Goal: Information Seeking & Learning: Find contact information

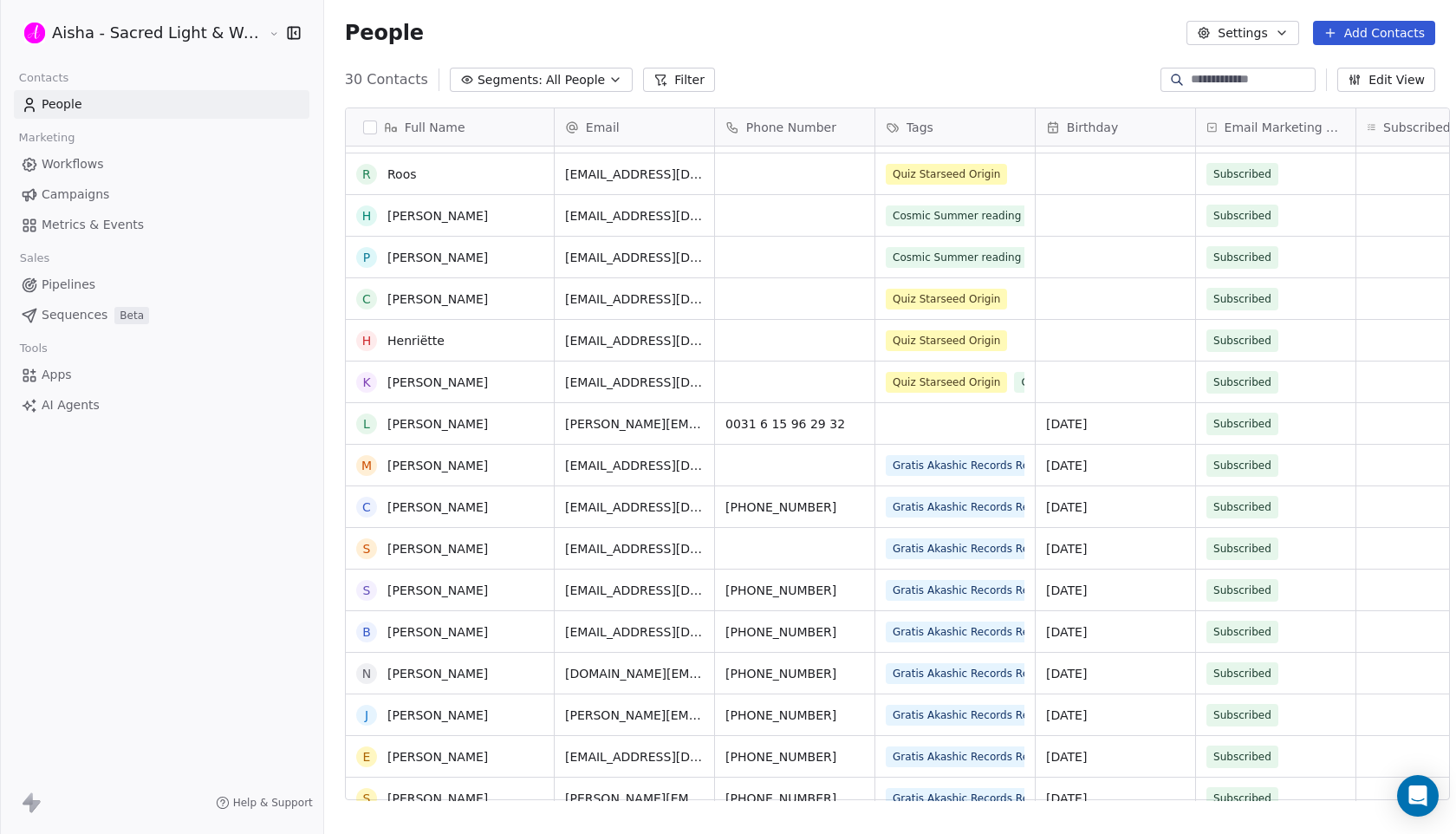
scroll to position [506, 0]
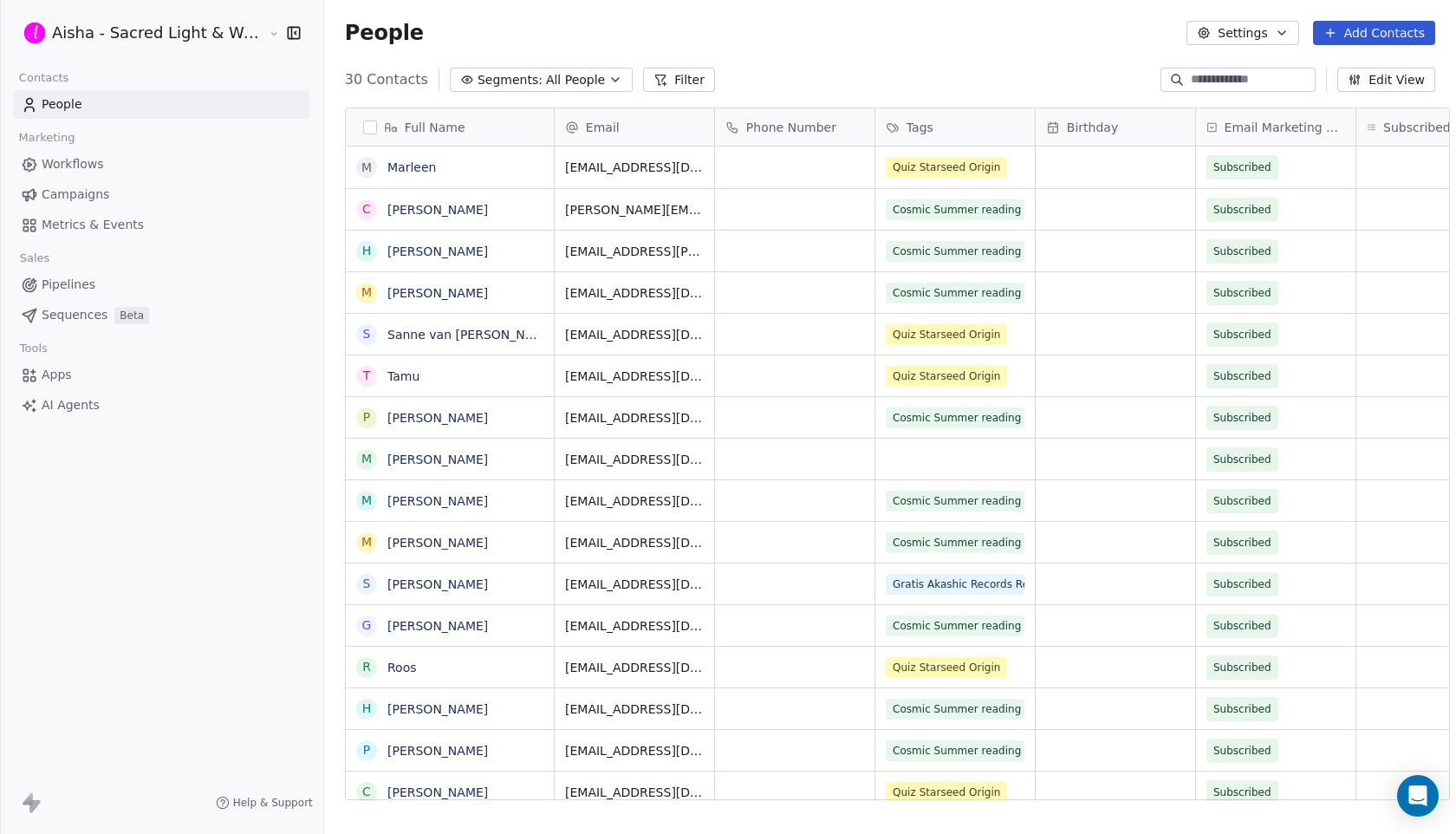
click at [1252, 80] on input at bounding box center [1251, 79] width 121 height 17
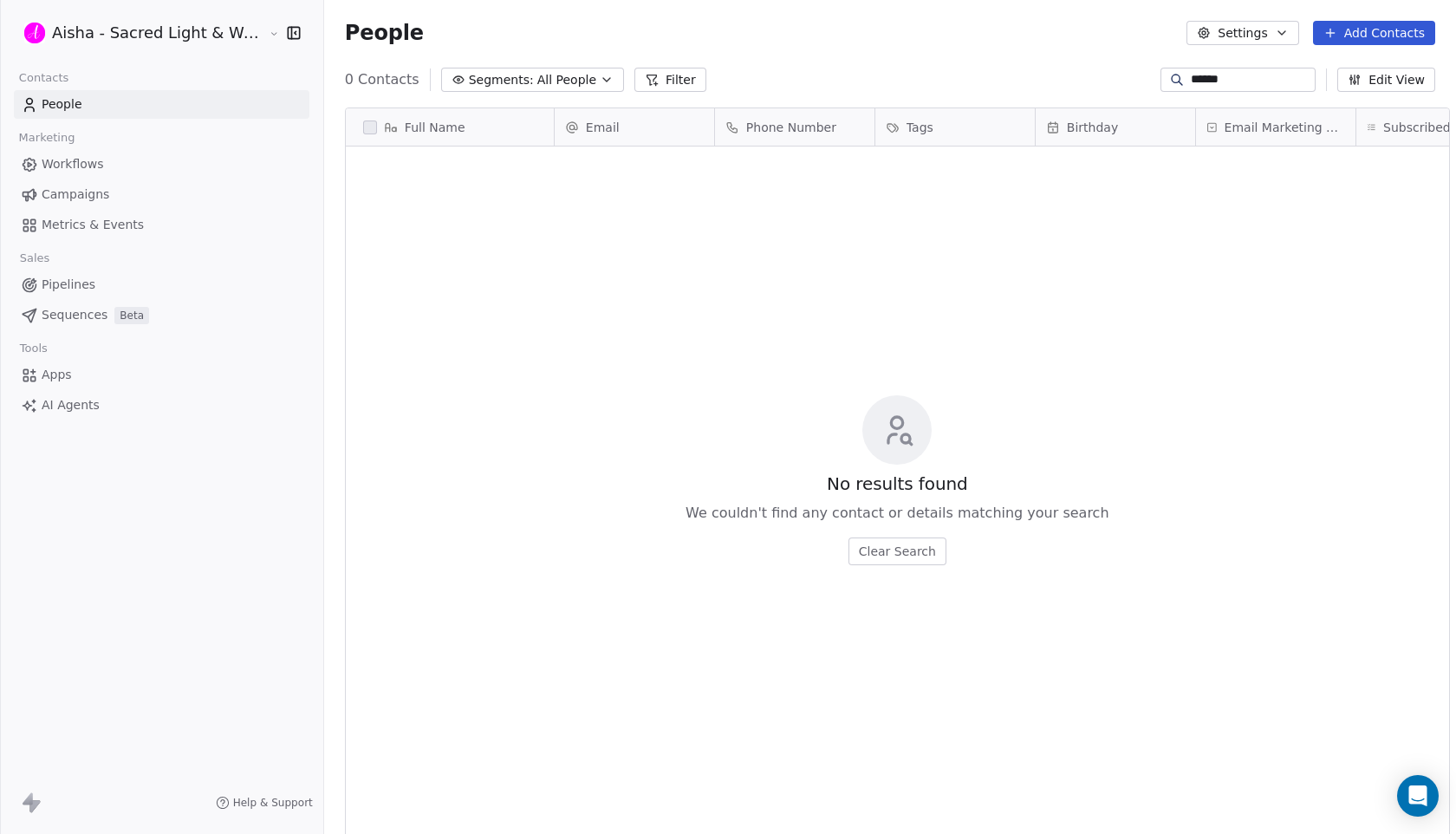
scroll to position [734, 1147]
type input "*"
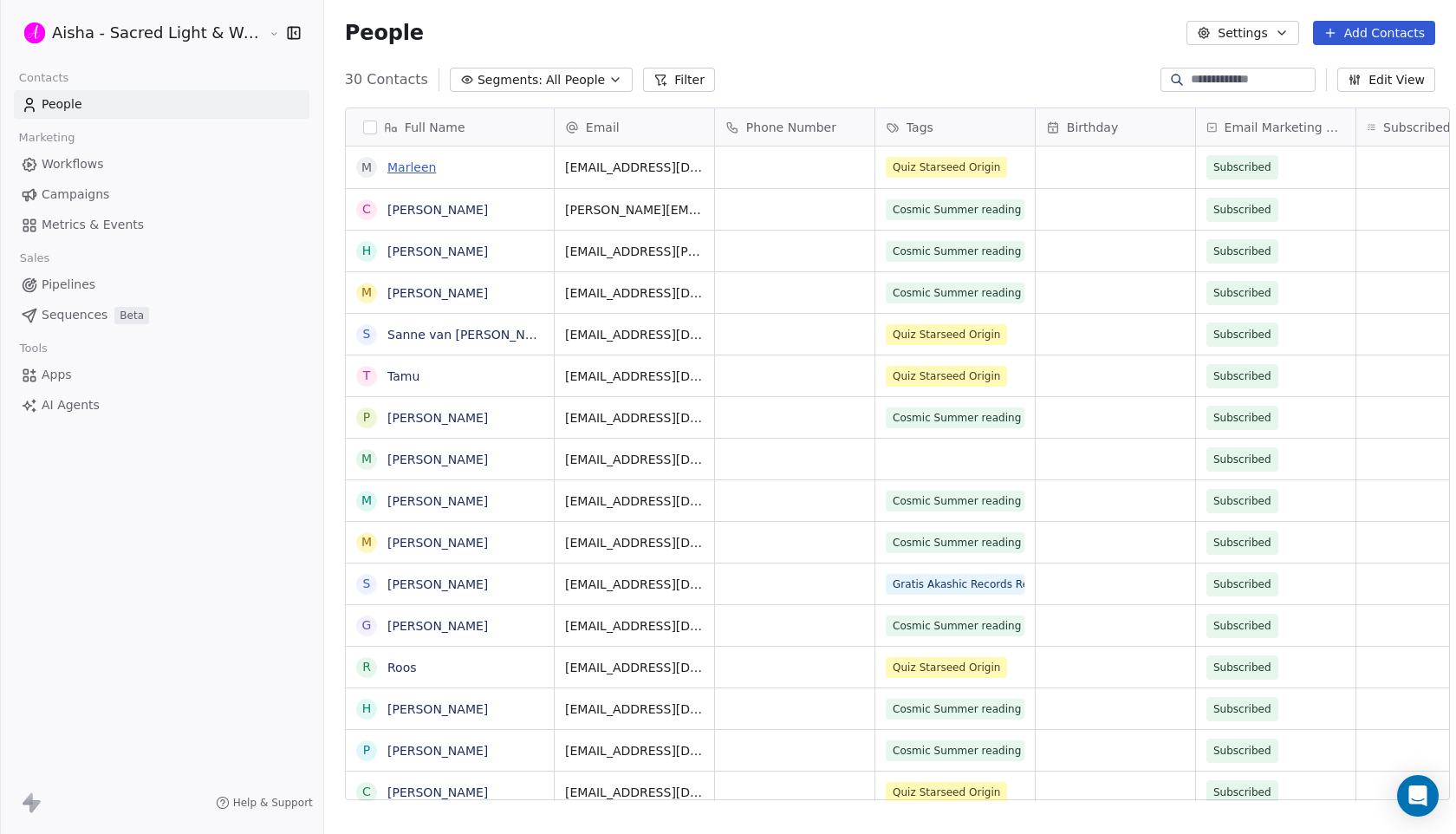
click at [395, 166] on link "Marleen" at bounding box center [411, 167] width 48 height 14
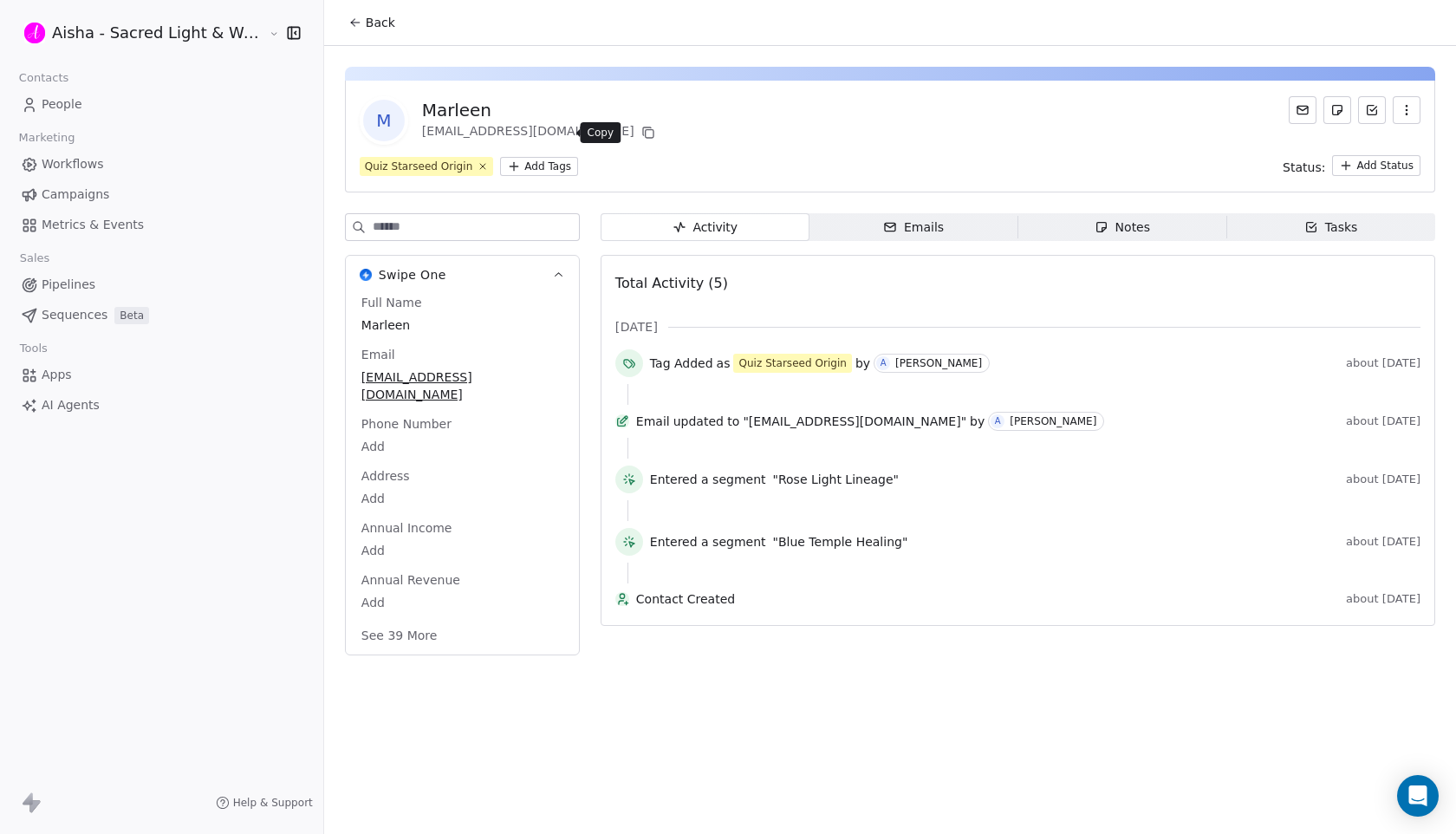
click at [641, 130] on icon at bounding box center [648, 132] width 14 height 14
click at [641, 132] on icon at bounding box center [648, 132] width 14 height 14
click at [365, 25] on span "Back" at bounding box center [380, 22] width 29 height 17
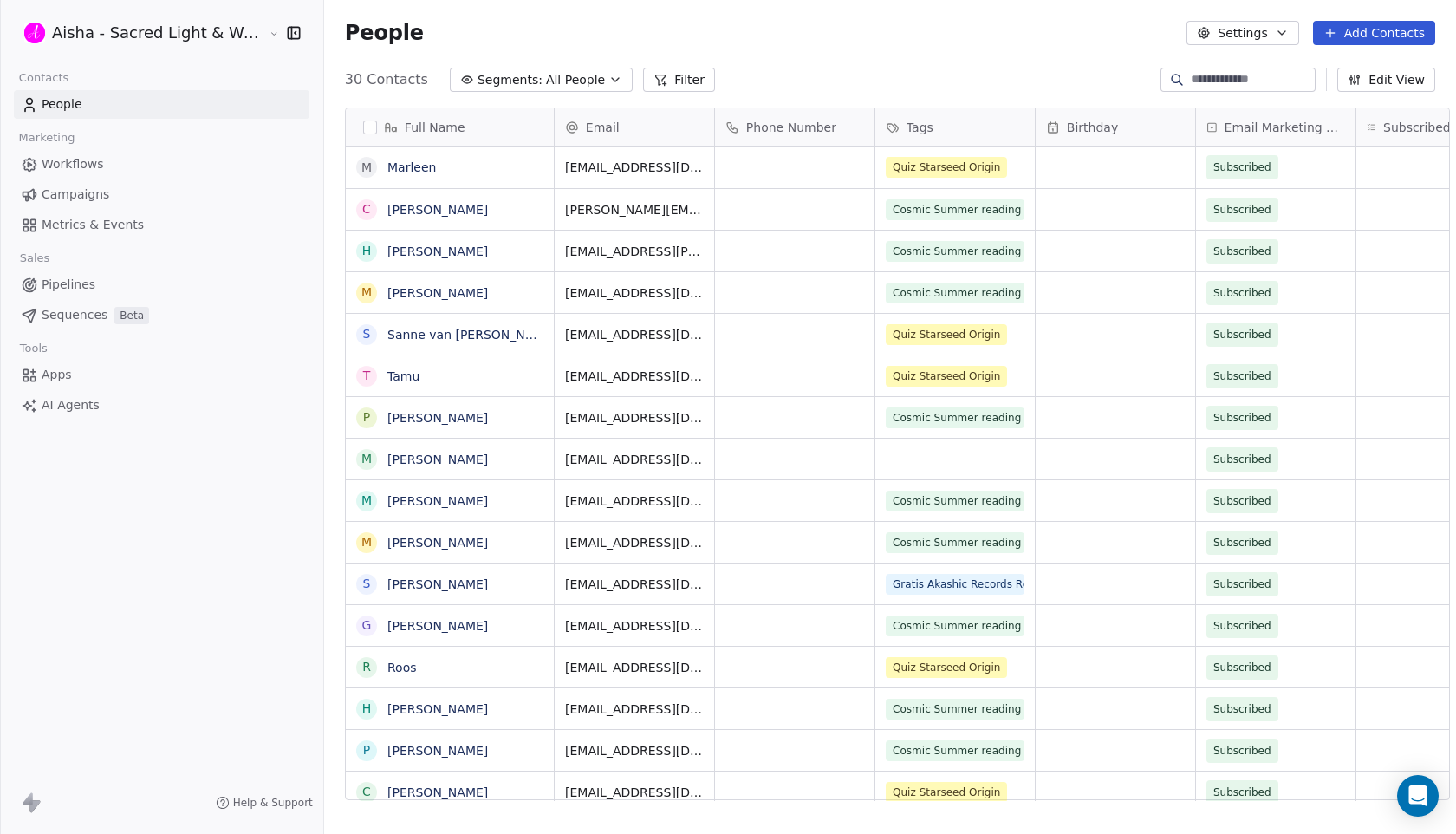
scroll to position [734, 1147]
click at [443, 210] on link "[PERSON_NAME]" at bounding box center [437, 210] width 100 height 14
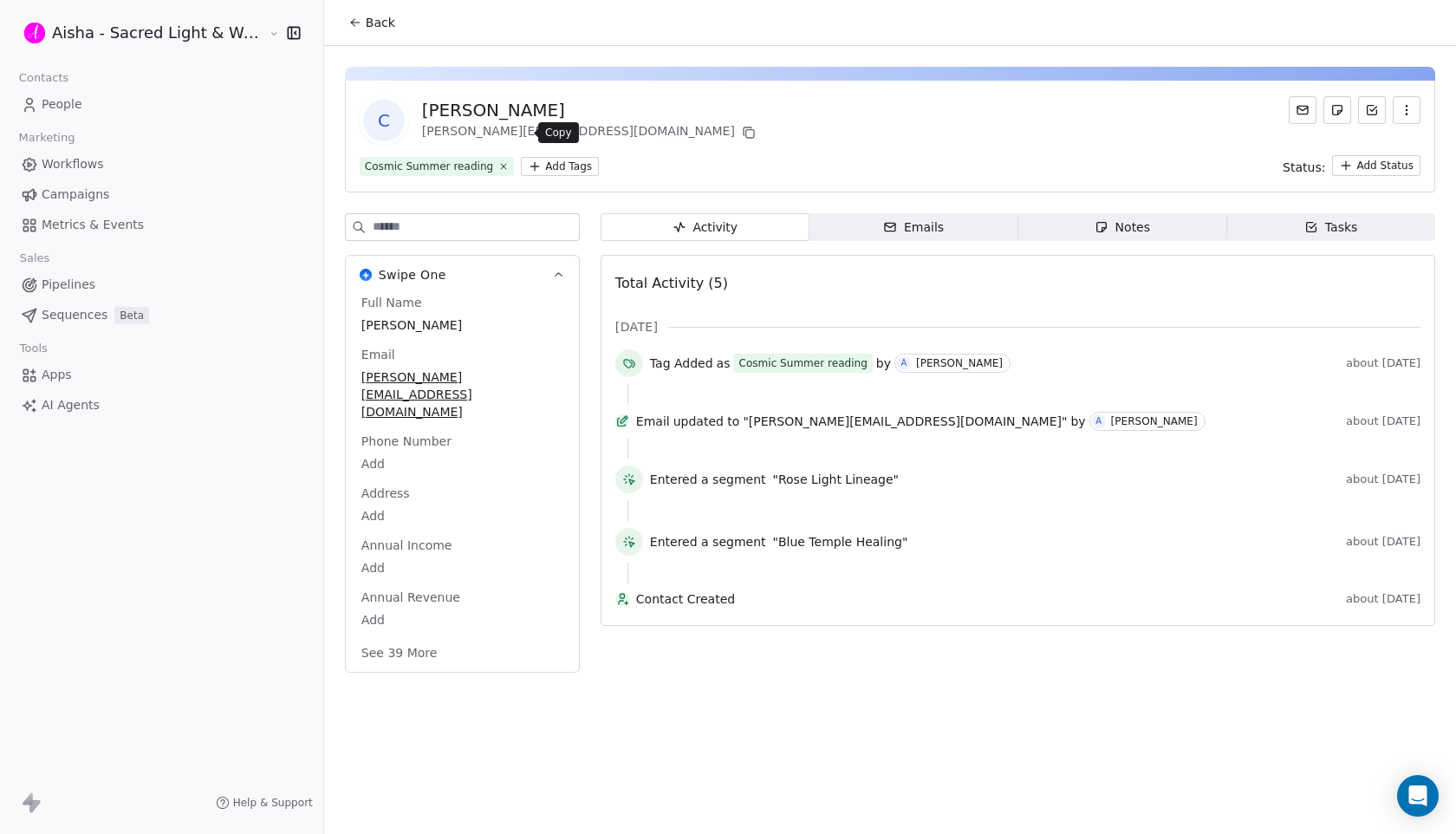
click at [742, 134] on icon at bounding box center [748, 132] width 14 height 14
click at [369, 30] on span "Back" at bounding box center [380, 22] width 29 height 17
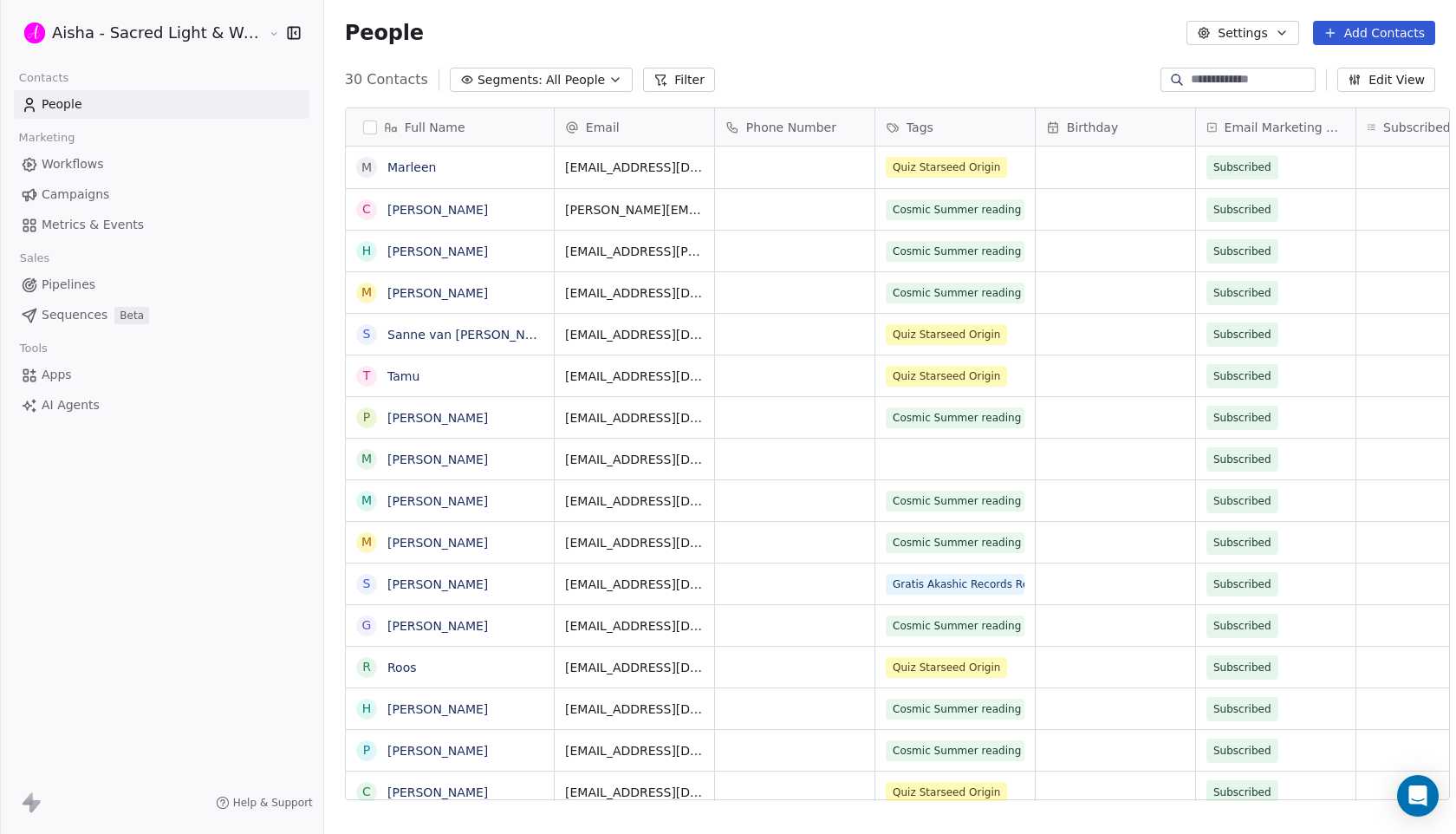
scroll to position [734, 1147]
click at [441, 253] on link "[PERSON_NAME]" at bounding box center [437, 251] width 100 height 14
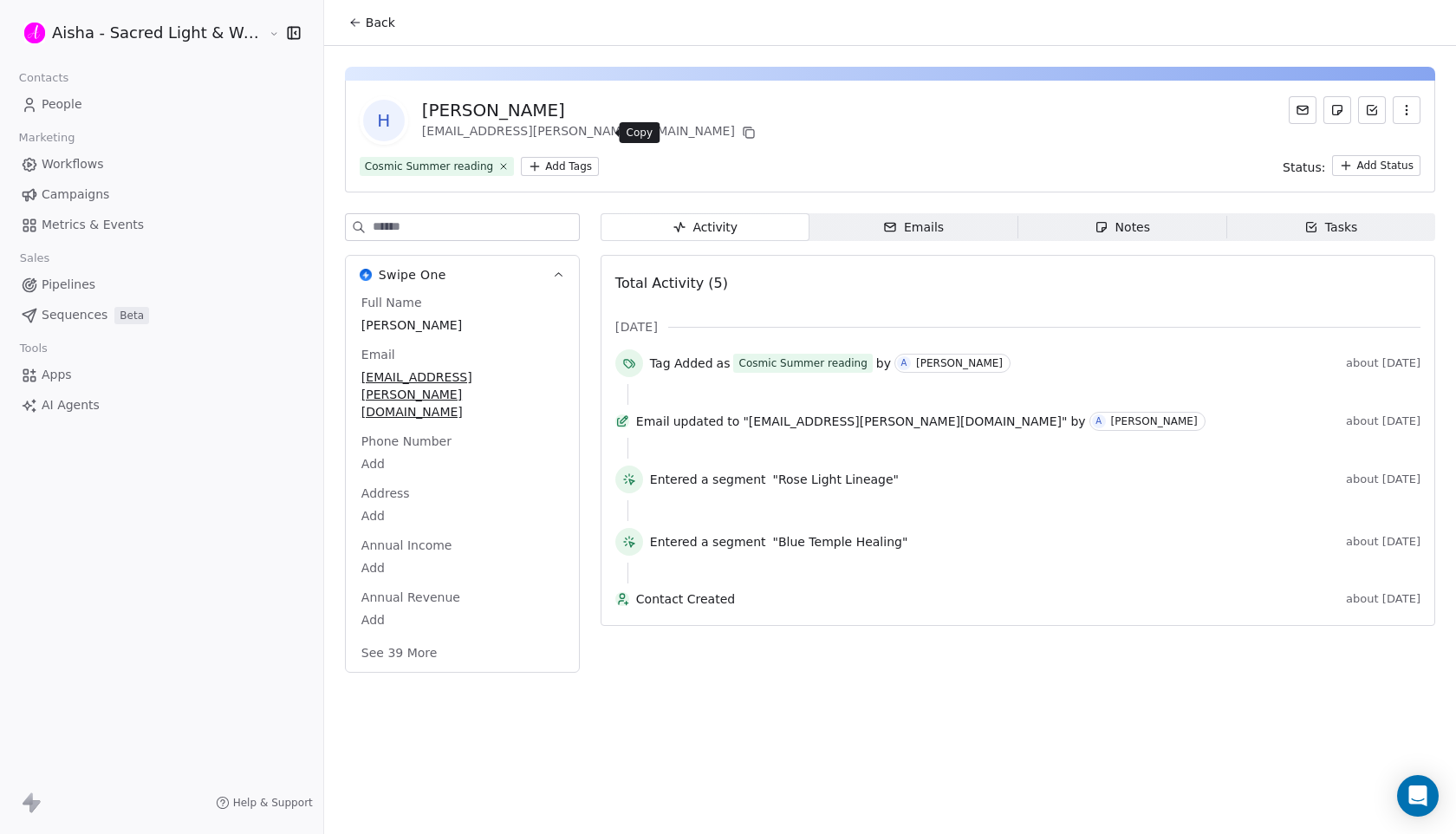
click at [742, 133] on icon at bounding box center [748, 132] width 14 height 14
click at [365, 24] on span "Back" at bounding box center [380, 22] width 29 height 17
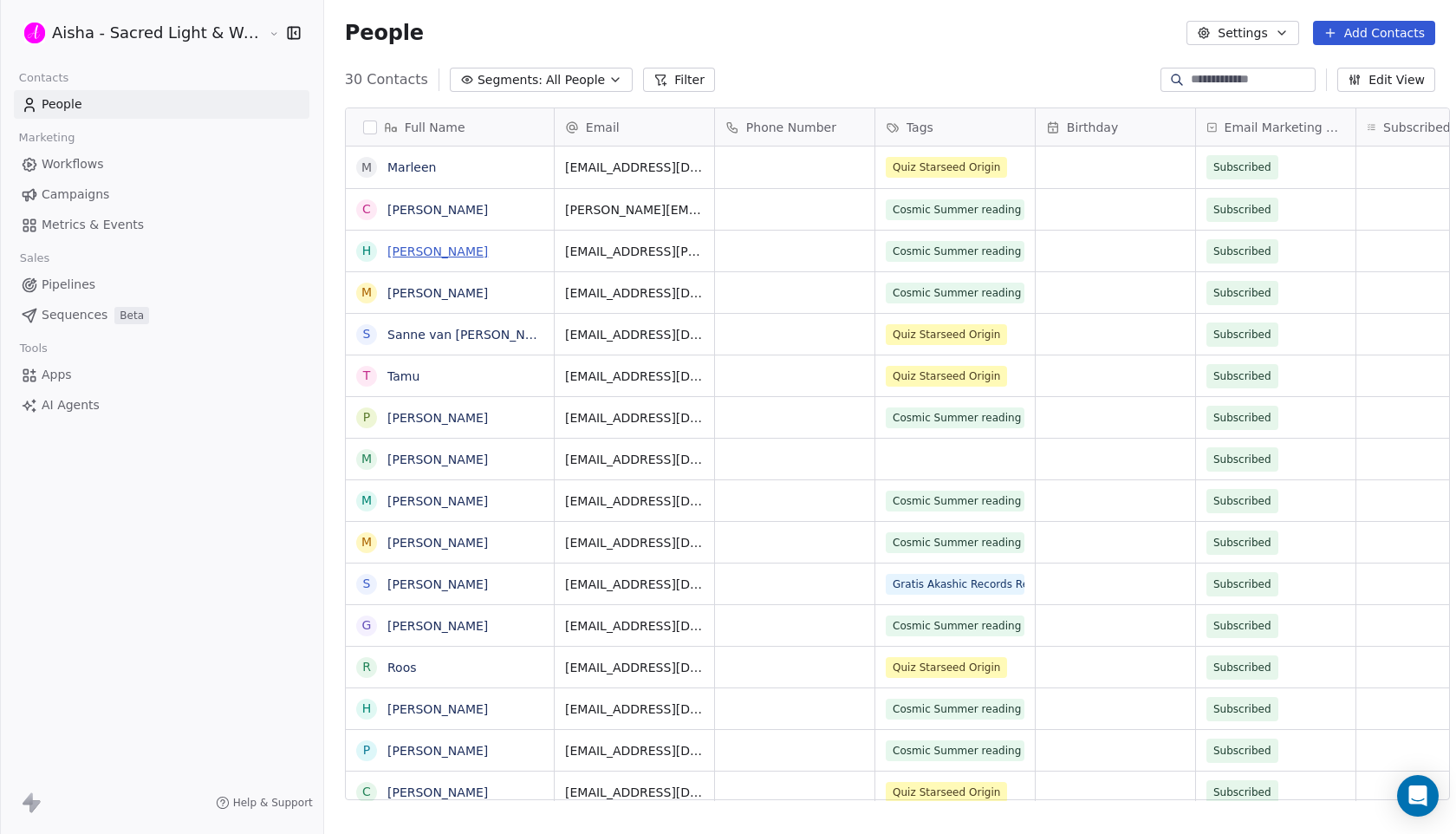
scroll to position [734, 1147]
click at [436, 296] on link "[PERSON_NAME]" at bounding box center [437, 293] width 100 height 14
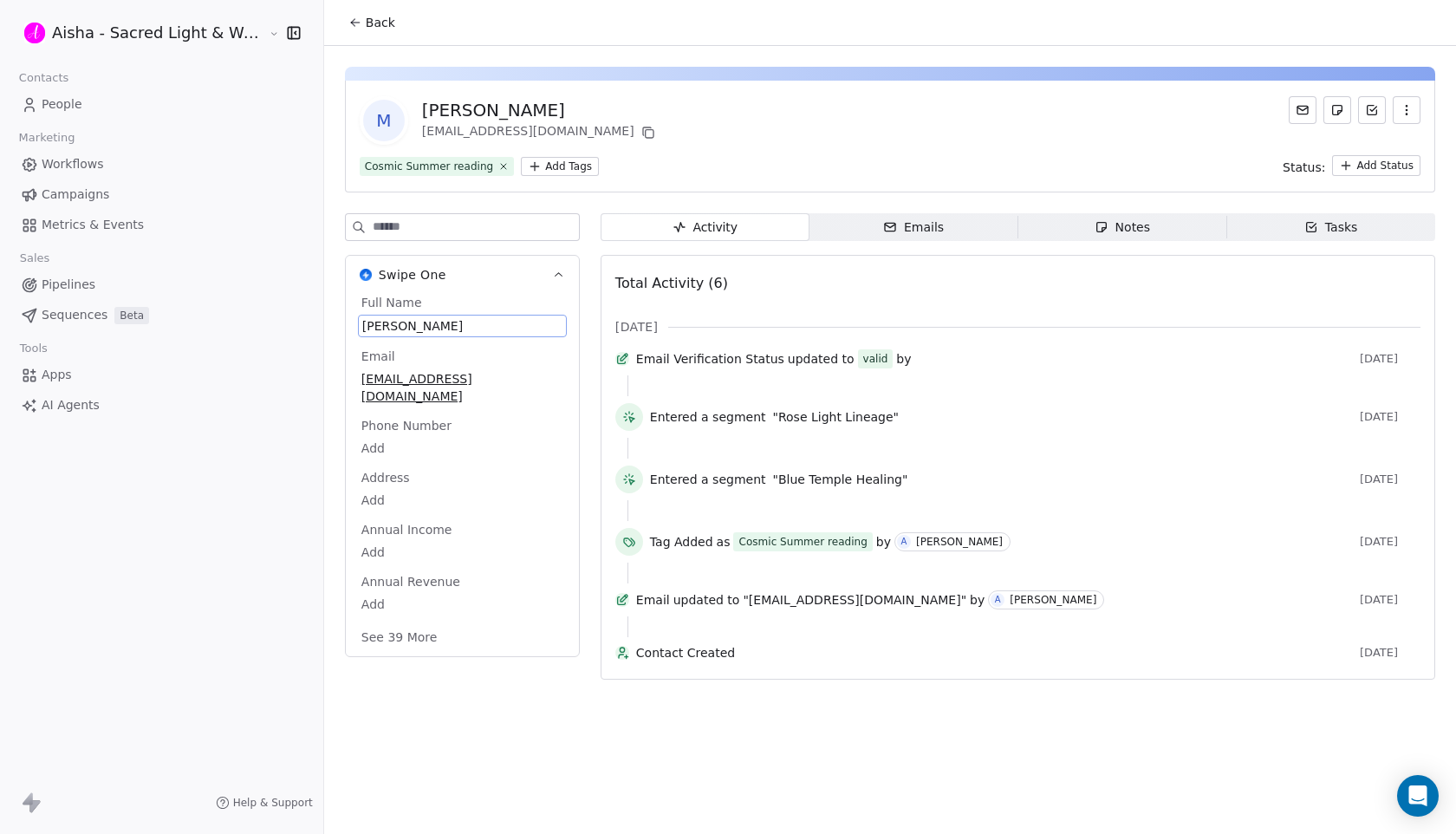
click at [433, 324] on span "[PERSON_NAME]" at bounding box center [463, 325] width 200 height 17
click at [363, 324] on span "[PERSON_NAME]" at bounding box center [463, 325] width 200 height 17
click at [493, 108] on div "[PERSON_NAME]" at bounding box center [540, 110] width 237 height 25
click at [384, 314] on div "[PERSON_NAME]" at bounding box center [462, 325] width 209 height 23
click at [372, 325] on span "[PERSON_NAME]" at bounding box center [463, 325] width 200 height 17
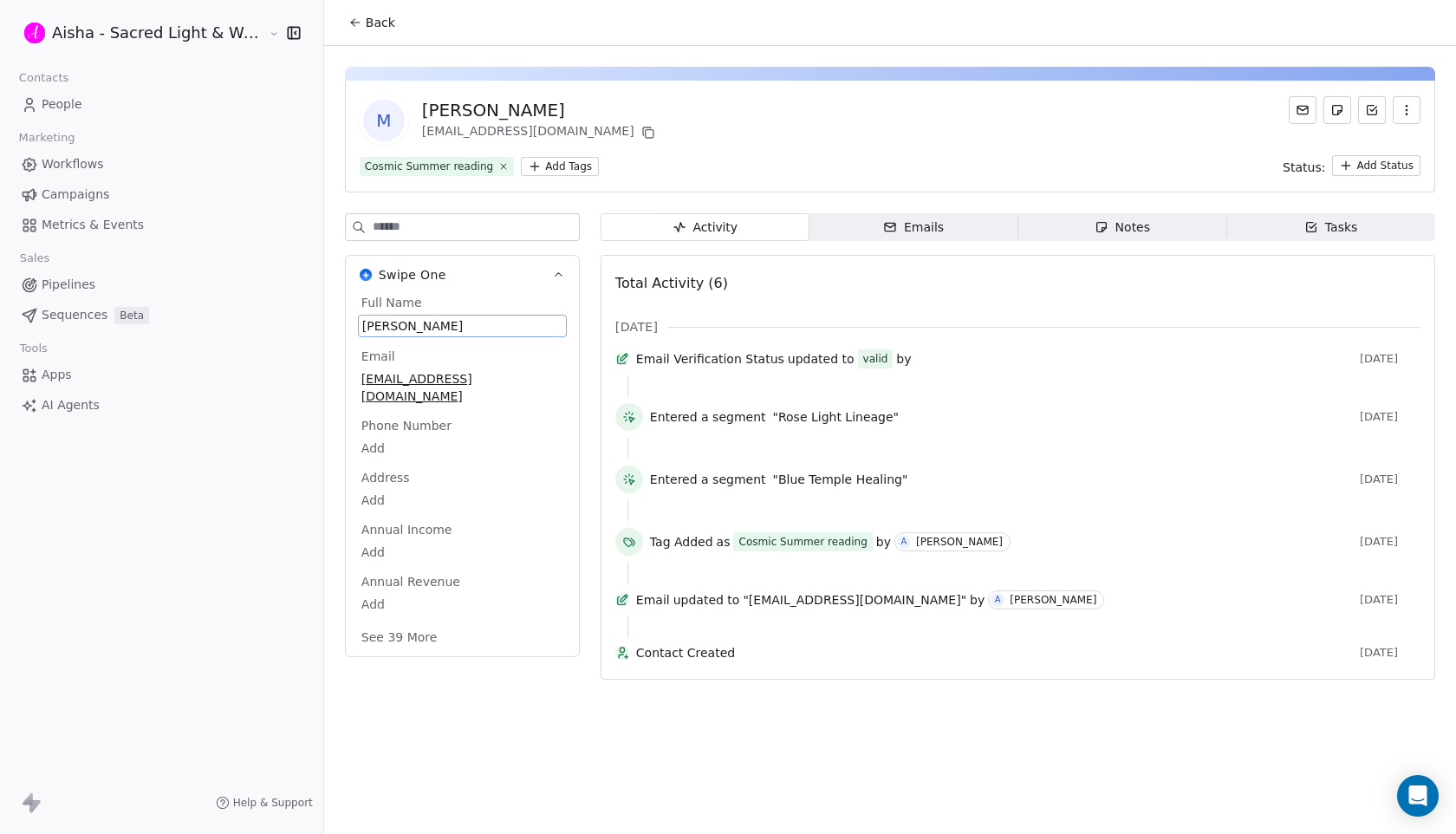
click at [372, 325] on span "[PERSON_NAME]" at bounding box center [463, 325] width 200 height 17
type textarea "**********"
click at [645, 130] on icon at bounding box center [649, 134] width 8 height 8
drag, startPoint x: 622, startPoint y: 110, endPoint x: 526, endPoint y: 102, distance: 96.3
click at [526, 102] on div "N [PERSON_NAME] [EMAIL_ADDRESS][DOMAIN_NAME]" at bounding box center [890, 120] width 1061 height 48
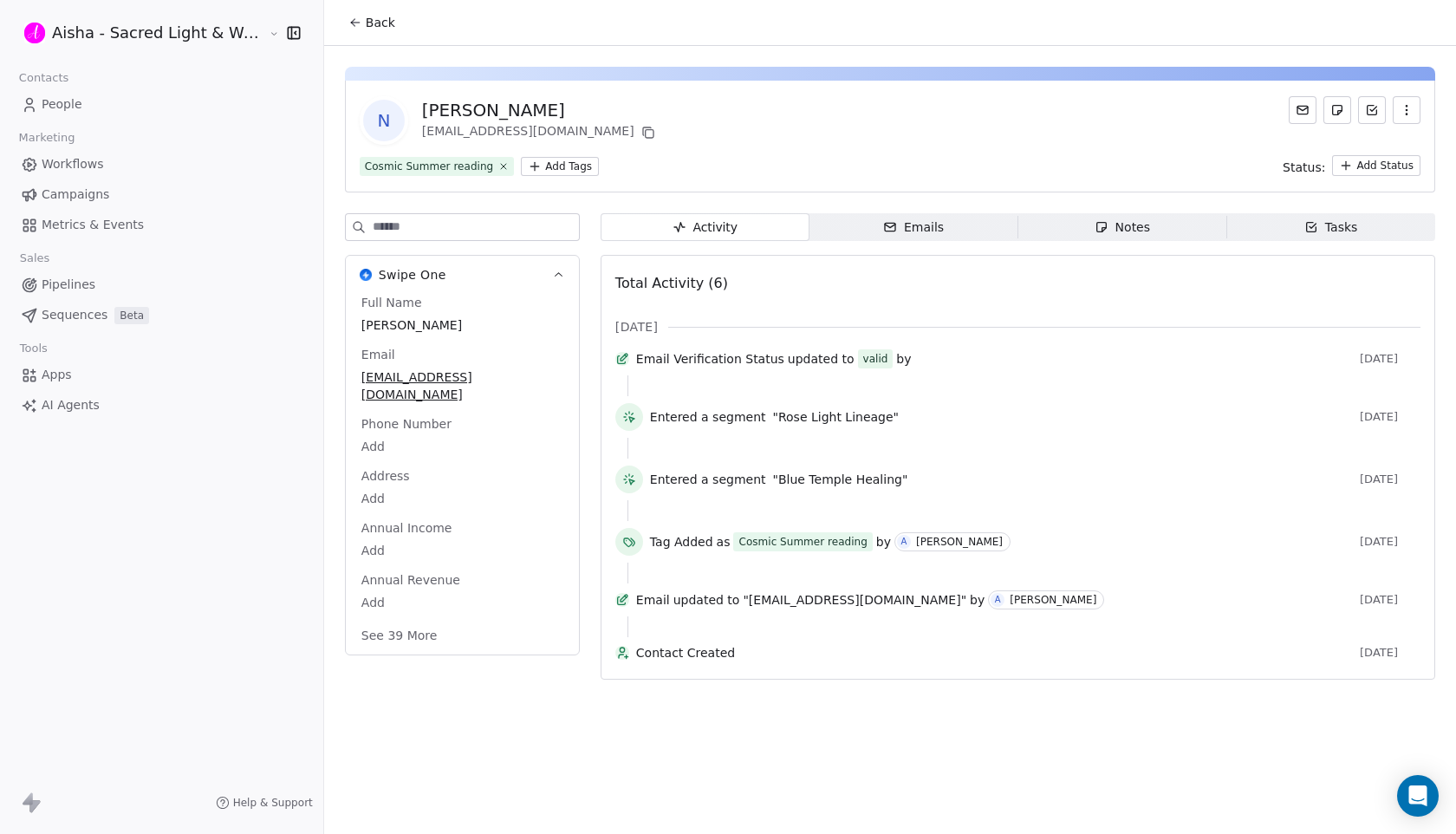
copy div "Greurusiu"
click at [372, 26] on span "Back" at bounding box center [380, 22] width 29 height 17
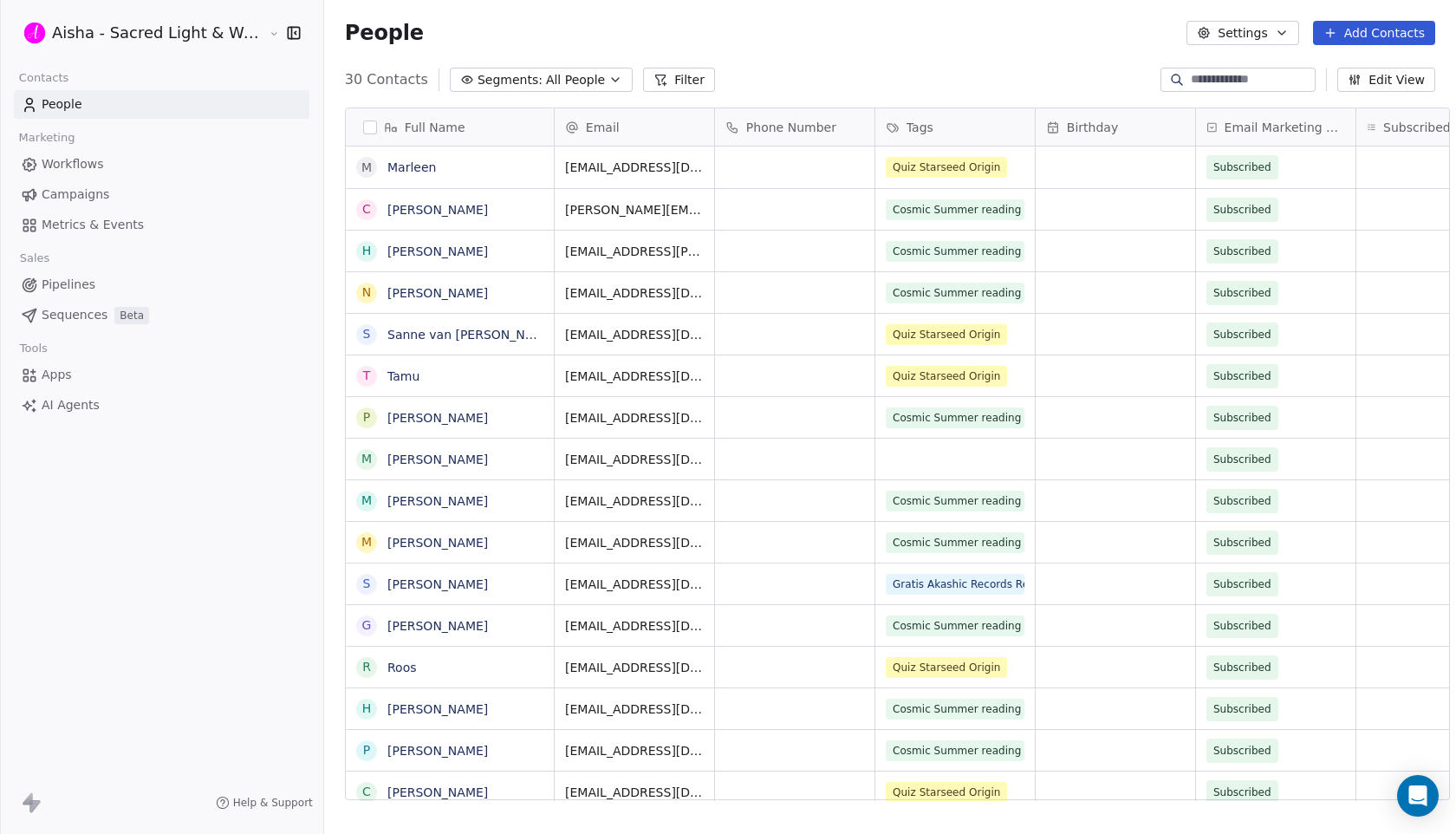
scroll to position [734, 1147]
click at [424, 336] on link "Sanne van [PERSON_NAME]" at bounding box center [472, 335] width 169 height 14
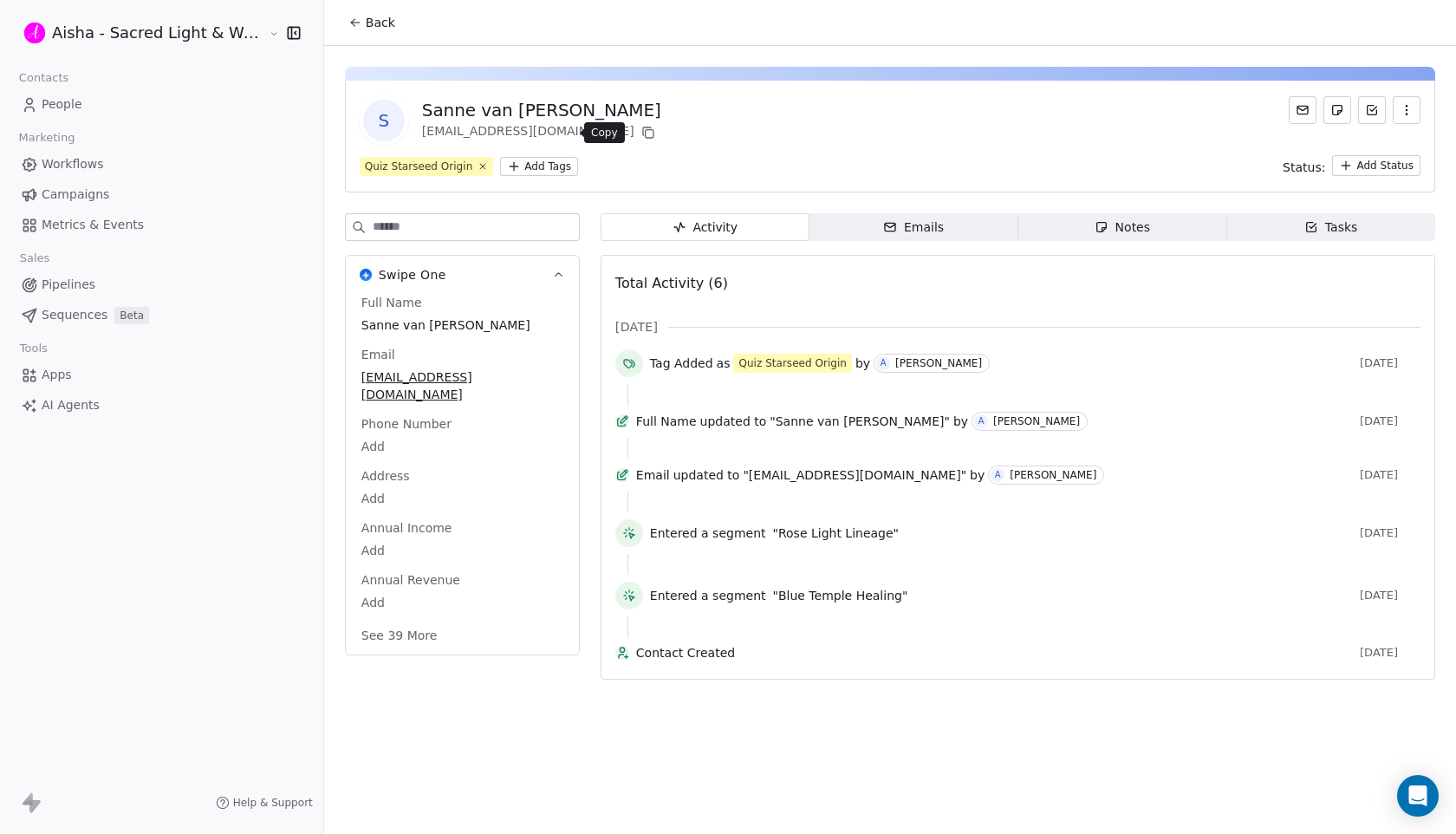
click at [641, 133] on icon at bounding box center [648, 132] width 14 height 14
click at [365, 18] on span "Back" at bounding box center [380, 22] width 29 height 17
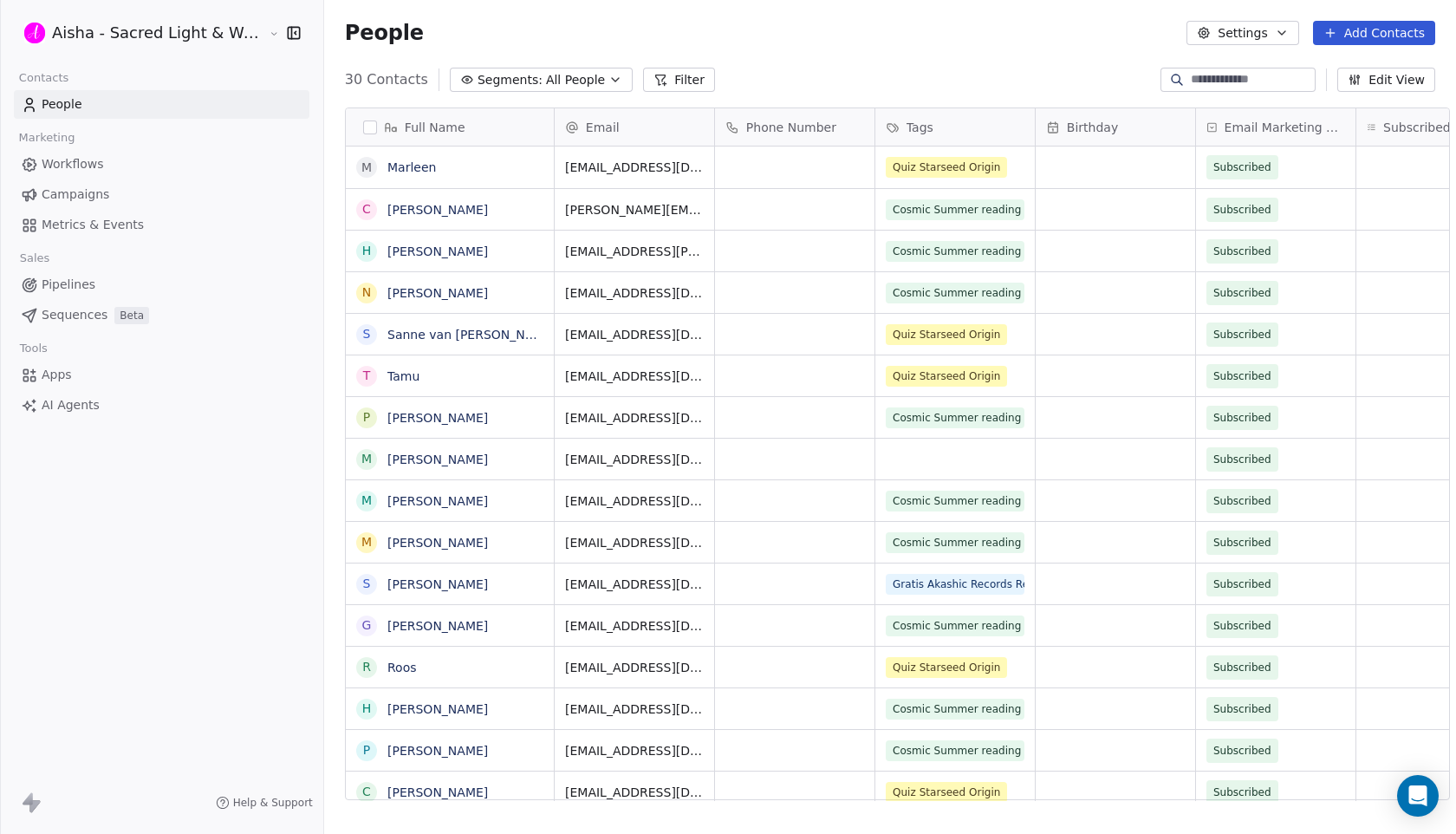
scroll to position [734, 1147]
click at [401, 374] on link "Tamu" at bounding box center [403, 376] width 32 height 14
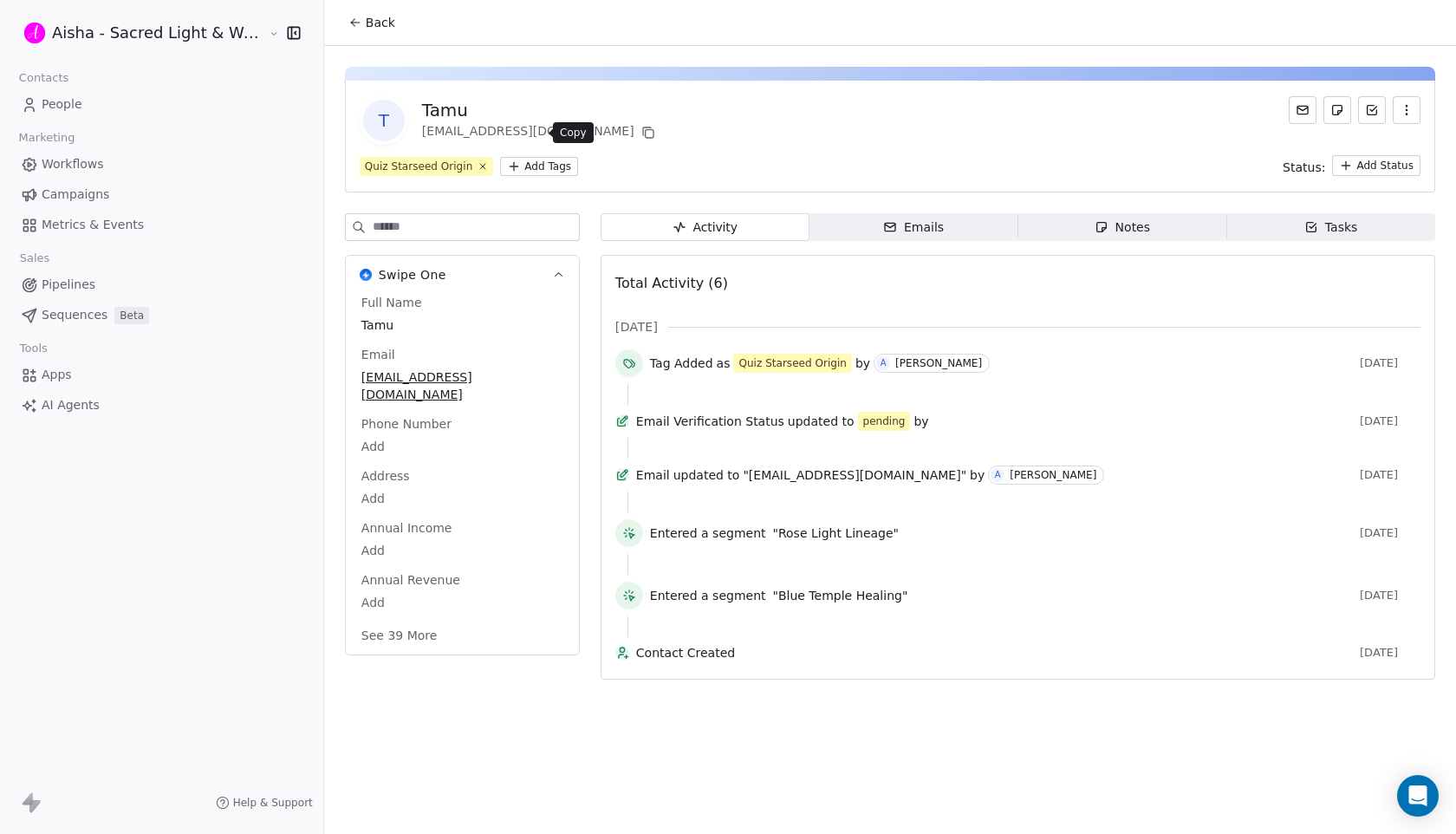
click at [645, 130] on icon at bounding box center [649, 134] width 8 height 8
click at [422, 323] on span "Tamu" at bounding box center [463, 324] width 202 height 17
click at [422, 323] on span "Tamu" at bounding box center [463, 325] width 200 height 17
type textarea "**********"
click at [365, 23] on span "Back" at bounding box center [380, 22] width 29 height 17
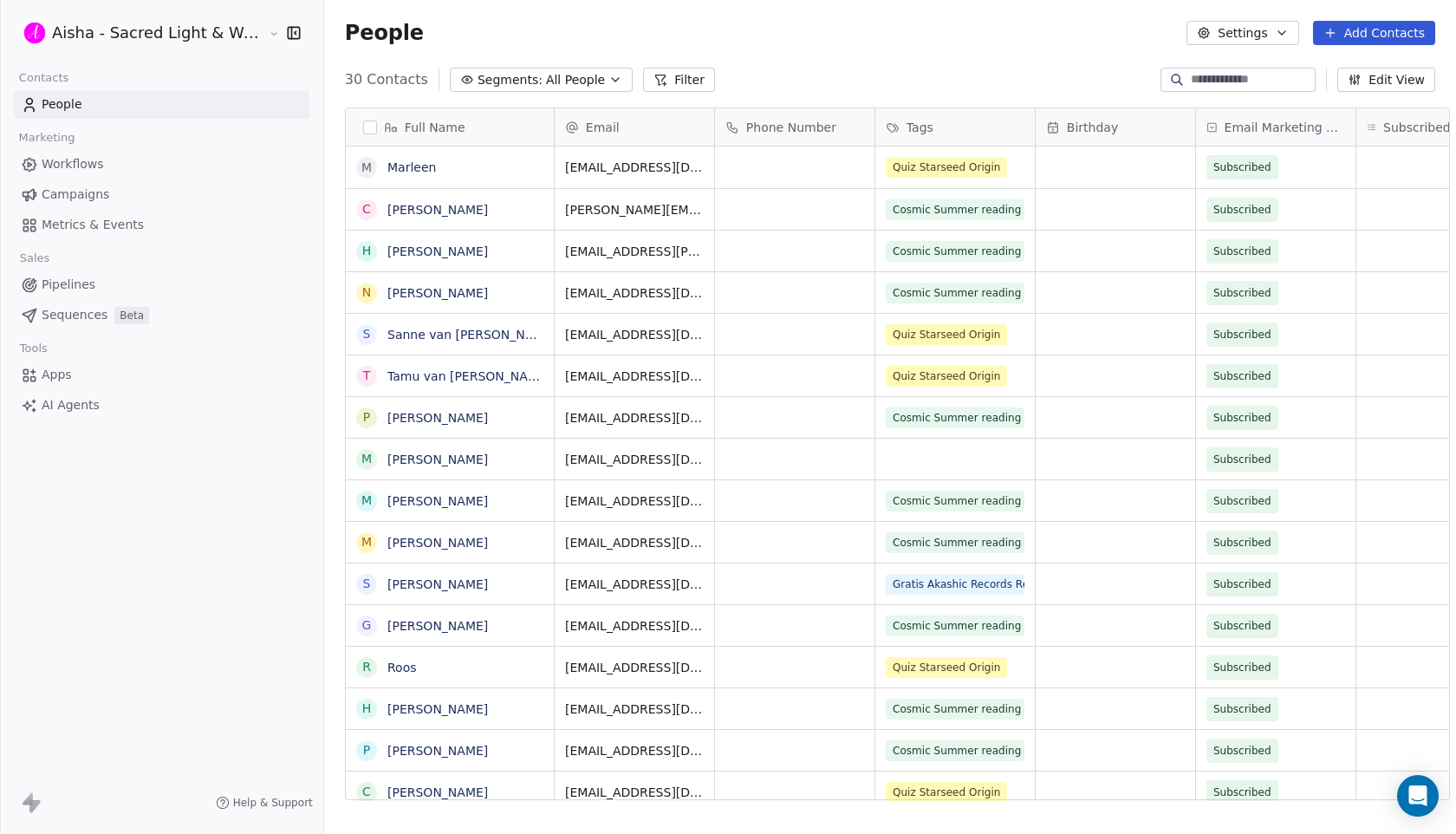
scroll to position [734, 1147]
click at [466, 463] on link "[PERSON_NAME]" at bounding box center [437, 459] width 100 height 14
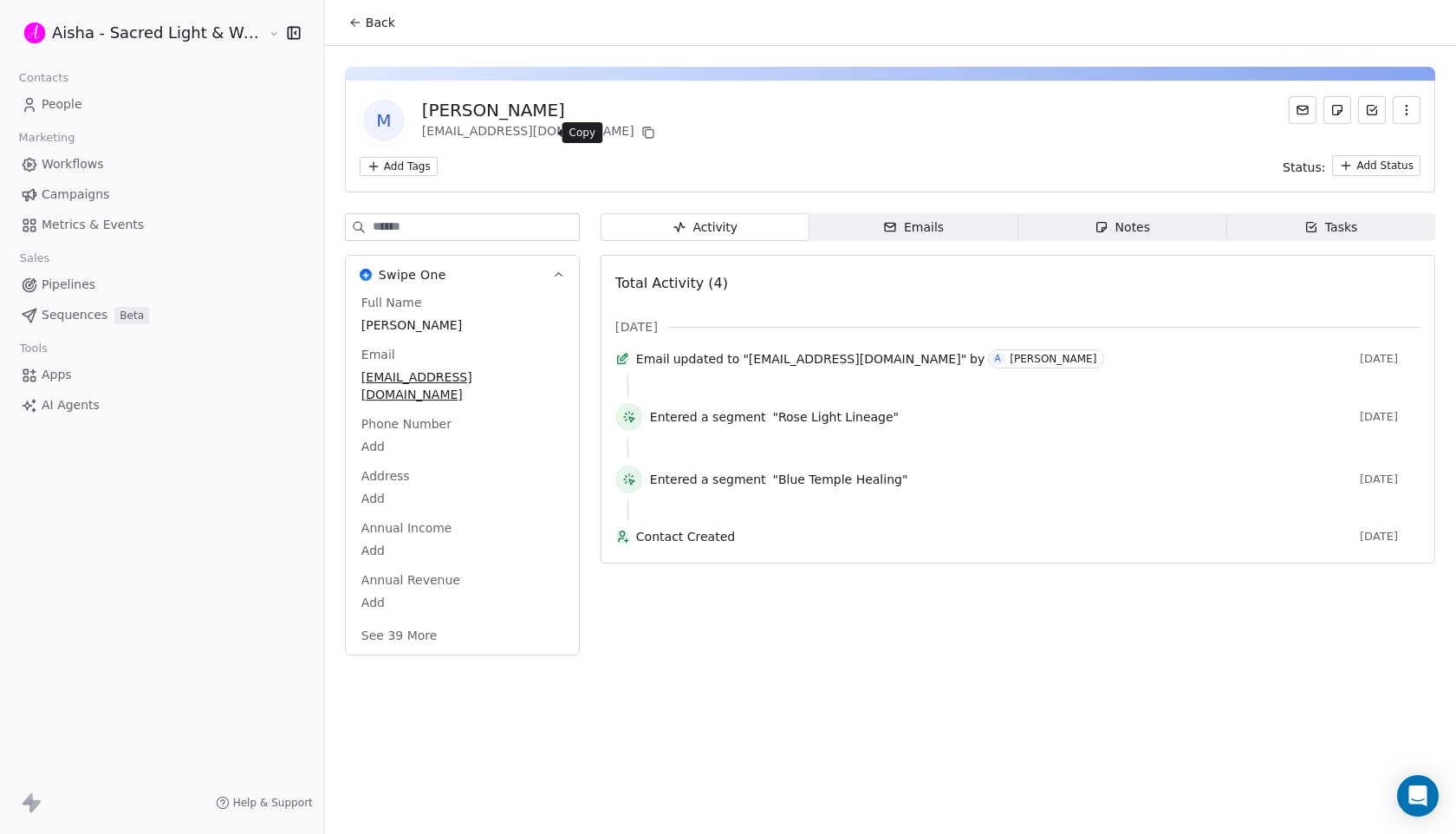
click at [641, 136] on icon at bounding box center [648, 132] width 14 height 14
click at [369, 21] on span "Back" at bounding box center [380, 22] width 29 height 17
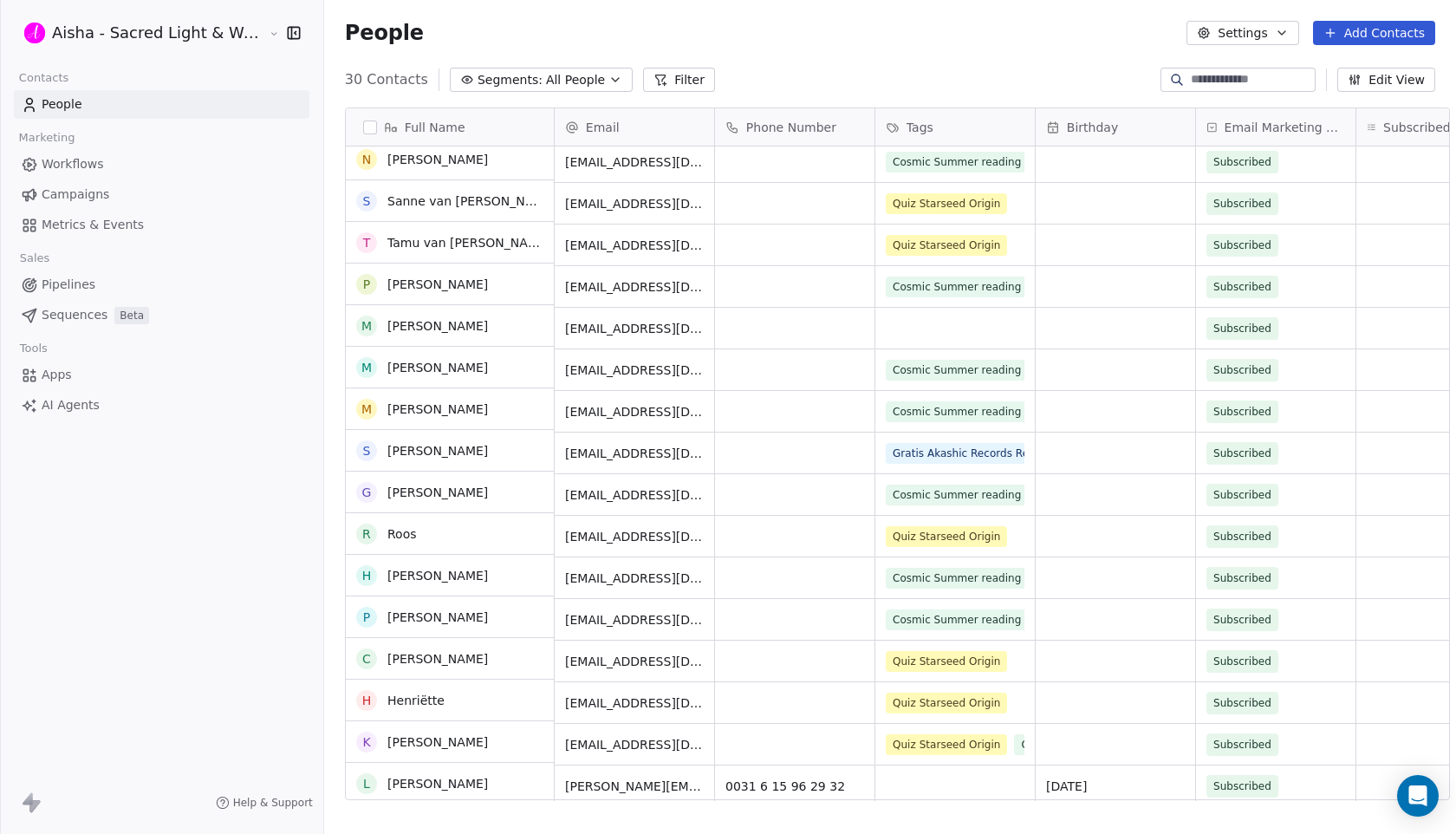
scroll to position [156, 0]
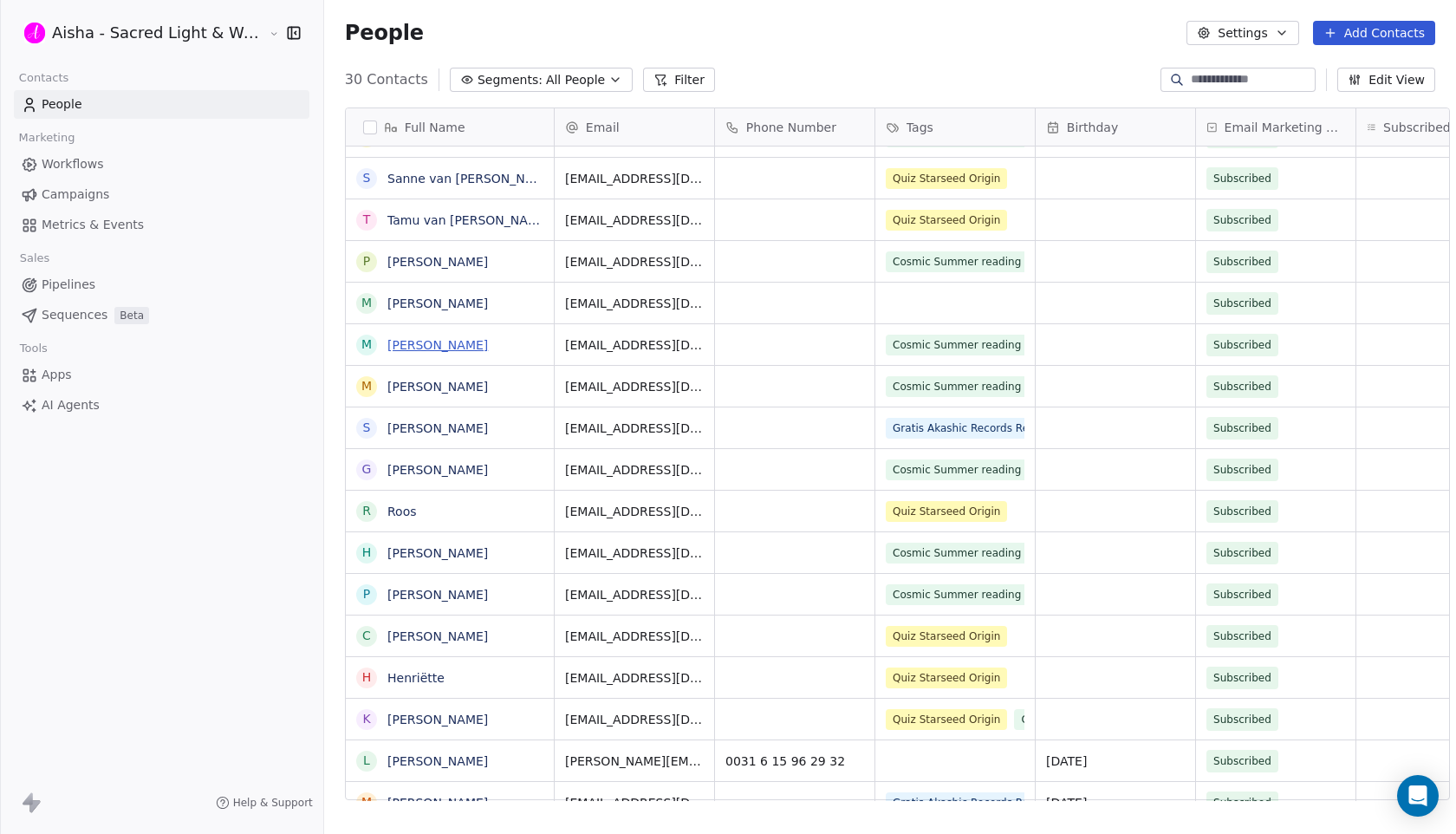
click at [473, 344] on link "[PERSON_NAME]" at bounding box center [437, 345] width 100 height 14
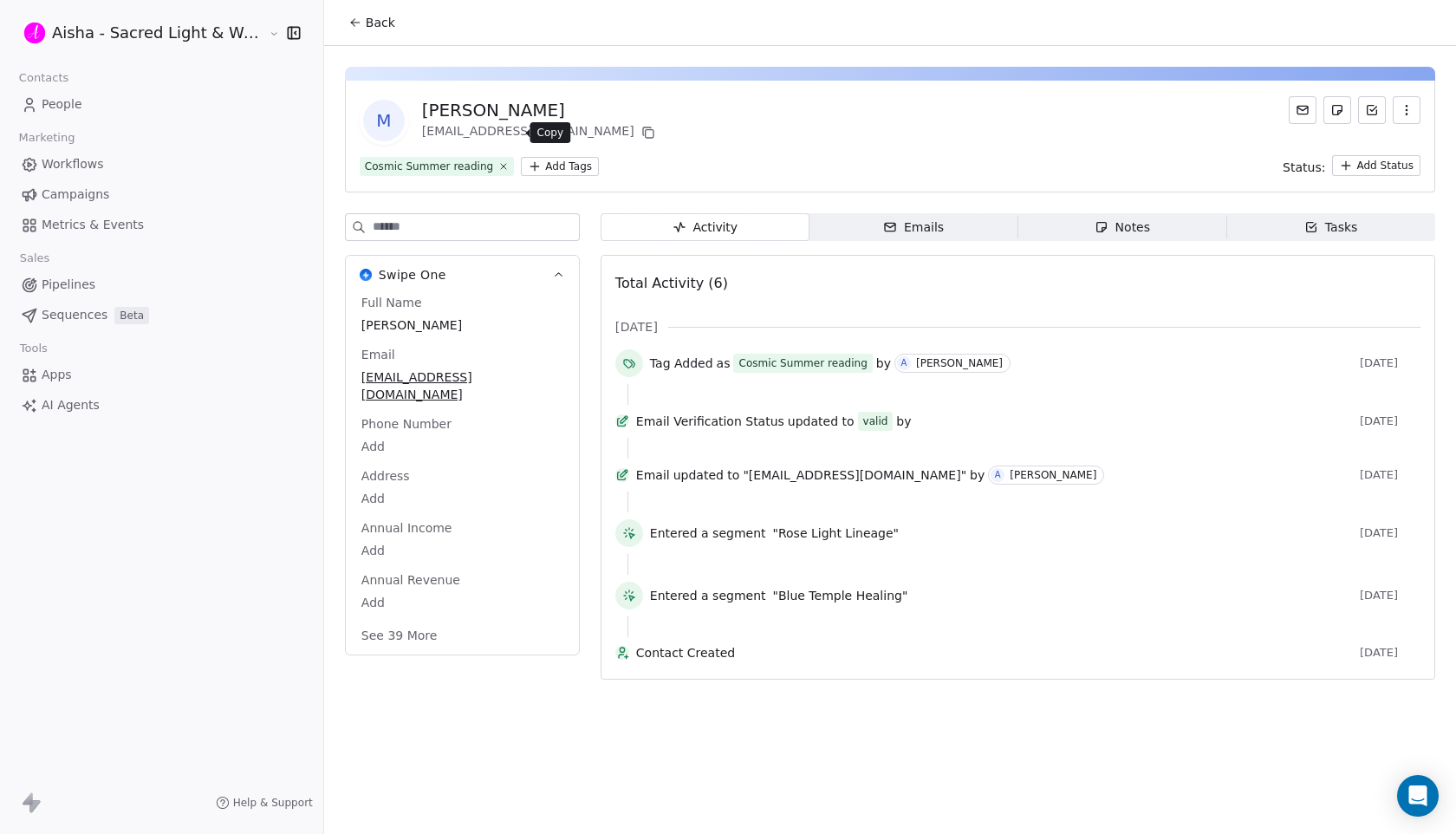
click at [641, 129] on icon at bounding box center [648, 132] width 14 height 14
click at [366, 26] on span "Back" at bounding box center [380, 22] width 29 height 17
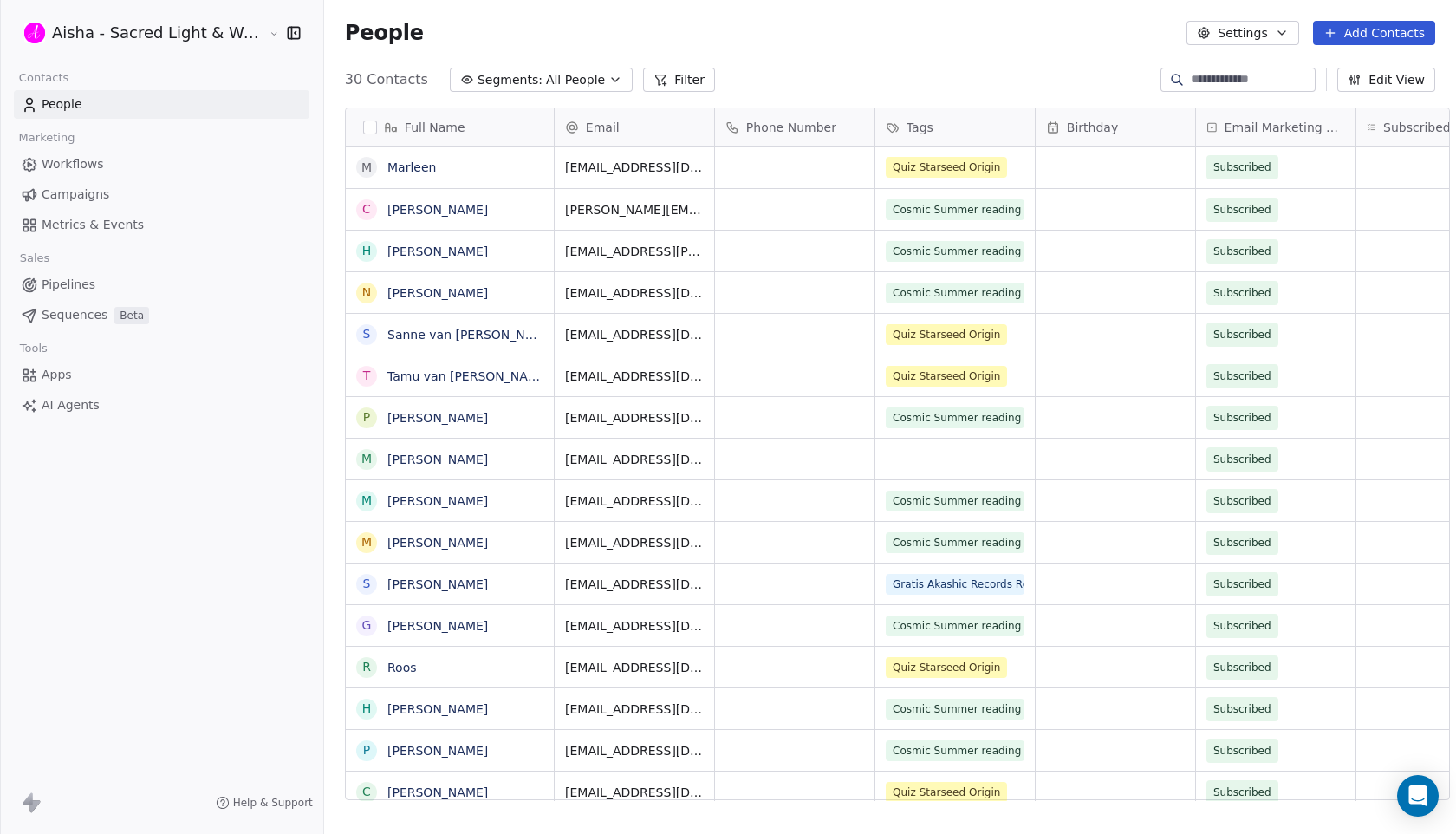
scroll to position [734, 1147]
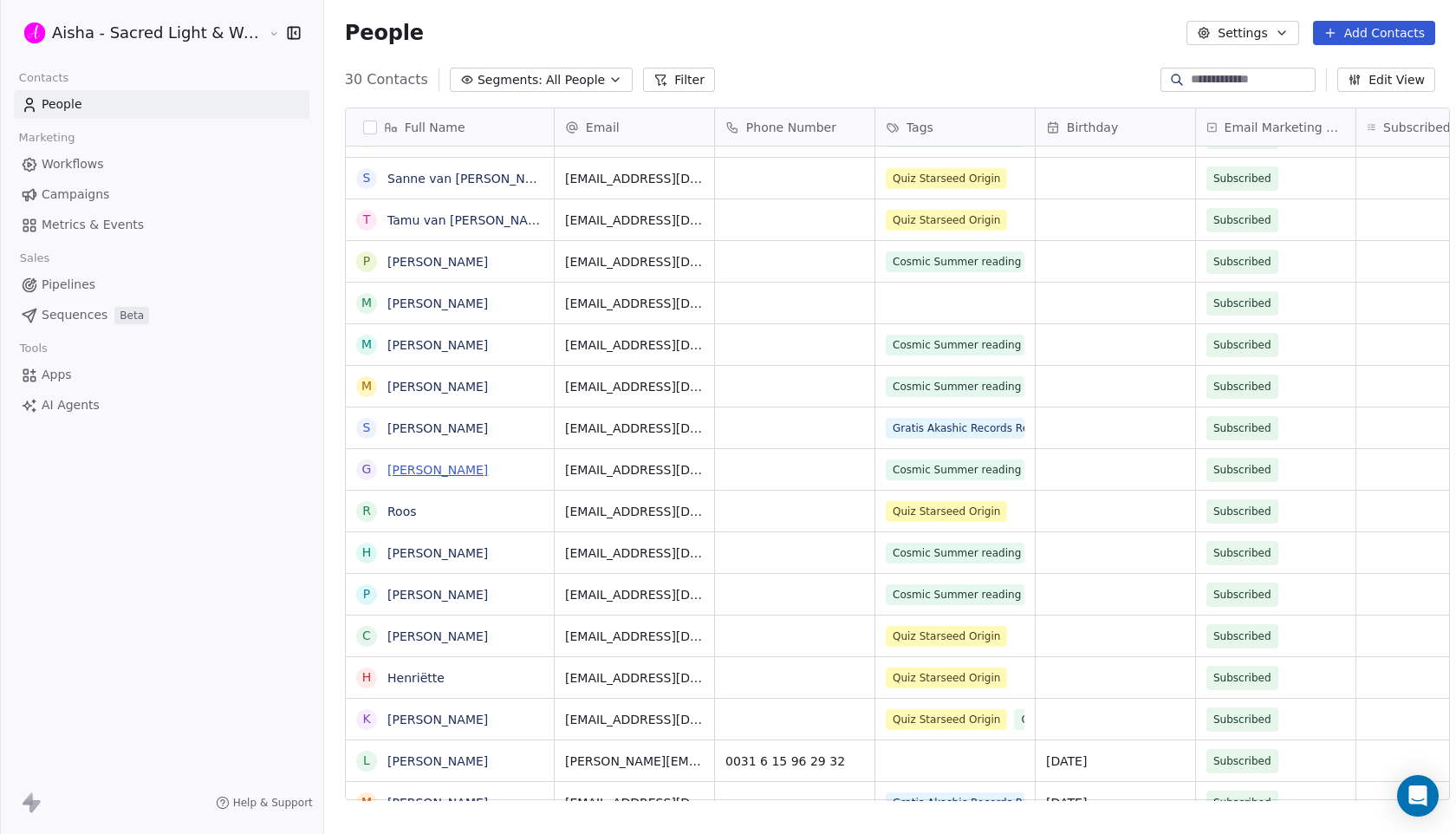
click at [419, 473] on link "[PERSON_NAME]" at bounding box center [437, 469] width 100 height 14
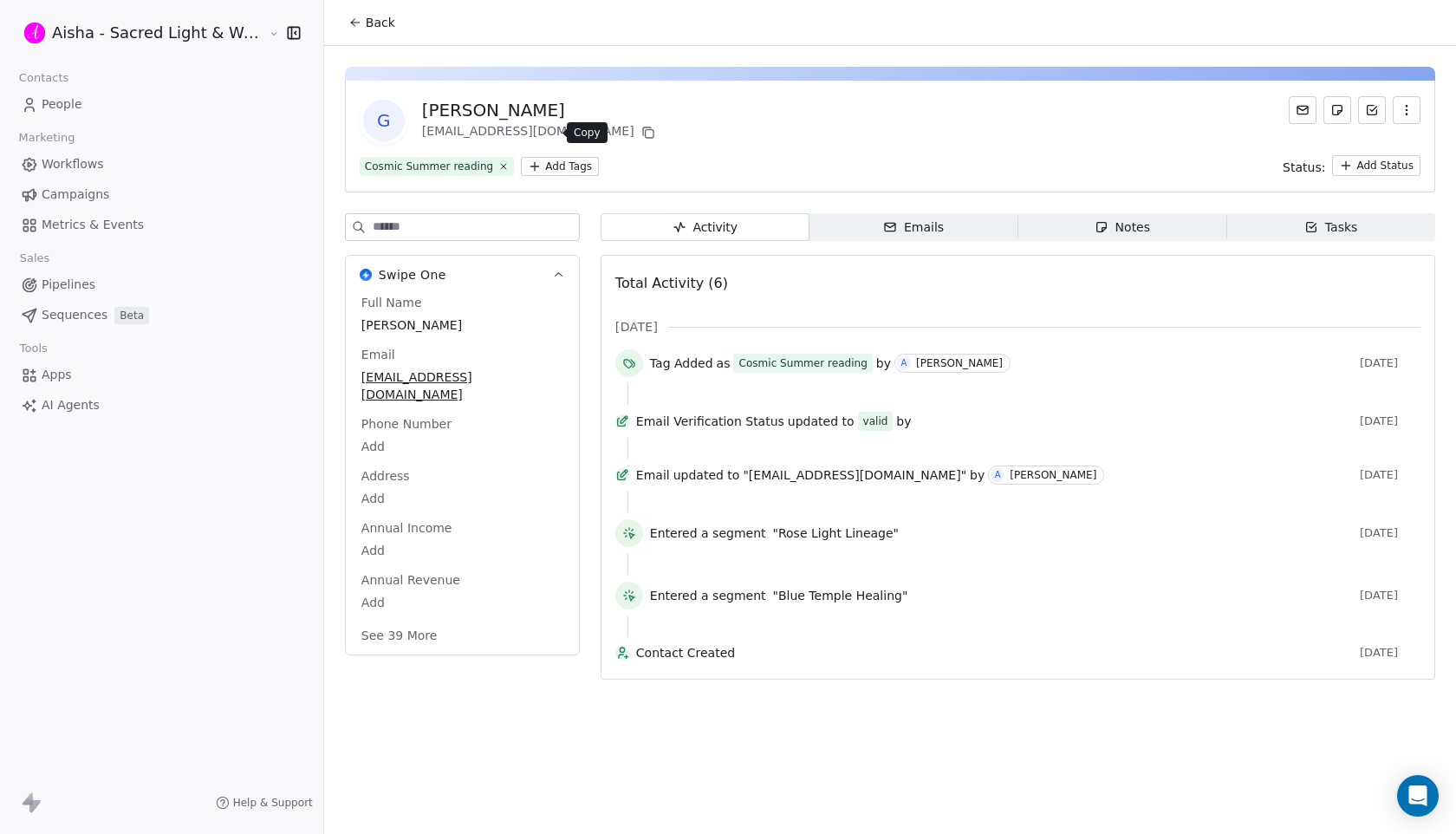
click at [641, 136] on icon at bounding box center [648, 132] width 14 height 14
click at [365, 26] on span "Back" at bounding box center [380, 22] width 29 height 17
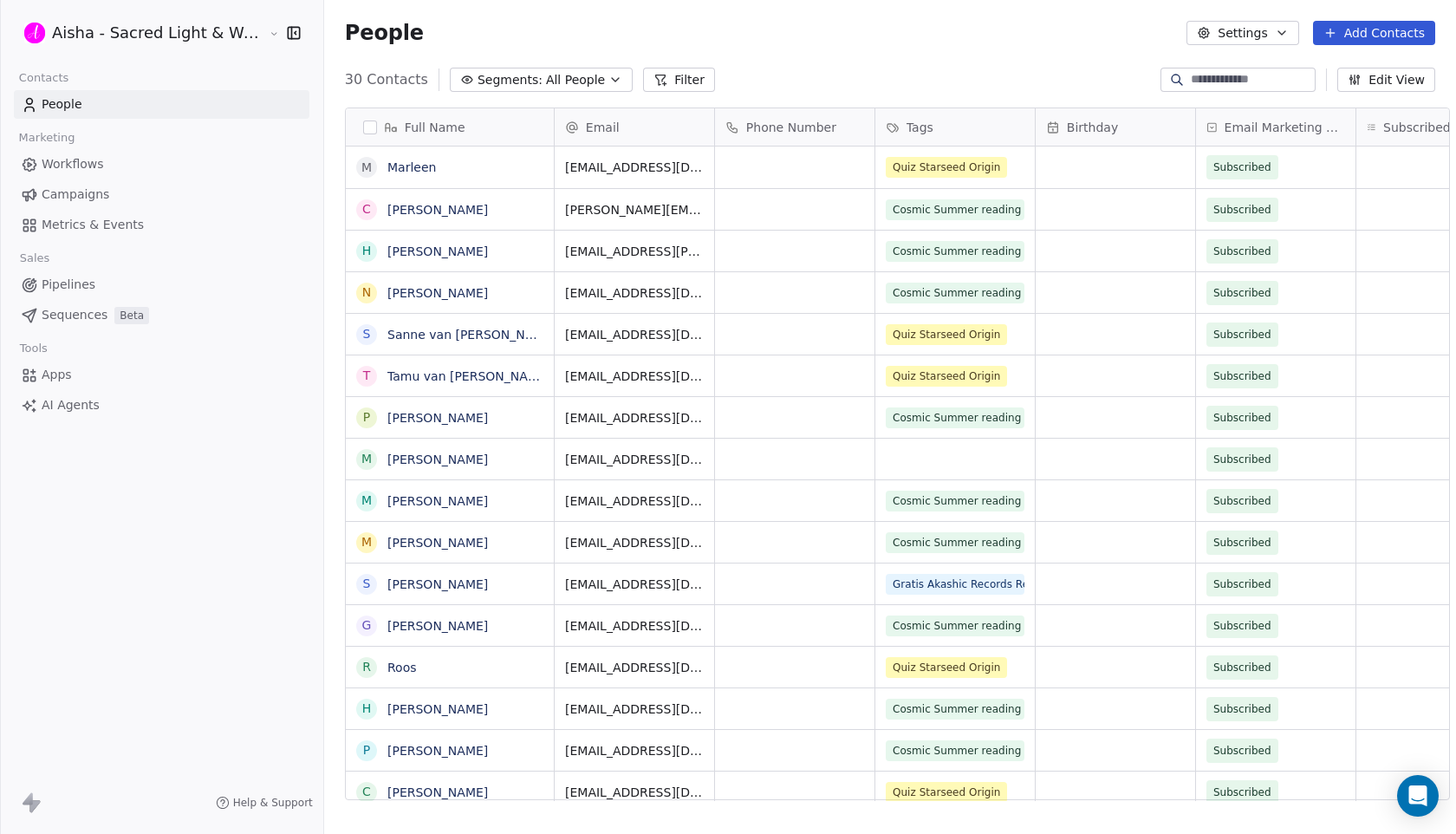
scroll to position [734, 1147]
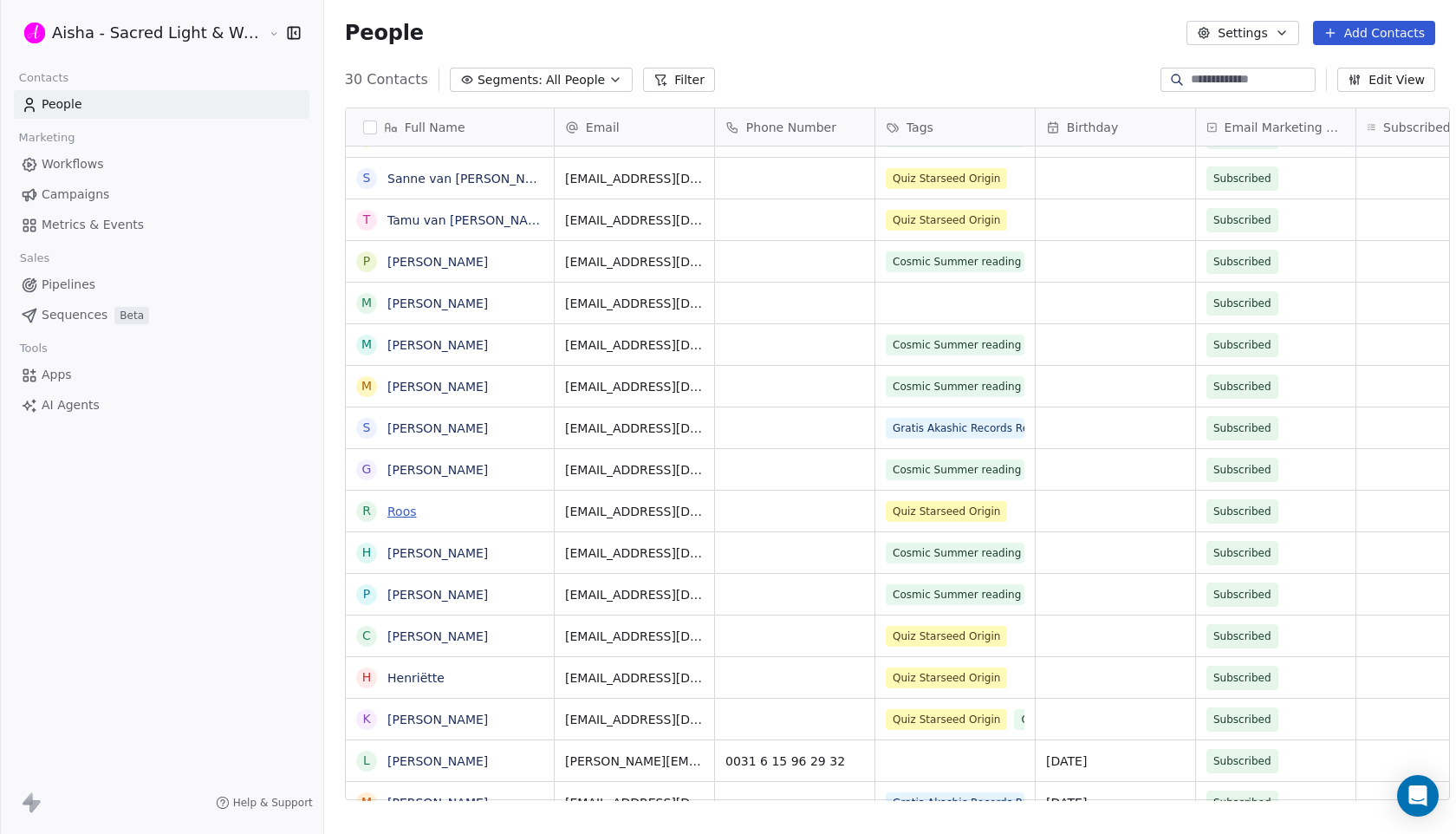
click at [398, 510] on link "Roos" at bounding box center [402, 511] width 29 height 14
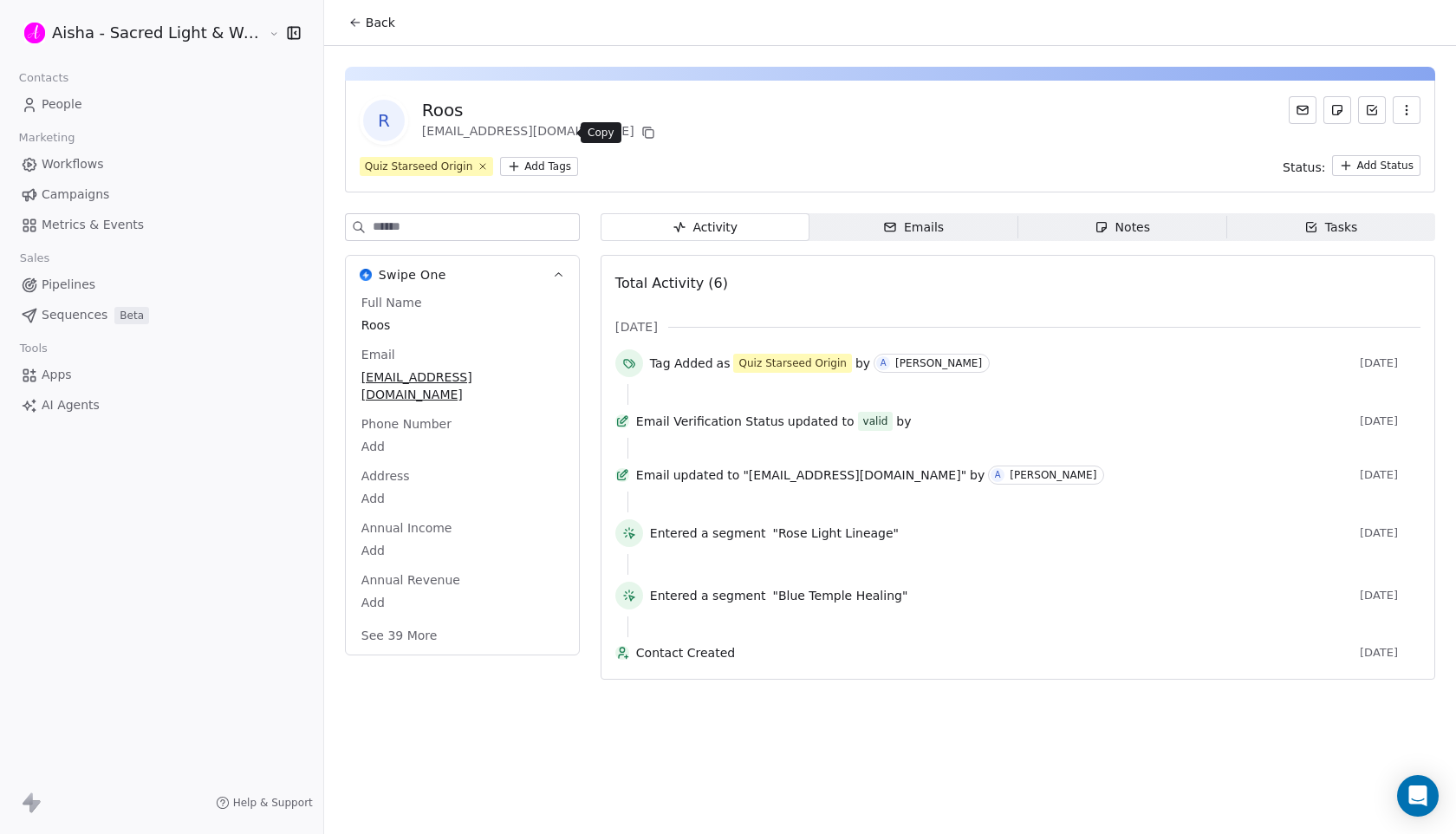
click at [641, 129] on icon at bounding box center [648, 132] width 14 height 14
click at [371, 27] on span "Back" at bounding box center [380, 22] width 29 height 17
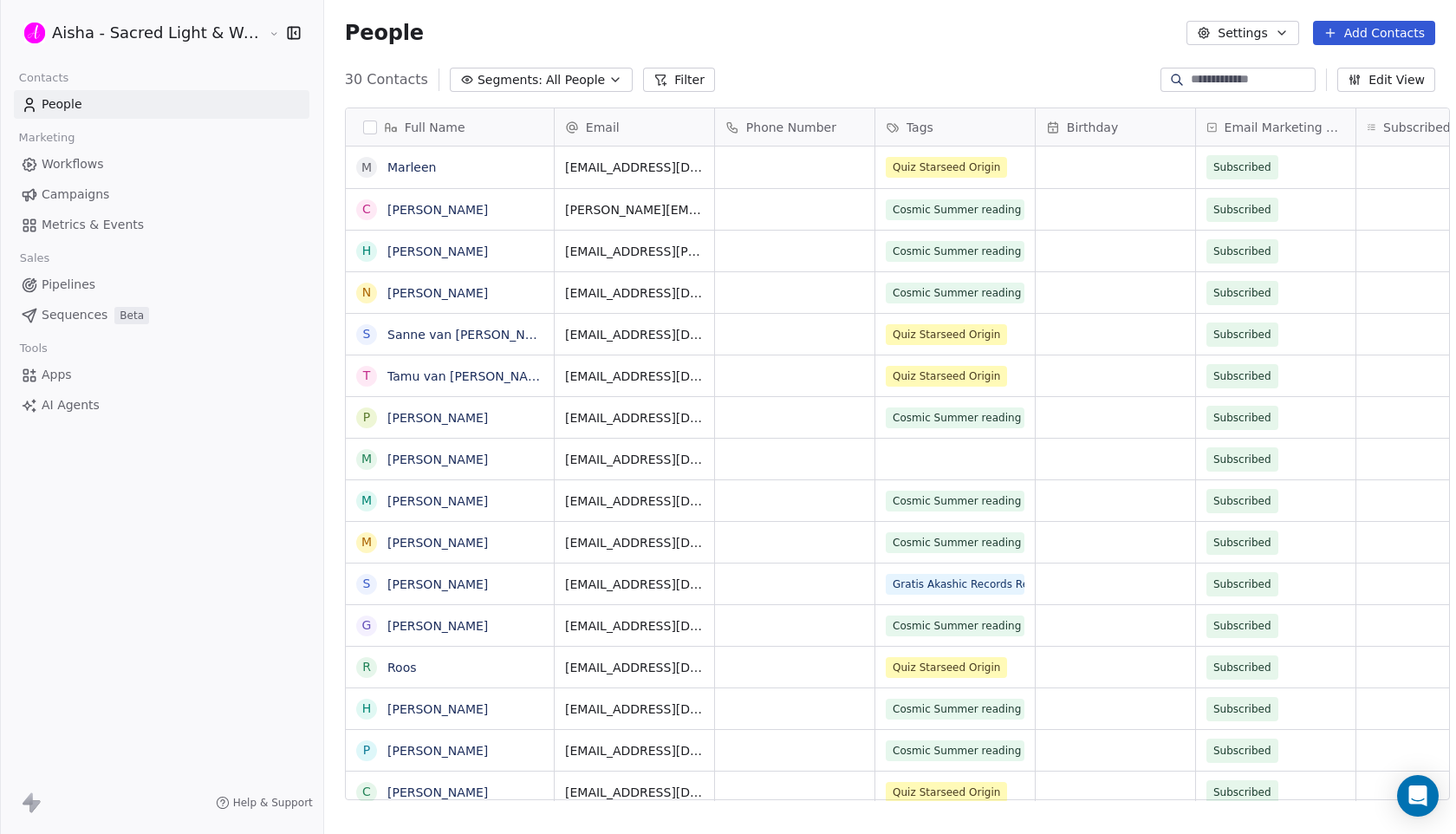
scroll to position [734, 1147]
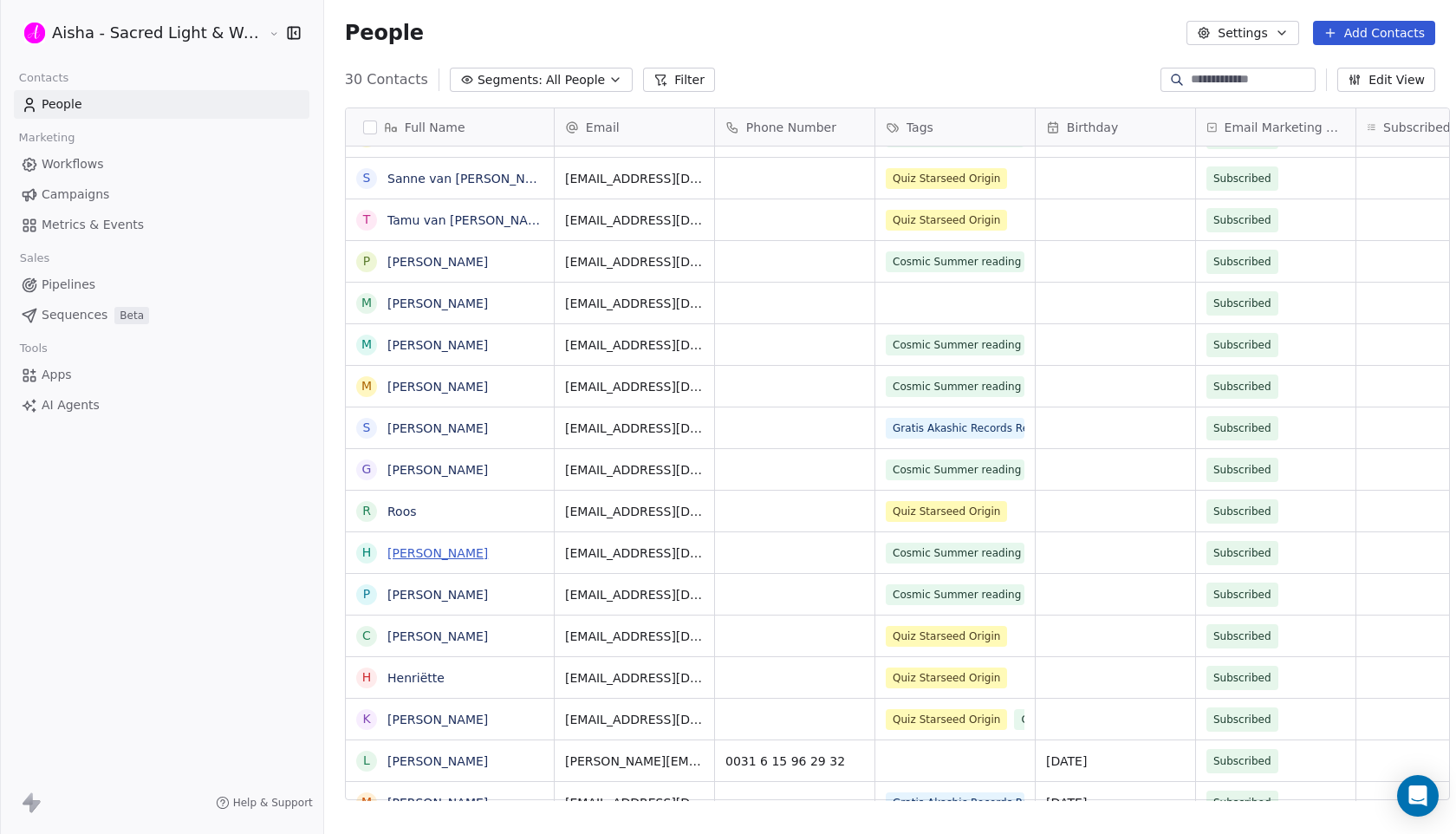
click at [407, 553] on link "[PERSON_NAME]" at bounding box center [437, 552] width 100 height 14
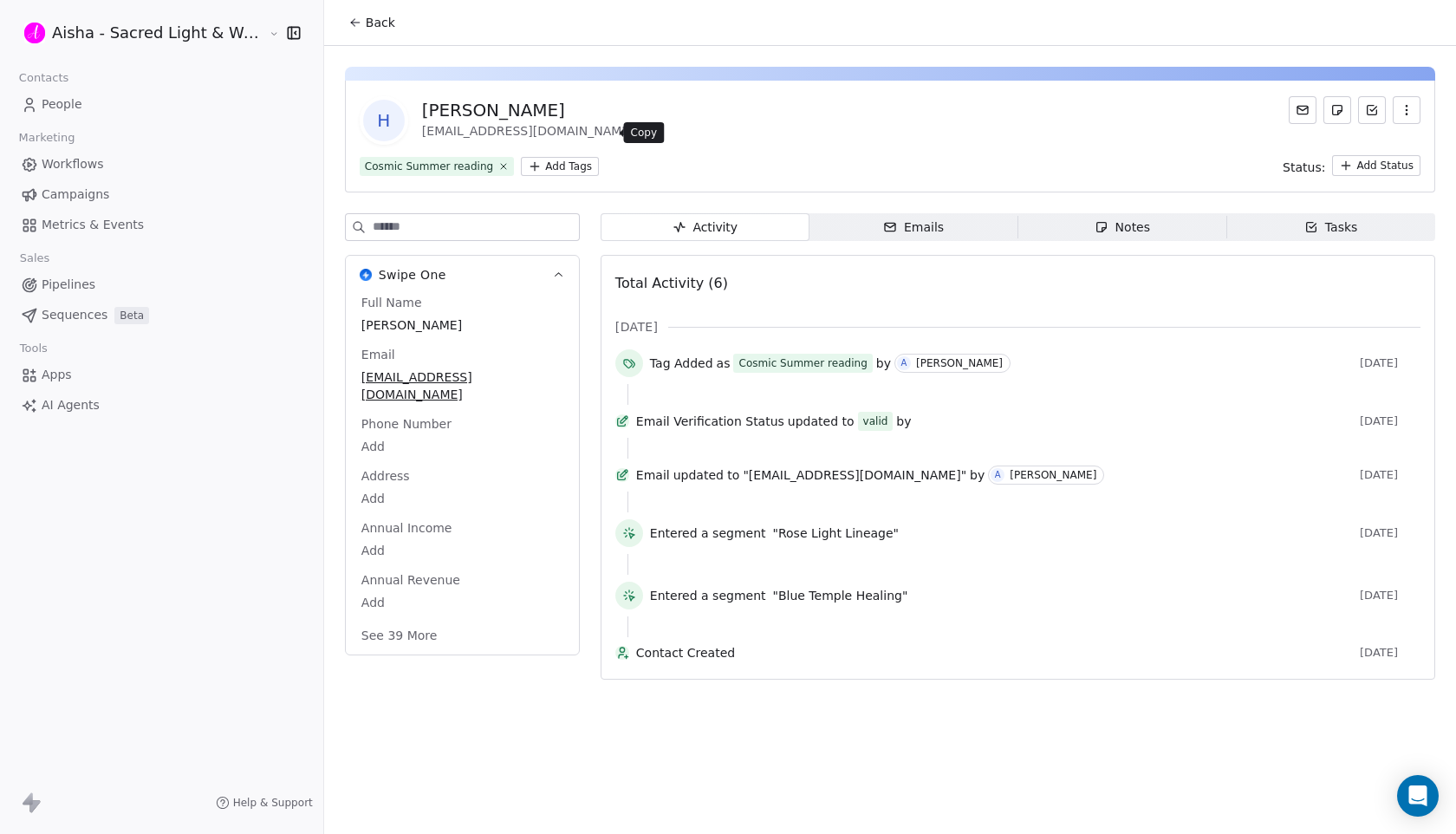
click at [641, 130] on icon at bounding box center [648, 132] width 14 height 14
click at [368, 26] on span "Back" at bounding box center [380, 22] width 29 height 17
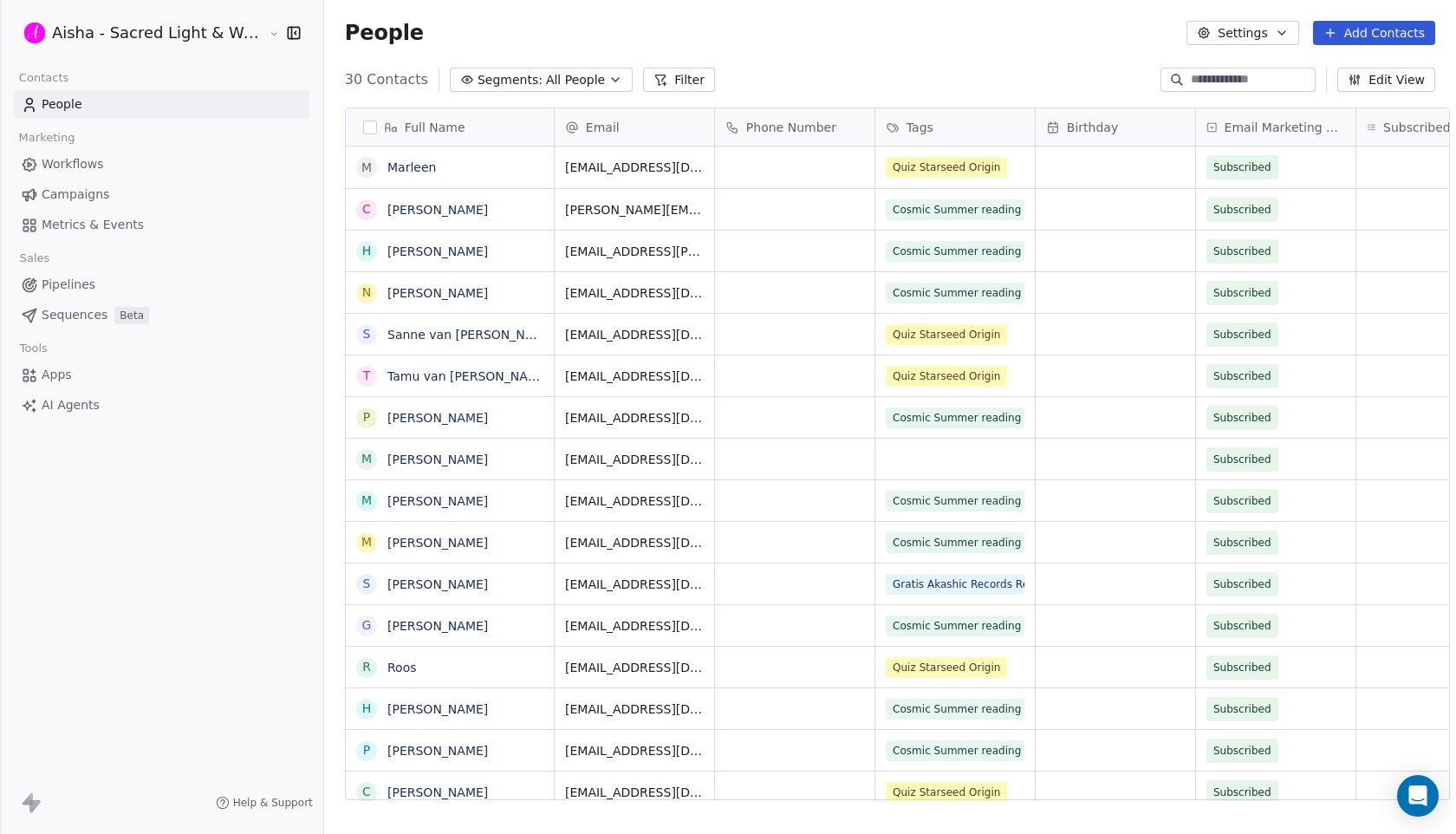
scroll to position [734, 1147]
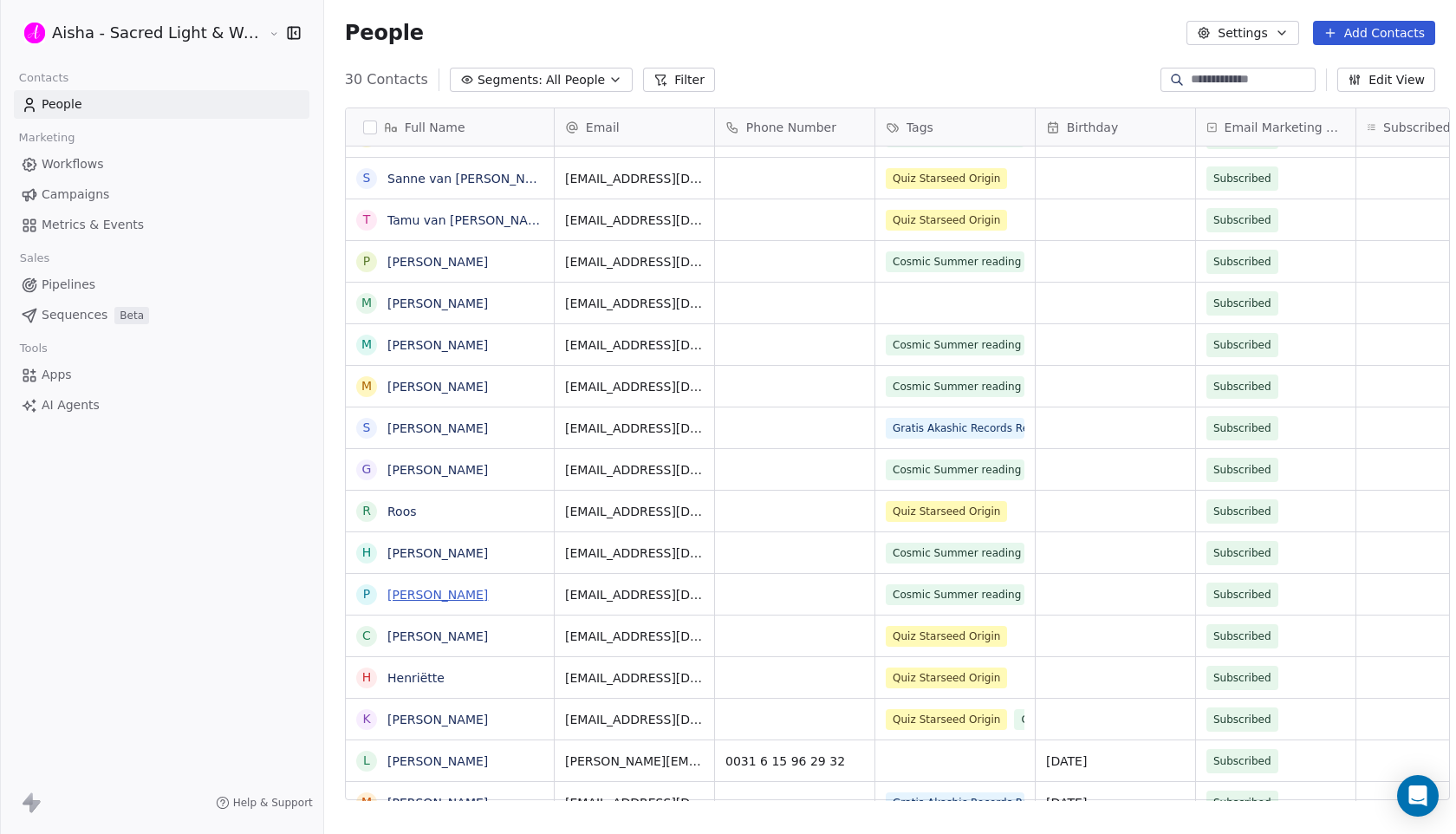
click at [433, 599] on link "[PERSON_NAME]" at bounding box center [437, 594] width 100 height 14
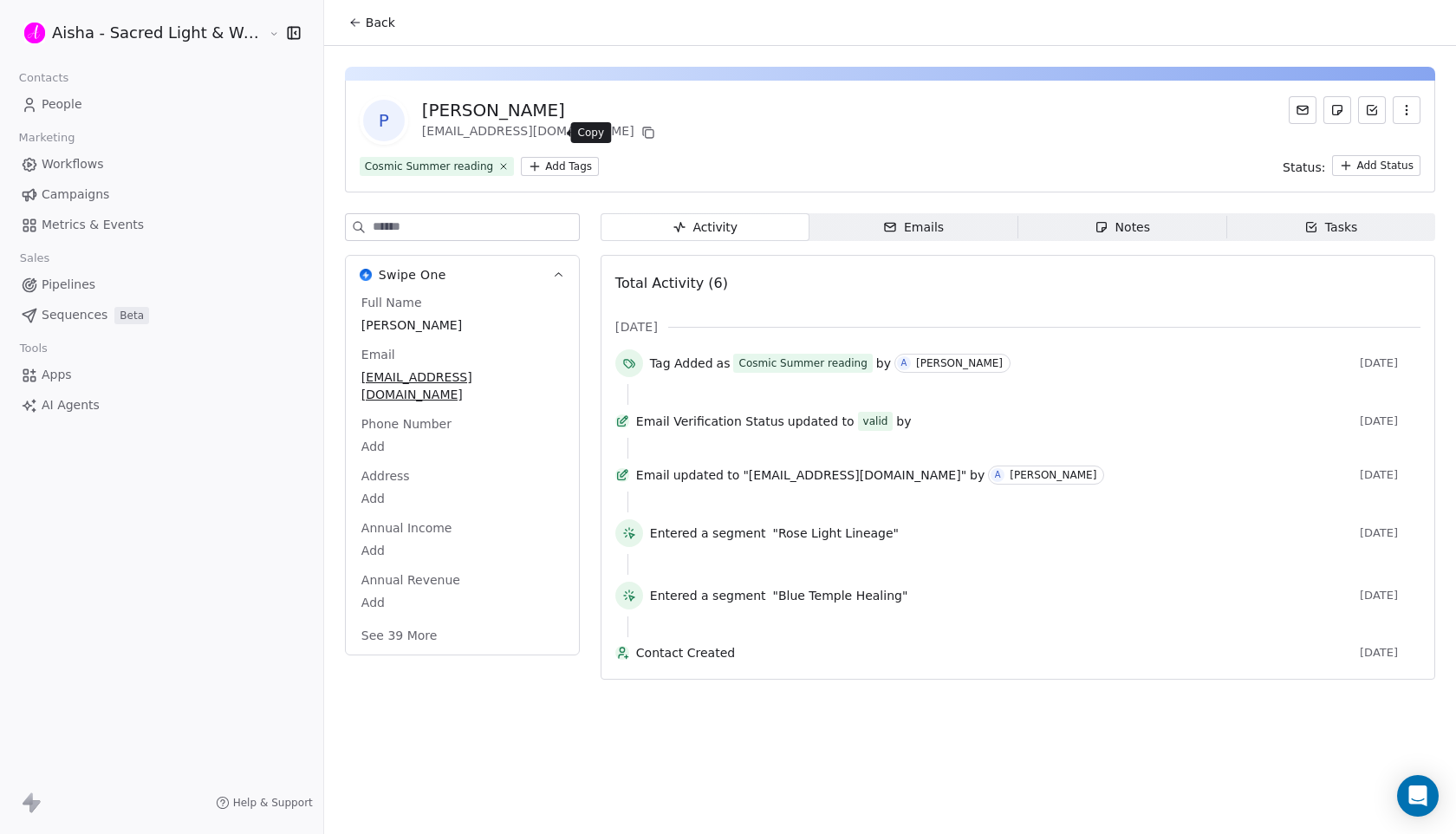
click at [641, 126] on icon at bounding box center [648, 132] width 14 height 14
click at [365, 14] on span "Back" at bounding box center [380, 22] width 29 height 17
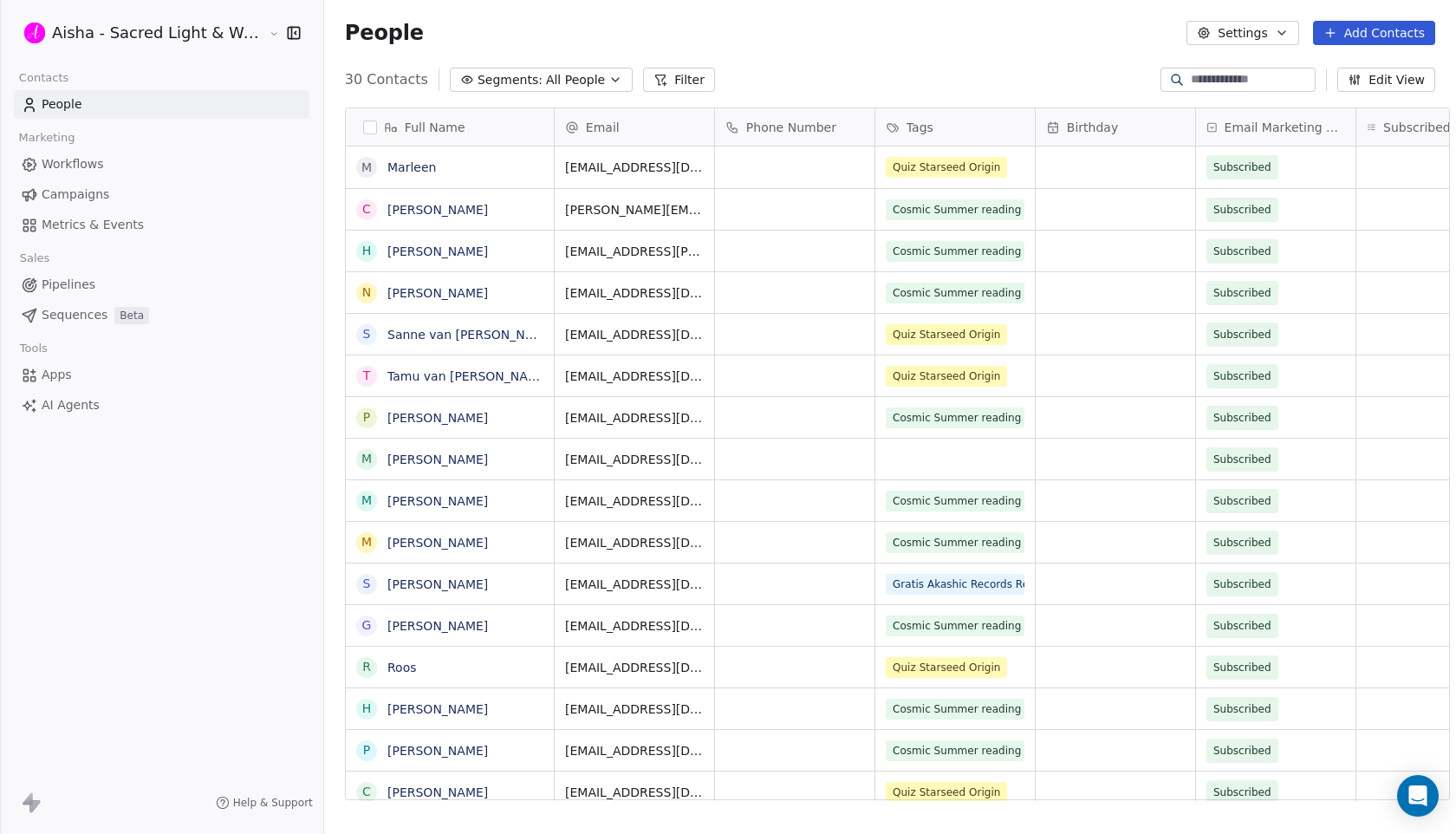
scroll to position [734, 1147]
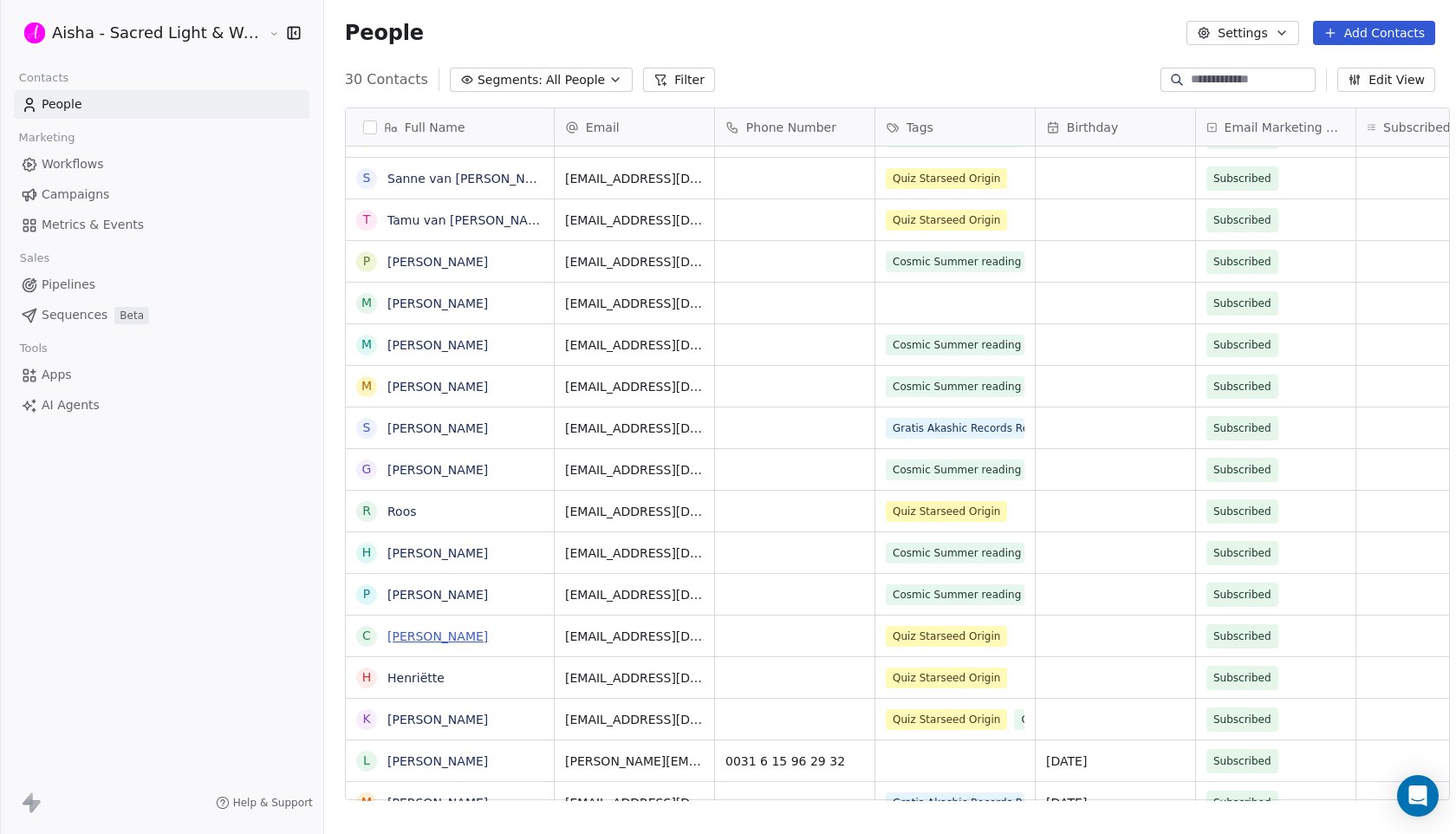
click at [406, 635] on link "[PERSON_NAME]" at bounding box center [437, 636] width 100 height 14
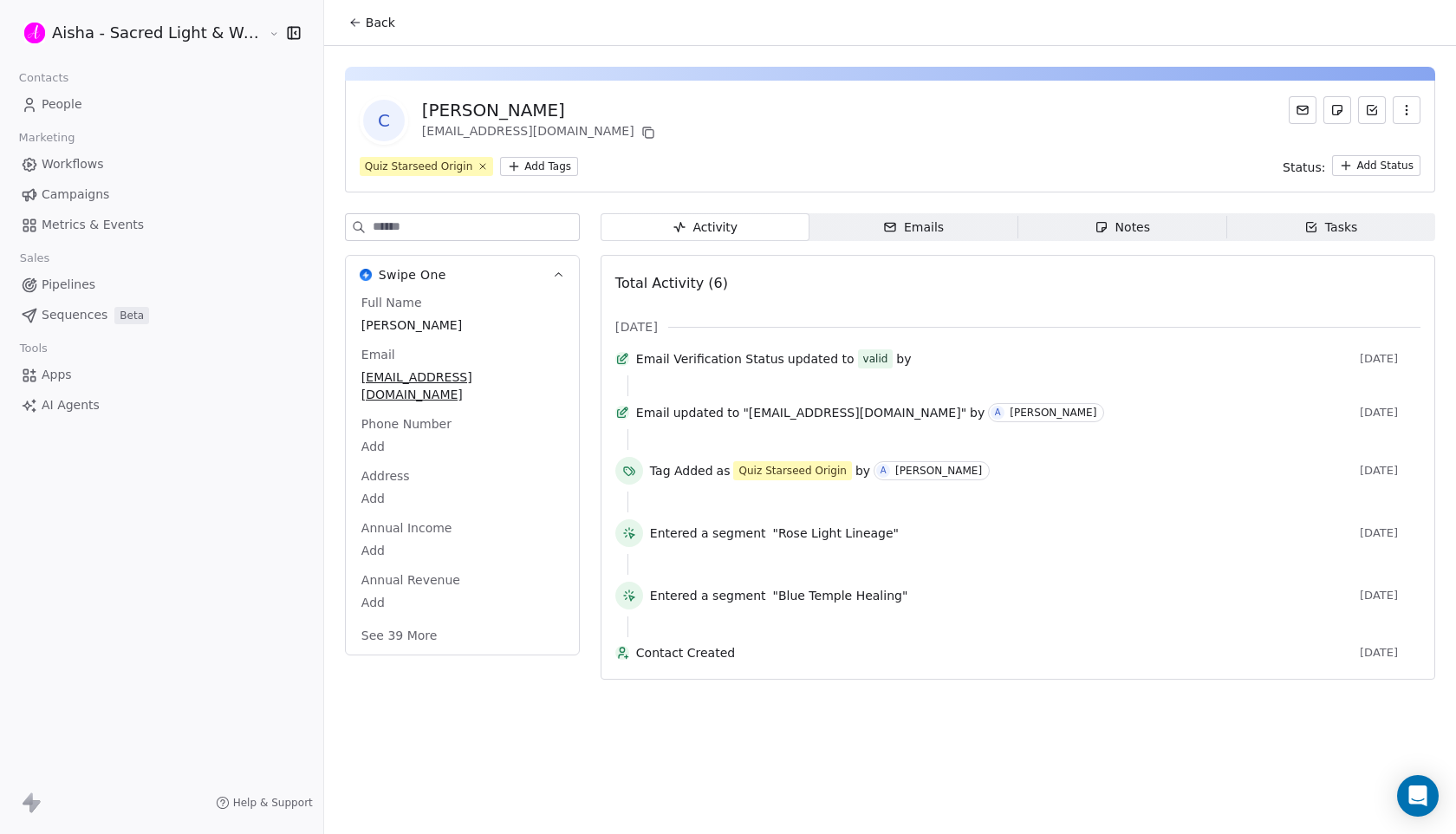
click at [401, 323] on span "[PERSON_NAME]" at bounding box center [463, 324] width 202 height 17
click at [402, 323] on span "[PERSON_NAME]" at bounding box center [463, 325] width 200 height 17
type textarea "**********"
click at [645, 132] on icon at bounding box center [649, 134] width 8 height 8
click at [365, 26] on span "Back" at bounding box center [380, 22] width 29 height 17
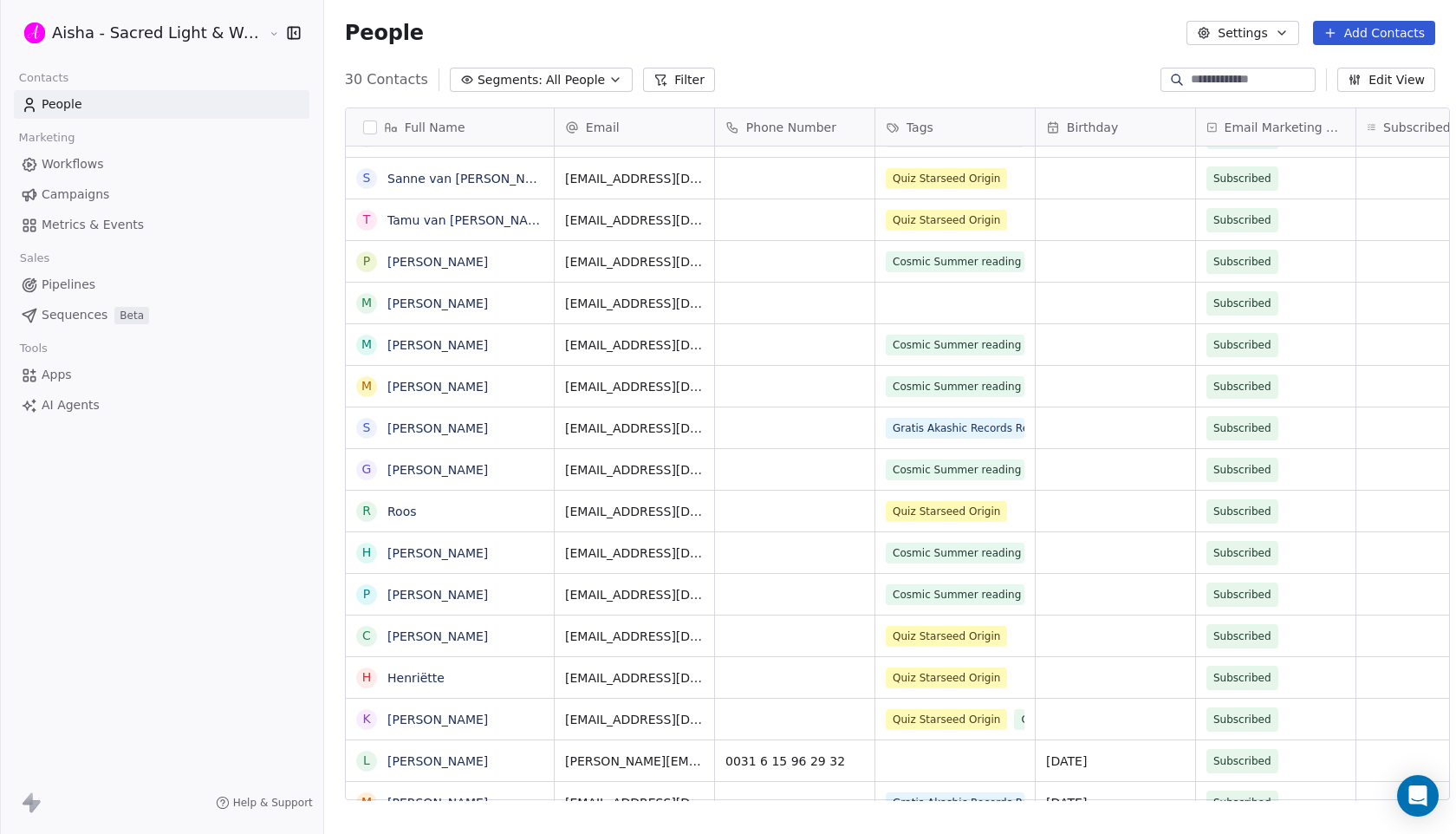
scroll to position [734, 1147]
click at [414, 684] on link "Henriëtte" at bounding box center [415, 677] width 57 height 14
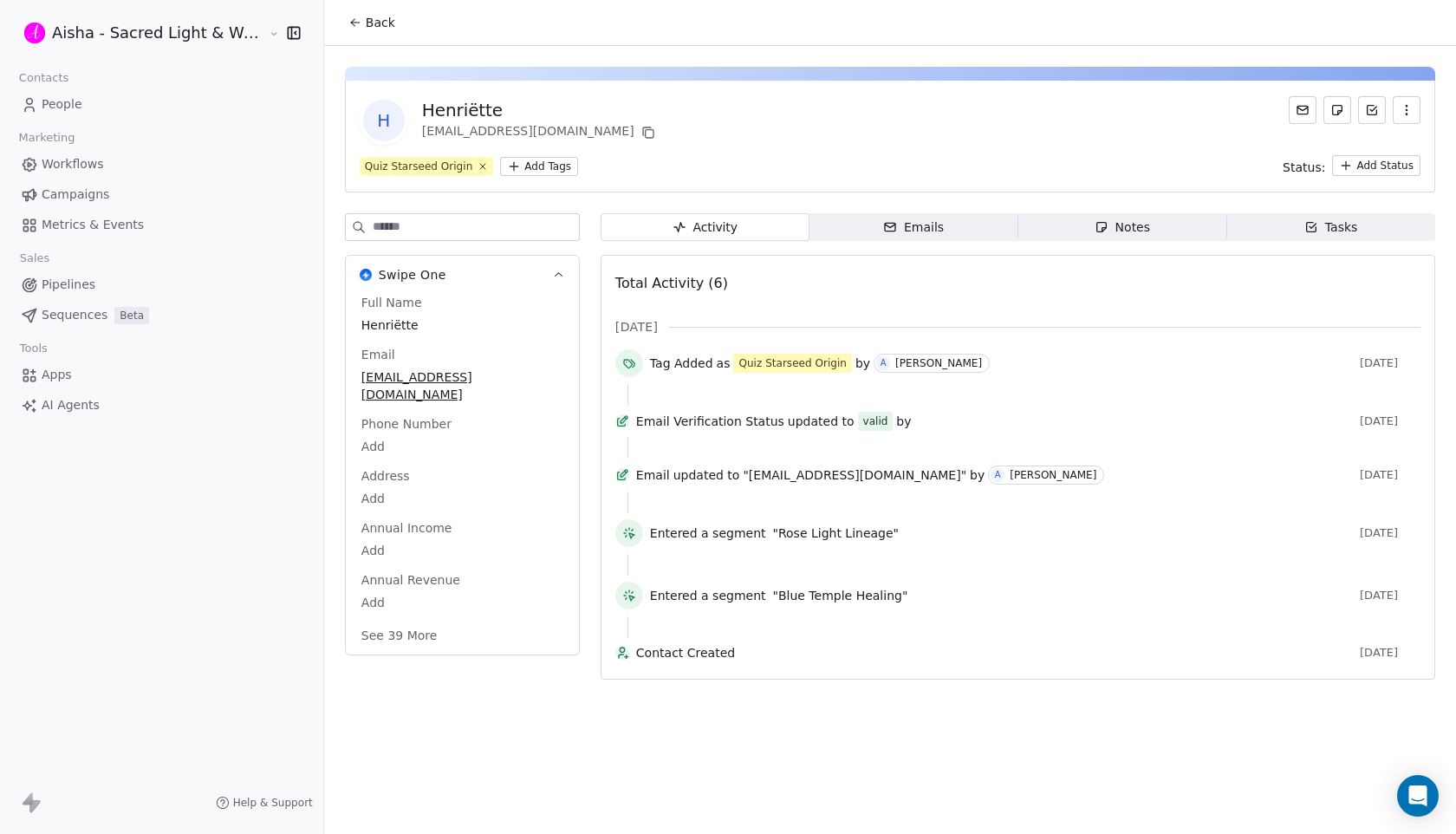
click at [413, 323] on span "Henriëtte" at bounding box center [463, 324] width 202 height 17
click at [448, 323] on span "Henriëtte" at bounding box center [463, 325] width 200 height 17
click at [440, 323] on span "Henriëtte" at bounding box center [463, 325] width 200 height 17
click at [438, 323] on span "Henriëtte" at bounding box center [463, 325] width 200 height 17
click at [396, 322] on span "Henriëtte" at bounding box center [463, 325] width 200 height 17
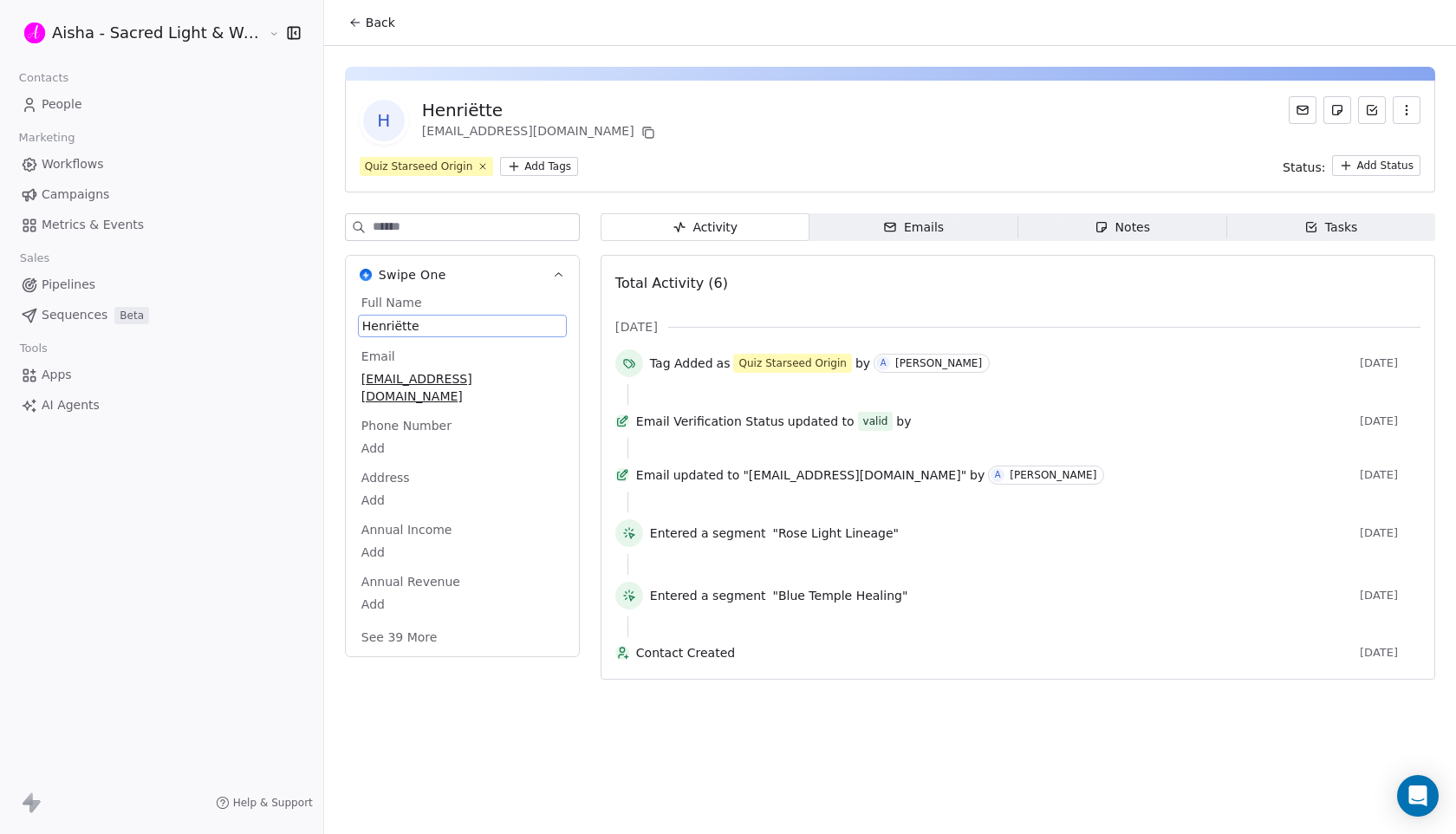
click at [396, 322] on span "Henriëtte" at bounding box center [463, 325] width 200 height 17
type textarea "**********"
click at [645, 130] on icon at bounding box center [649, 134] width 8 height 8
click at [367, 20] on span "Back" at bounding box center [380, 22] width 29 height 17
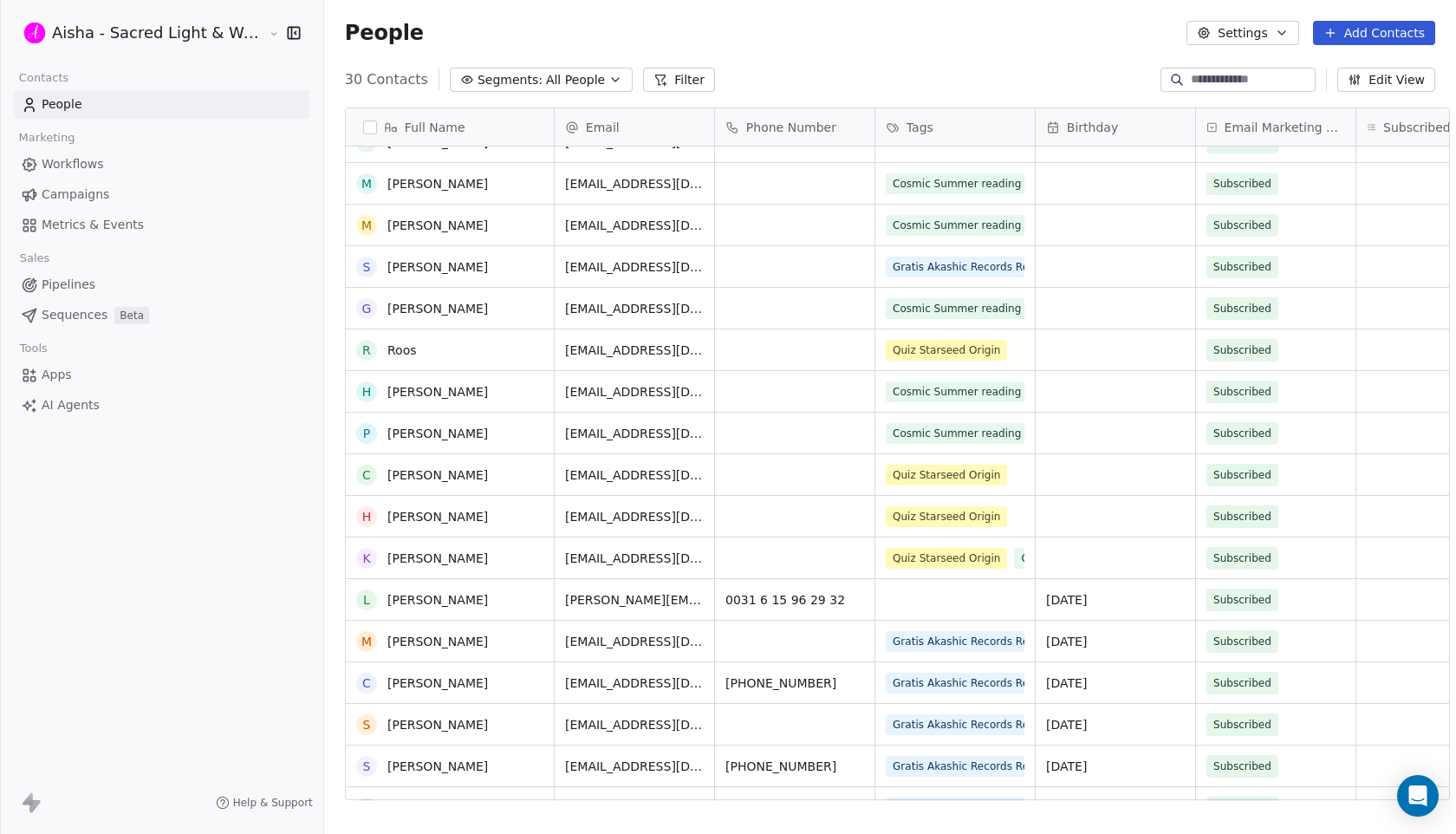
scroll to position [323, 0]
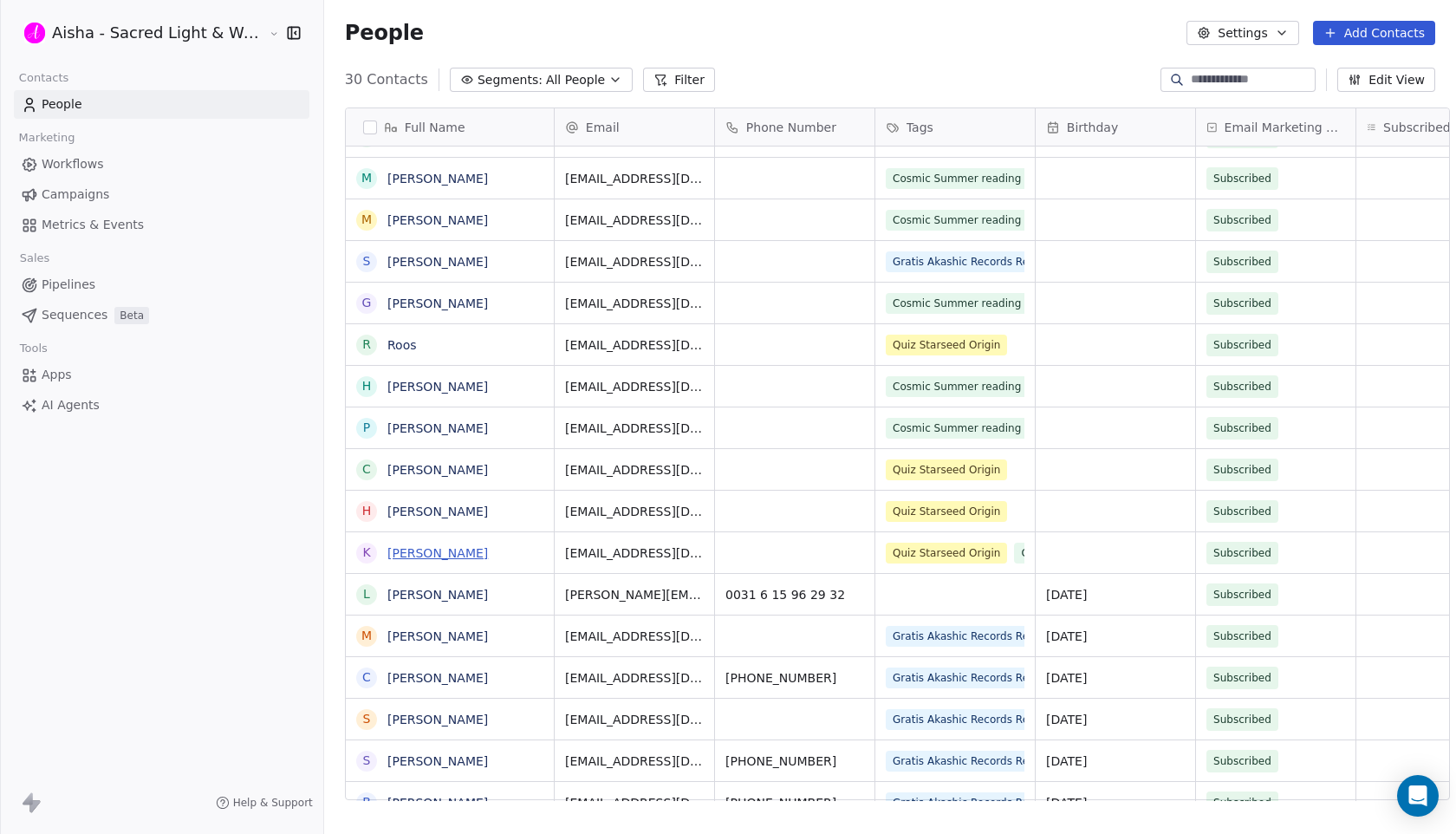
click at [437, 551] on link "[PERSON_NAME]" at bounding box center [437, 552] width 100 height 14
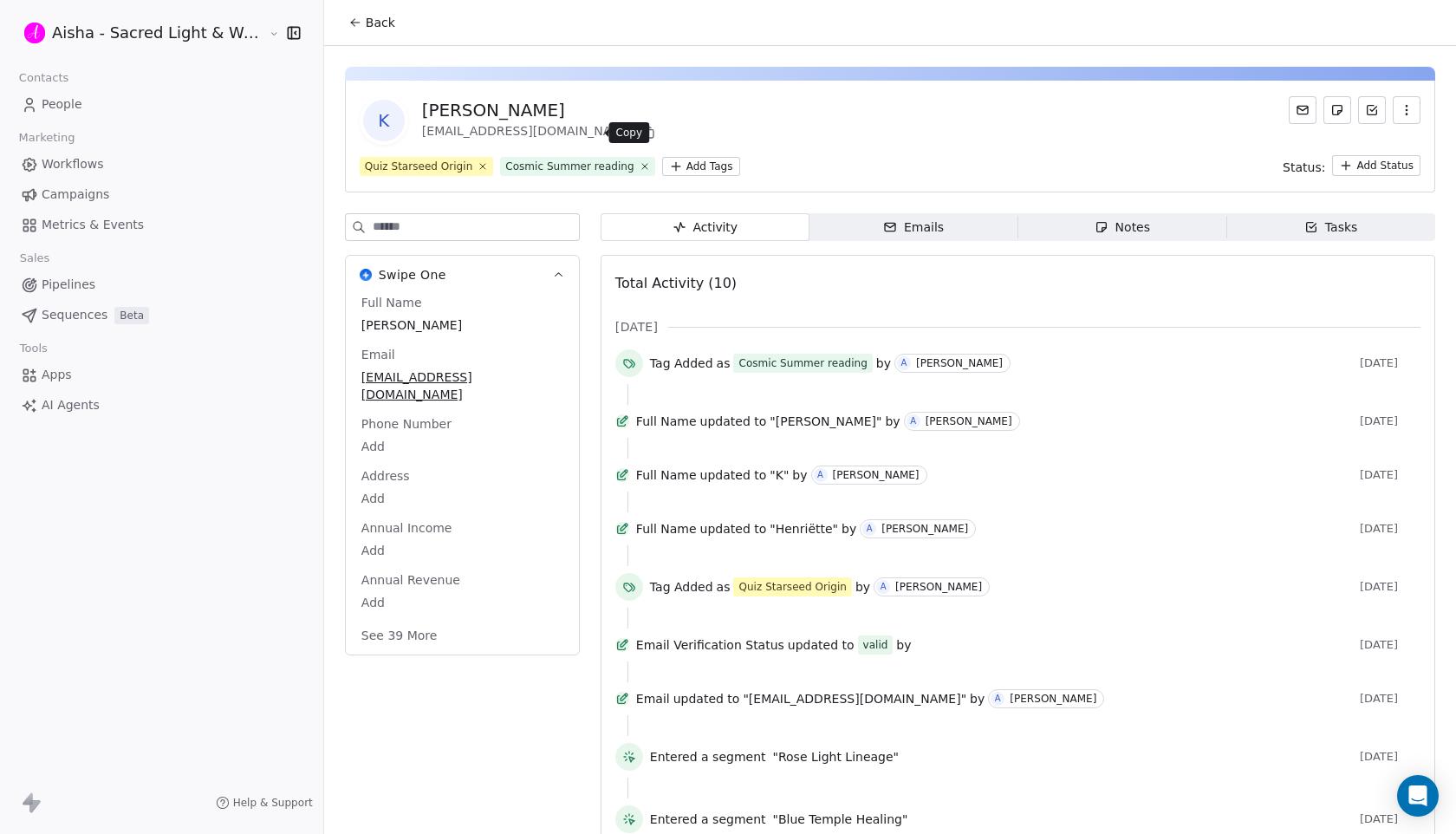
click at [641, 131] on icon at bounding box center [648, 132] width 14 height 14
click at [367, 24] on span "Back" at bounding box center [380, 22] width 29 height 17
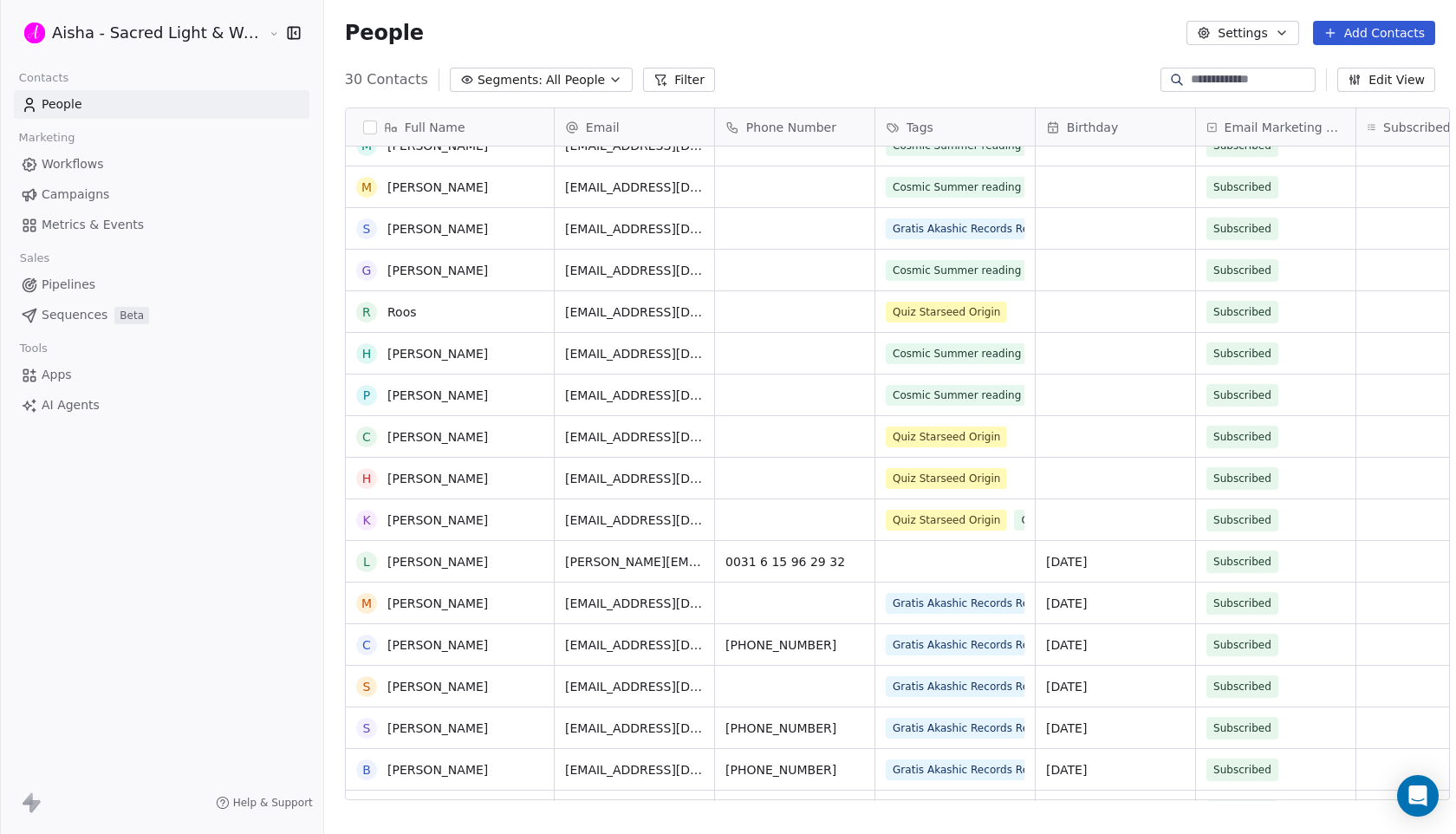
scroll to position [362, 0]
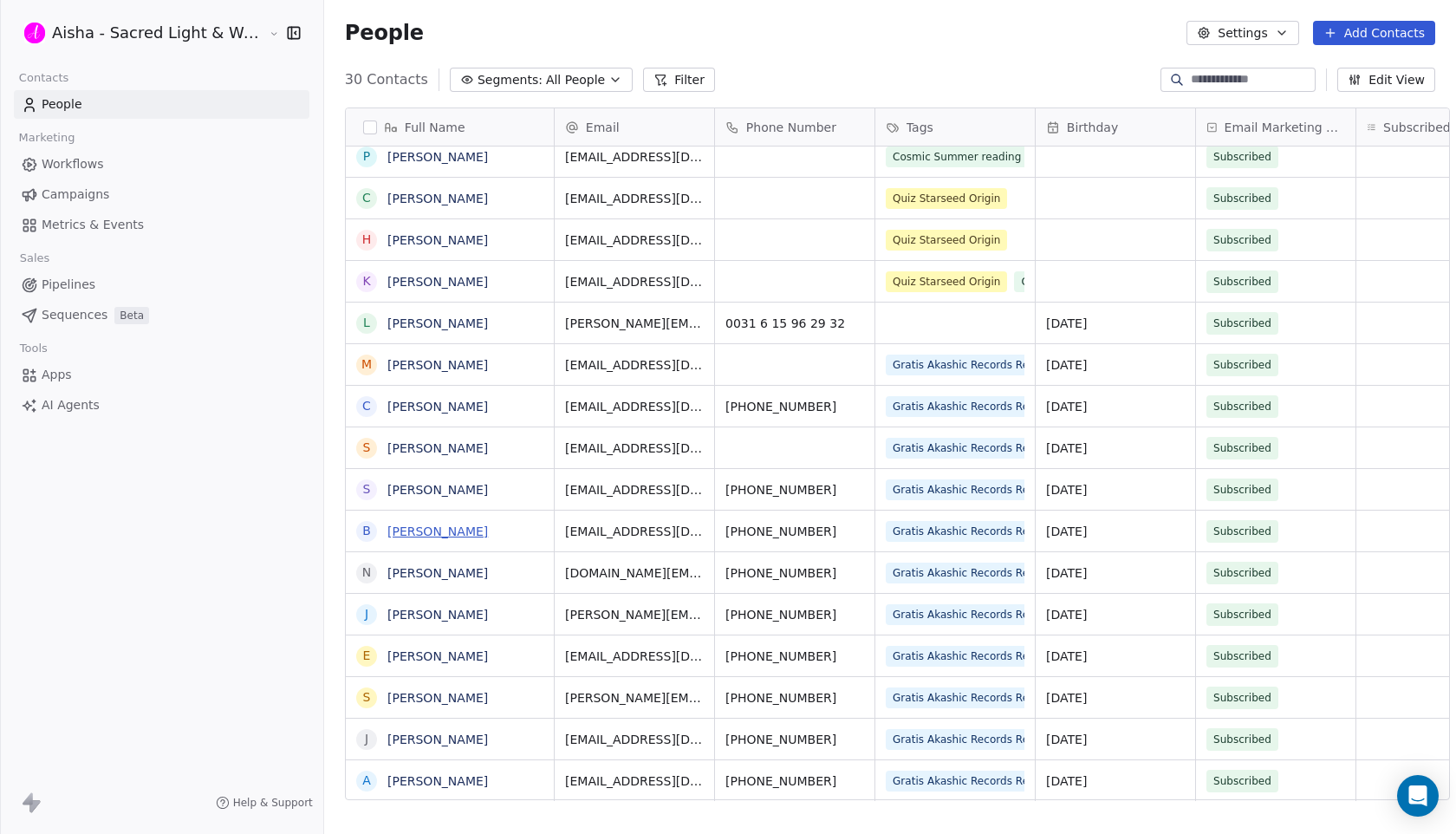
click at [445, 536] on link "[PERSON_NAME]" at bounding box center [437, 531] width 100 height 14
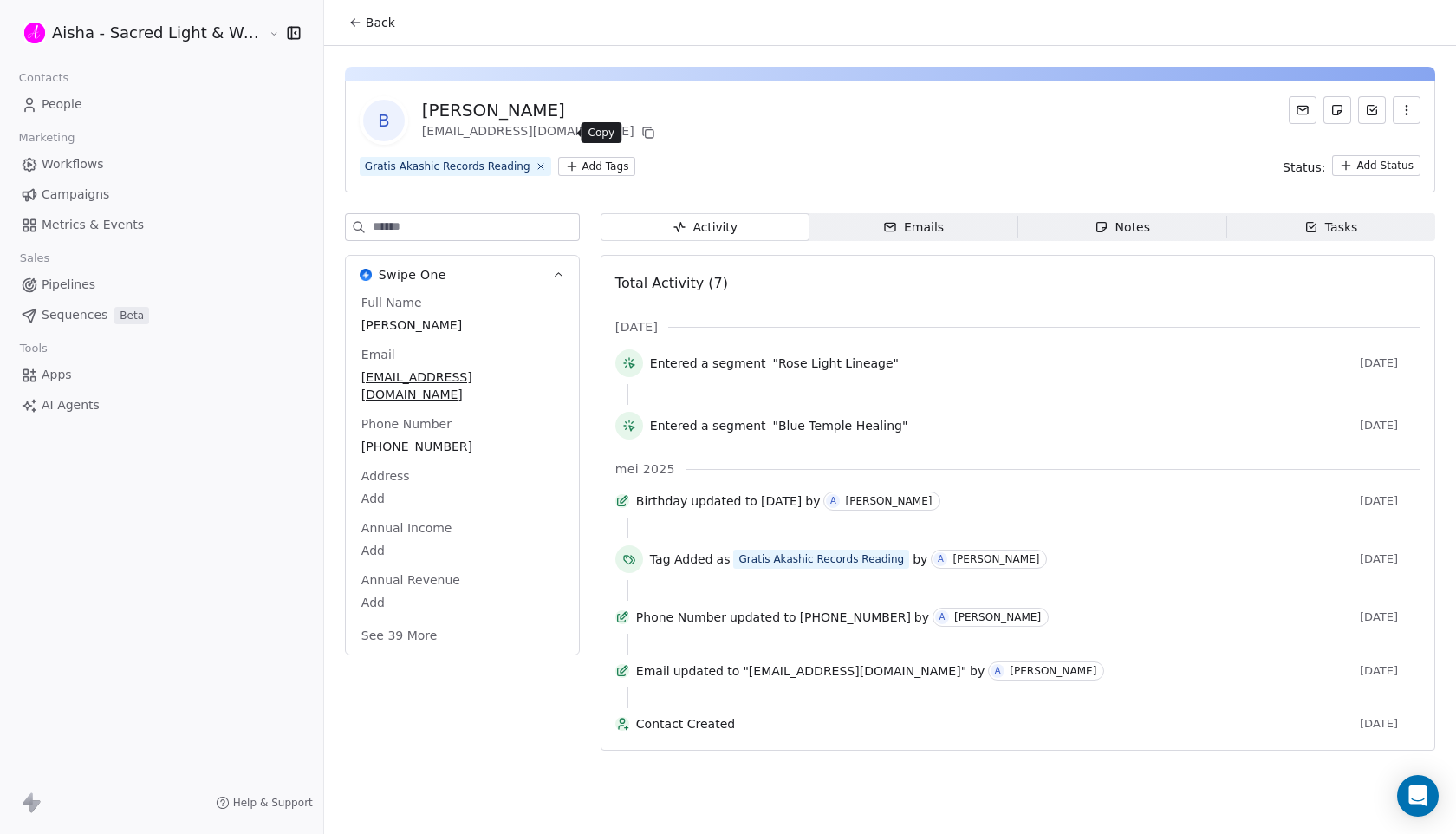
click at [645, 130] on icon at bounding box center [649, 134] width 8 height 8
click at [365, 21] on span "Back" at bounding box center [380, 22] width 29 height 17
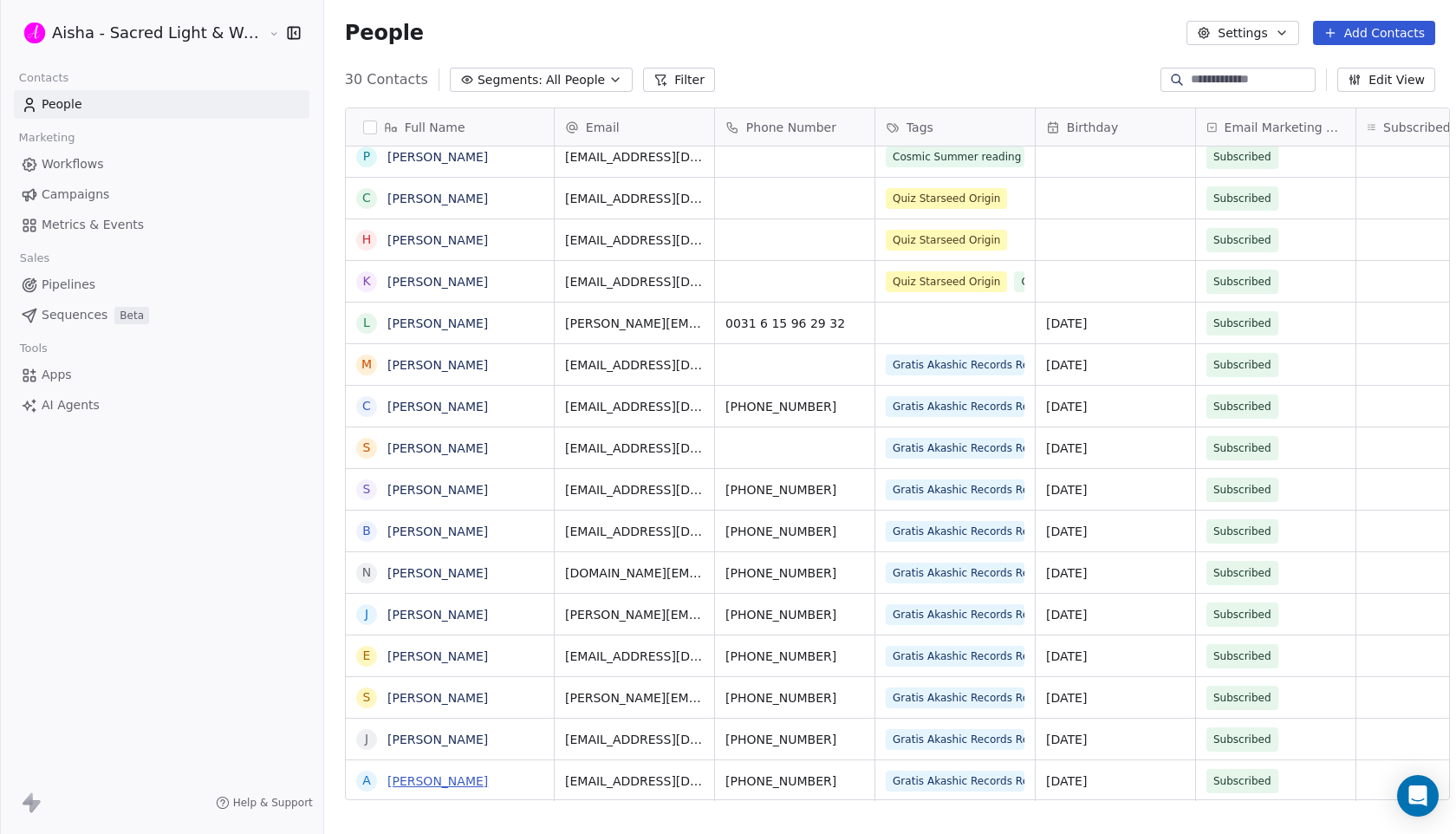
click at [428, 782] on link "[PERSON_NAME]" at bounding box center [437, 781] width 100 height 14
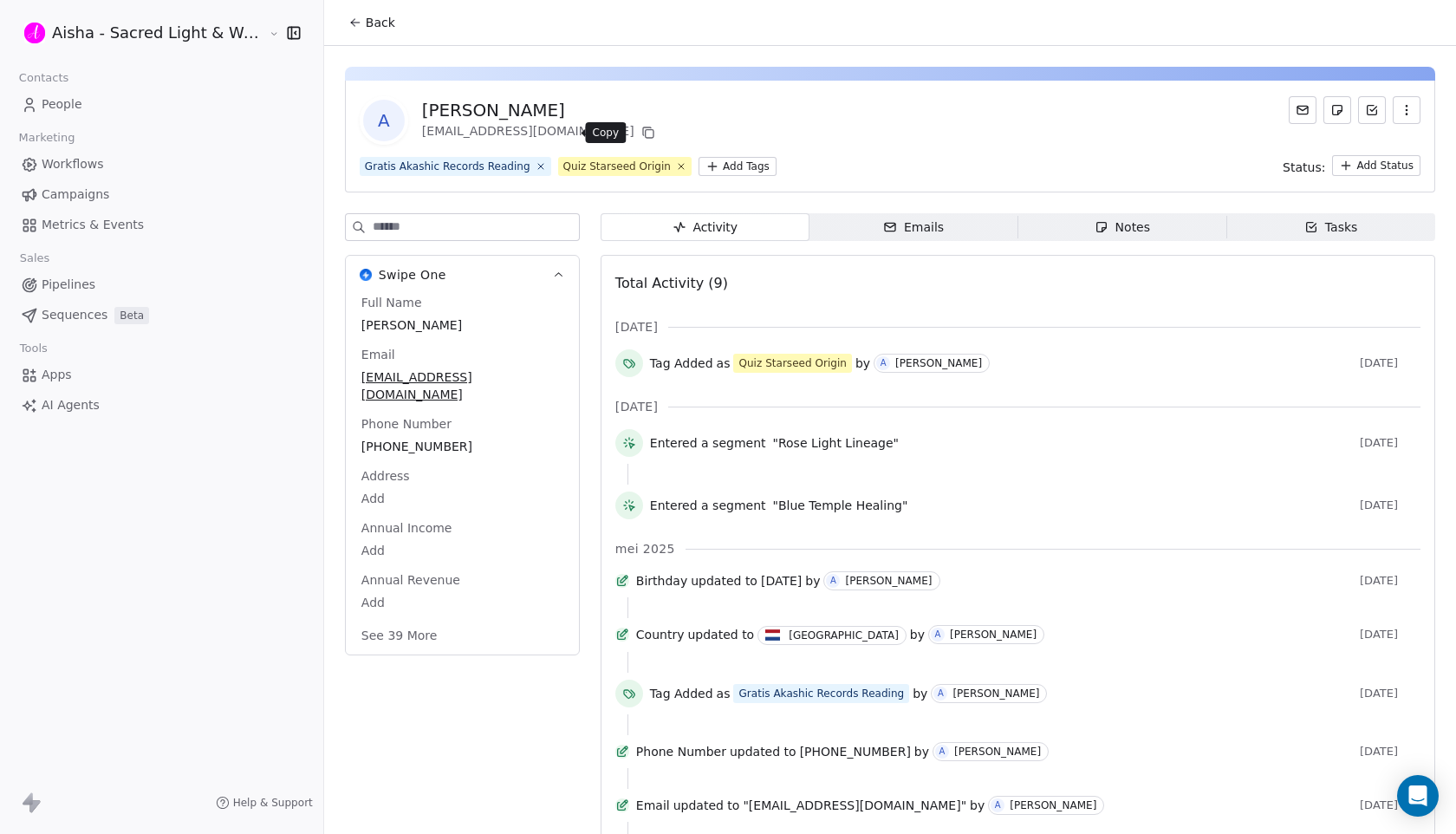
click at [643, 128] on icon at bounding box center [647, 131] width 8 height 8
click at [369, 19] on span "Back" at bounding box center [380, 22] width 29 height 17
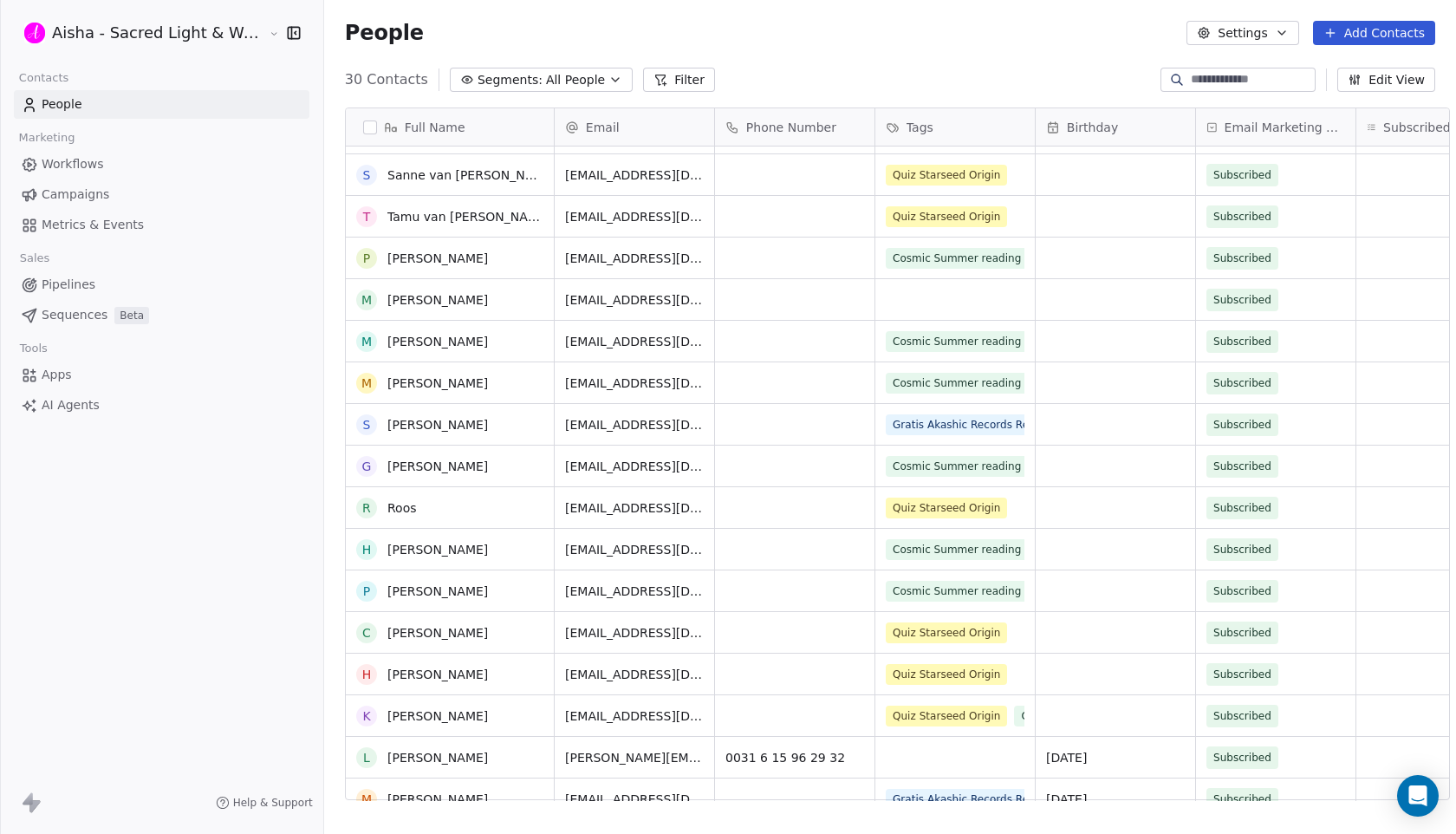
scroll to position [218, 0]
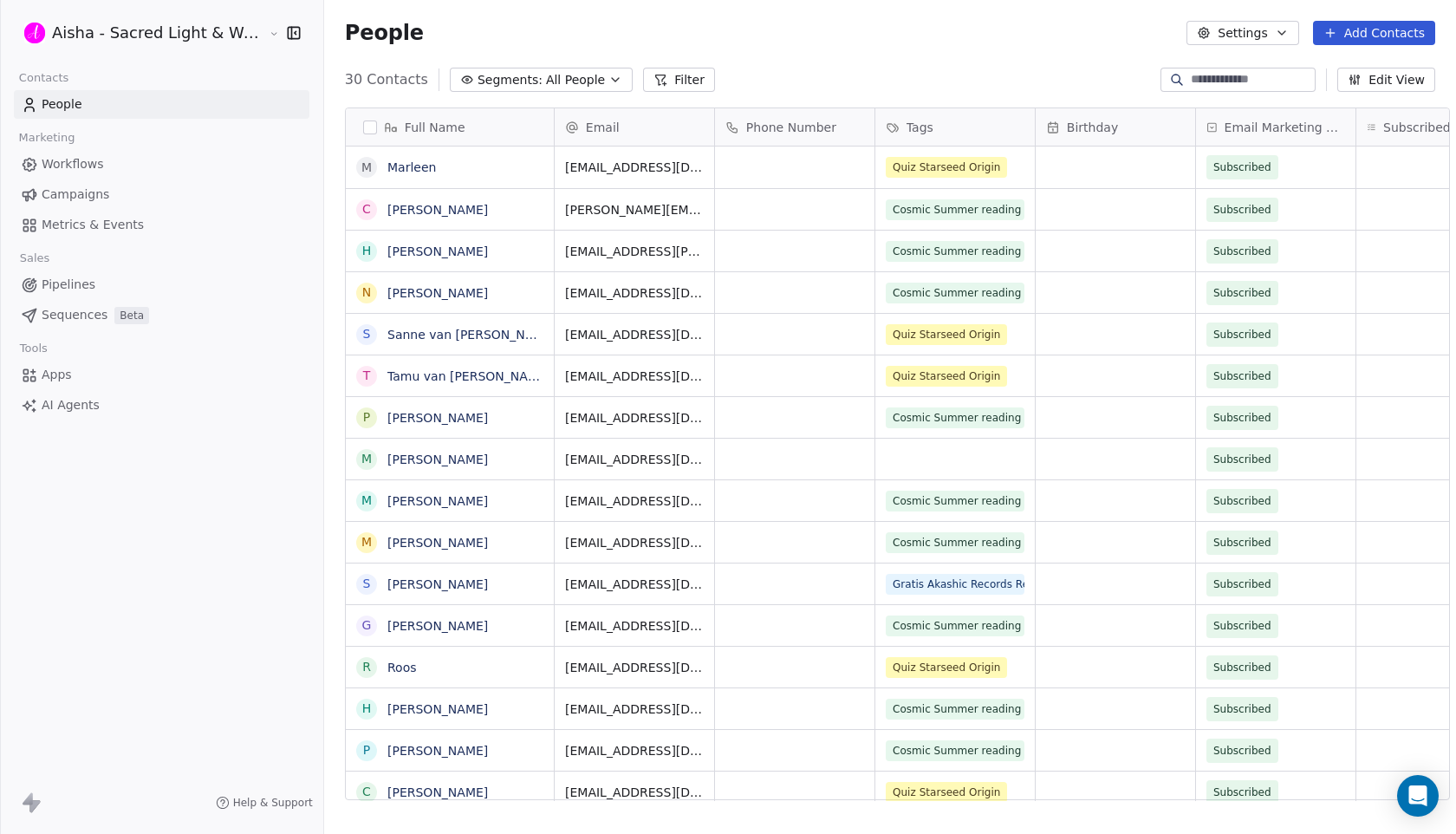
click at [890, 126] on icon at bounding box center [890, 126] width 0 height 0
click at [898, 168] on span "Manage property" at bounding box center [945, 163] width 104 height 17
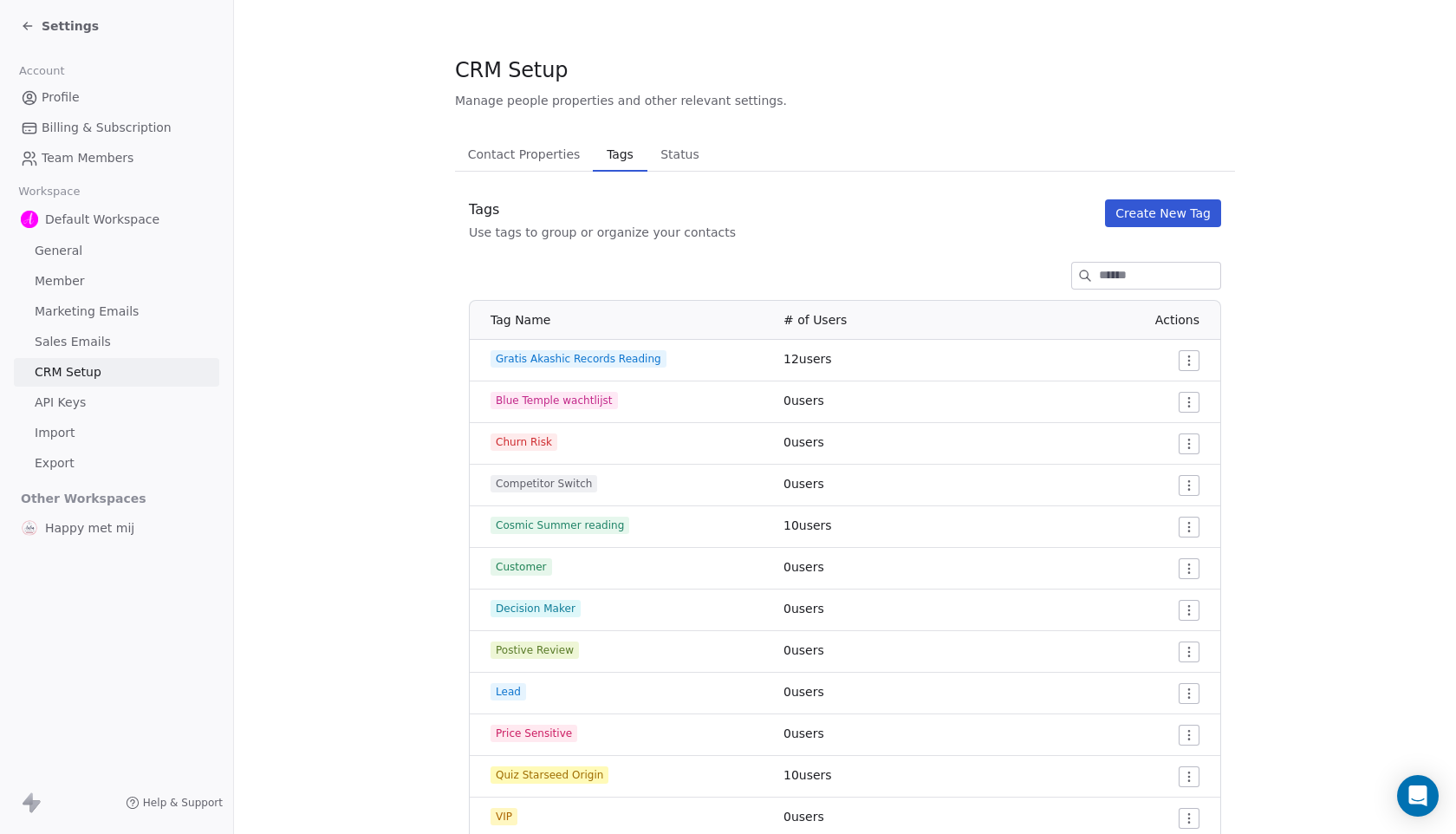
click at [554, 159] on span "Contact Properties" at bounding box center [524, 154] width 127 height 25
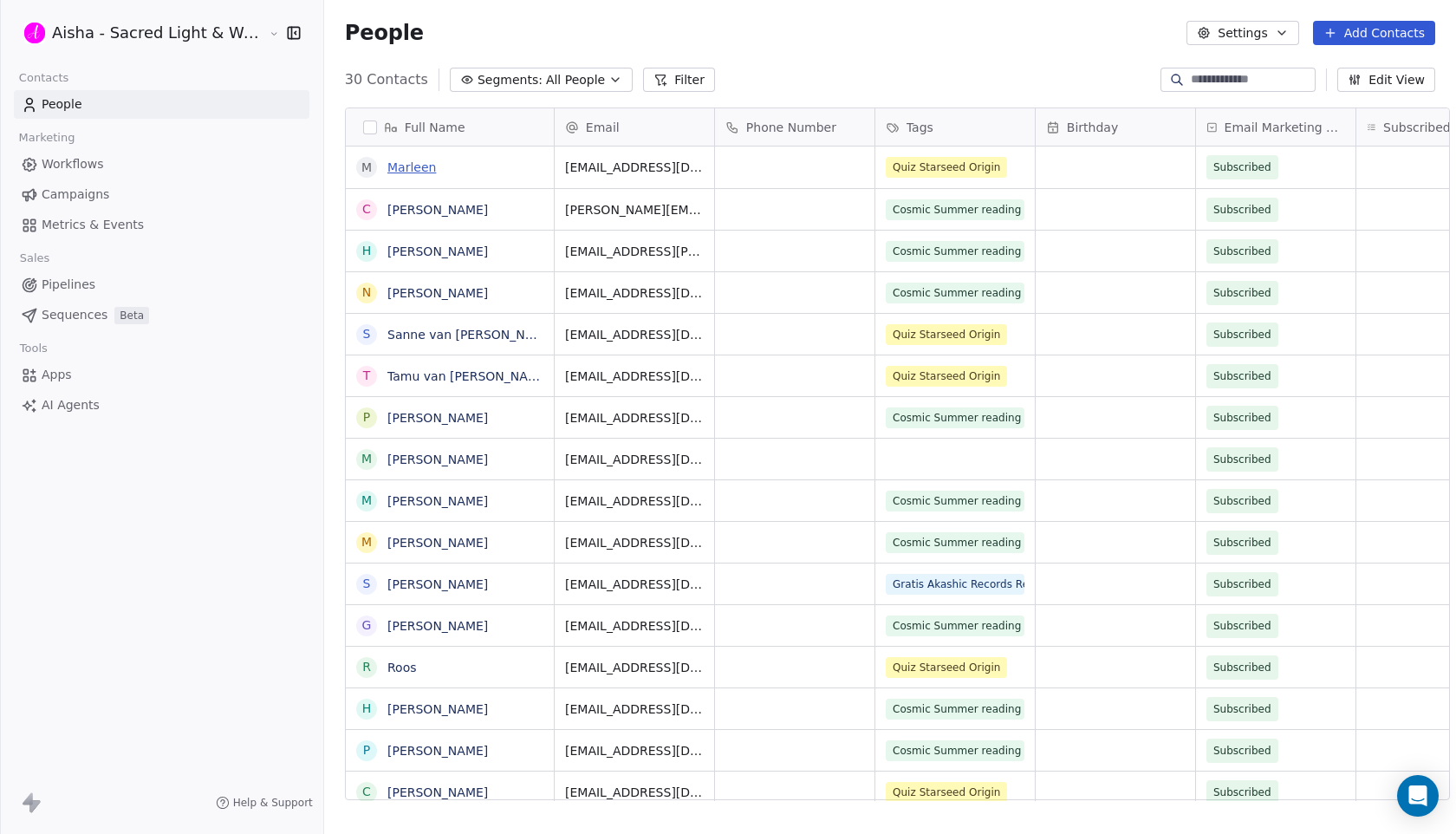
click at [391, 164] on link "Marleen" at bounding box center [411, 167] width 48 height 14
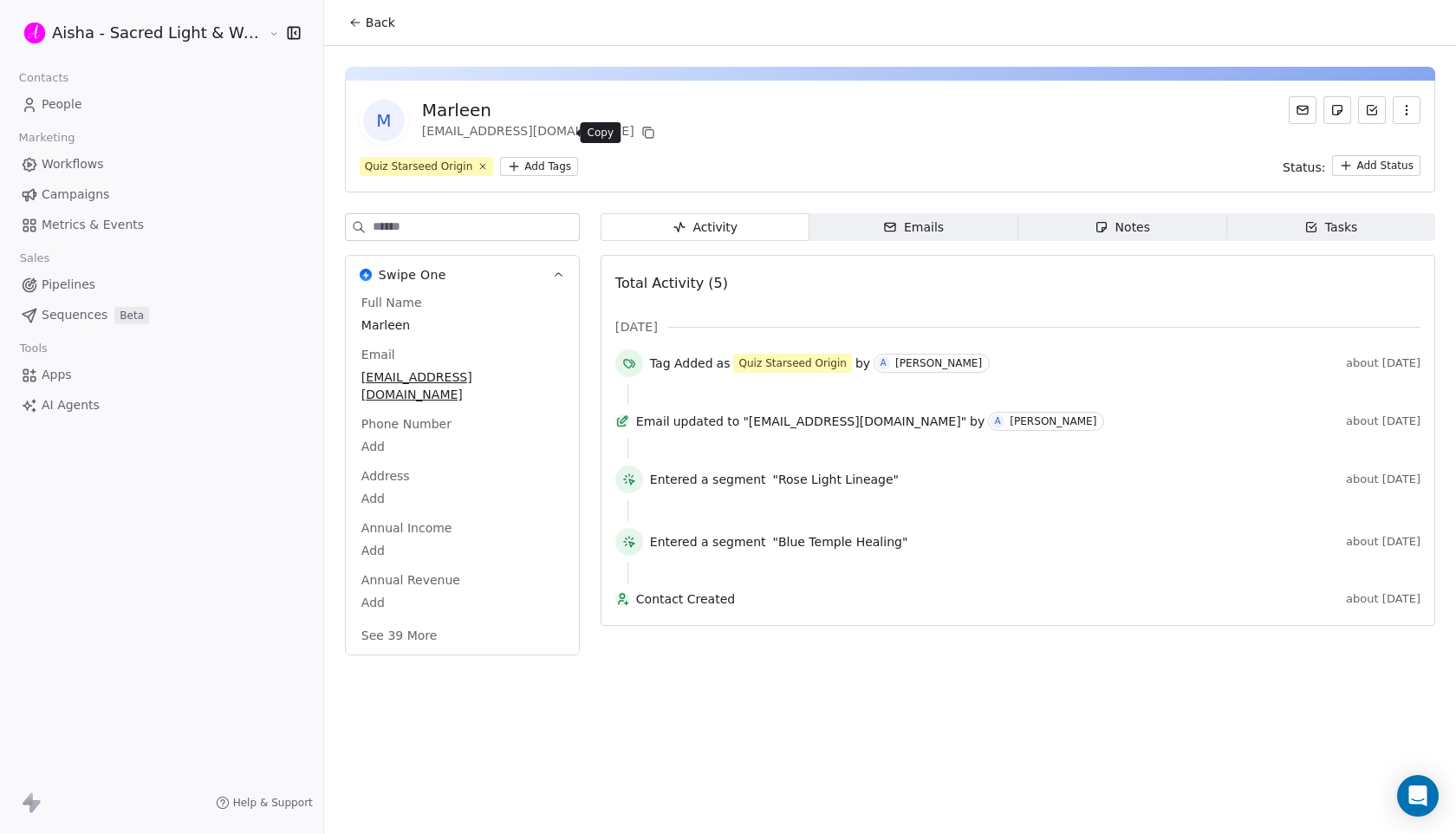
click at [641, 126] on icon at bounding box center [648, 132] width 14 height 14
click at [530, 168] on html "Aisha - Sacred Light & Water Priestess Contacts People Marketing Workflows Camp…" at bounding box center [728, 417] width 1456 height 834
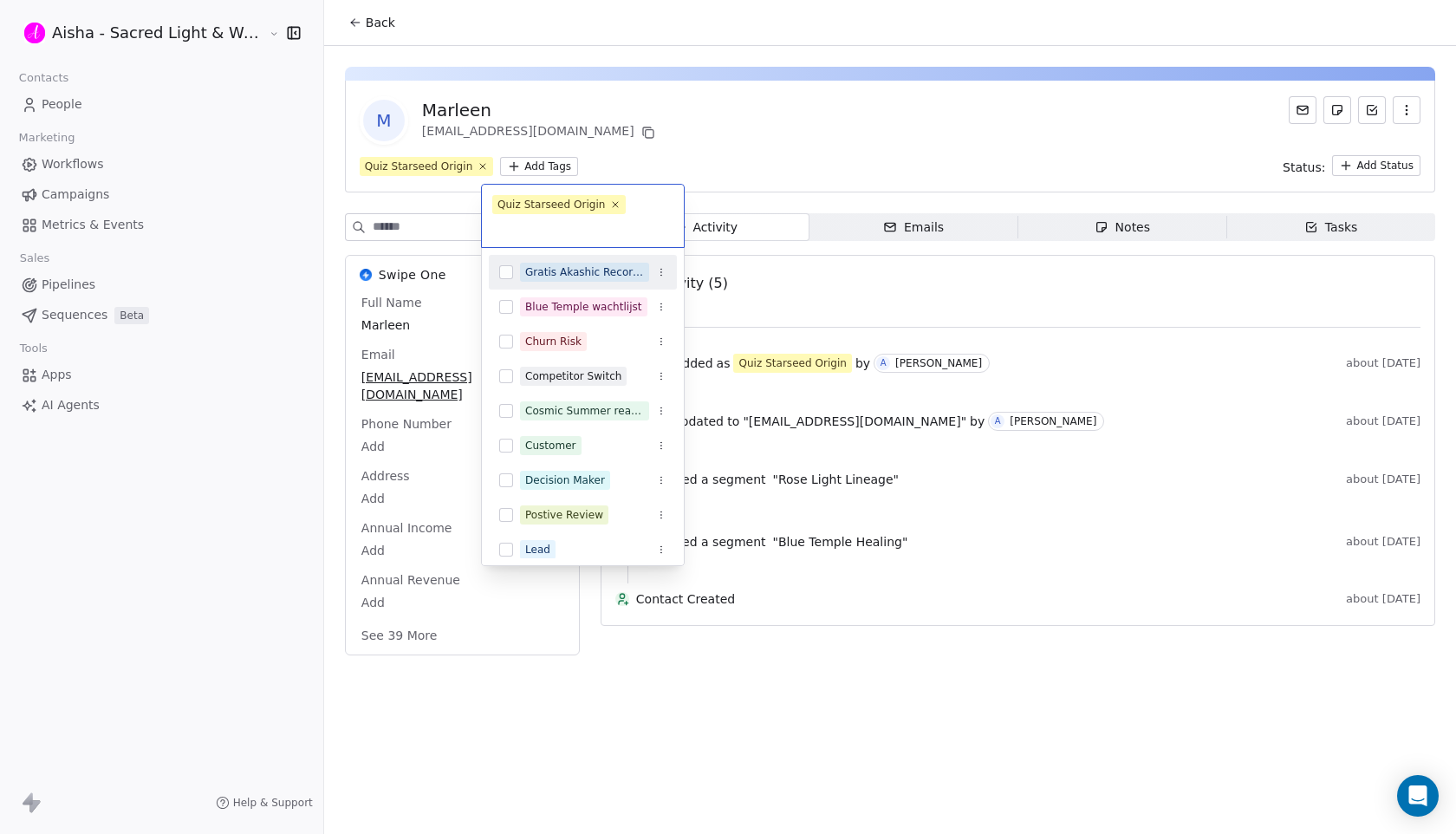
click at [564, 272] on div "Gratis Akashic Records Reading" at bounding box center [585, 272] width 118 height 15
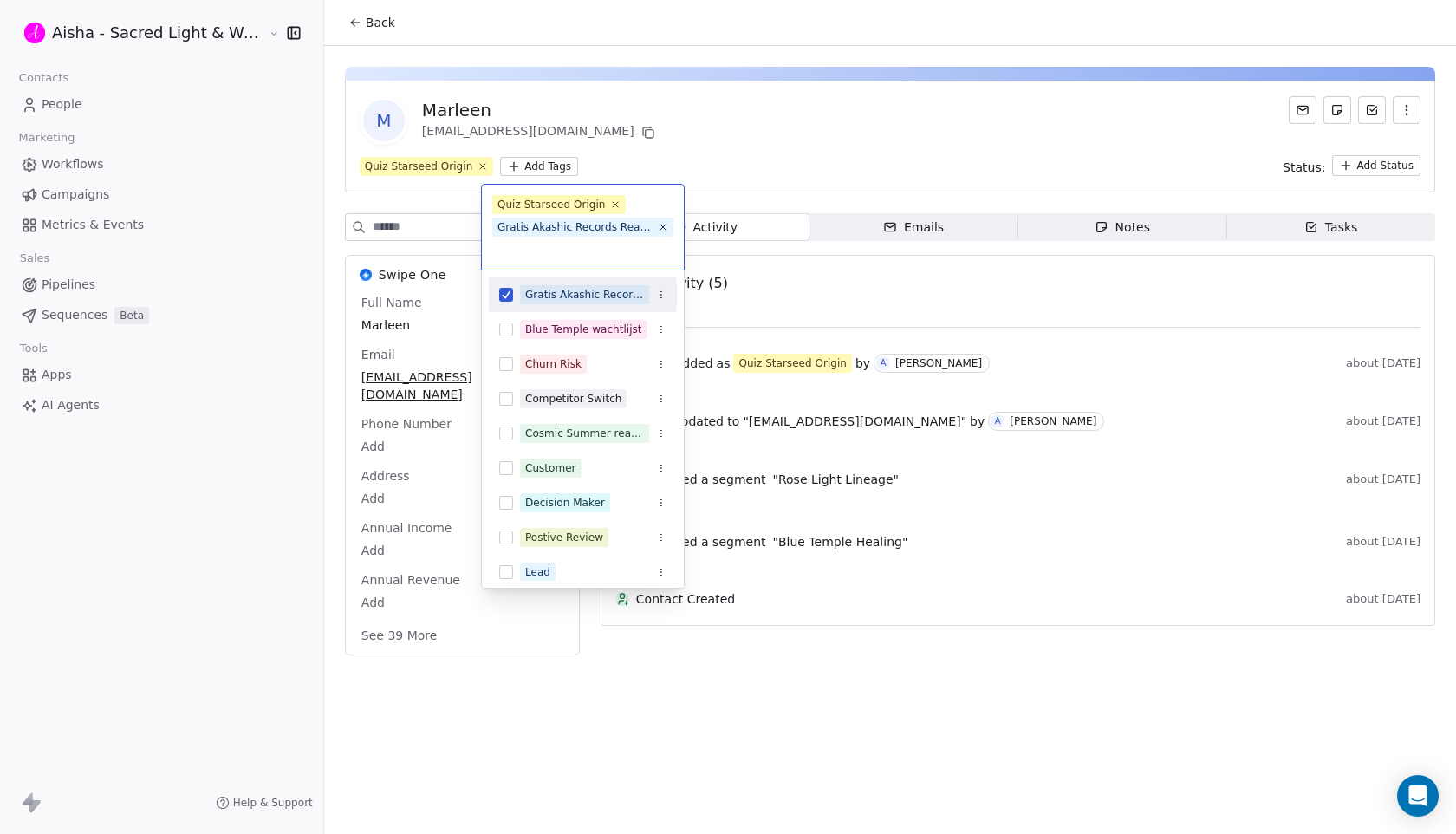
click at [504, 296] on button "Suggestions" at bounding box center [506, 294] width 14 height 14
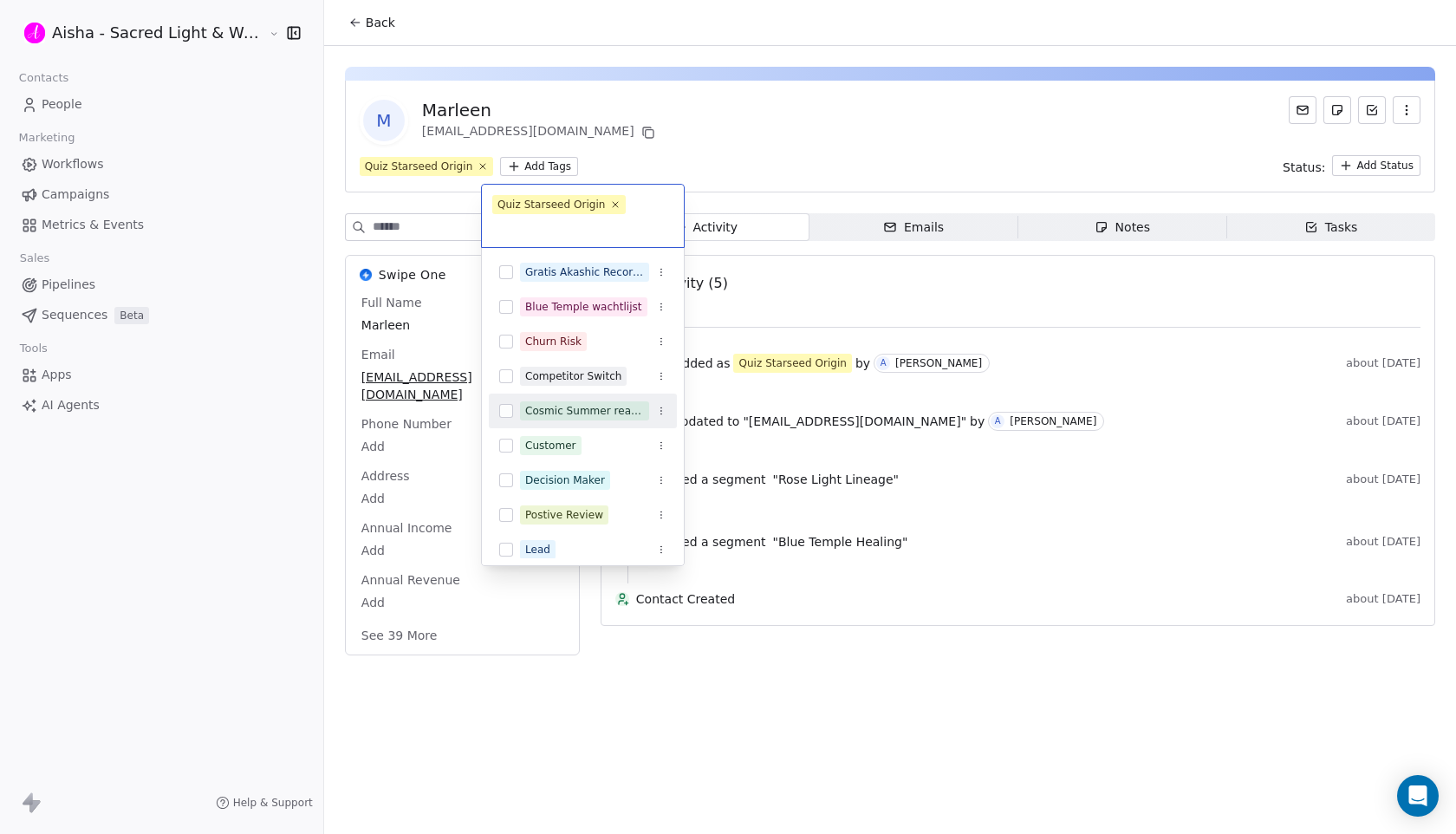
click at [508, 410] on button "Suggestions" at bounding box center [506, 410] width 14 height 14
click at [504, 412] on button "Suggestions" at bounding box center [506, 410] width 14 height 14
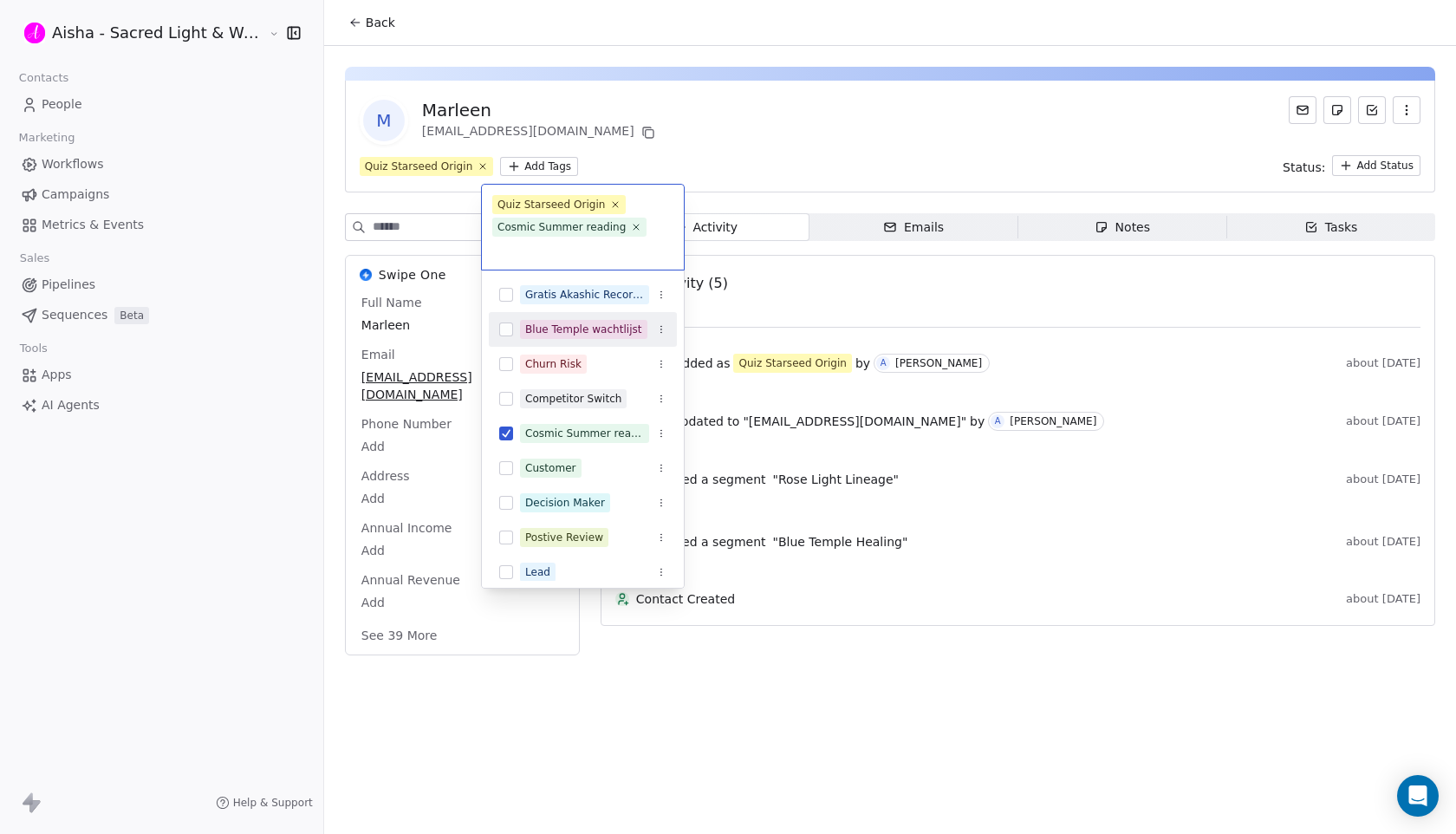
click at [738, 105] on html "Aisha - Sacred Light & Water Priestess Contacts People Marketing Workflows Camp…" at bounding box center [728, 417] width 1456 height 834
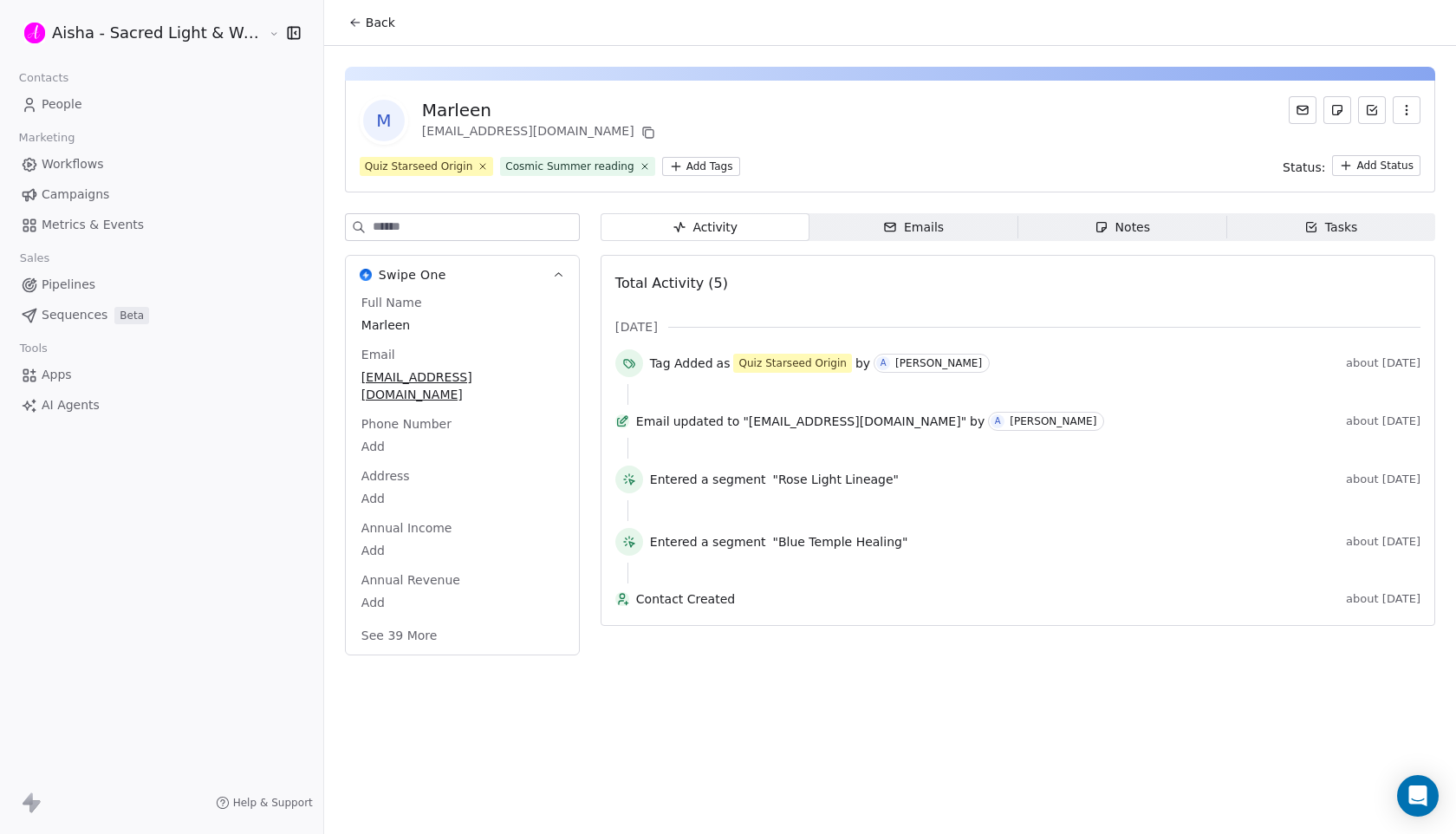
click at [348, 21] on button "Back" at bounding box center [372, 23] width 67 height 31
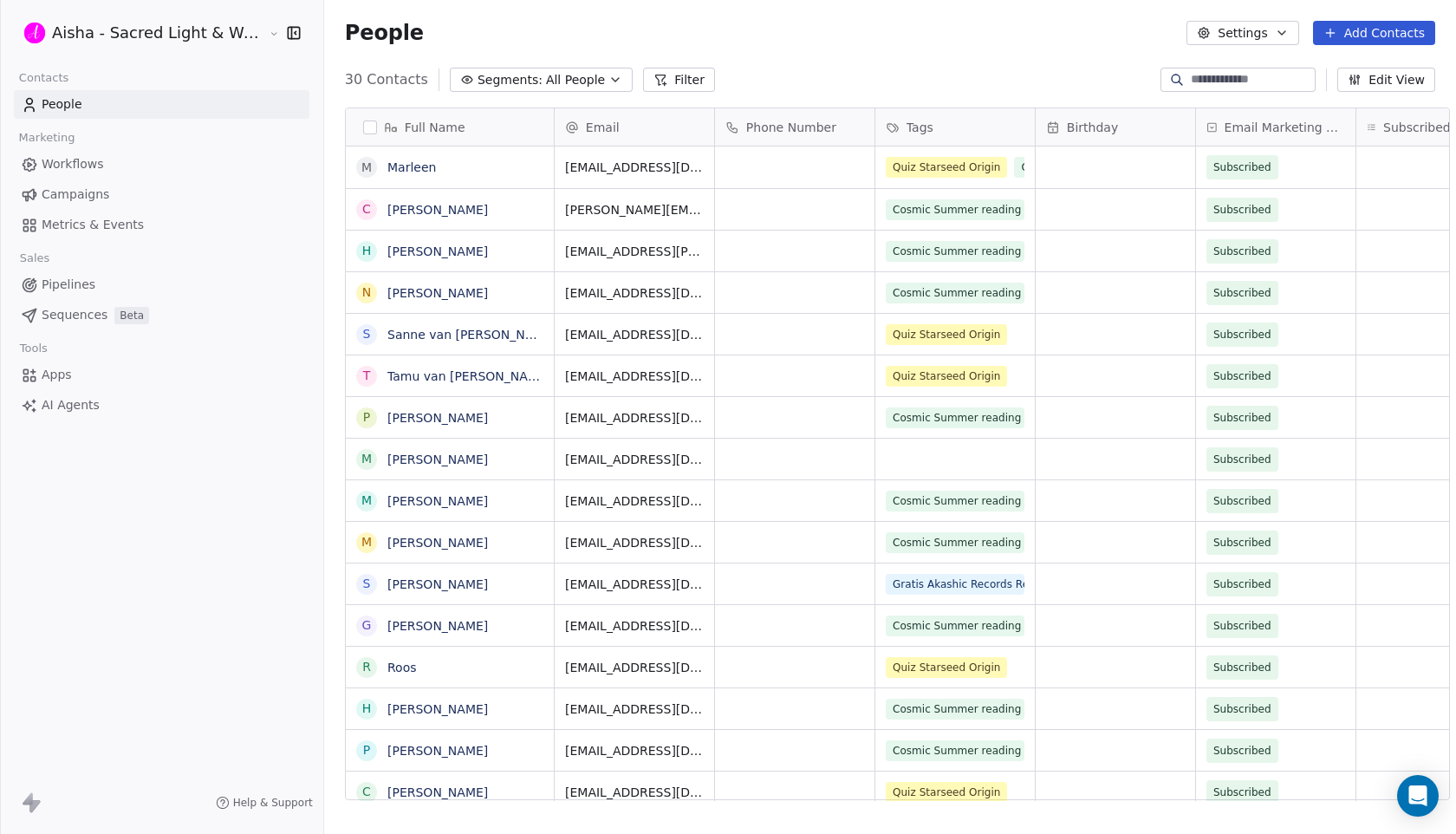
scroll to position [734, 1147]
click at [453, 210] on link "[PERSON_NAME]" at bounding box center [437, 210] width 100 height 14
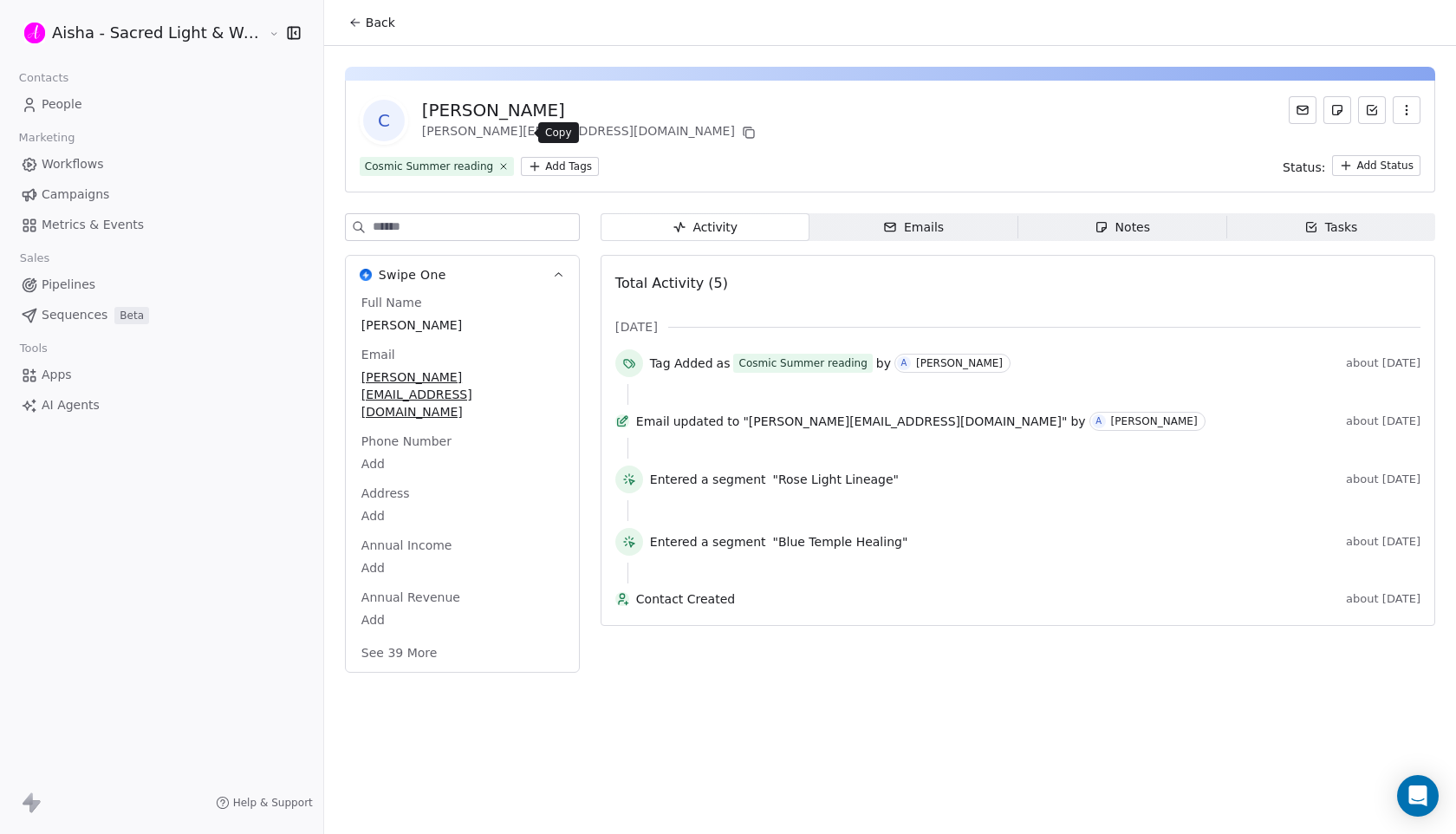
click at [742, 131] on icon at bounding box center [748, 132] width 14 height 14
click at [365, 23] on span "Back" at bounding box center [380, 22] width 29 height 17
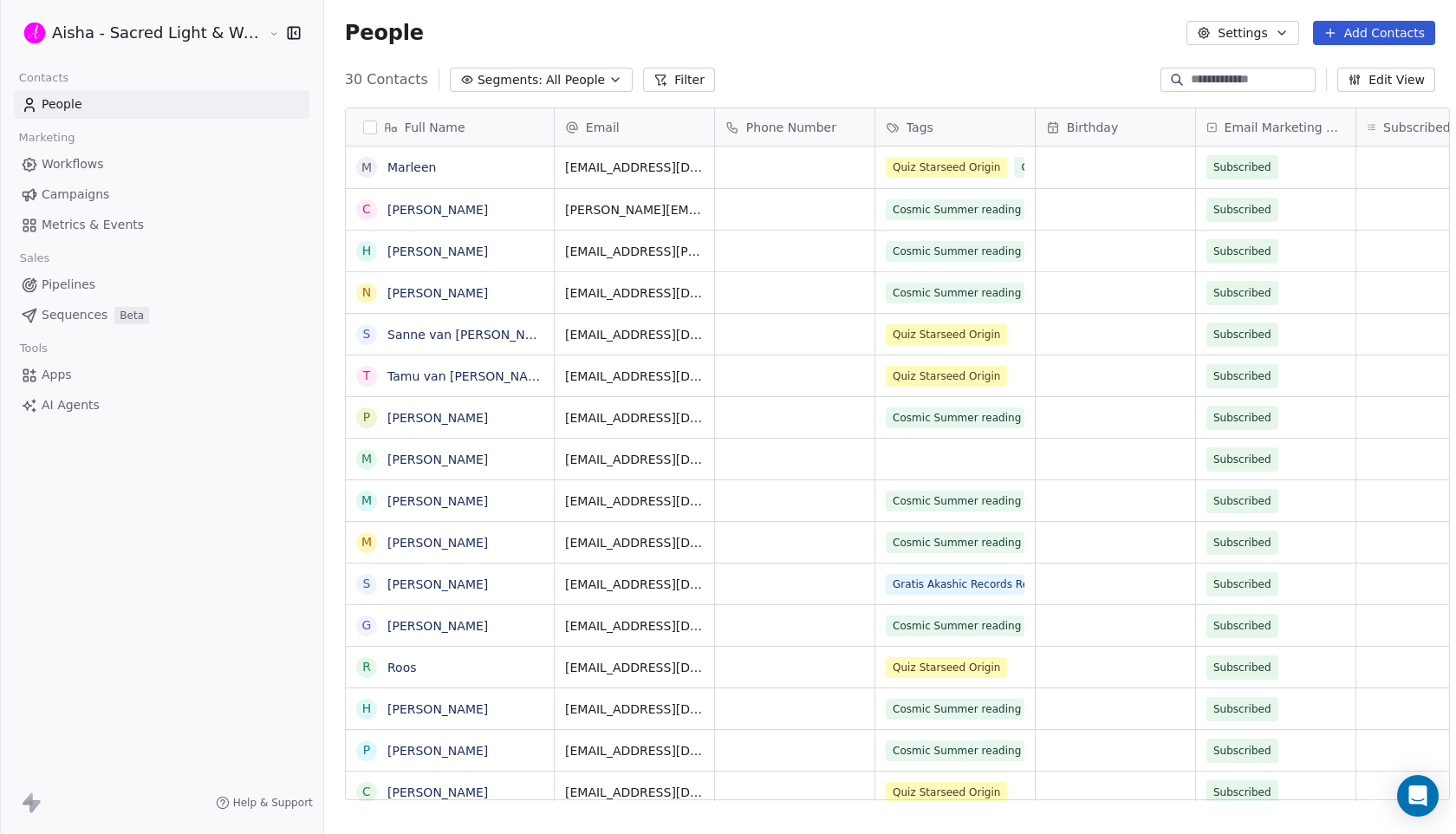
scroll to position [734, 1147]
click at [464, 251] on link "[PERSON_NAME]" at bounding box center [437, 251] width 100 height 14
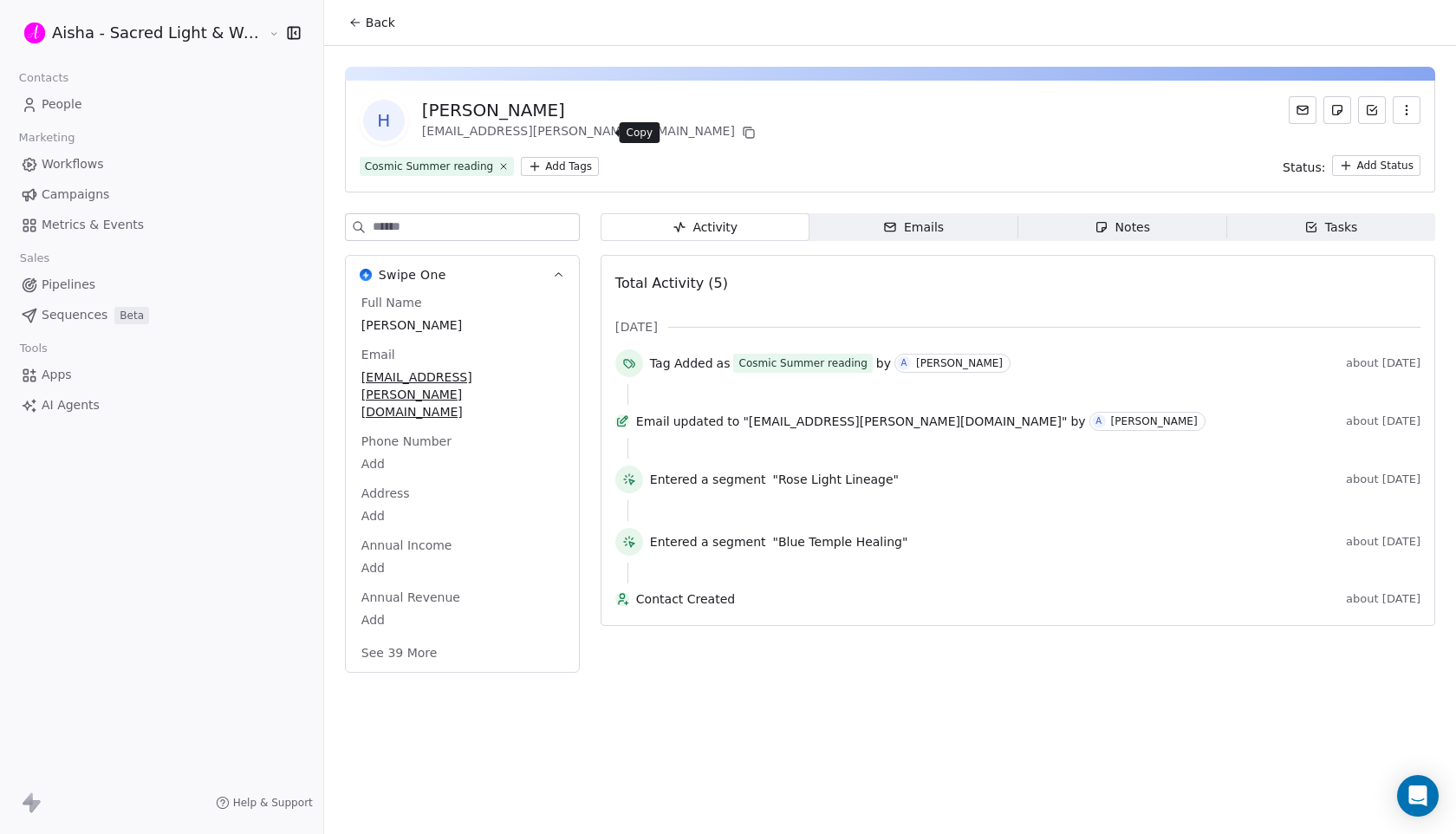
click at [746, 135] on icon at bounding box center [750, 134] width 8 height 8
click at [365, 19] on span "Back" at bounding box center [380, 22] width 29 height 17
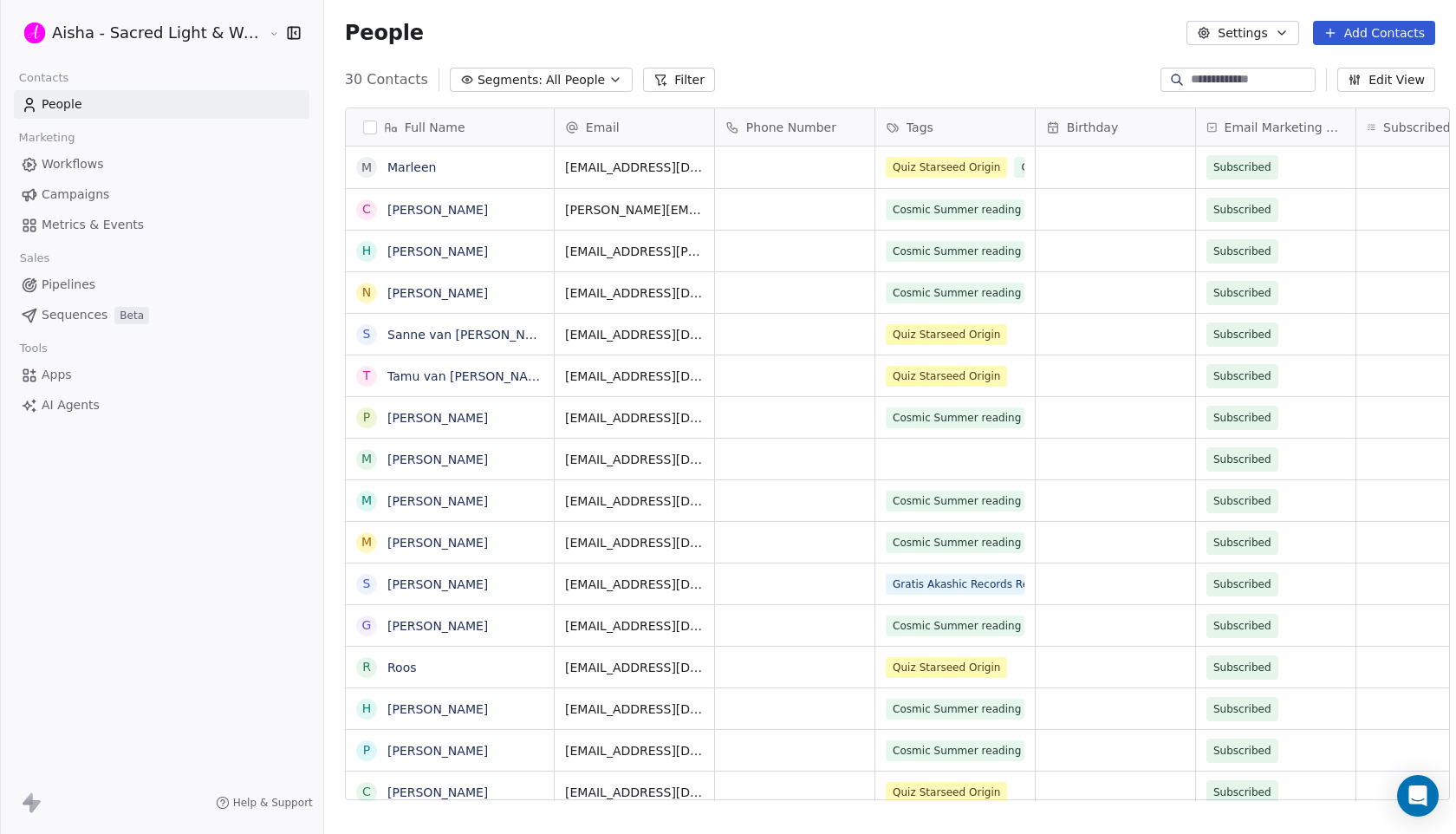
scroll to position [734, 1147]
click at [452, 292] on link "[PERSON_NAME]" at bounding box center [437, 293] width 100 height 14
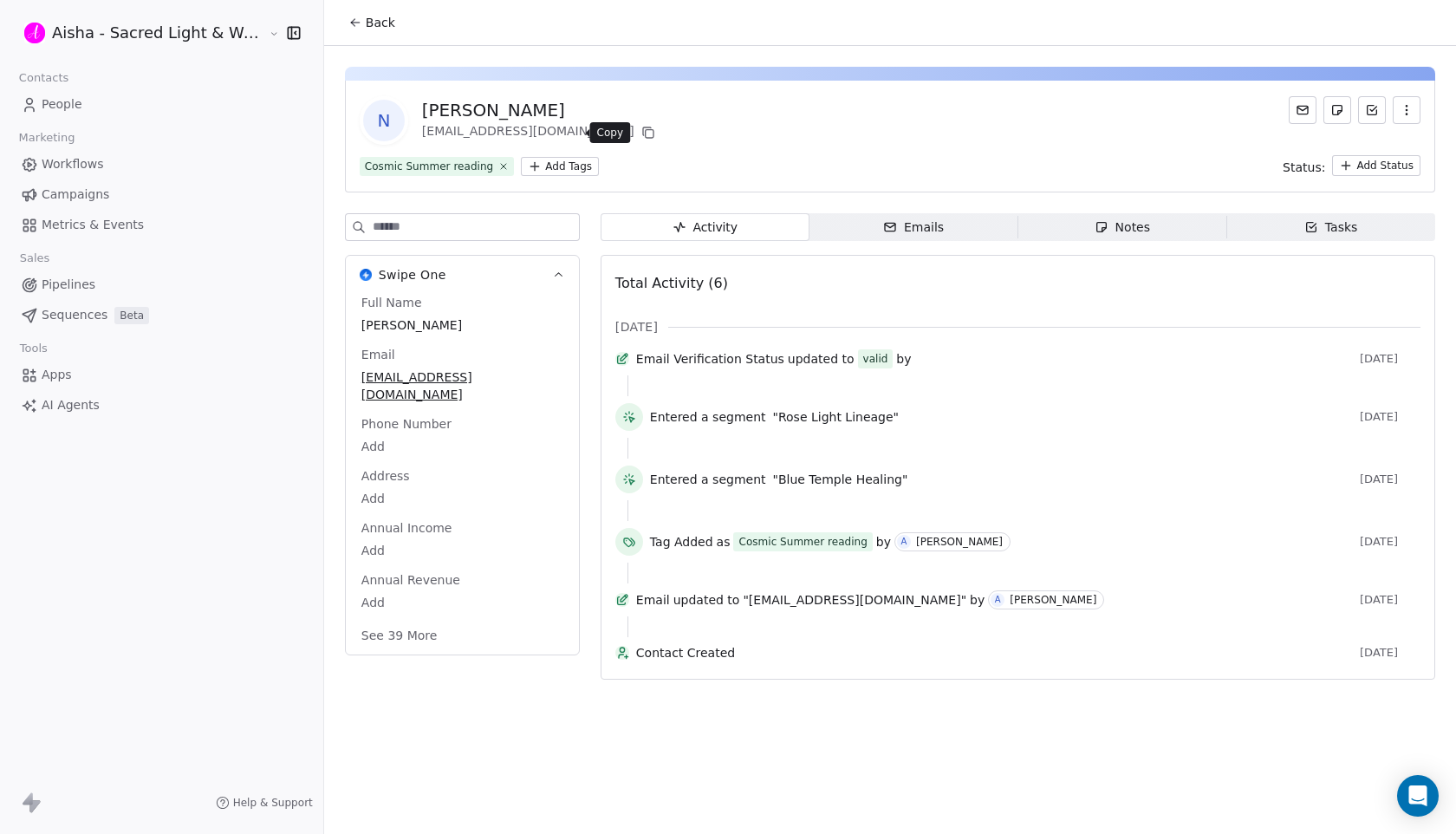
click at [641, 130] on icon at bounding box center [648, 132] width 14 height 14
drag, startPoint x: 601, startPoint y: 112, endPoint x: 557, endPoint y: 107, distance: 44.3
click at [557, 107] on div "N [PERSON_NAME] [EMAIL_ADDRESS][DOMAIN_NAME]" at bounding box center [890, 120] width 1061 height 48
click at [668, 124] on div "N [PERSON_NAME] [EMAIL_ADDRESS][DOMAIN_NAME]" at bounding box center [890, 120] width 1061 height 48
drag, startPoint x: 619, startPoint y: 114, endPoint x: 527, endPoint y: 108, distance: 92.2
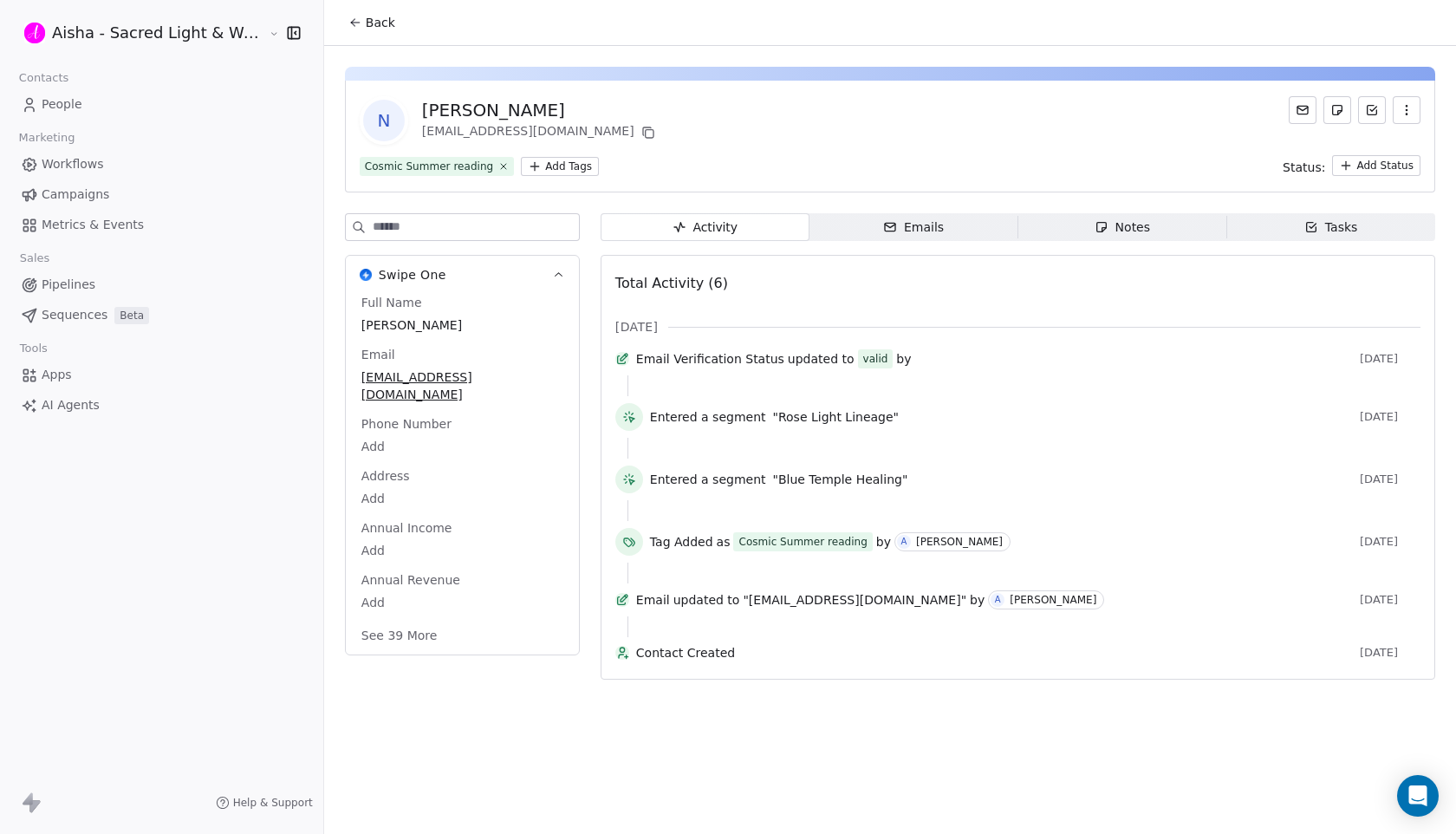
click at [527, 108] on div "N [PERSON_NAME] [EMAIL_ADDRESS][DOMAIN_NAME]" at bounding box center [890, 120] width 1061 height 48
click at [677, 129] on div "N [PERSON_NAME] [EMAIL_ADDRESS][DOMAIN_NAME]" at bounding box center [890, 120] width 1061 height 48
drag, startPoint x: 598, startPoint y: 108, endPoint x: 525, endPoint y: 108, distance: 73.0
click at [525, 108] on div "N [PERSON_NAME] [EMAIL_ADDRESS][DOMAIN_NAME]" at bounding box center [890, 120] width 1061 height 48
copy div "Greurusiu"
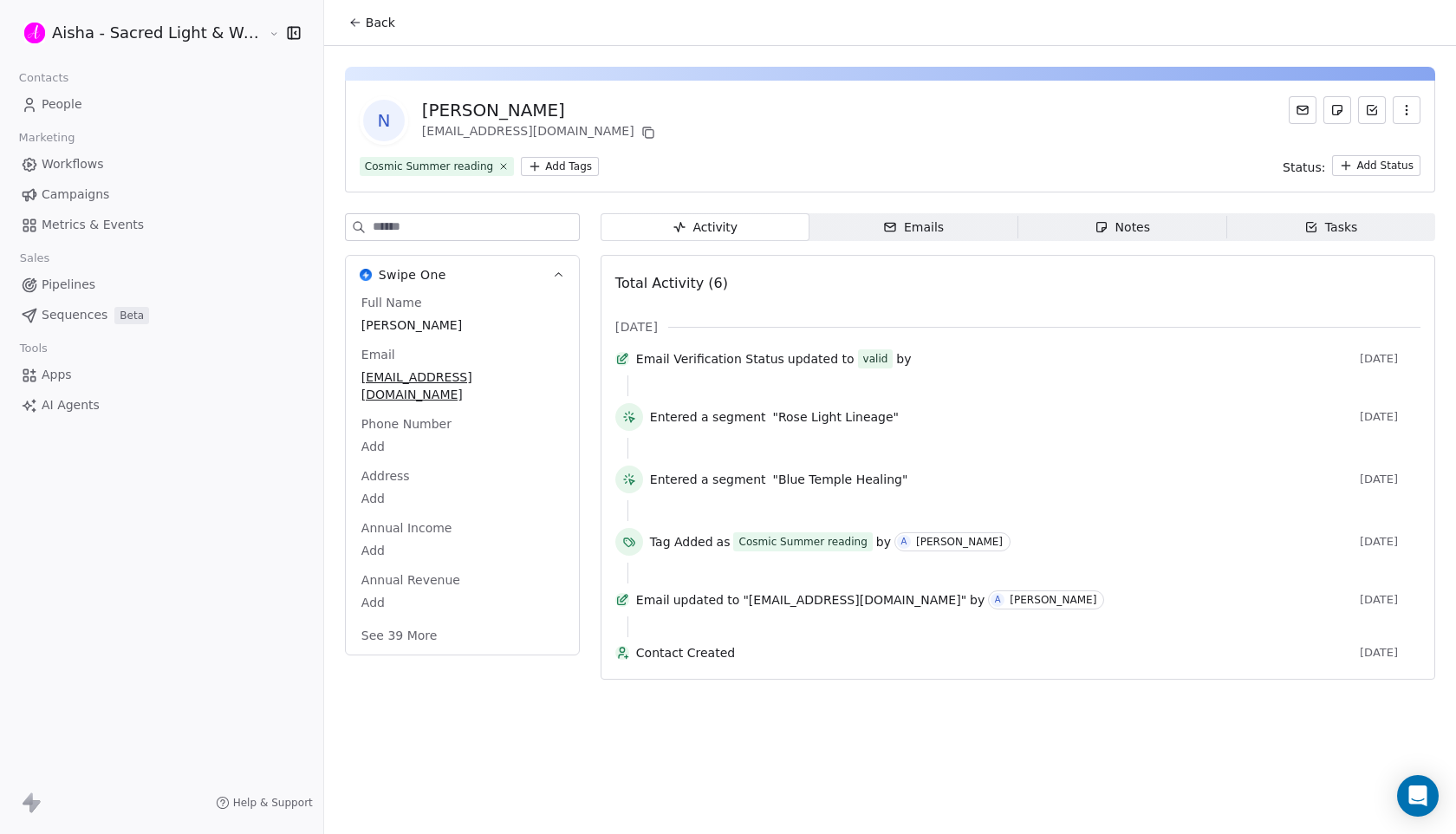
click at [365, 16] on span "Back" at bounding box center [380, 22] width 29 height 17
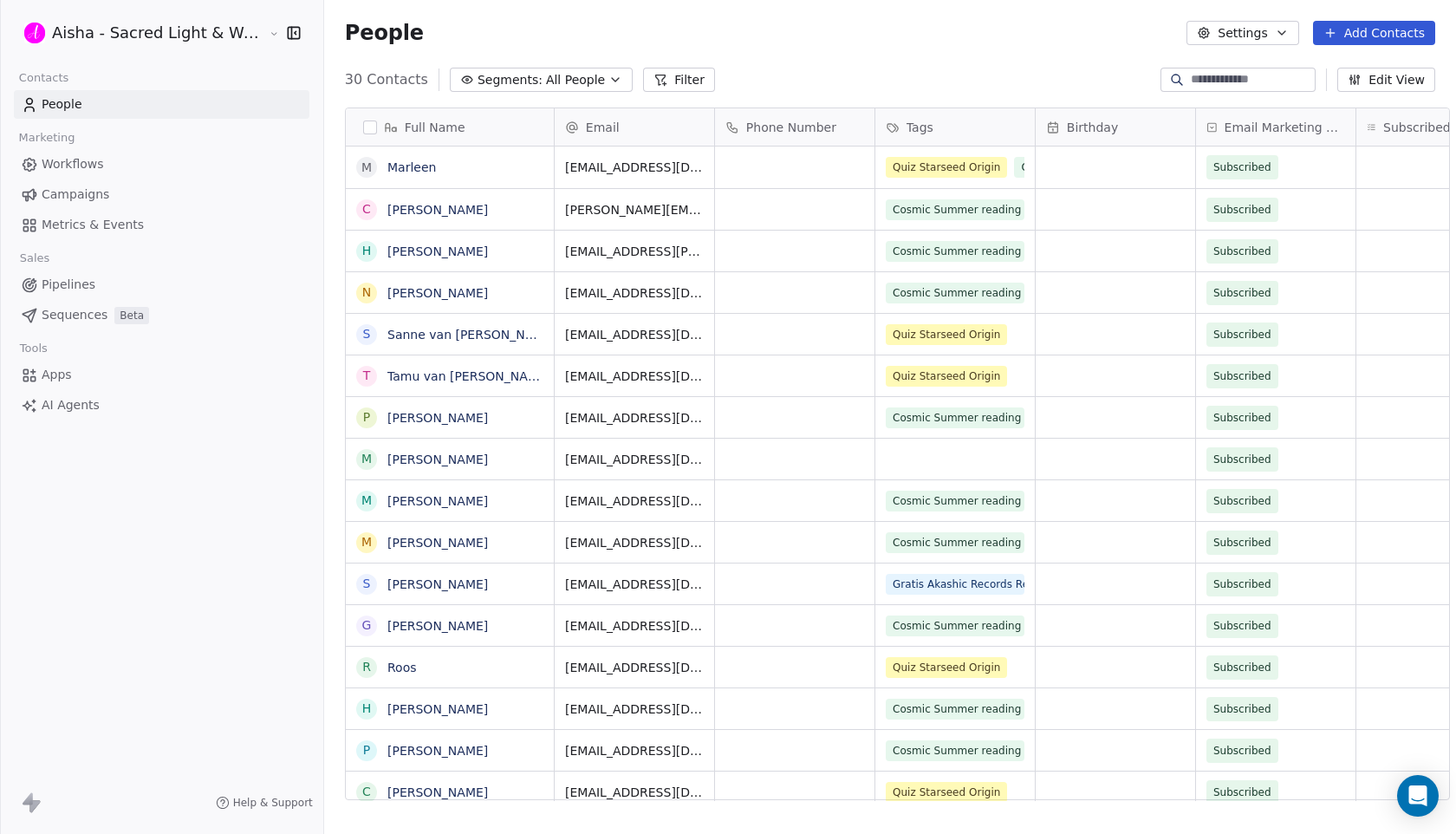
scroll to position [734, 1147]
click at [434, 337] on link "Sanne van [PERSON_NAME]" at bounding box center [472, 335] width 169 height 14
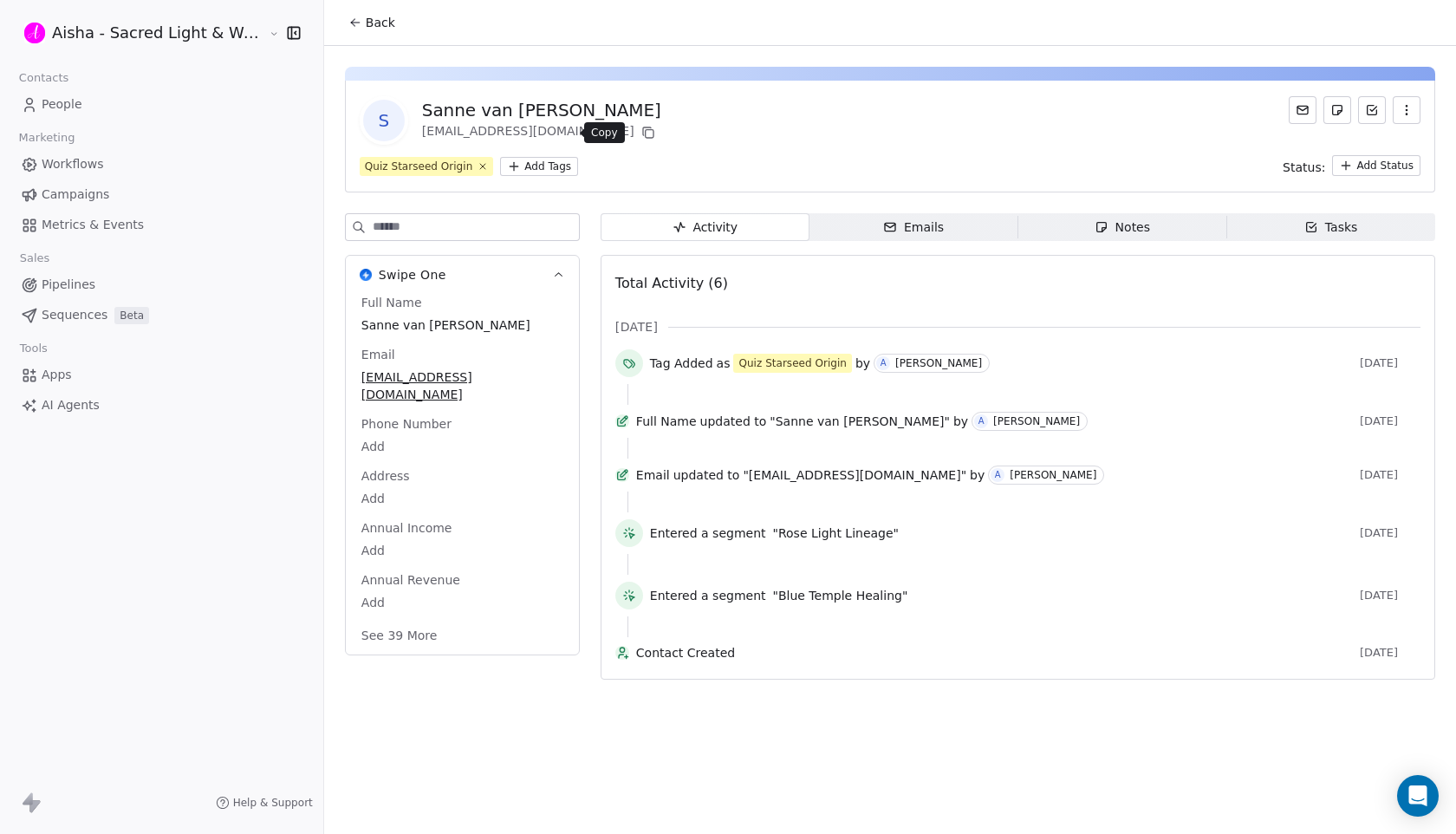
click at [645, 130] on icon at bounding box center [649, 134] width 8 height 8
click at [372, 25] on span "Back" at bounding box center [380, 22] width 29 height 17
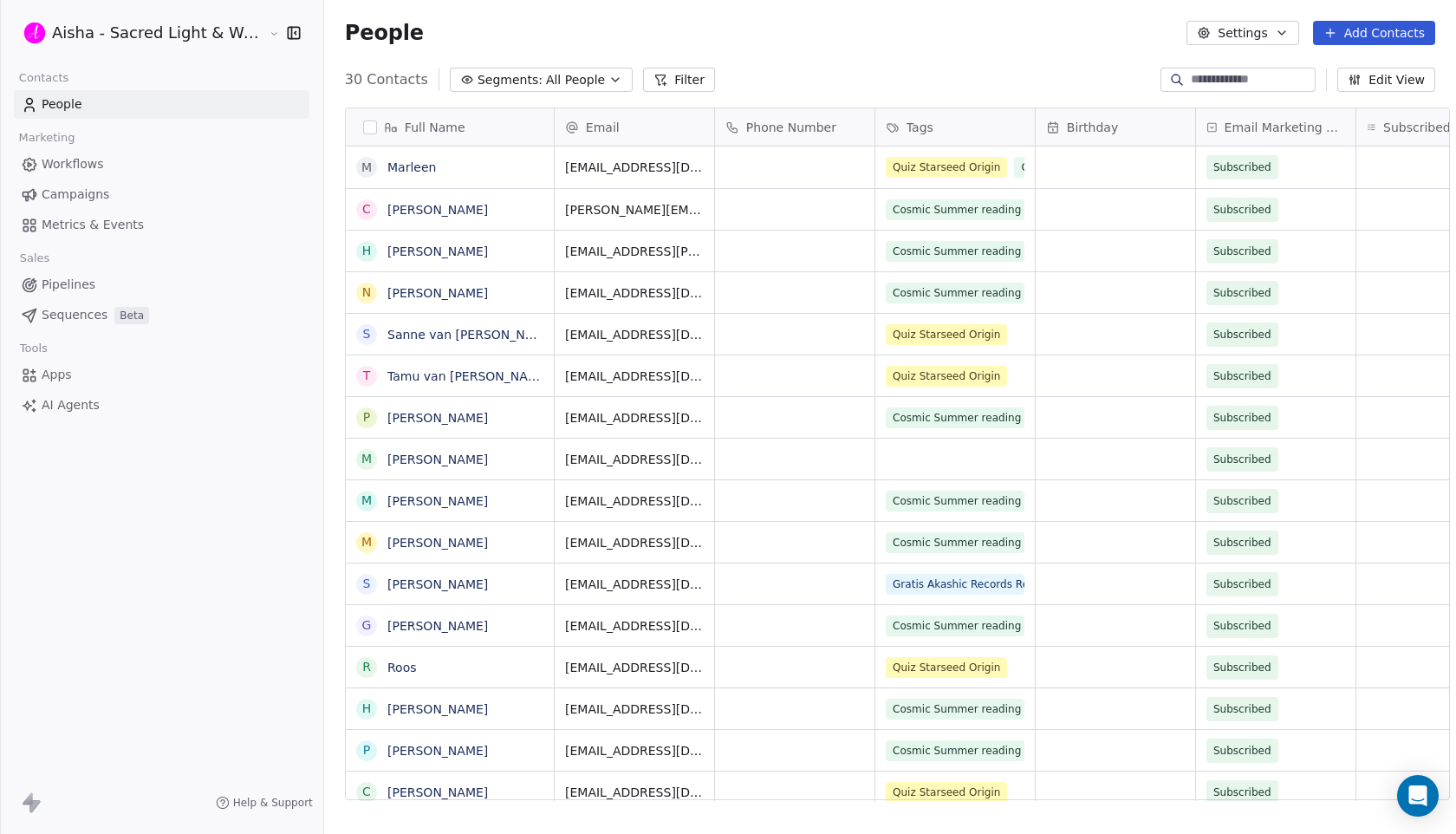
scroll to position [734, 1147]
click at [435, 378] on link "Tamu van [PERSON_NAME]" at bounding box center [468, 376] width 163 height 14
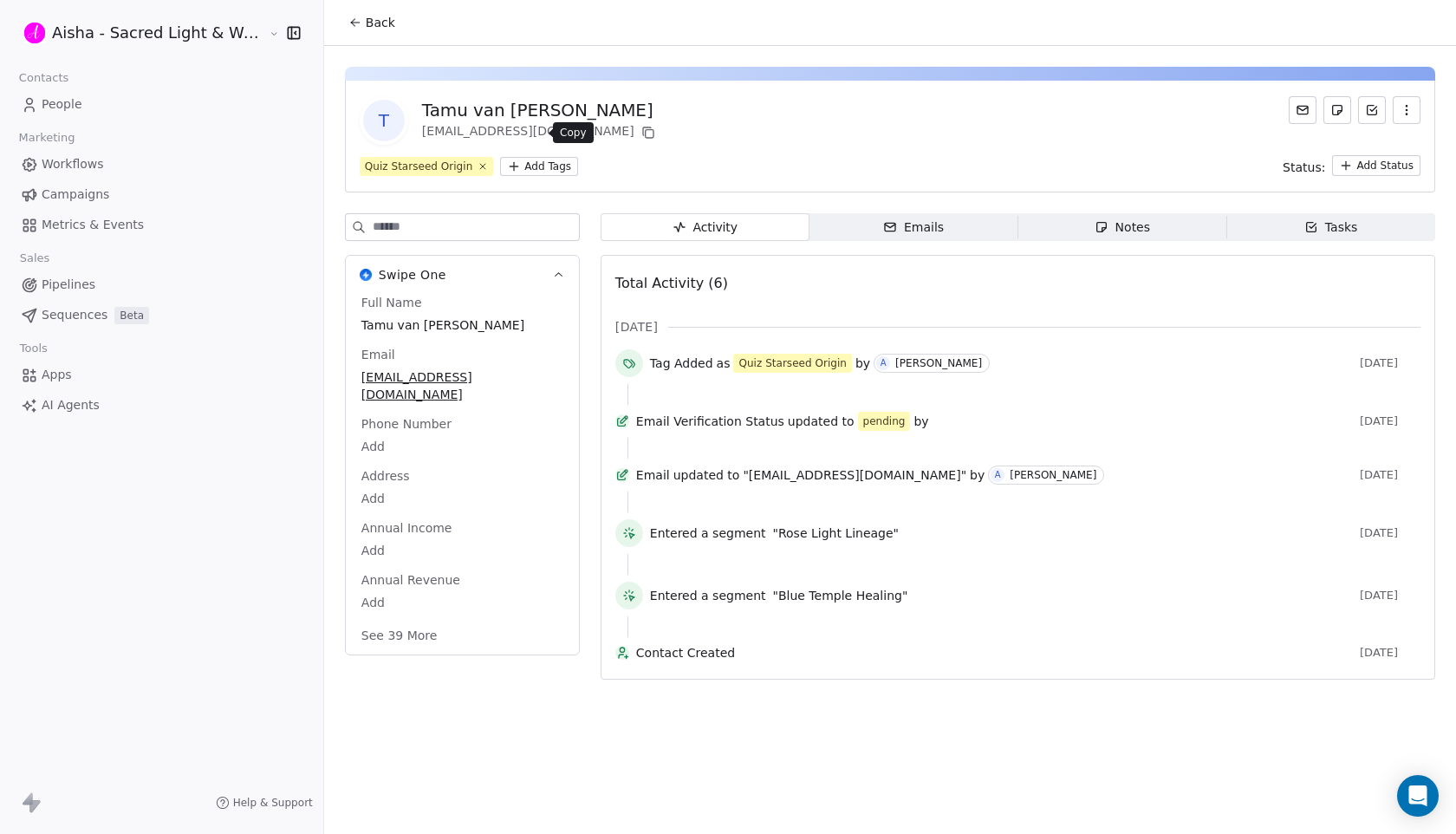
click at [645, 134] on icon at bounding box center [649, 134] width 8 height 8
click at [367, 17] on span "Back" at bounding box center [380, 22] width 29 height 17
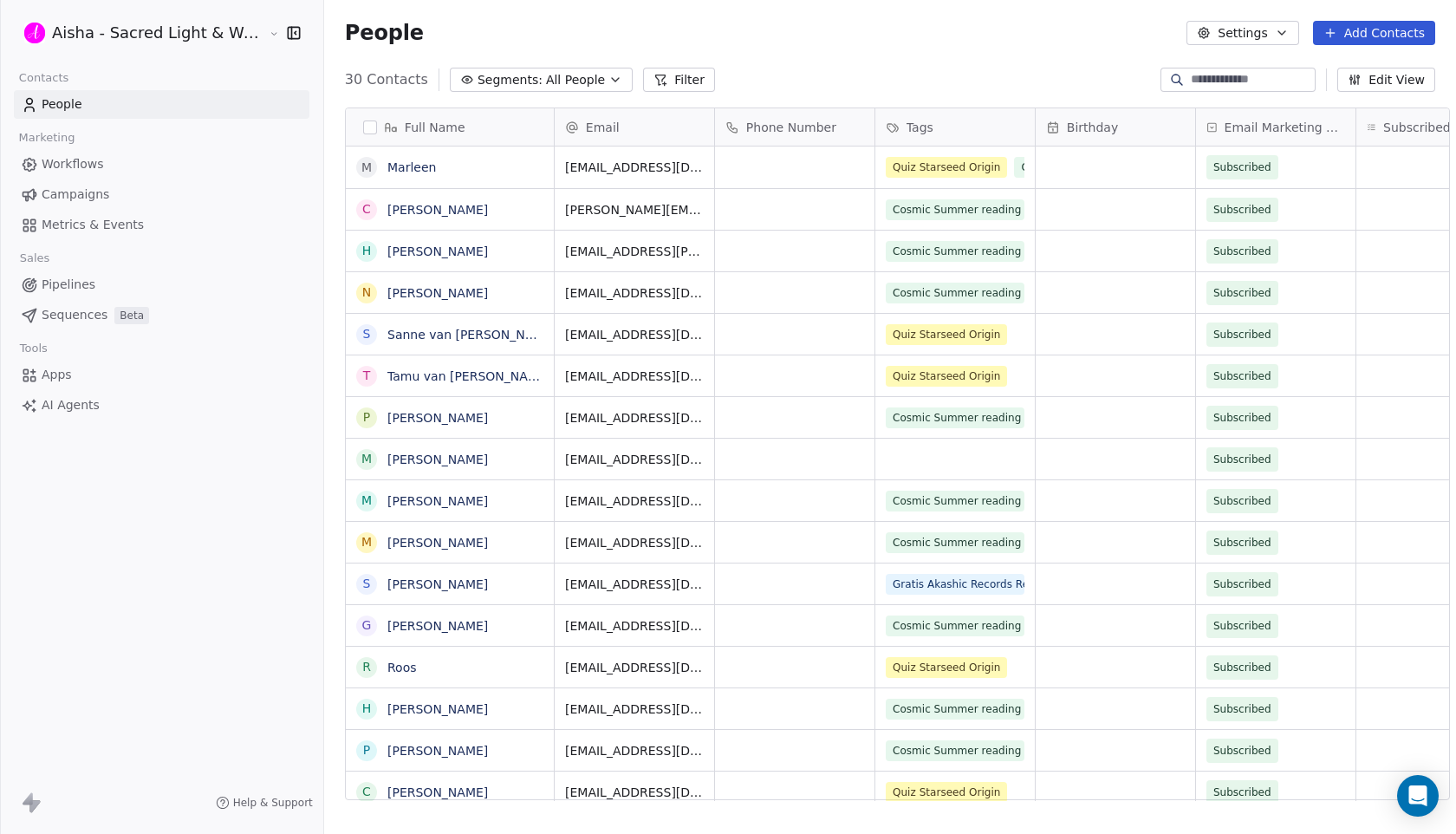
scroll to position [734, 1147]
click at [446, 419] on link "[PERSON_NAME]" at bounding box center [437, 417] width 100 height 14
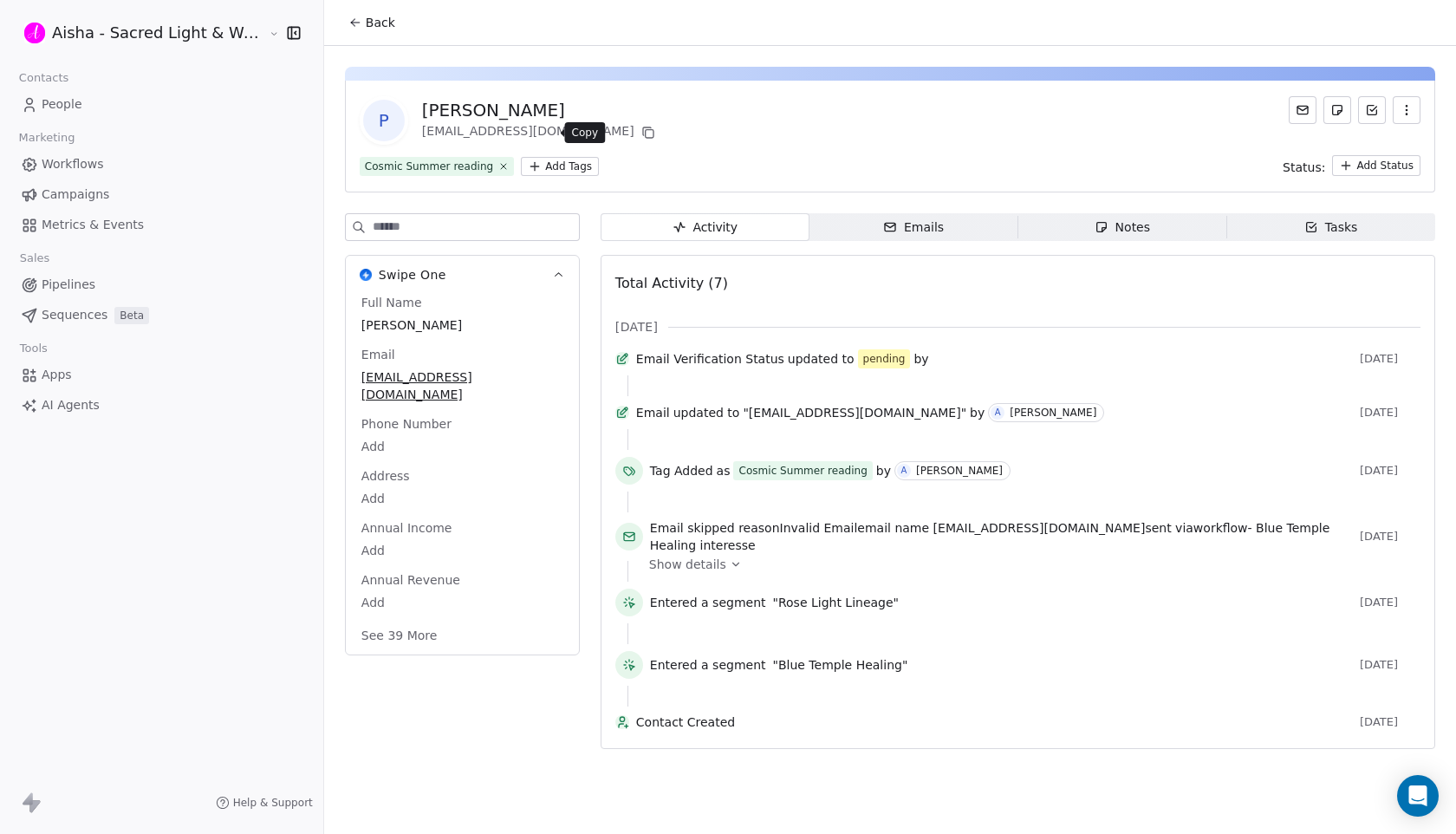
click at [641, 139] on icon at bounding box center [648, 132] width 14 height 14
click at [374, 23] on span "Back" at bounding box center [380, 22] width 29 height 17
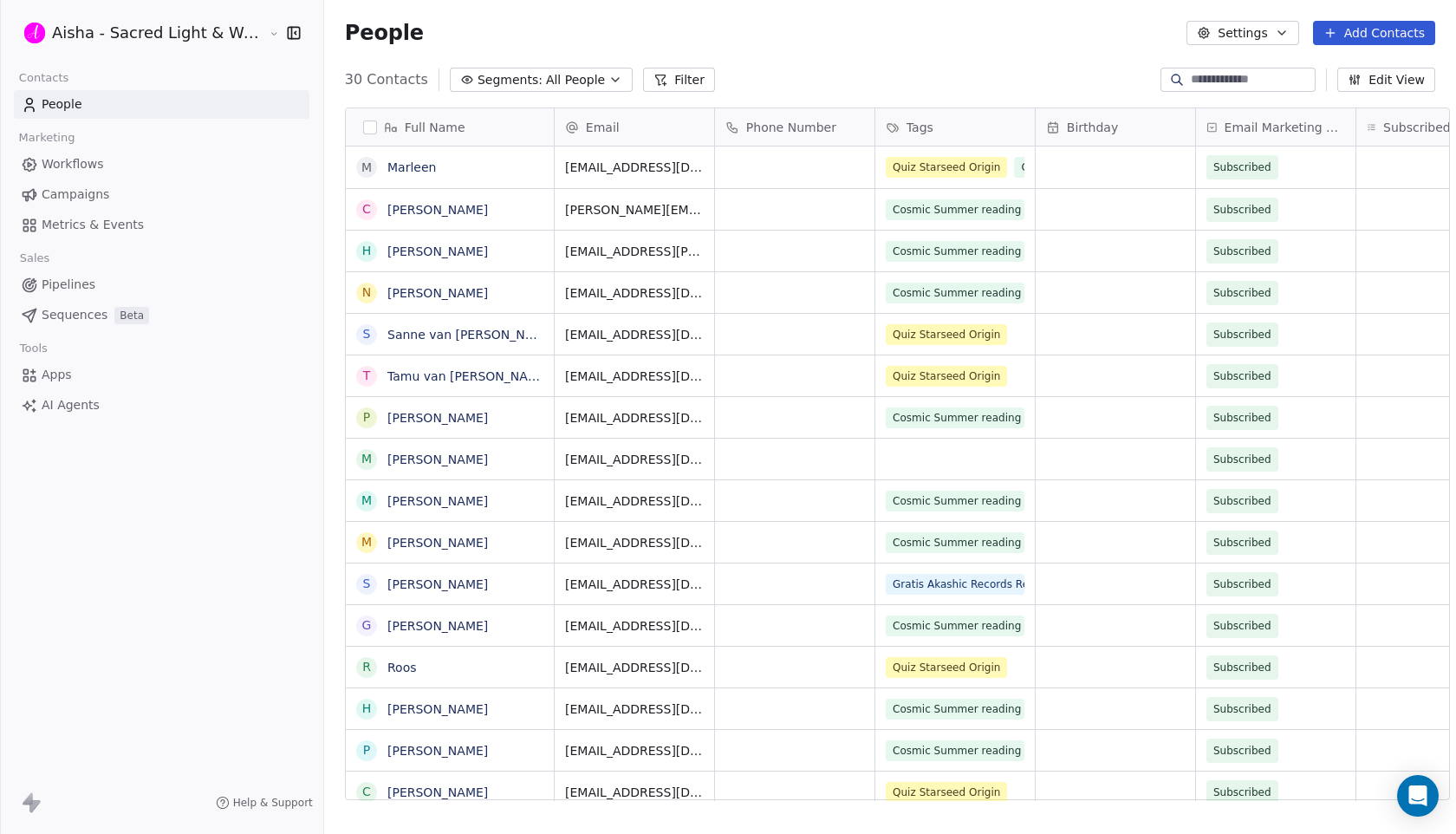
scroll to position [734, 1147]
click at [438, 455] on link "[PERSON_NAME]" at bounding box center [437, 459] width 100 height 14
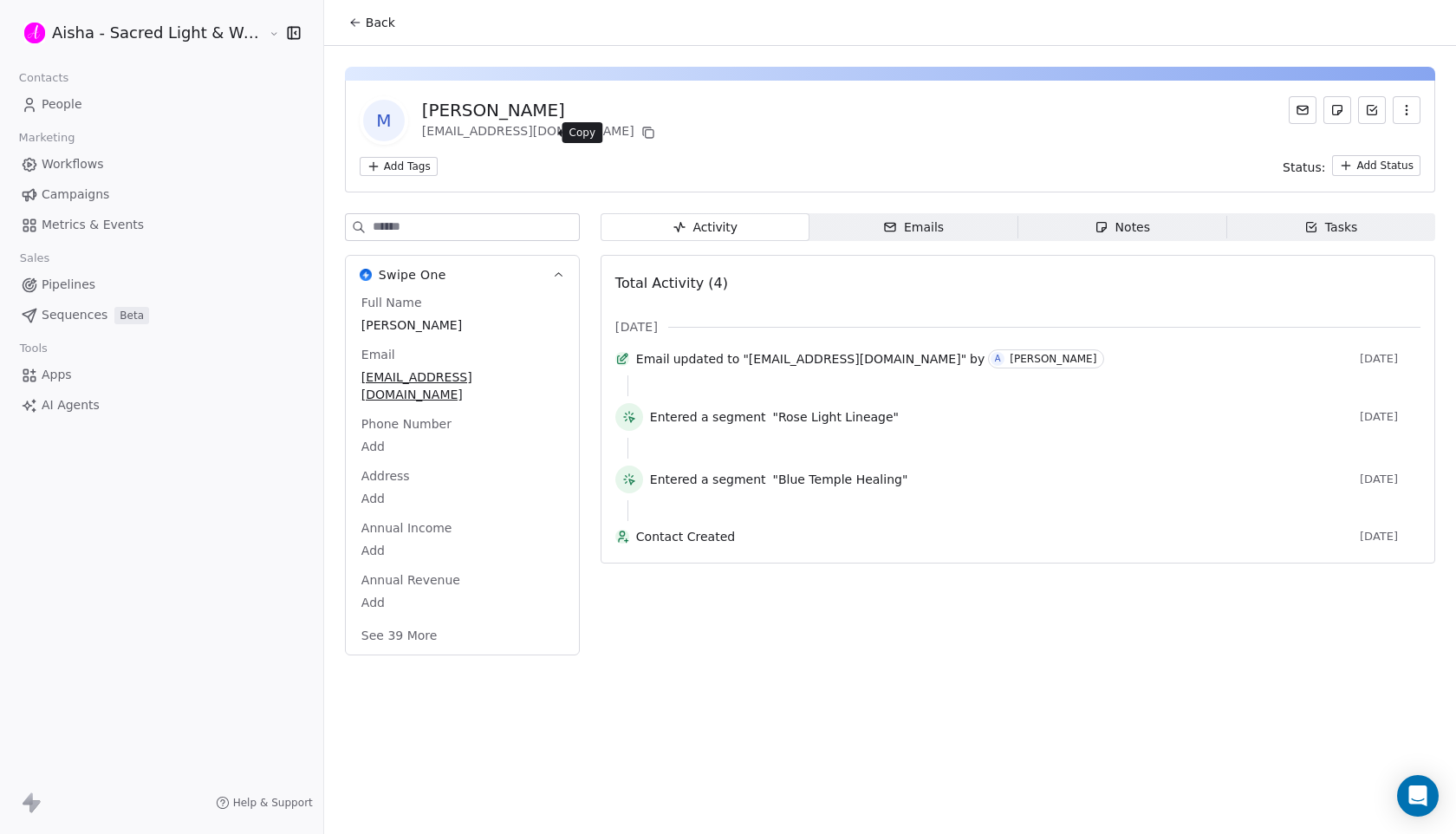
click at [645, 135] on icon at bounding box center [649, 134] width 8 height 8
click at [376, 27] on span "Back" at bounding box center [380, 22] width 29 height 17
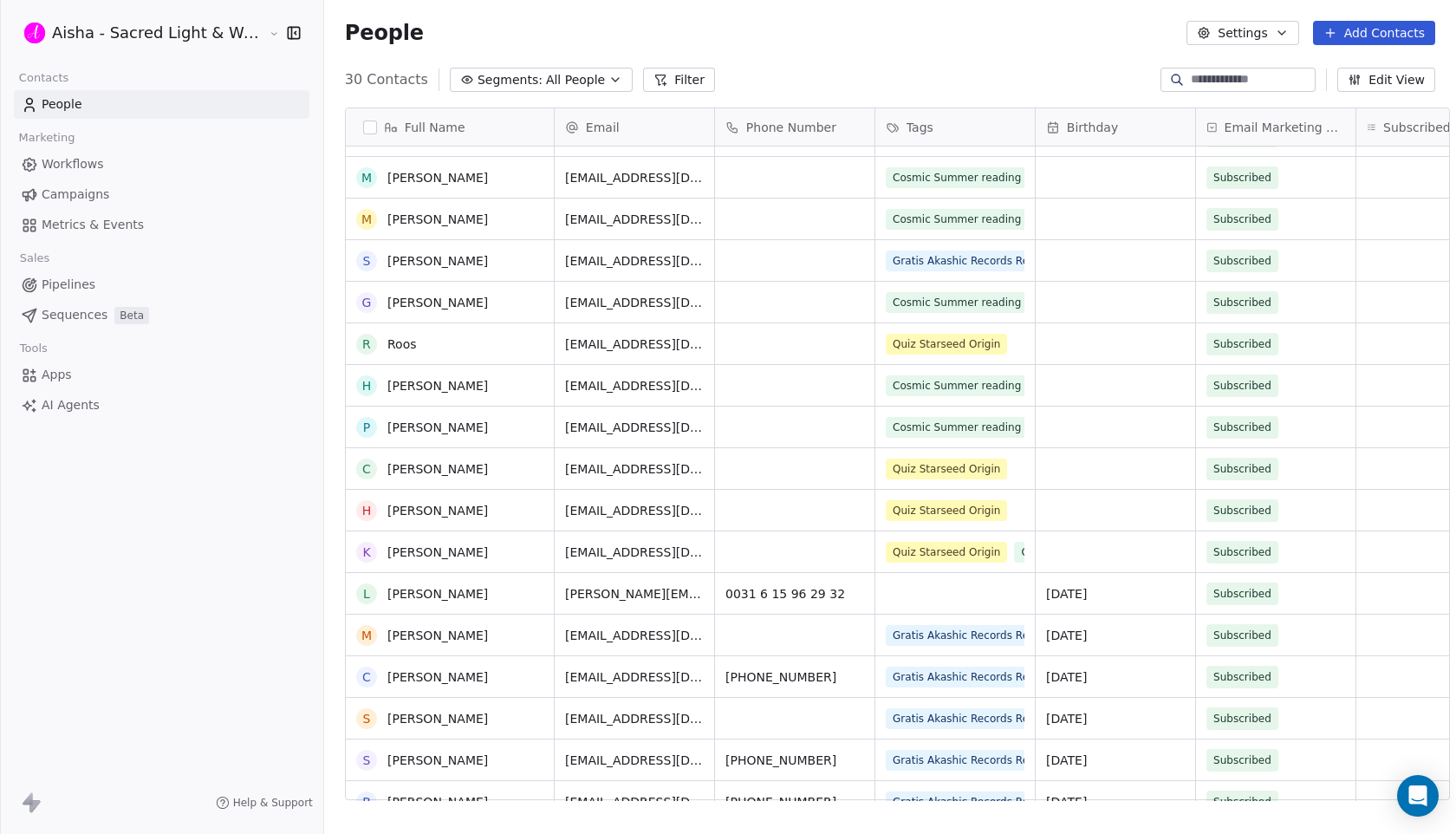
scroll to position [324, 0]
click at [467, 176] on link "[PERSON_NAME]" at bounding box center [437, 177] width 100 height 14
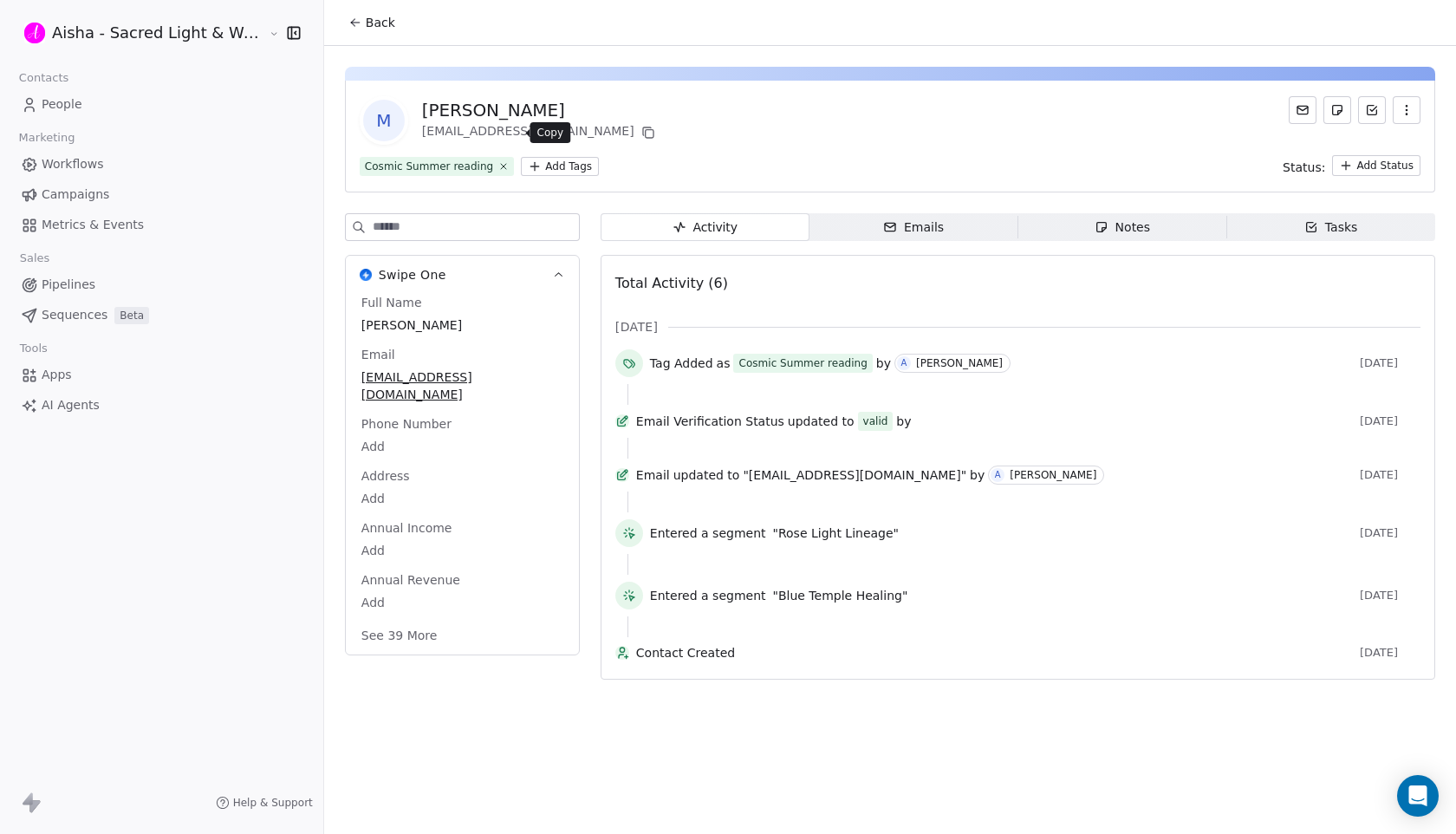
click at [641, 128] on icon at bounding box center [648, 132] width 14 height 14
click at [365, 23] on span "Back" at bounding box center [380, 22] width 29 height 17
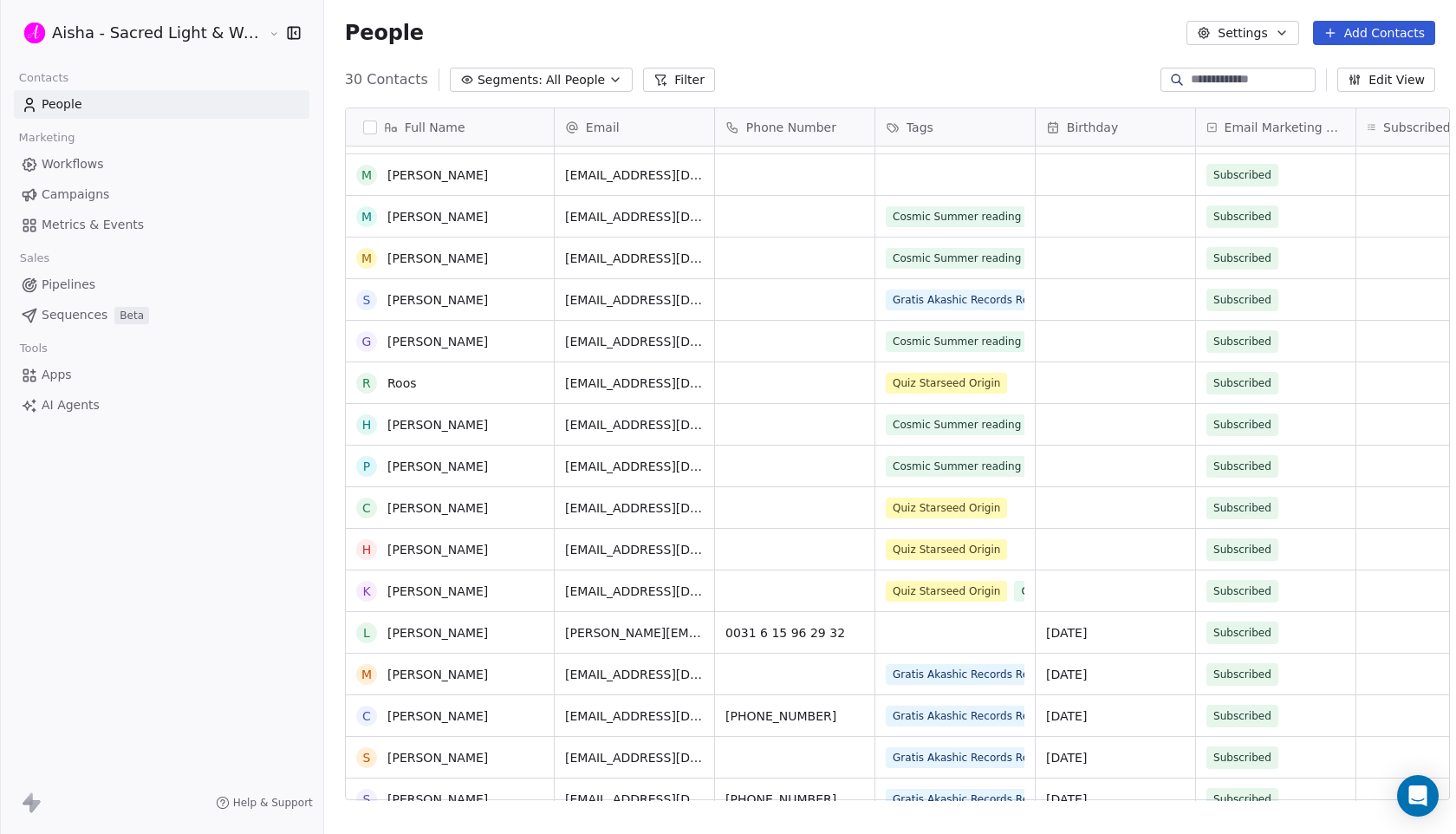
scroll to position [283, 0]
click at [445, 259] on link "[PERSON_NAME]" at bounding box center [437, 259] width 100 height 14
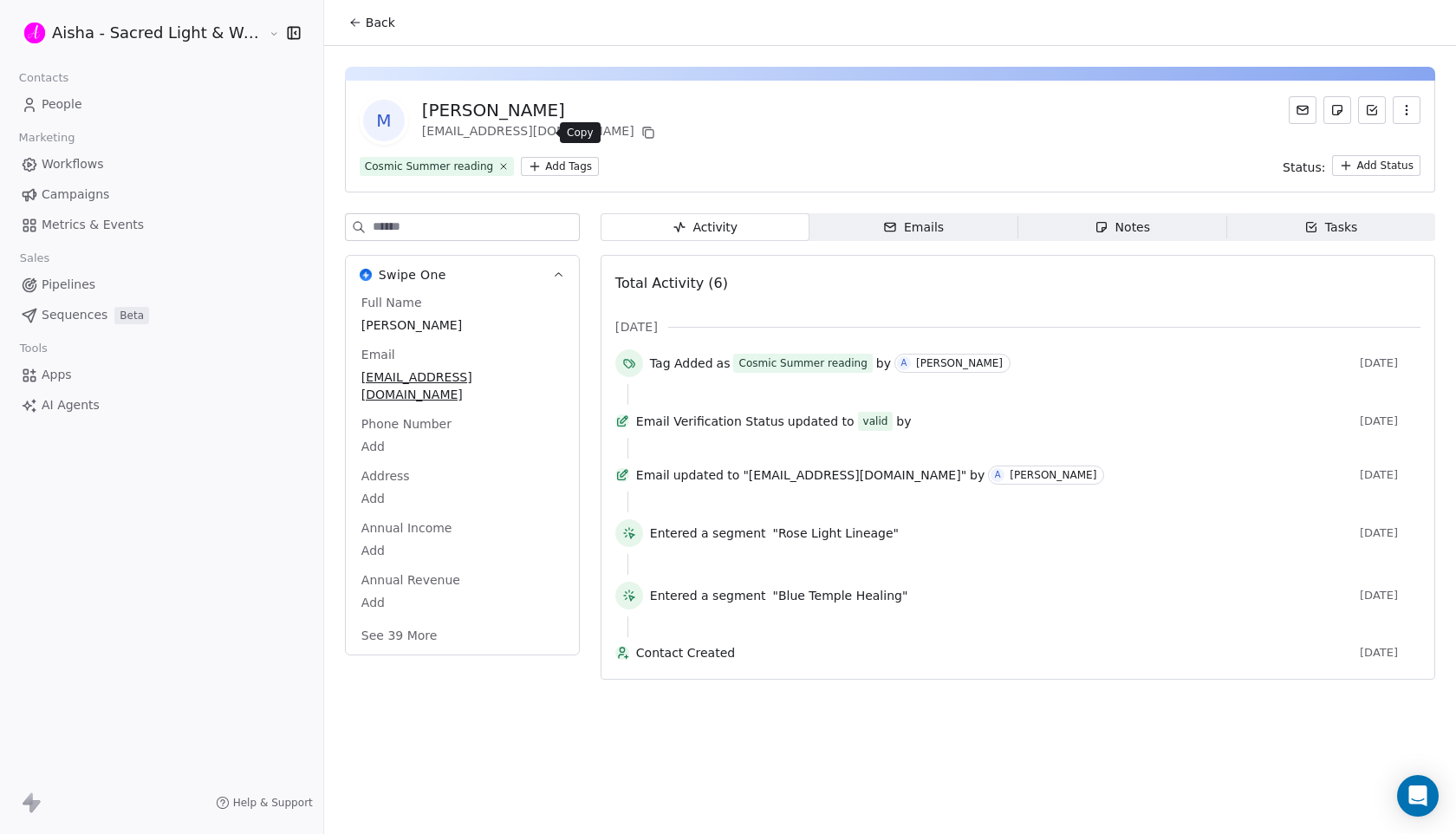
click at [641, 134] on icon at bounding box center [648, 132] width 14 height 14
click at [370, 29] on span "Back" at bounding box center [380, 22] width 29 height 17
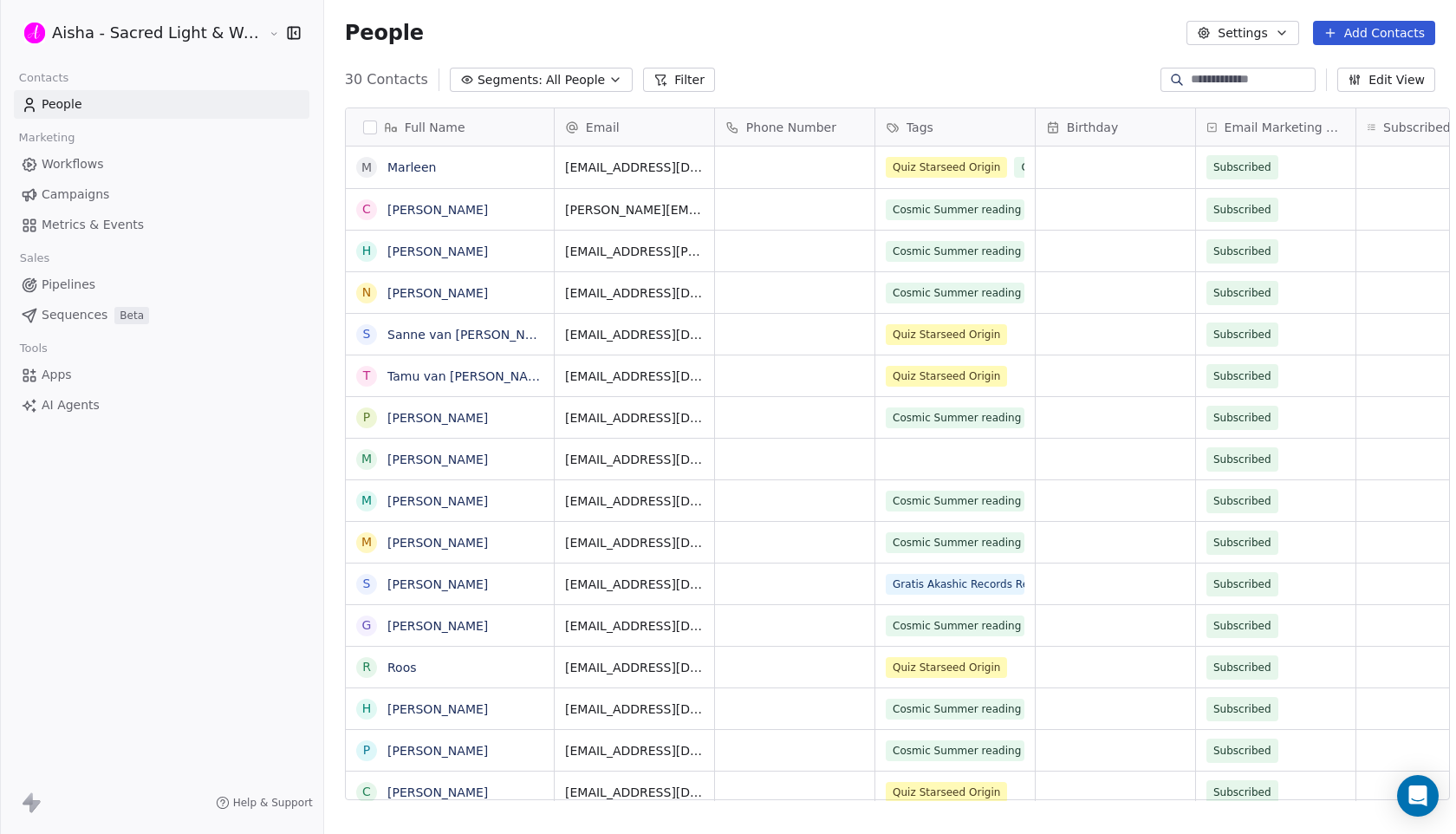
scroll to position [734, 1147]
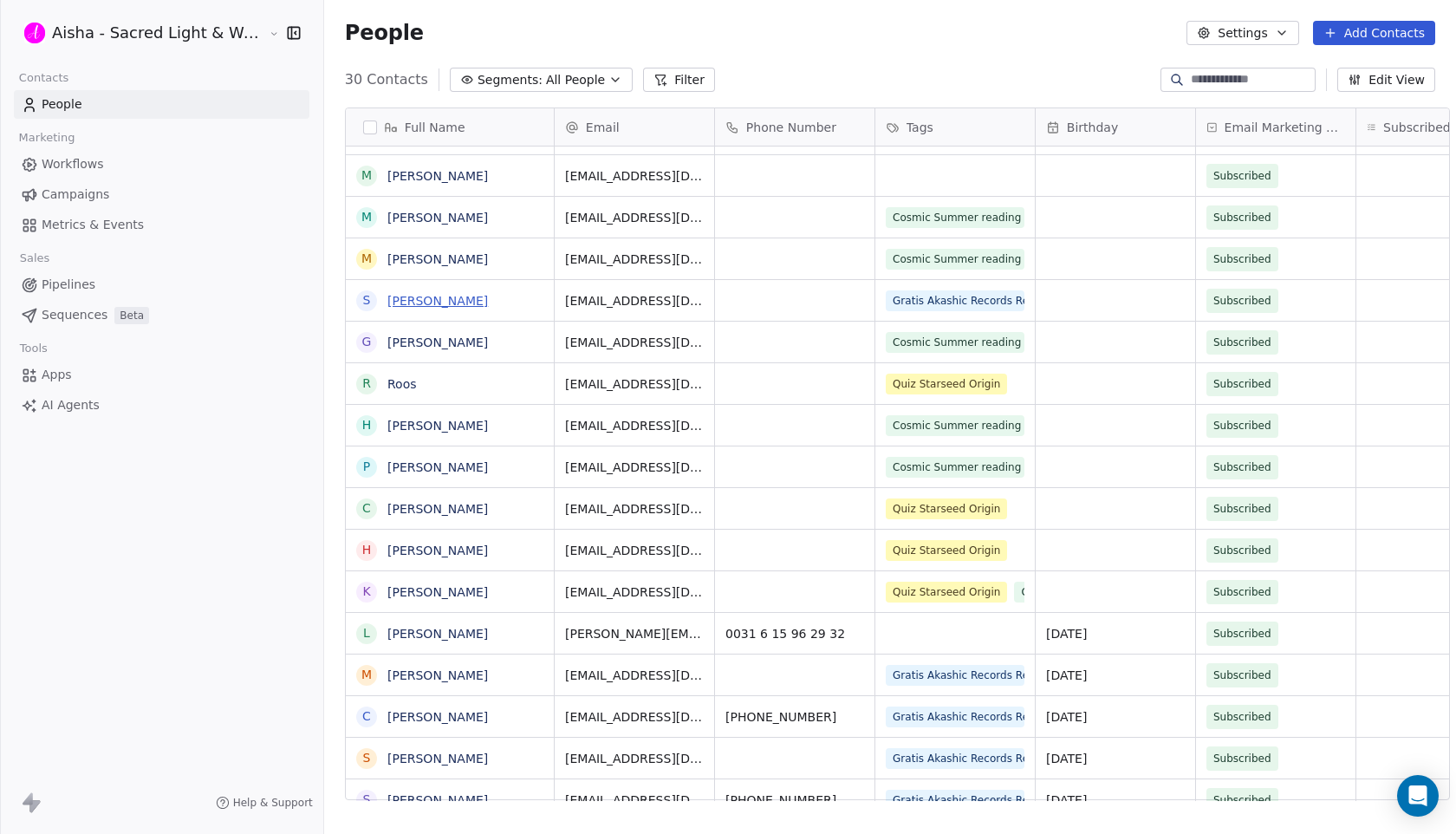
click at [460, 294] on link "[PERSON_NAME]" at bounding box center [437, 301] width 100 height 14
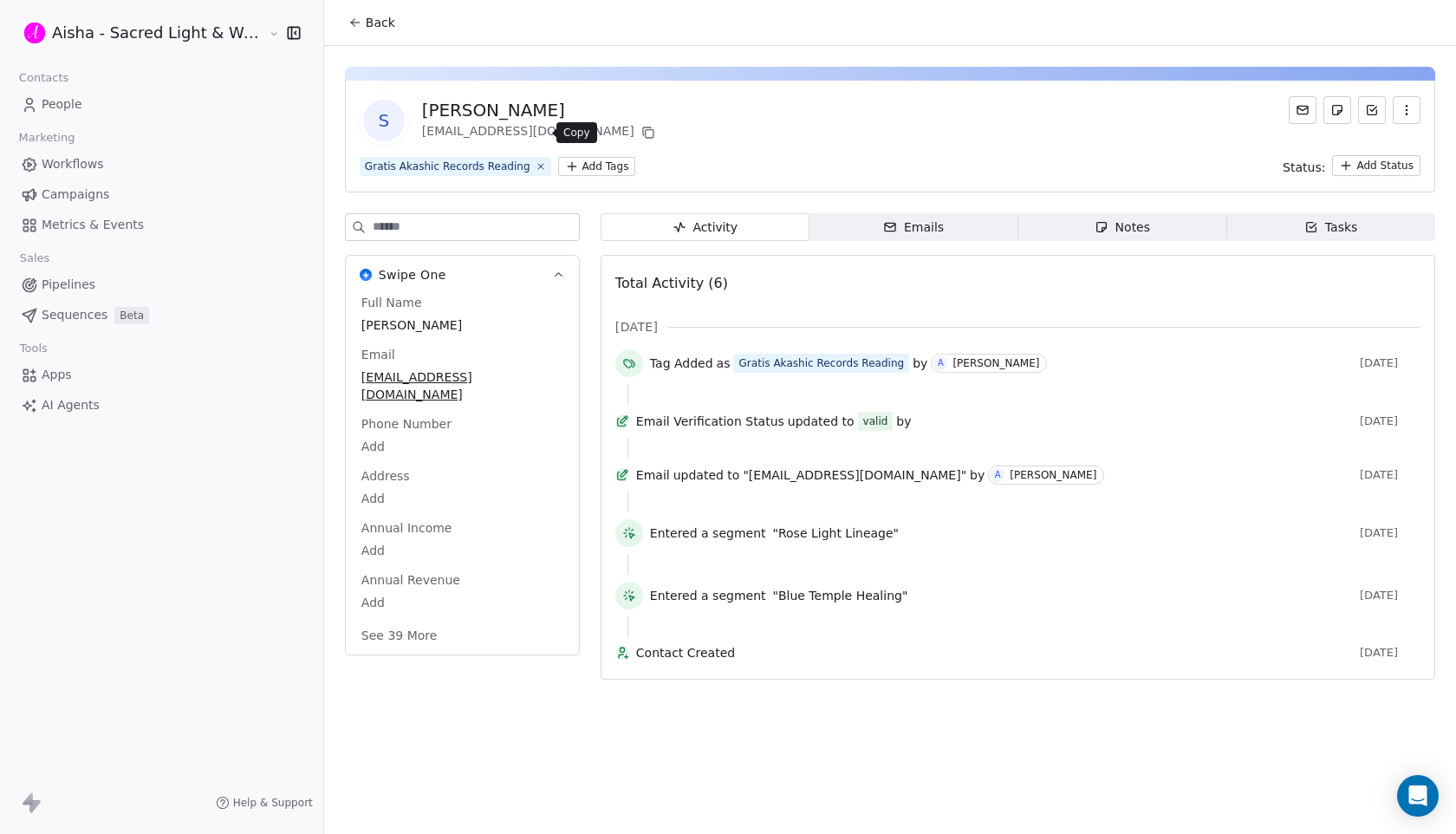
click at [638, 134] on button at bounding box center [648, 132] width 21 height 21
click at [365, 15] on span "Back" at bounding box center [380, 22] width 29 height 17
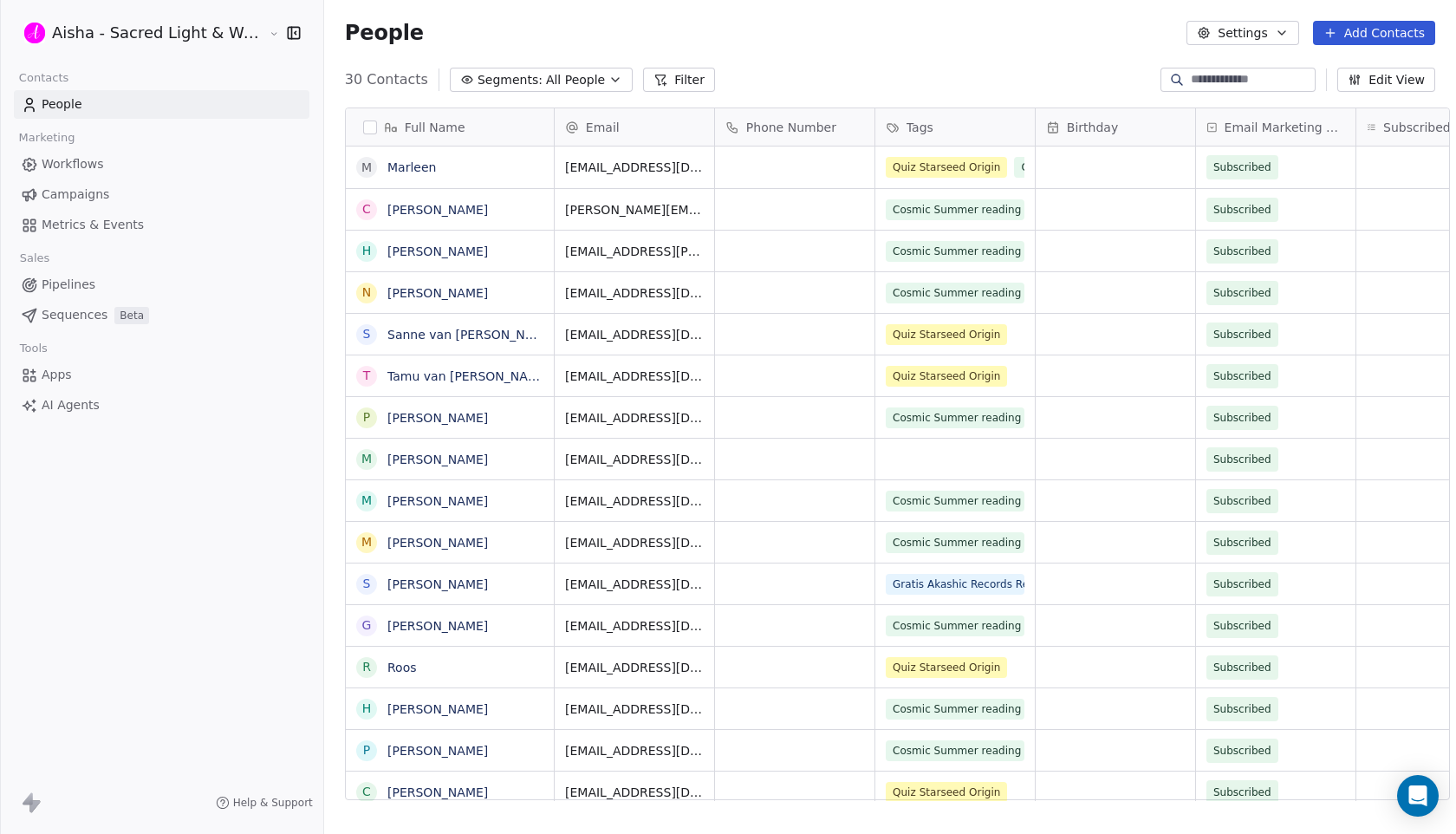
scroll to position [734, 1147]
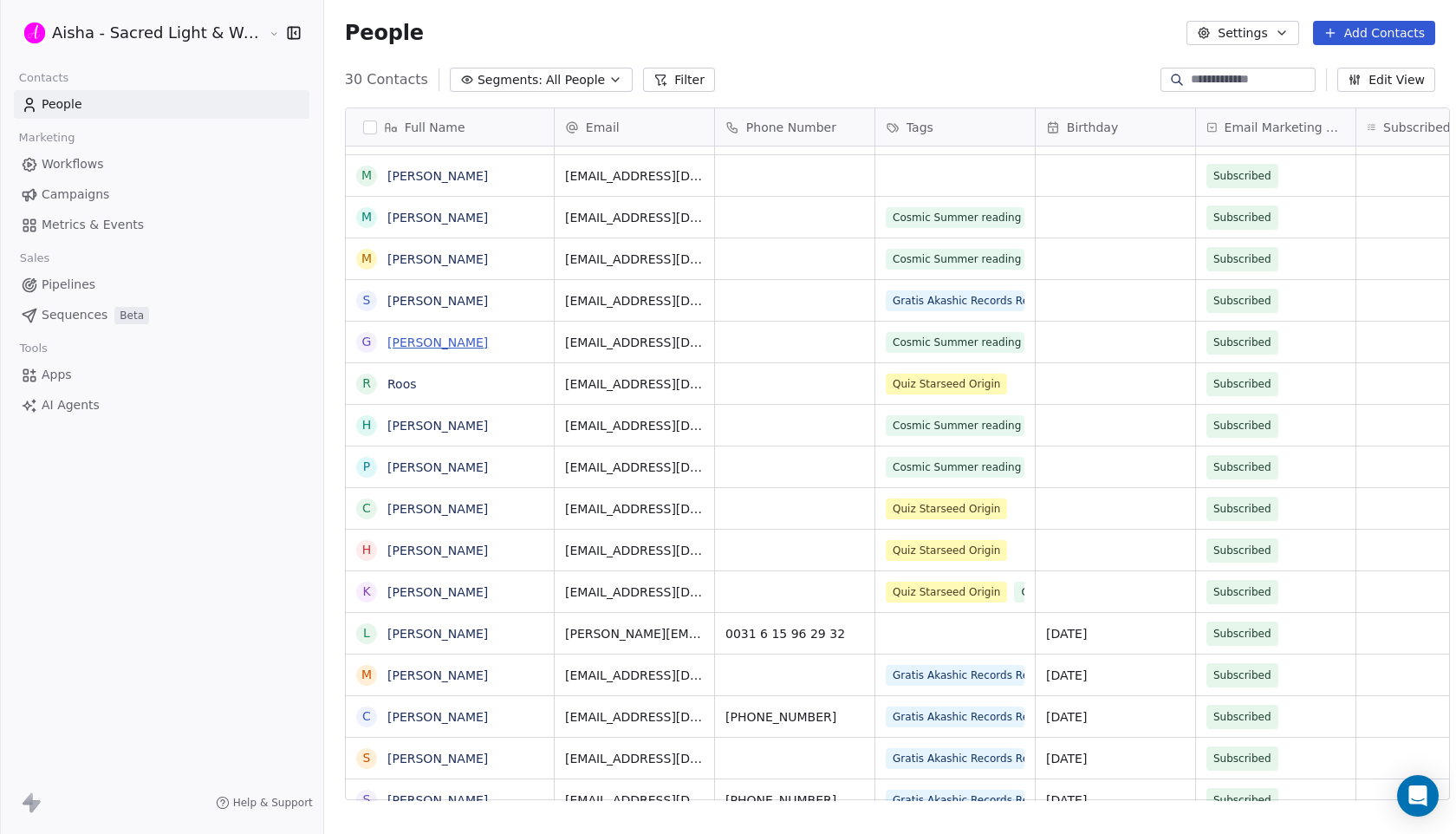
click at [437, 338] on link "[PERSON_NAME]" at bounding box center [437, 342] width 100 height 14
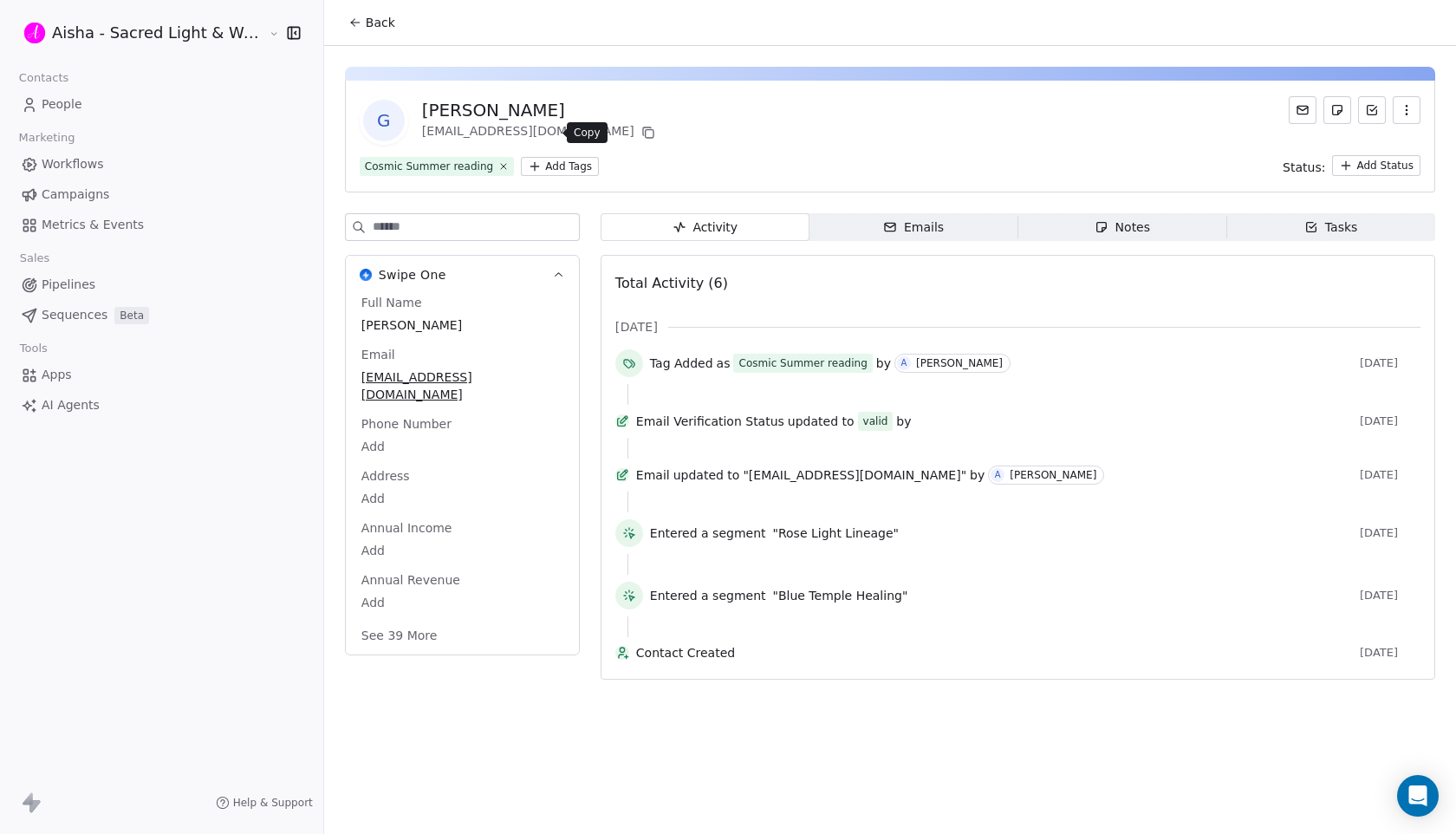
click at [641, 127] on icon at bounding box center [648, 132] width 14 height 14
click at [365, 26] on span "Back" at bounding box center [380, 22] width 29 height 17
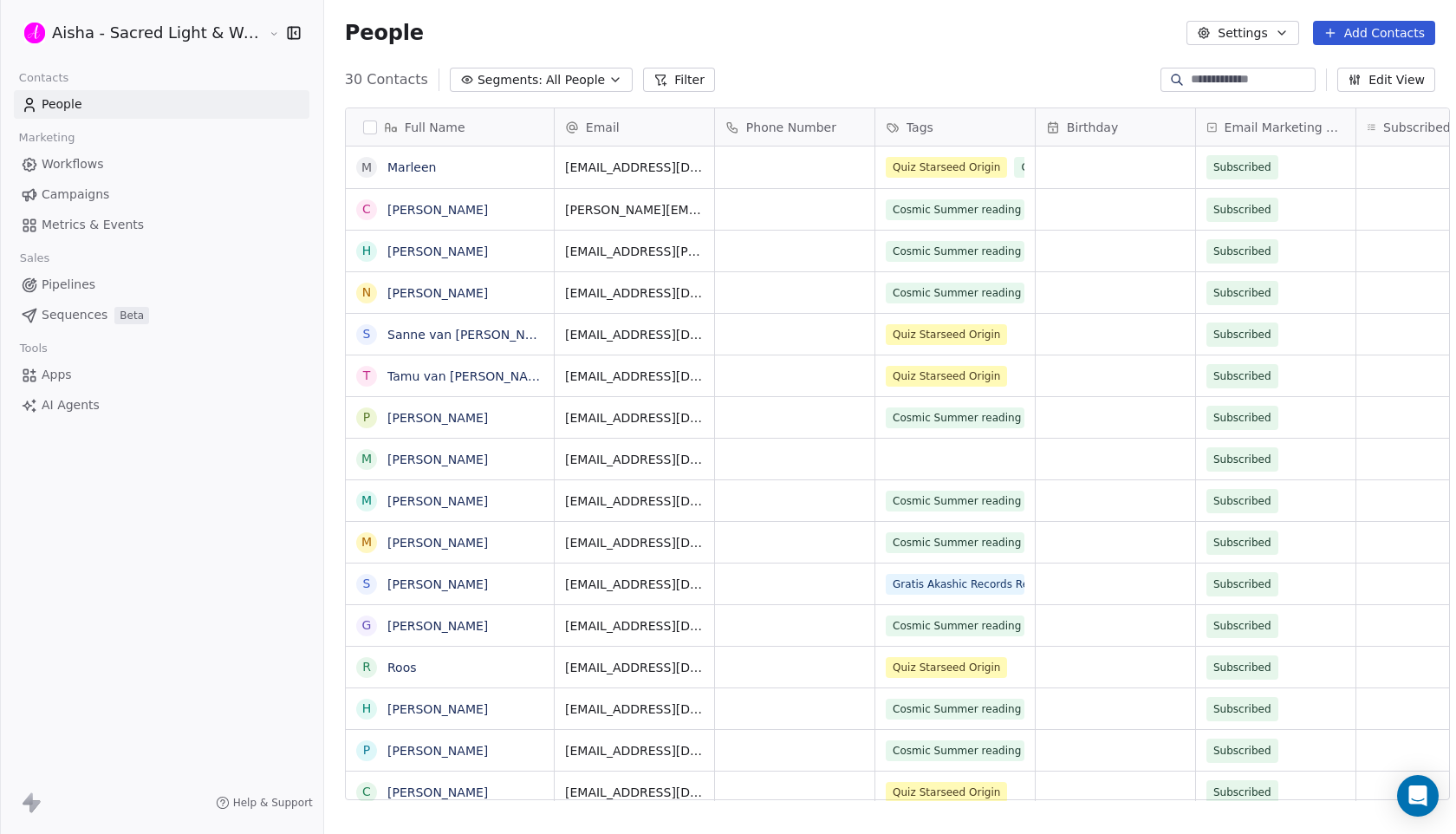
scroll to position [734, 1147]
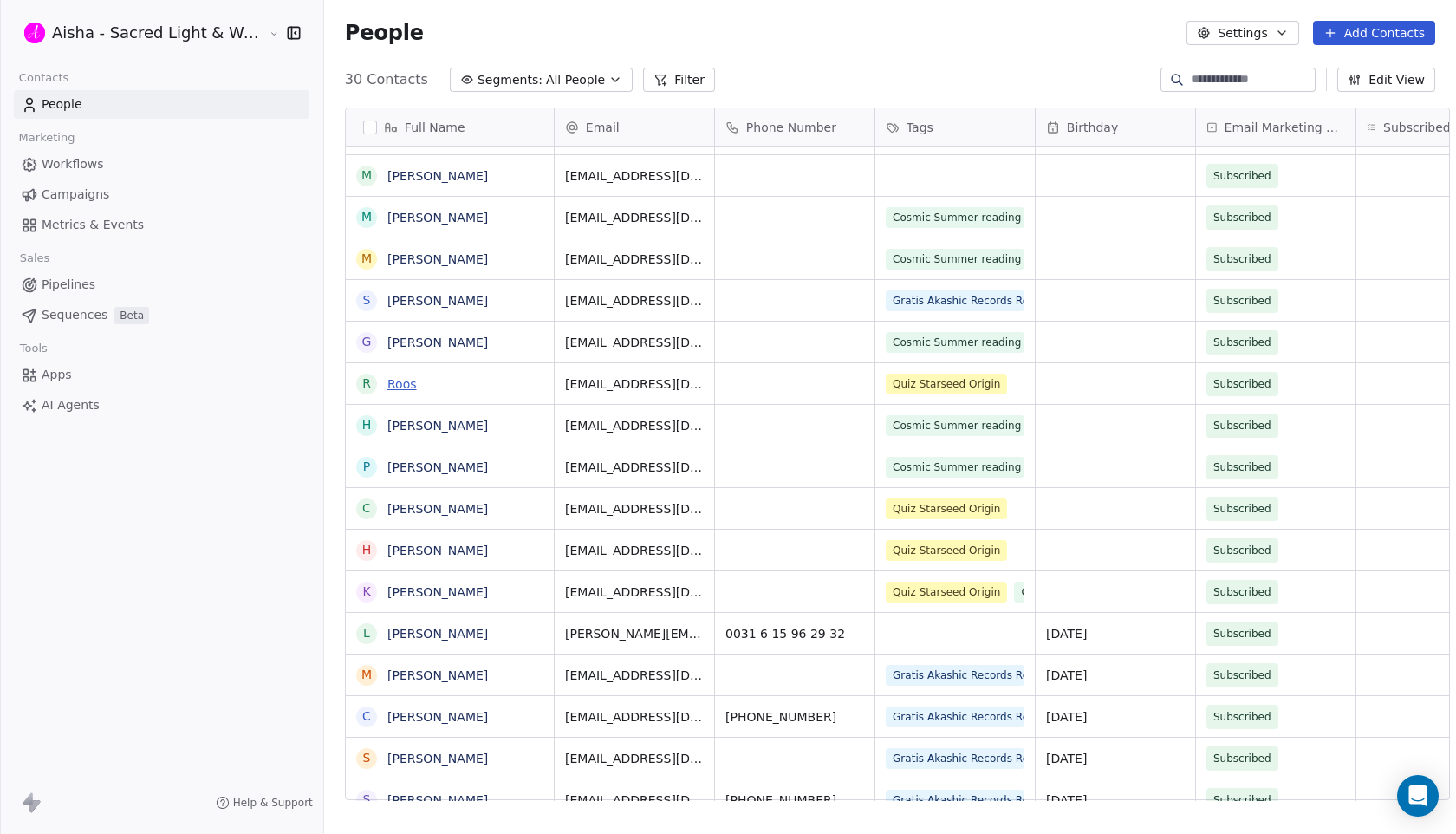
click at [395, 379] on link "Roos" at bounding box center [402, 384] width 29 height 14
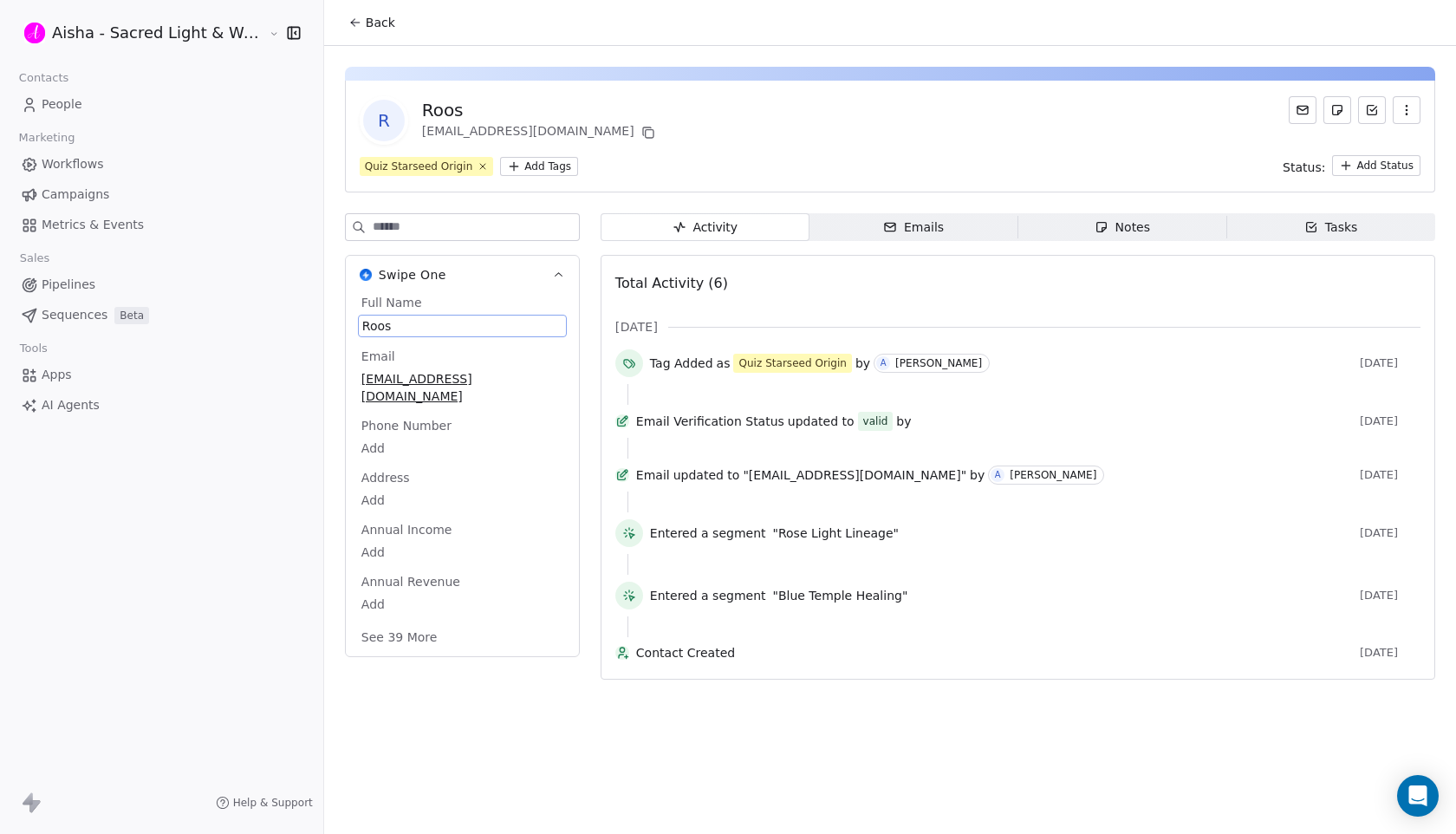
click at [448, 327] on span "Roos" at bounding box center [463, 325] width 200 height 17
type textarea "**********"
click at [641, 134] on icon at bounding box center [648, 132] width 14 height 14
click at [365, 26] on span "Back" at bounding box center [380, 22] width 29 height 17
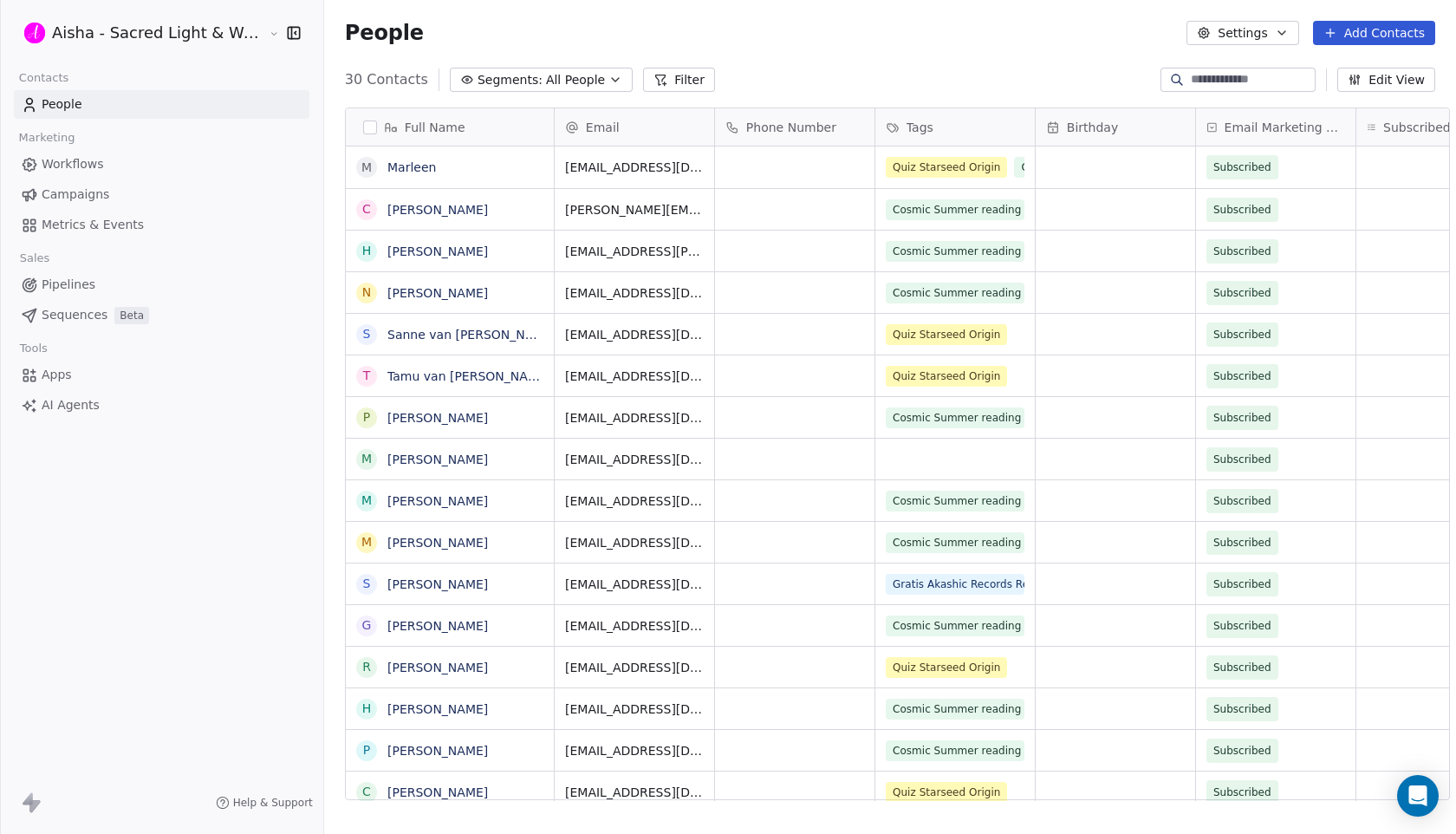
scroll to position [734, 1147]
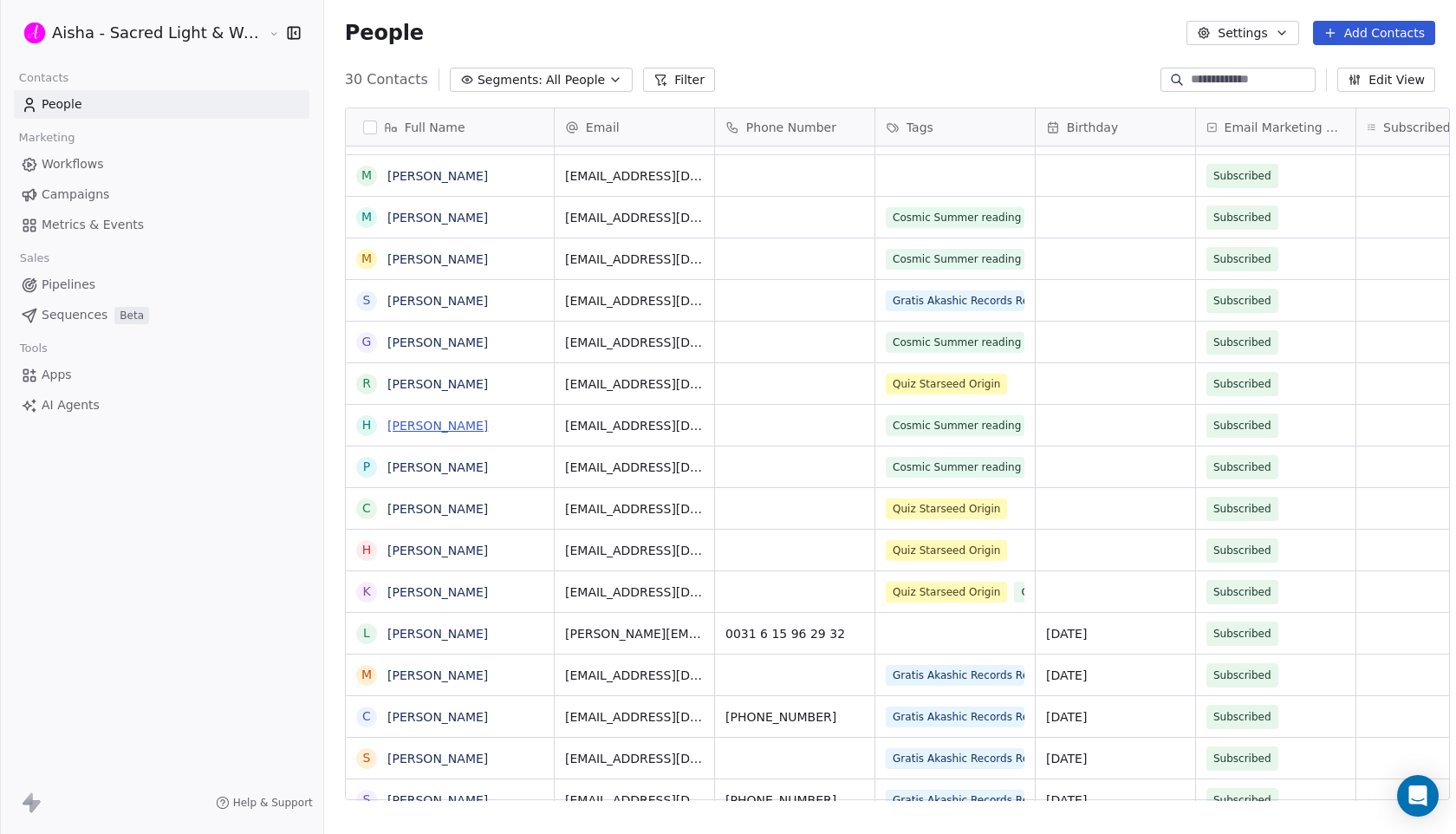
click at [458, 425] on link "[PERSON_NAME]" at bounding box center [437, 426] width 100 height 14
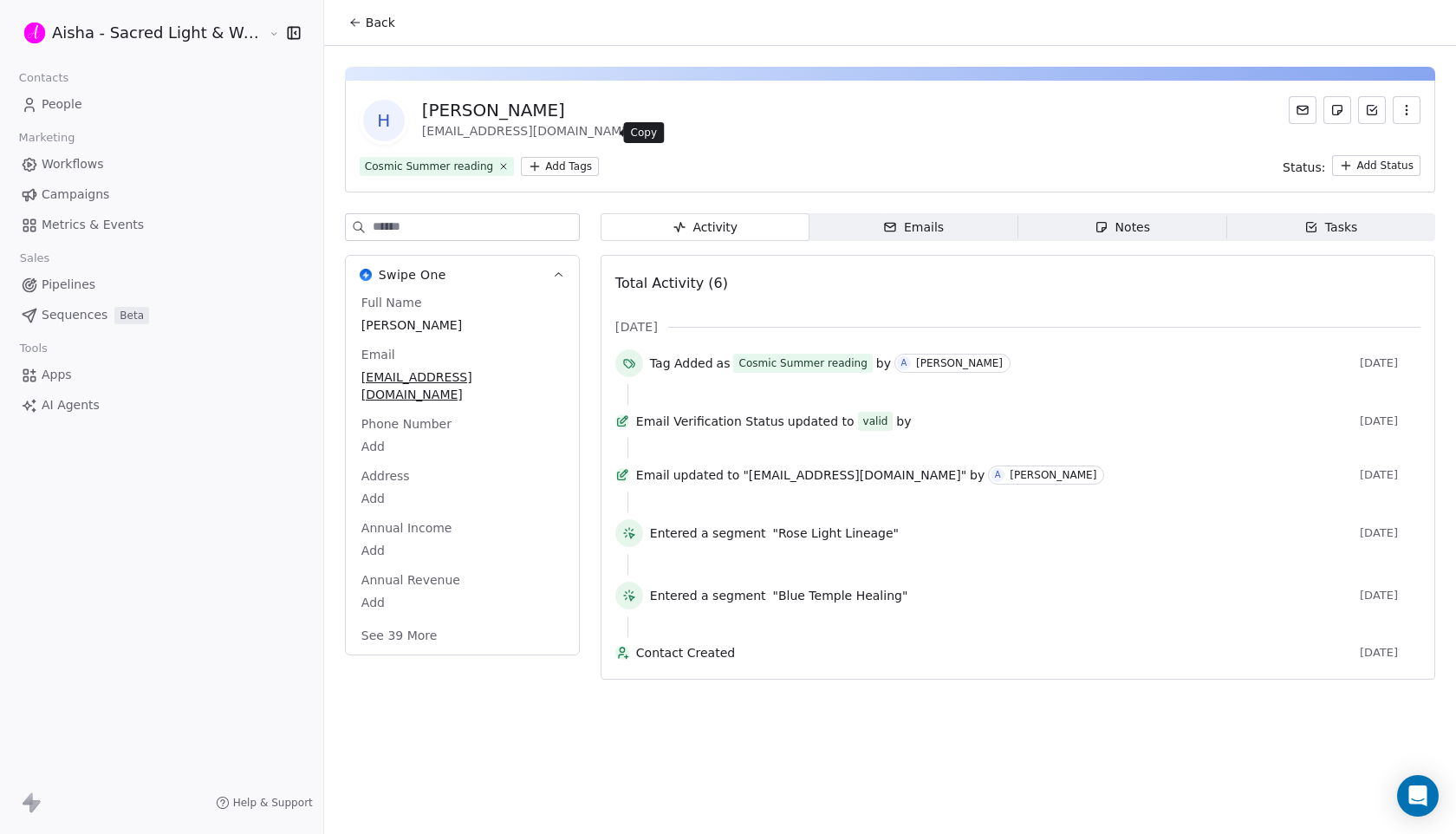
click at [645, 138] on icon at bounding box center [649, 134] width 8 height 8
click at [374, 24] on span "Back" at bounding box center [380, 22] width 29 height 17
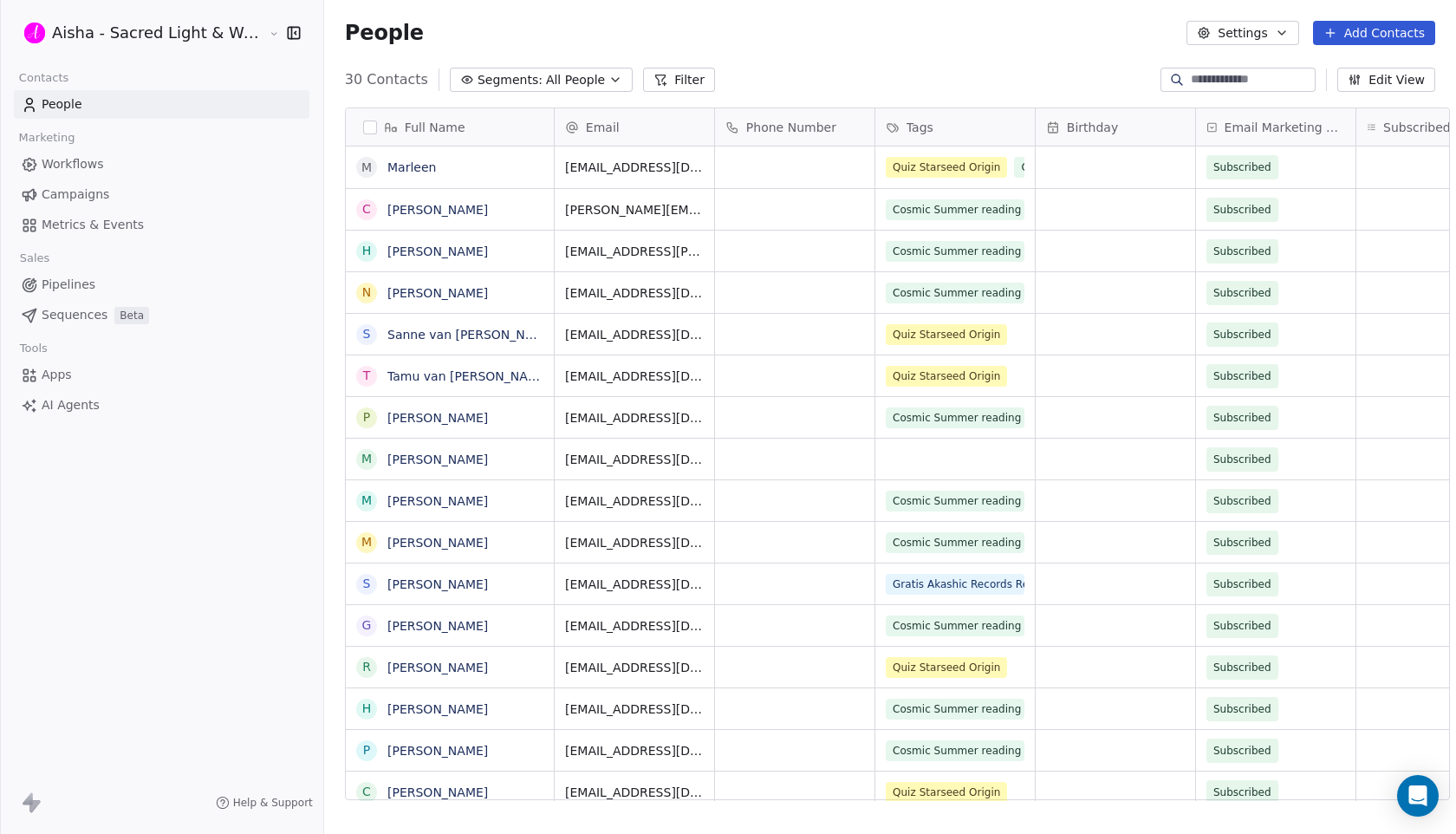
scroll to position [734, 1147]
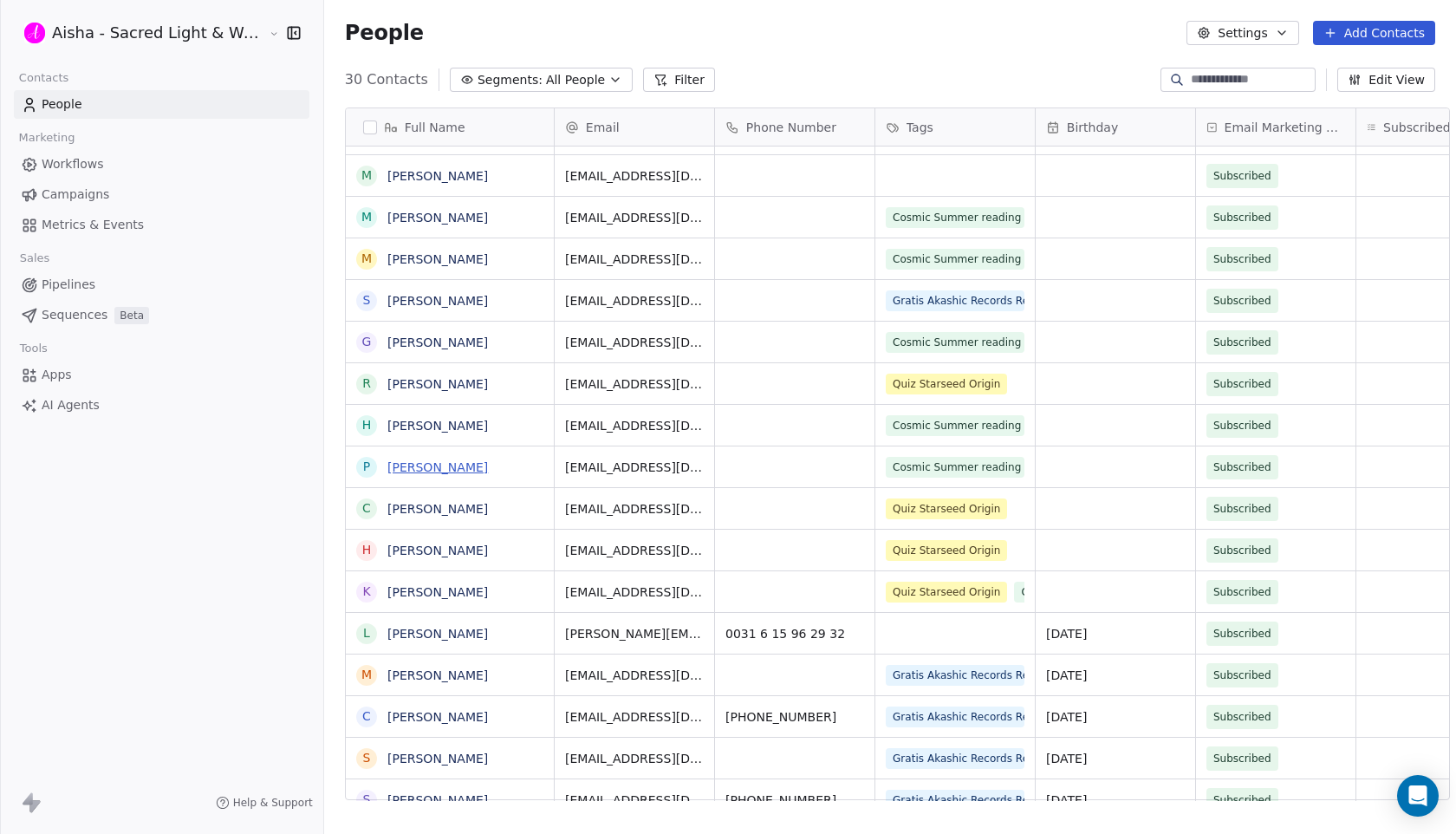
click at [437, 467] on link "[PERSON_NAME]" at bounding box center [437, 467] width 100 height 14
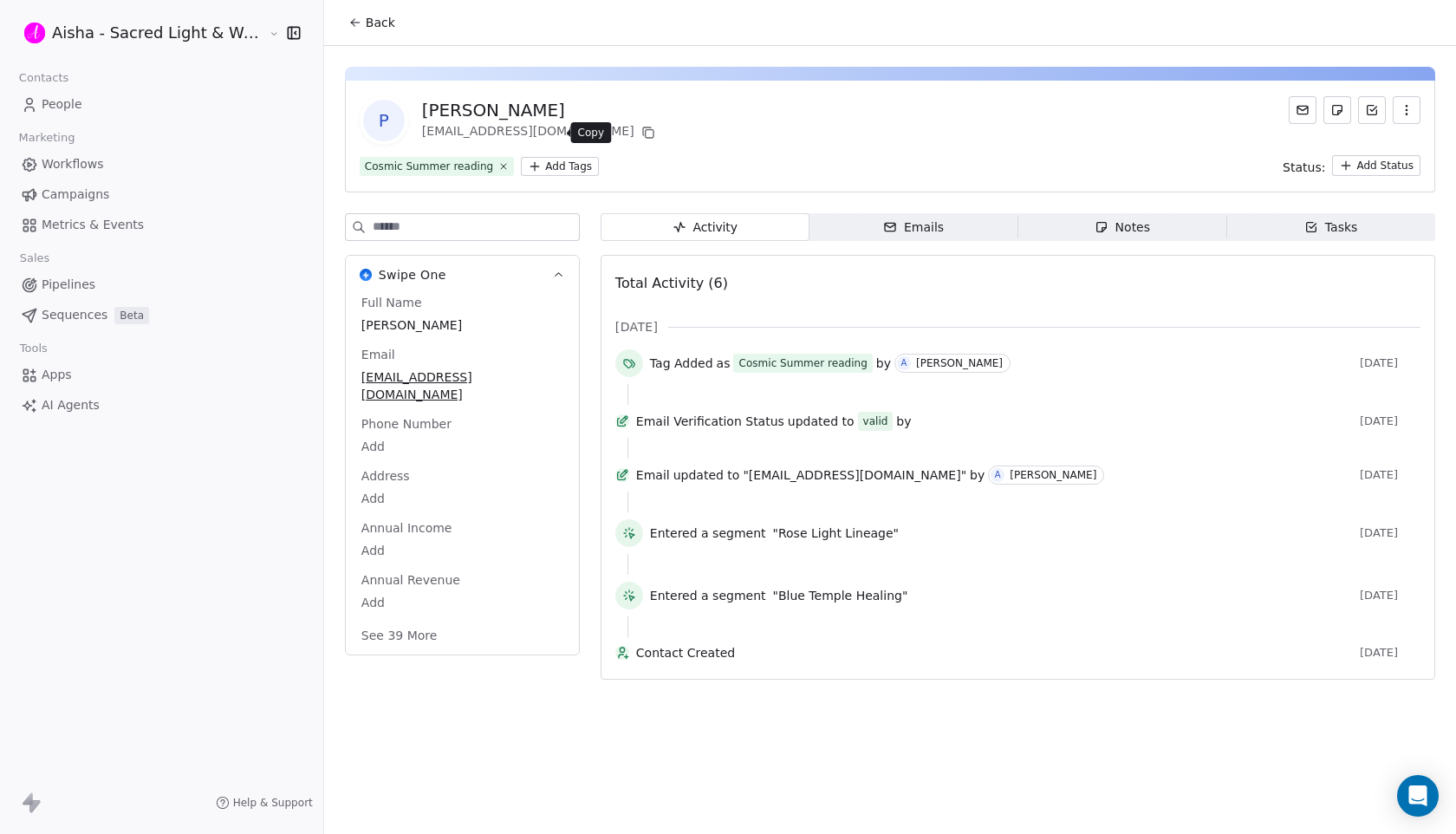
click at [641, 133] on icon at bounding box center [648, 132] width 14 height 14
click at [365, 26] on span "Back" at bounding box center [380, 22] width 29 height 17
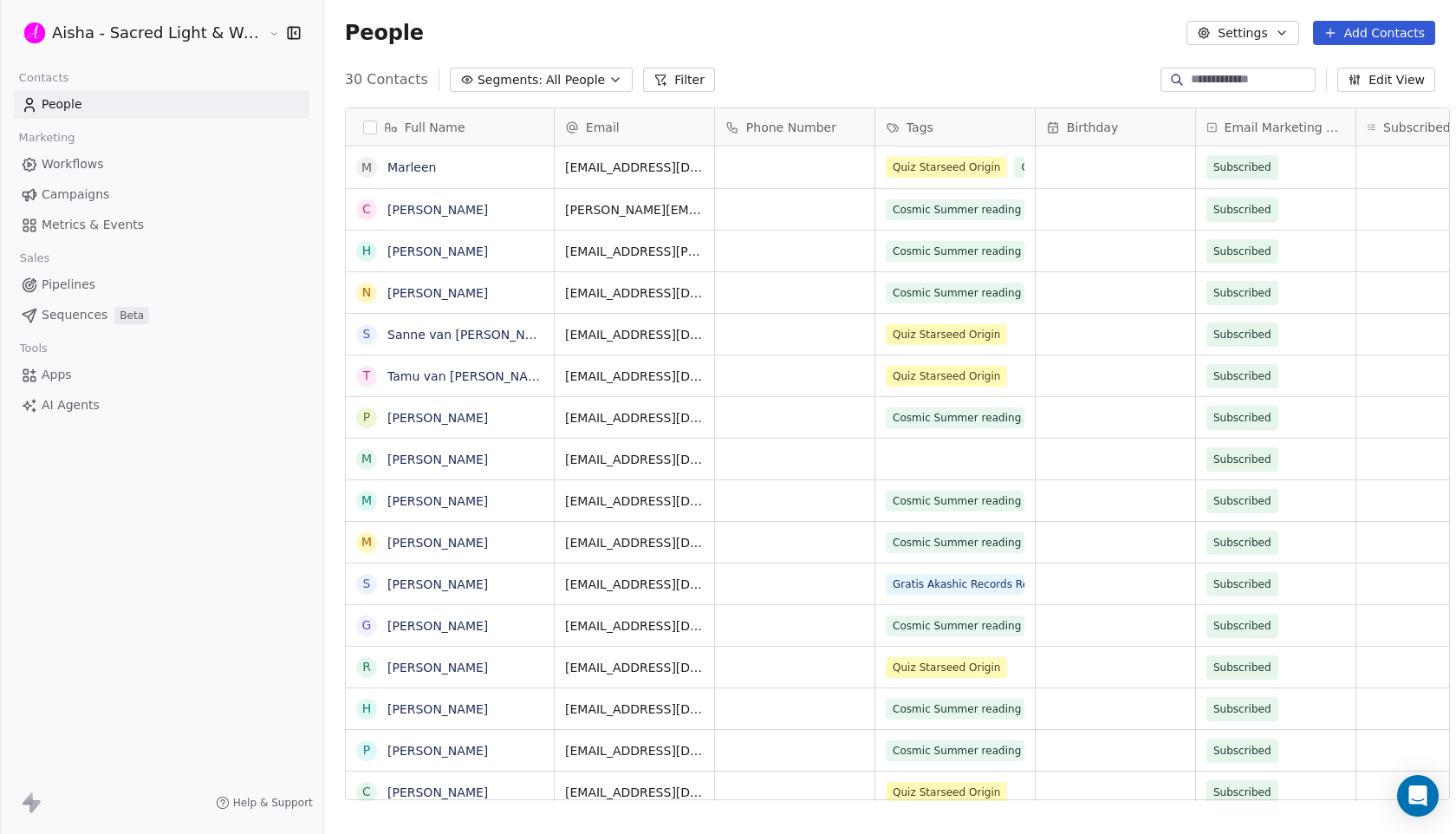
scroll to position [734, 1147]
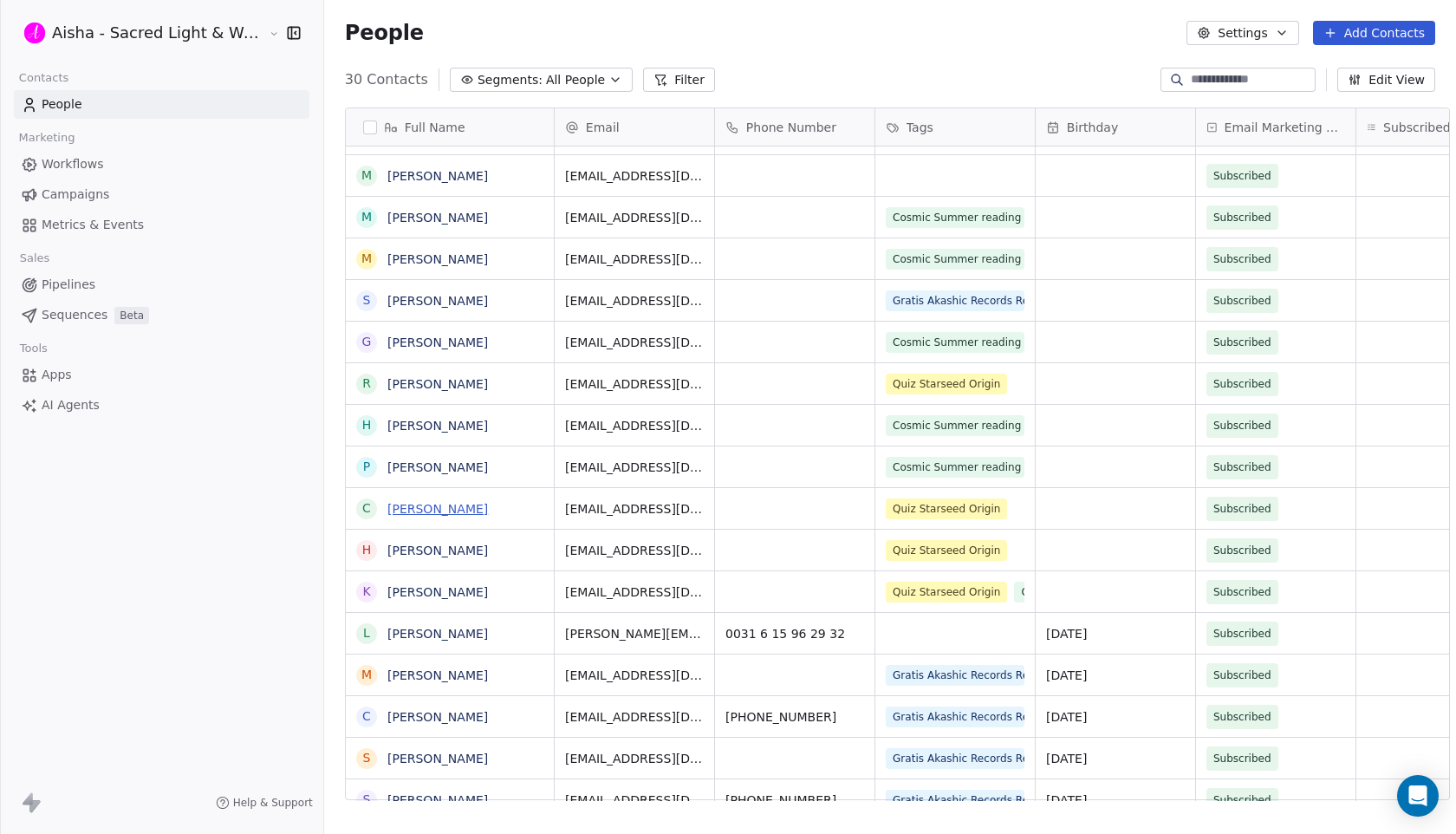
click at [435, 507] on link "[PERSON_NAME]" at bounding box center [437, 509] width 100 height 14
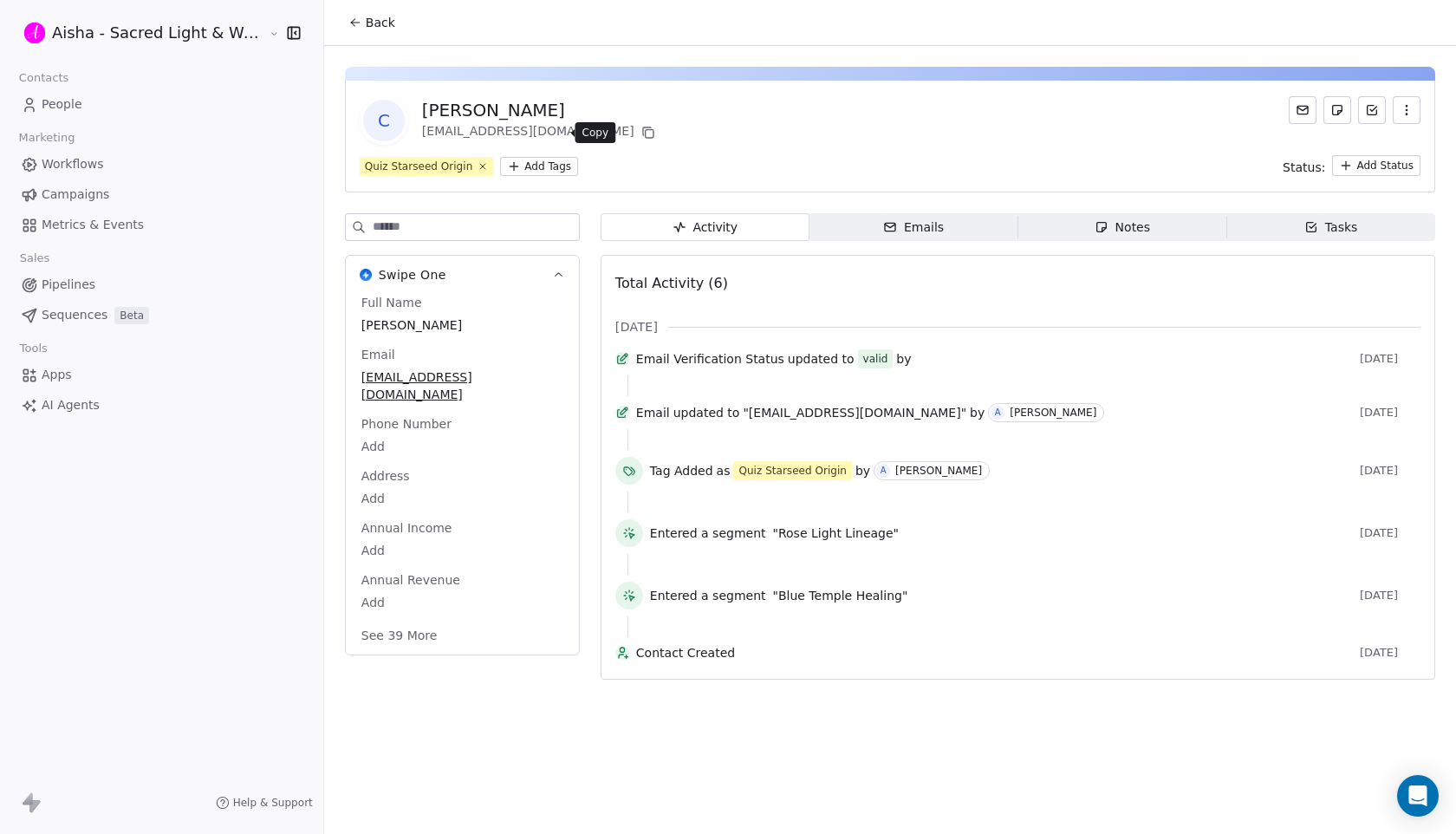
click at [645, 134] on icon at bounding box center [649, 134] width 8 height 8
click at [365, 16] on span "Back" at bounding box center [380, 22] width 29 height 17
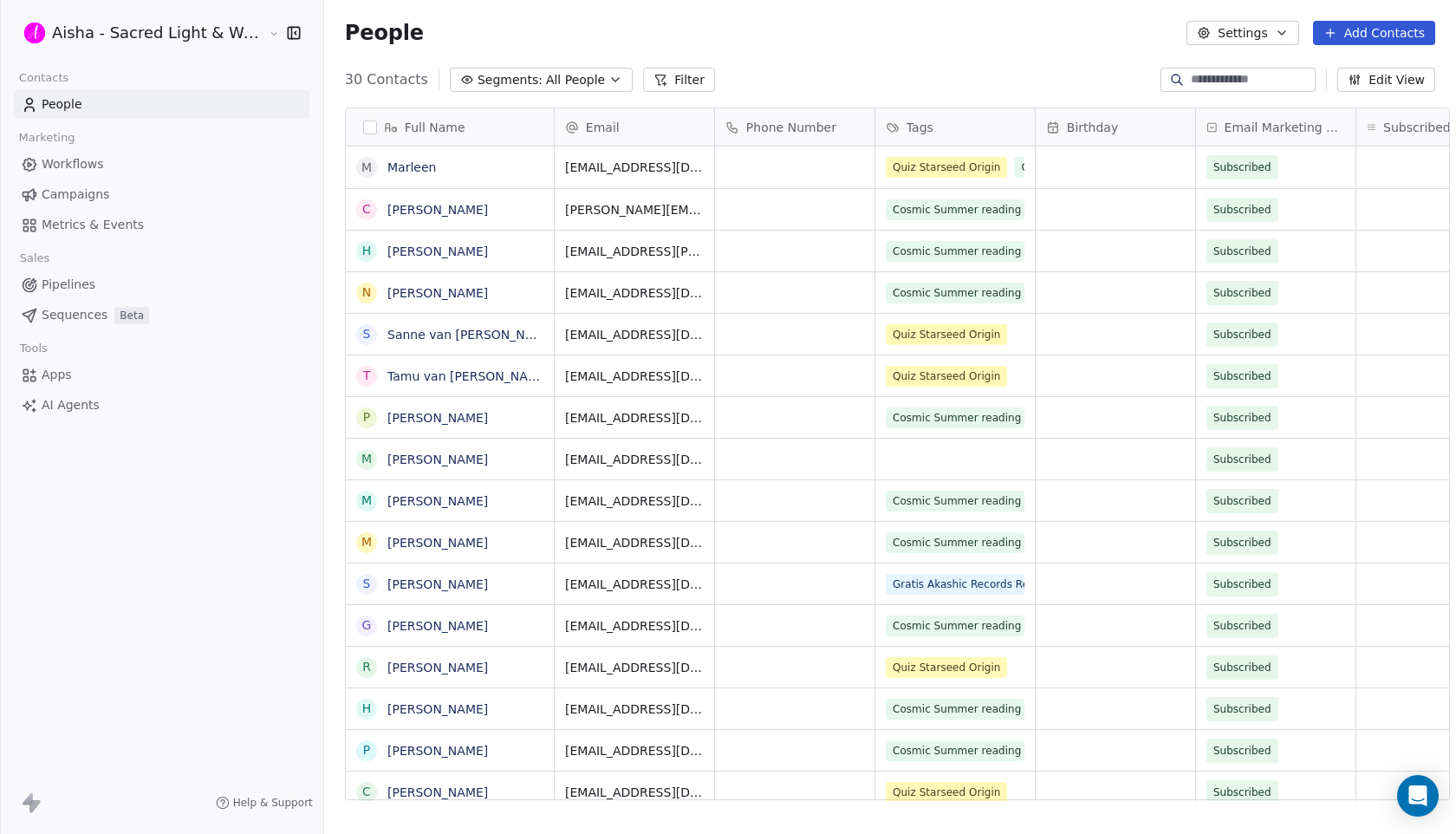
scroll to position [734, 1147]
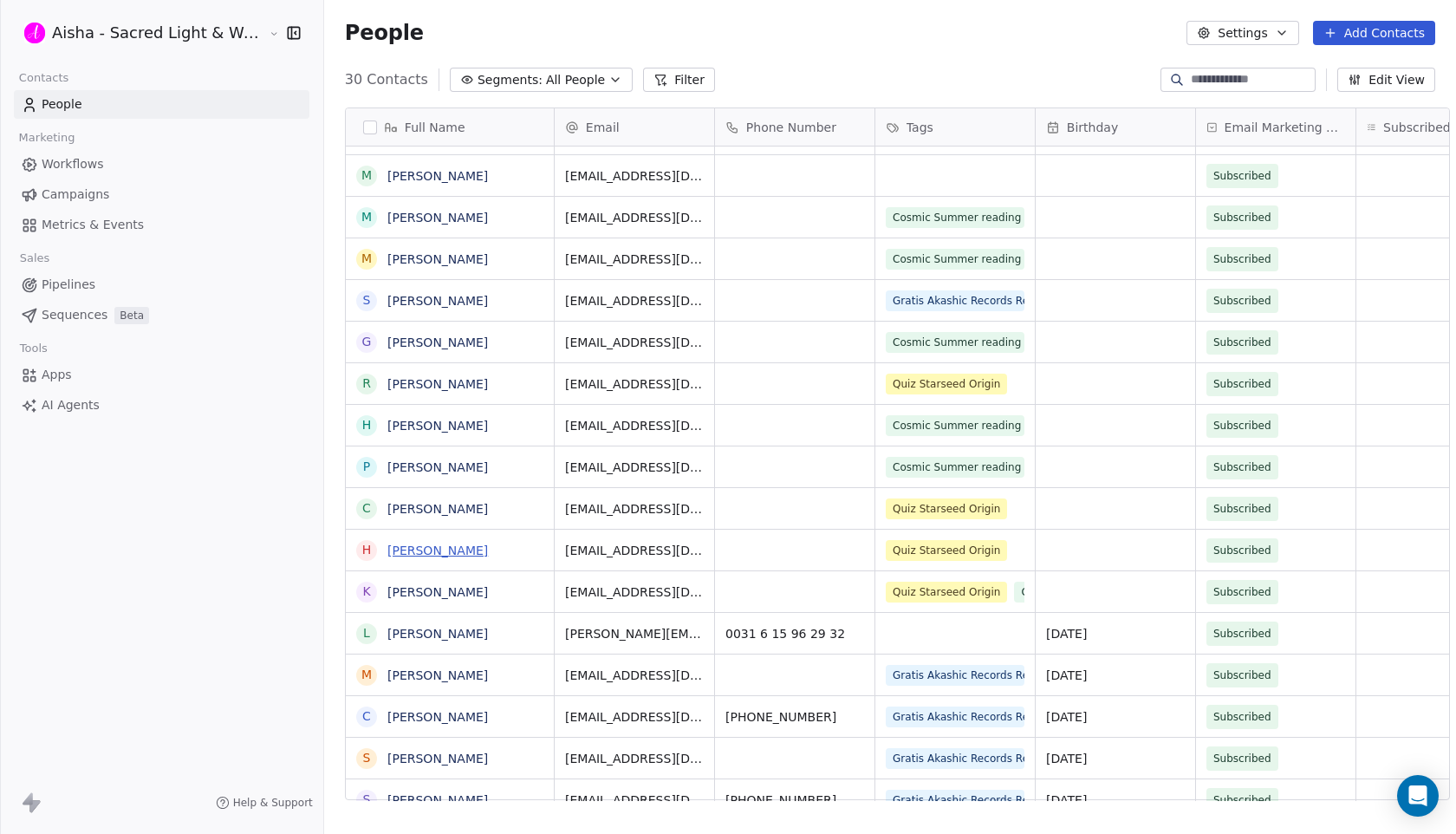
click at [449, 557] on link "[PERSON_NAME]" at bounding box center [437, 551] width 100 height 14
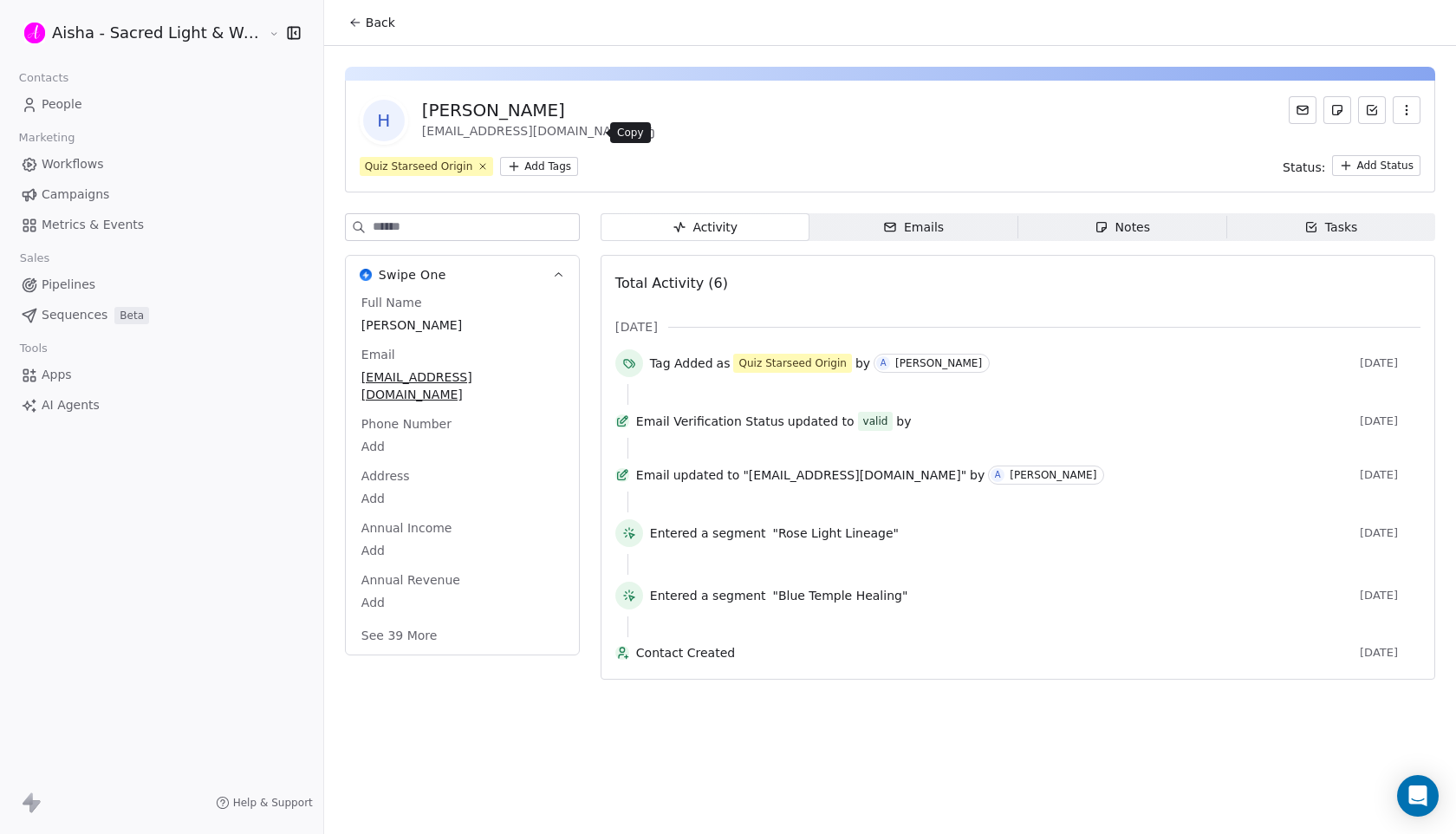
click at [641, 132] on icon at bounding box center [648, 132] width 14 height 14
click at [365, 24] on span "Back" at bounding box center [380, 22] width 29 height 17
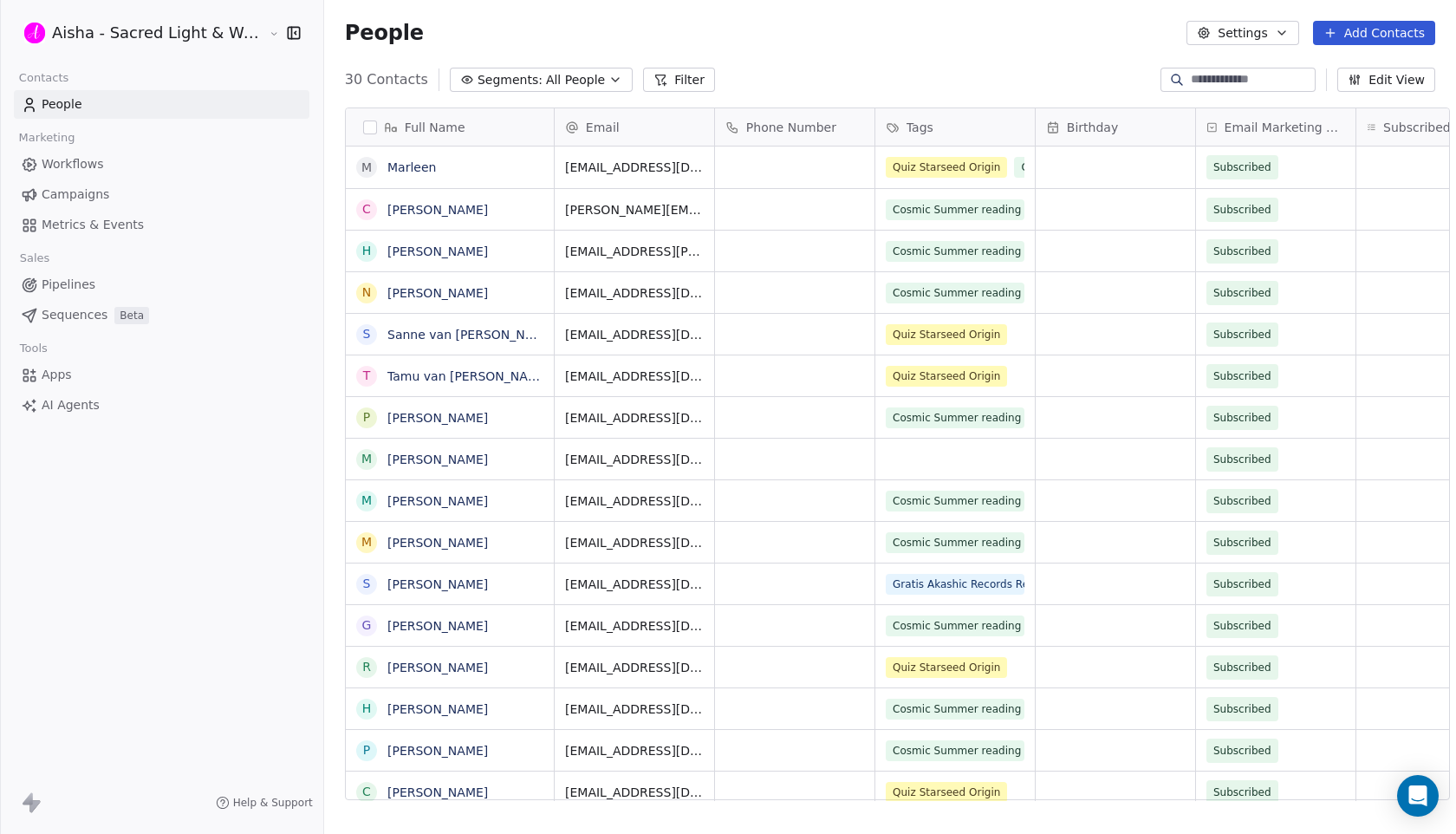
scroll to position [734, 1147]
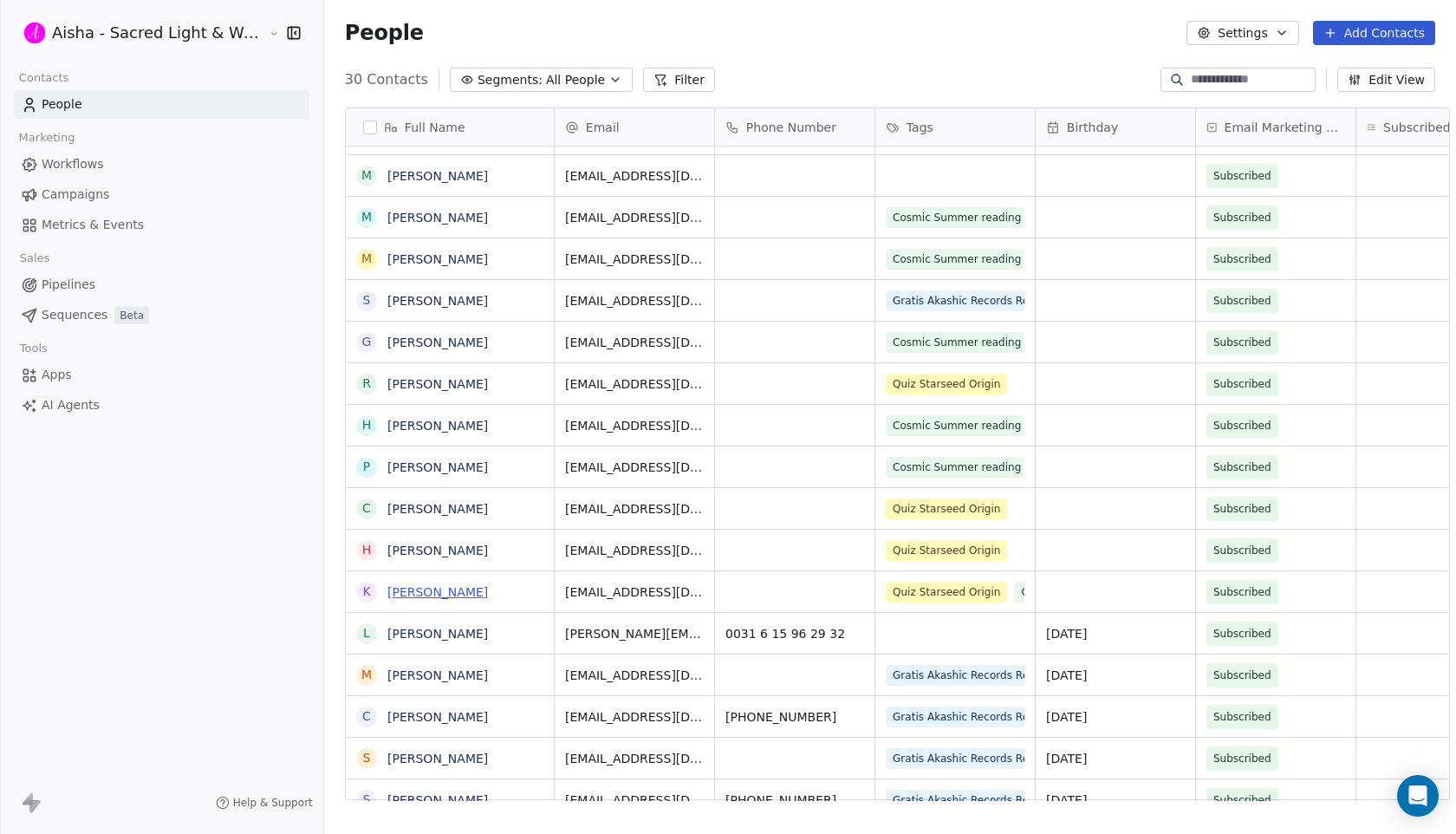
click at [445, 592] on link "[PERSON_NAME]" at bounding box center [437, 592] width 100 height 14
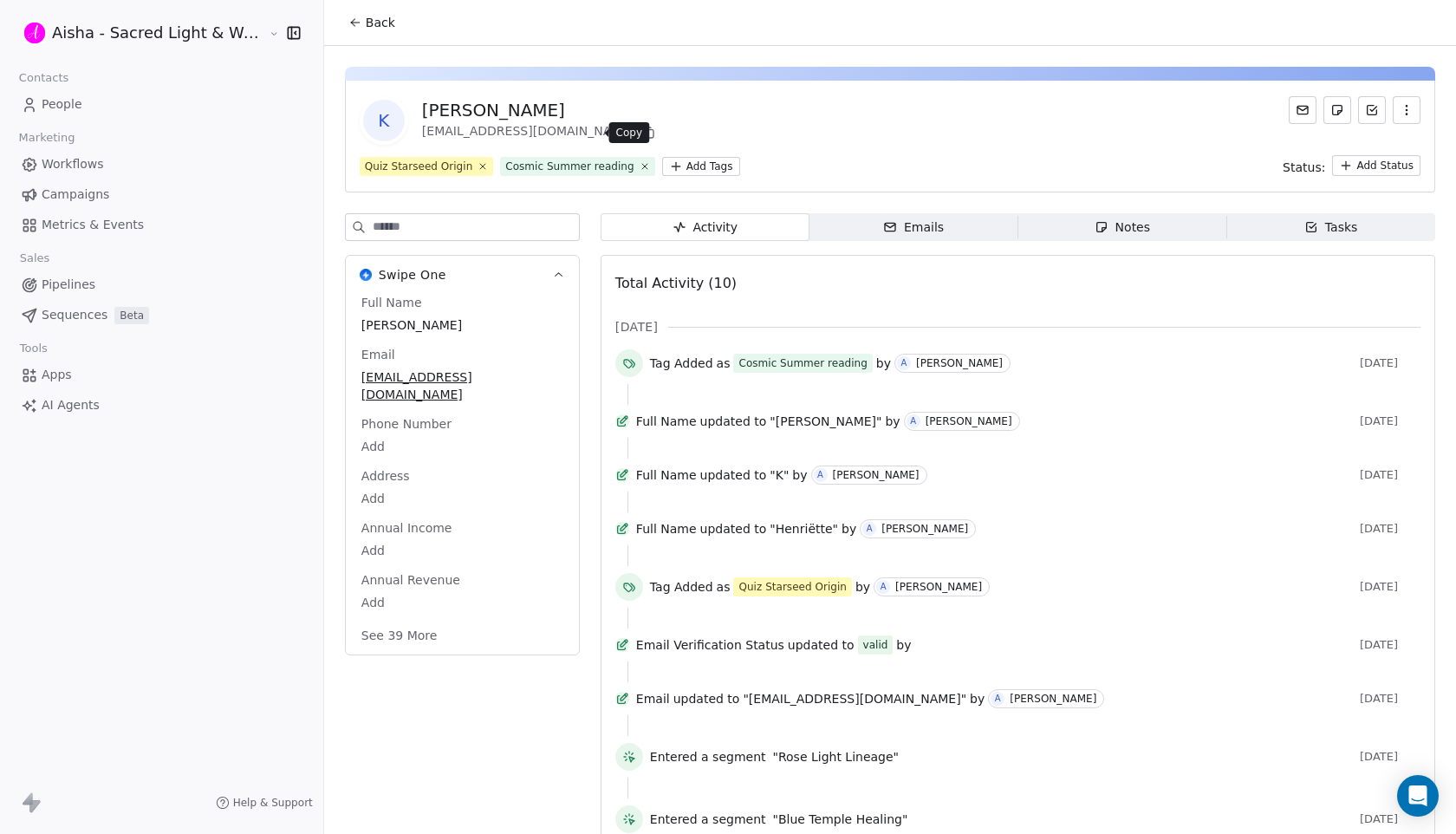
click at [641, 126] on icon at bounding box center [648, 132] width 14 height 14
click at [365, 25] on span "Back" at bounding box center [380, 22] width 29 height 17
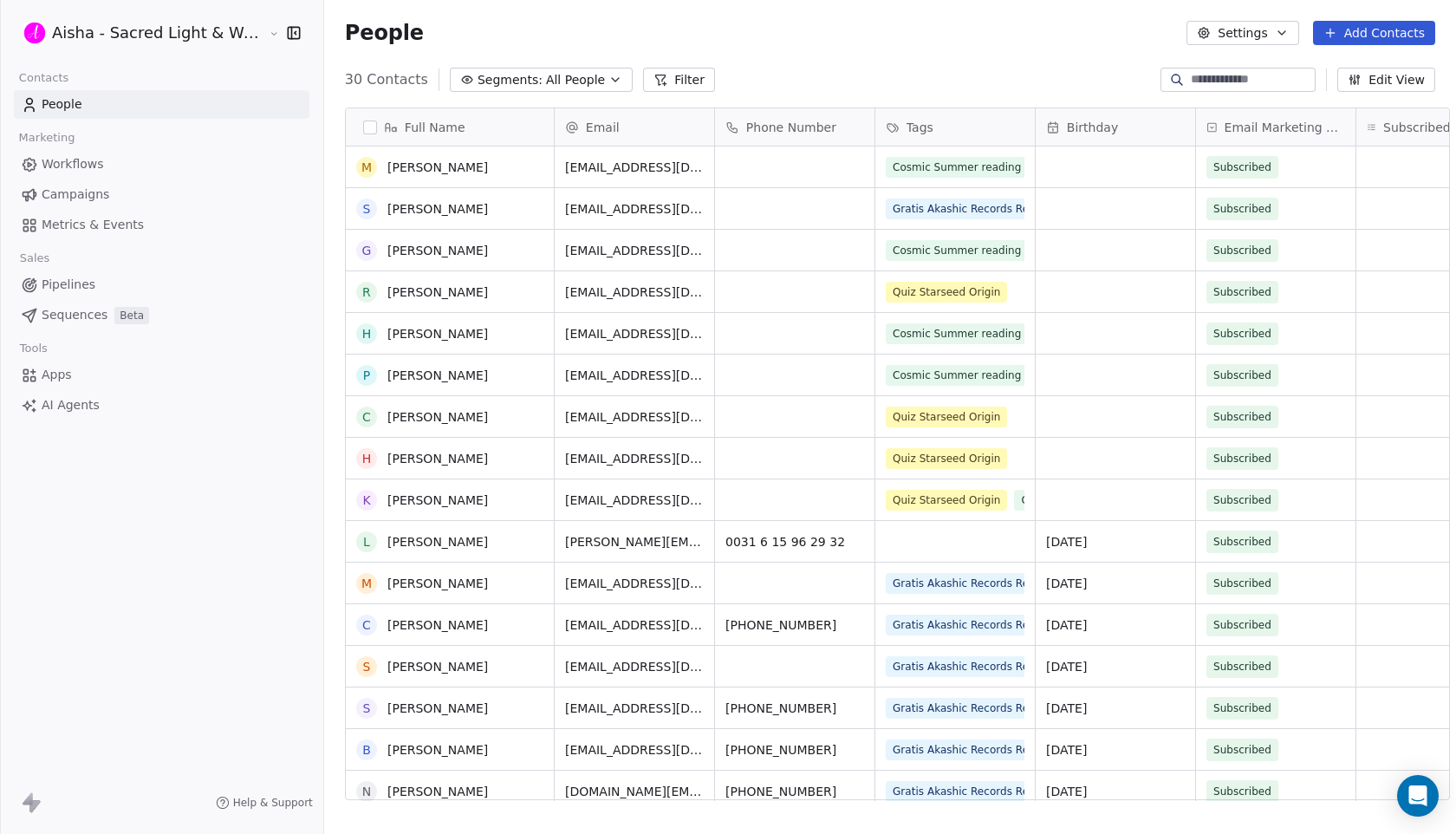
scroll to position [387, 0]
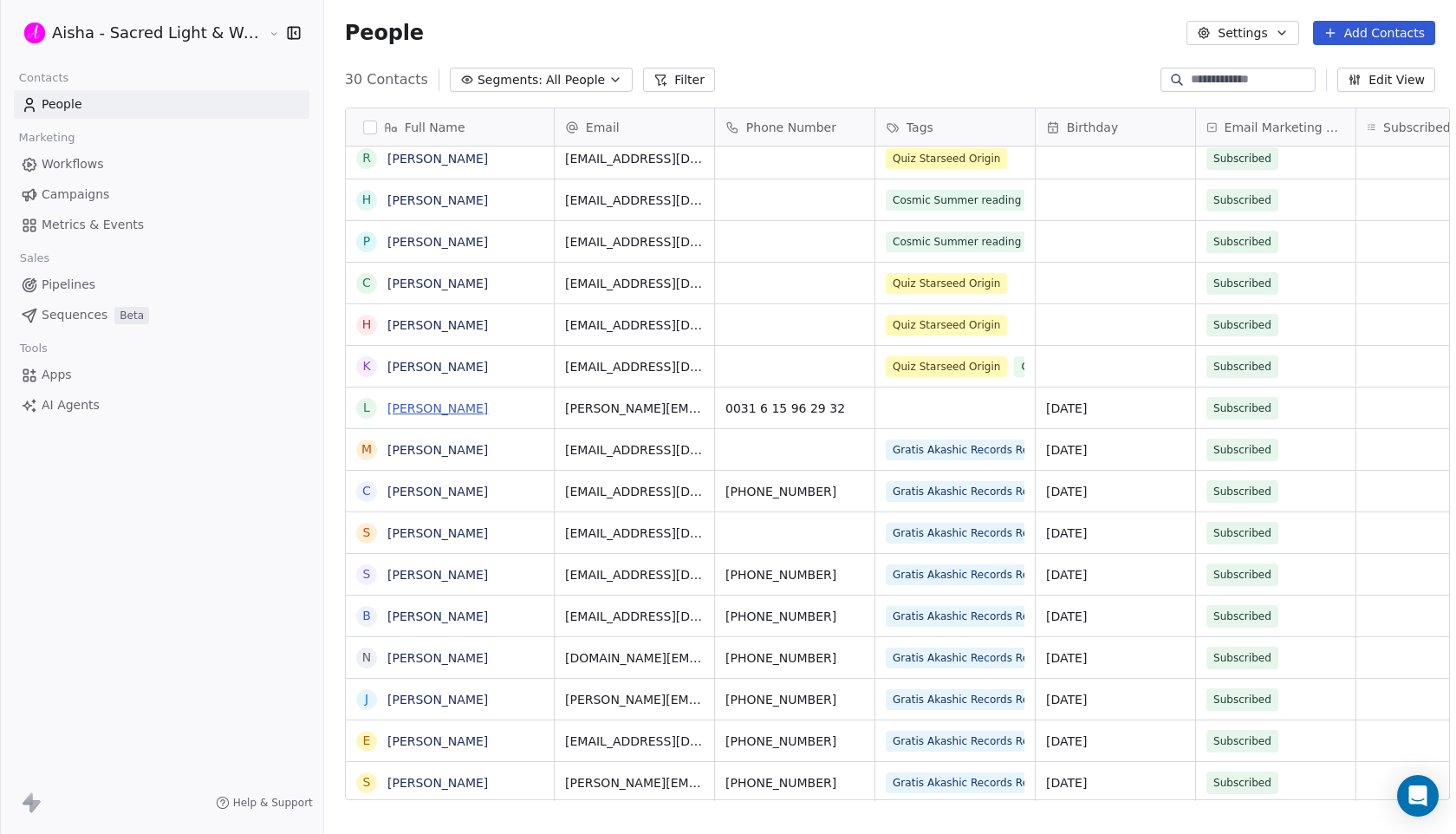
click at [437, 413] on link "[PERSON_NAME]" at bounding box center [437, 408] width 100 height 14
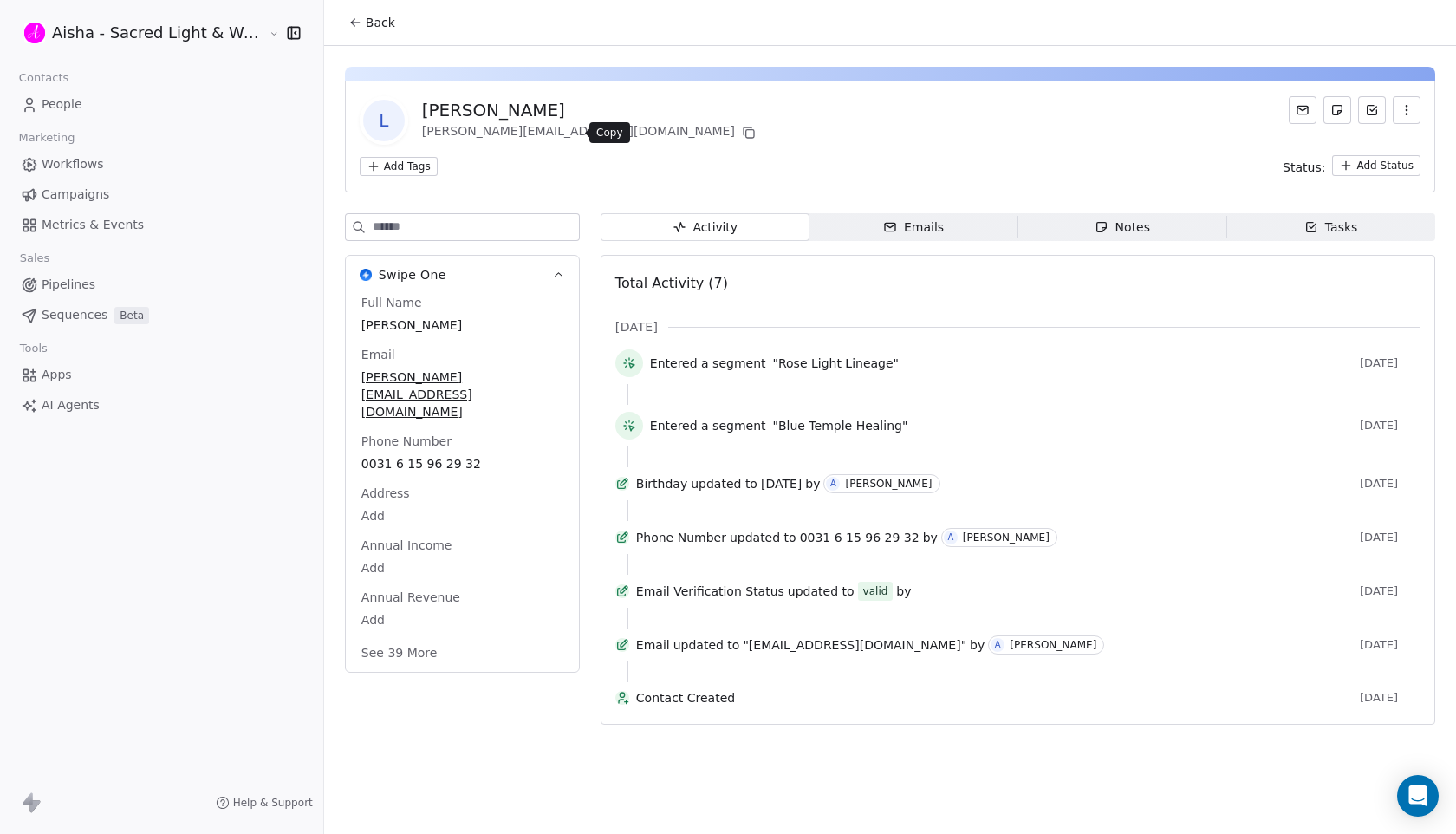
click at [742, 131] on icon at bounding box center [748, 132] width 14 height 14
click at [366, 18] on span "Back" at bounding box center [380, 22] width 29 height 17
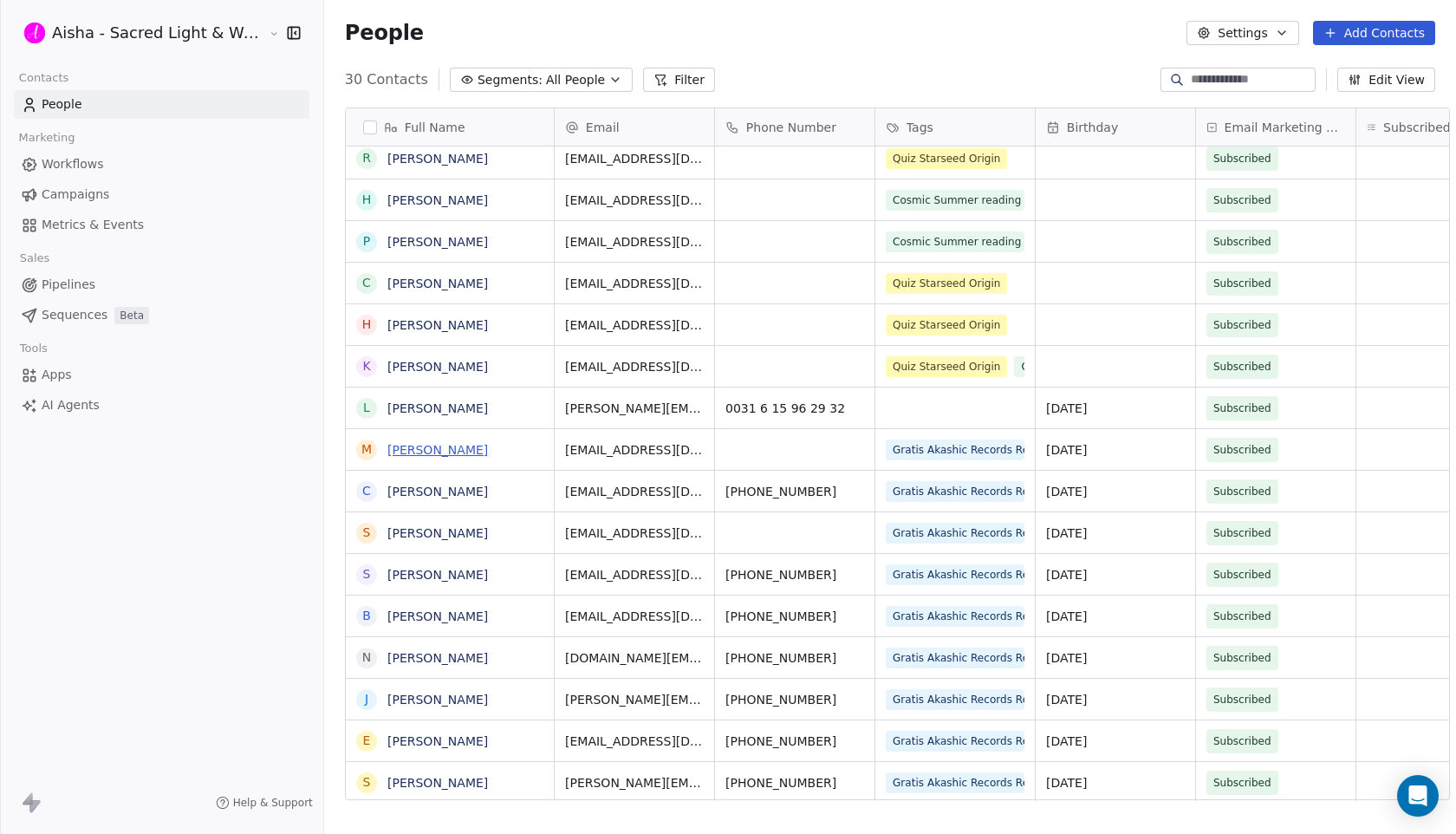
click at [411, 448] on link "[PERSON_NAME]" at bounding box center [437, 449] width 100 height 14
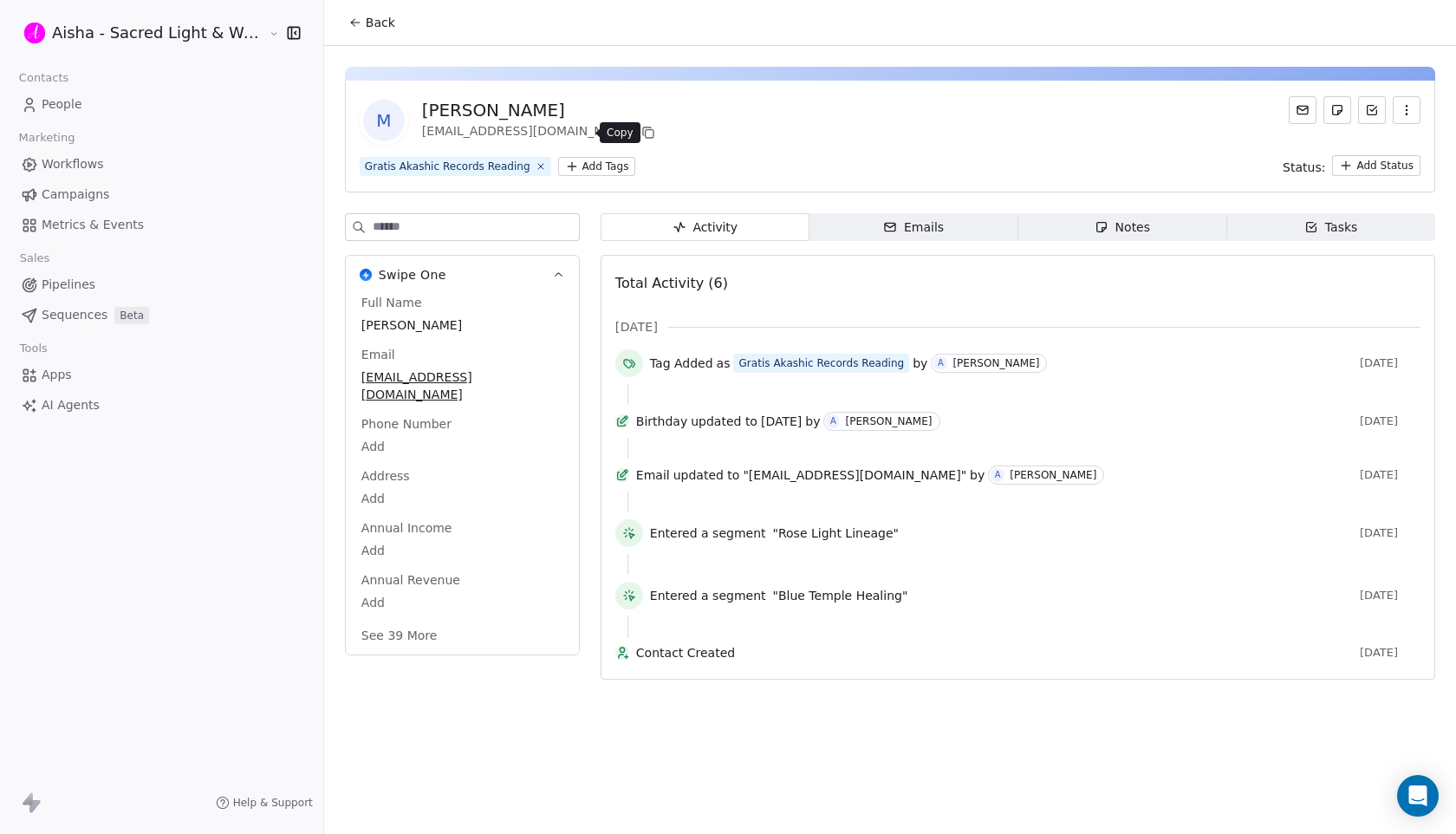
click at [641, 129] on icon at bounding box center [648, 132] width 14 height 14
click at [367, 17] on span "Back" at bounding box center [380, 22] width 29 height 17
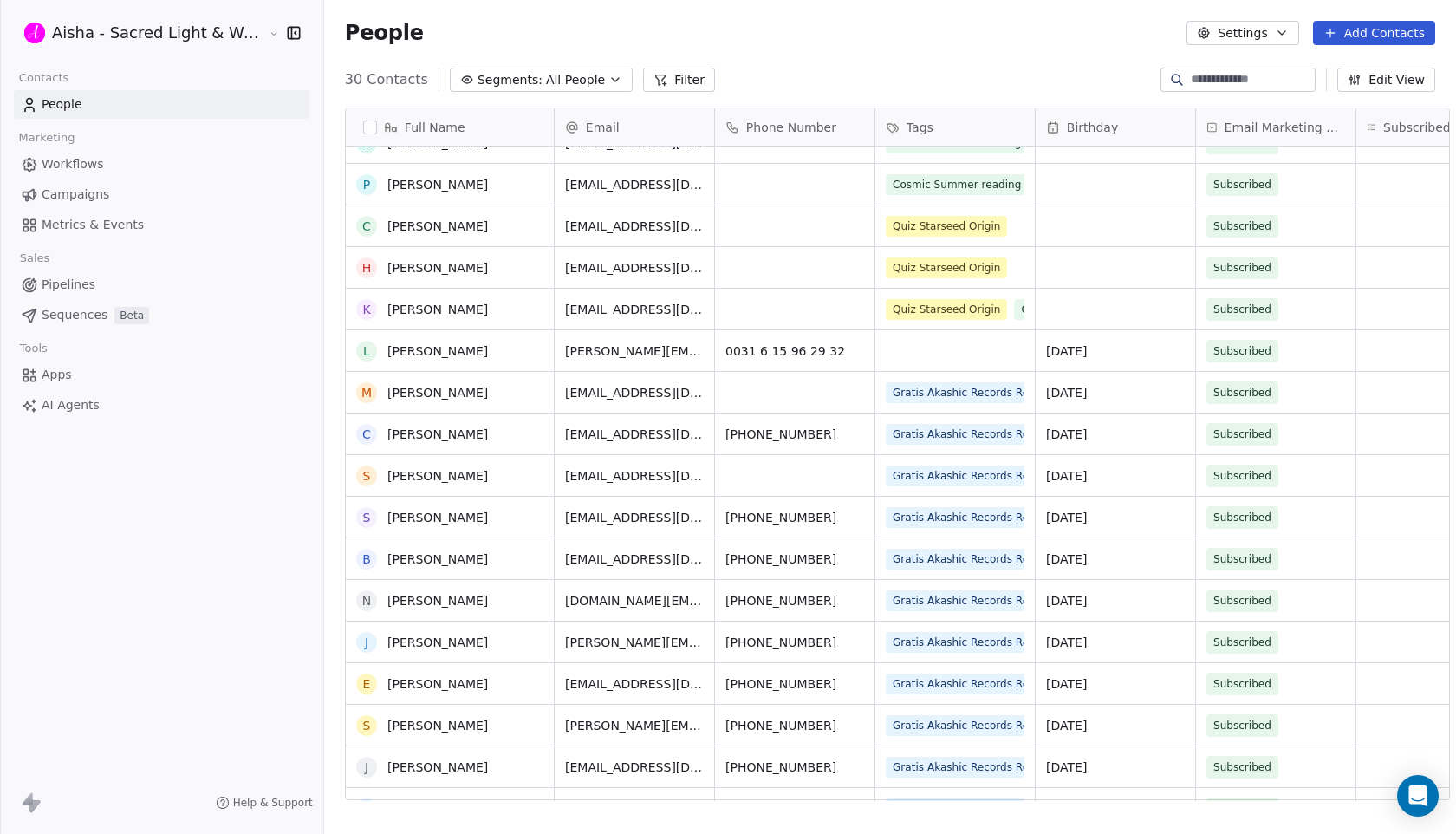
scroll to position [594, 0]
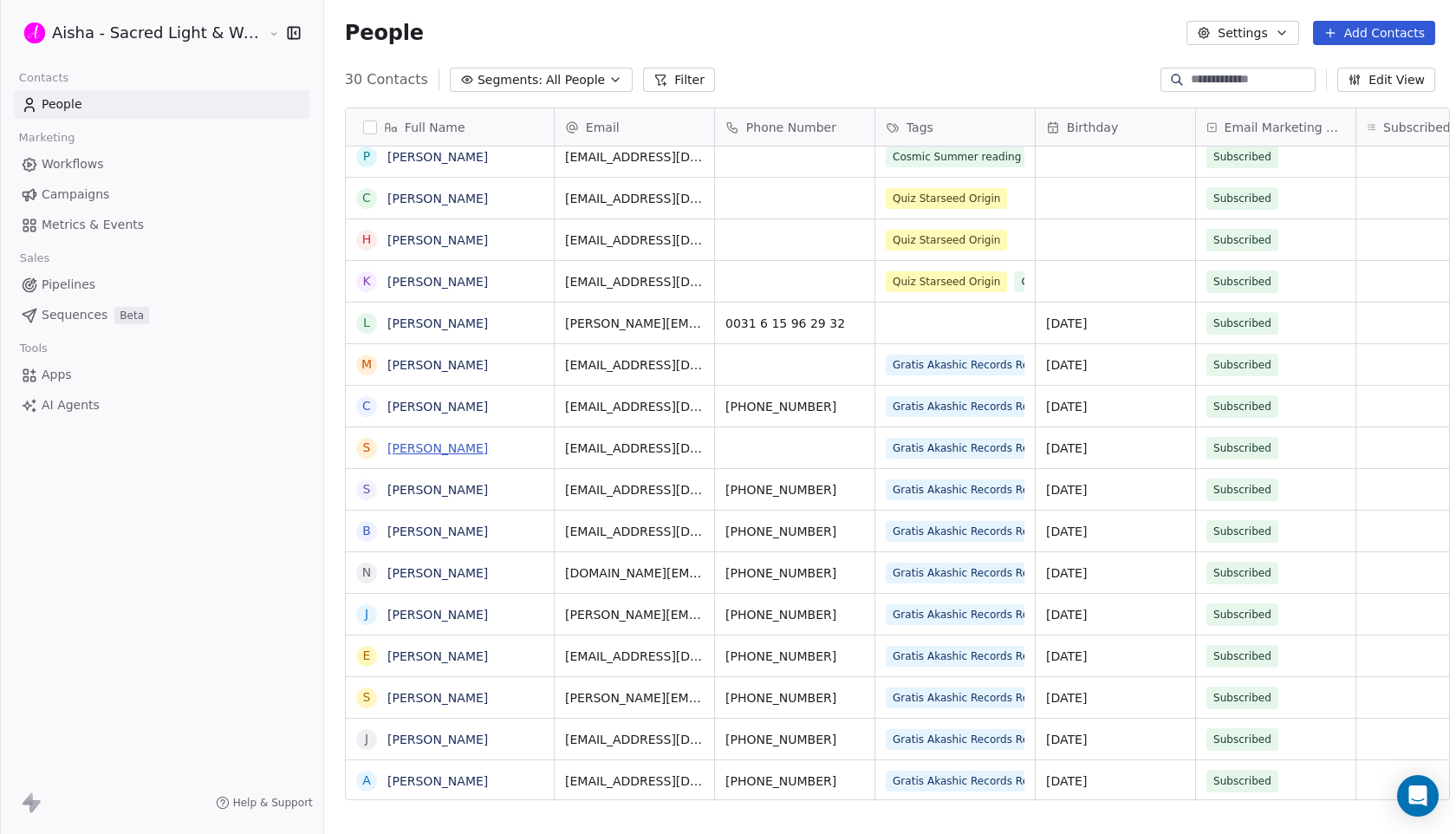
click at [402, 451] on link "[PERSON_NAME]" at bounding box center [437, 448] width 100 height 14
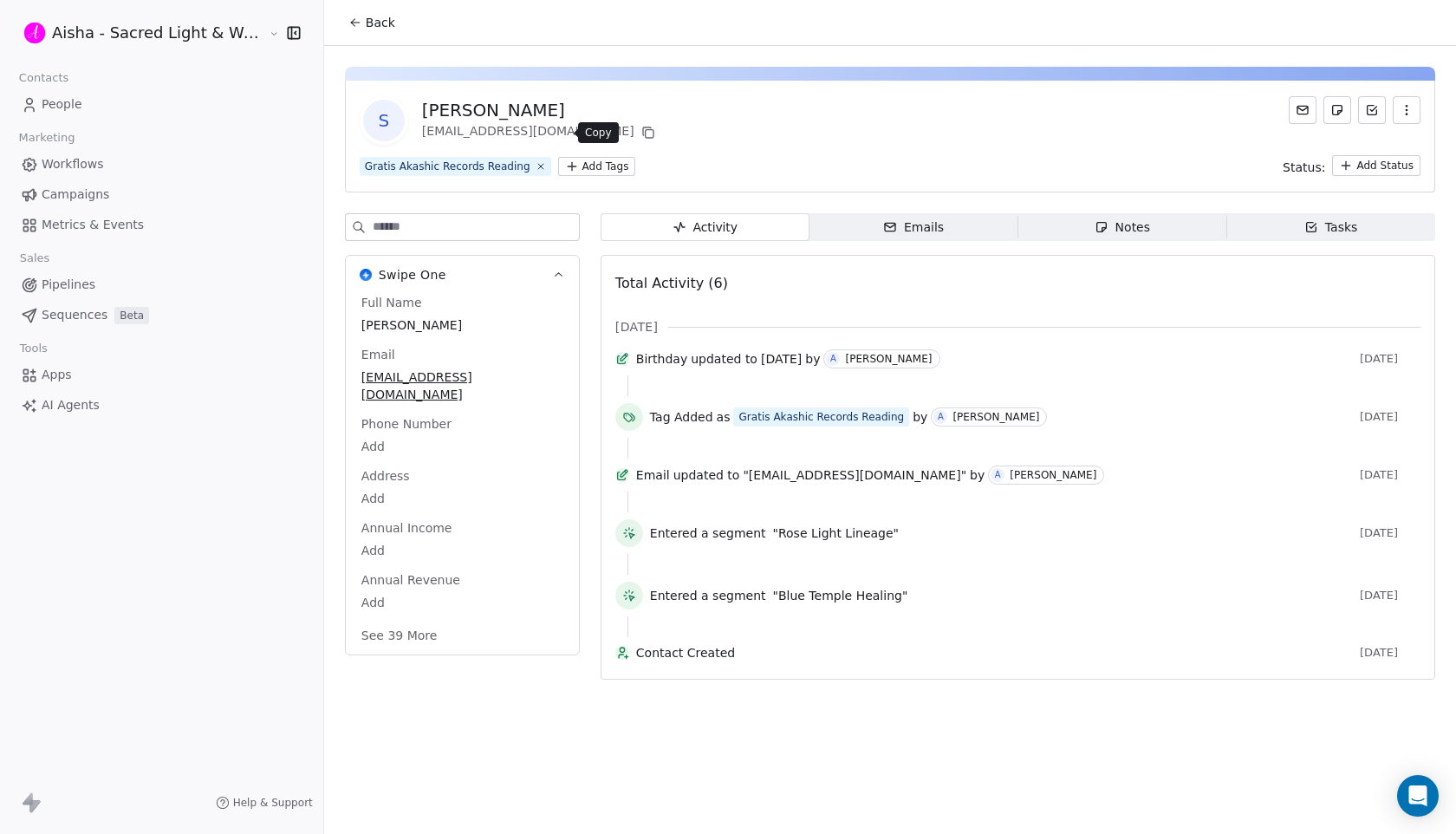
click at [641, 131] on icon at bounding box center [648, 132] width 14 height 14
click at [376, 14] on span "Back" at bounding box center [380, 22] width 29 height 17
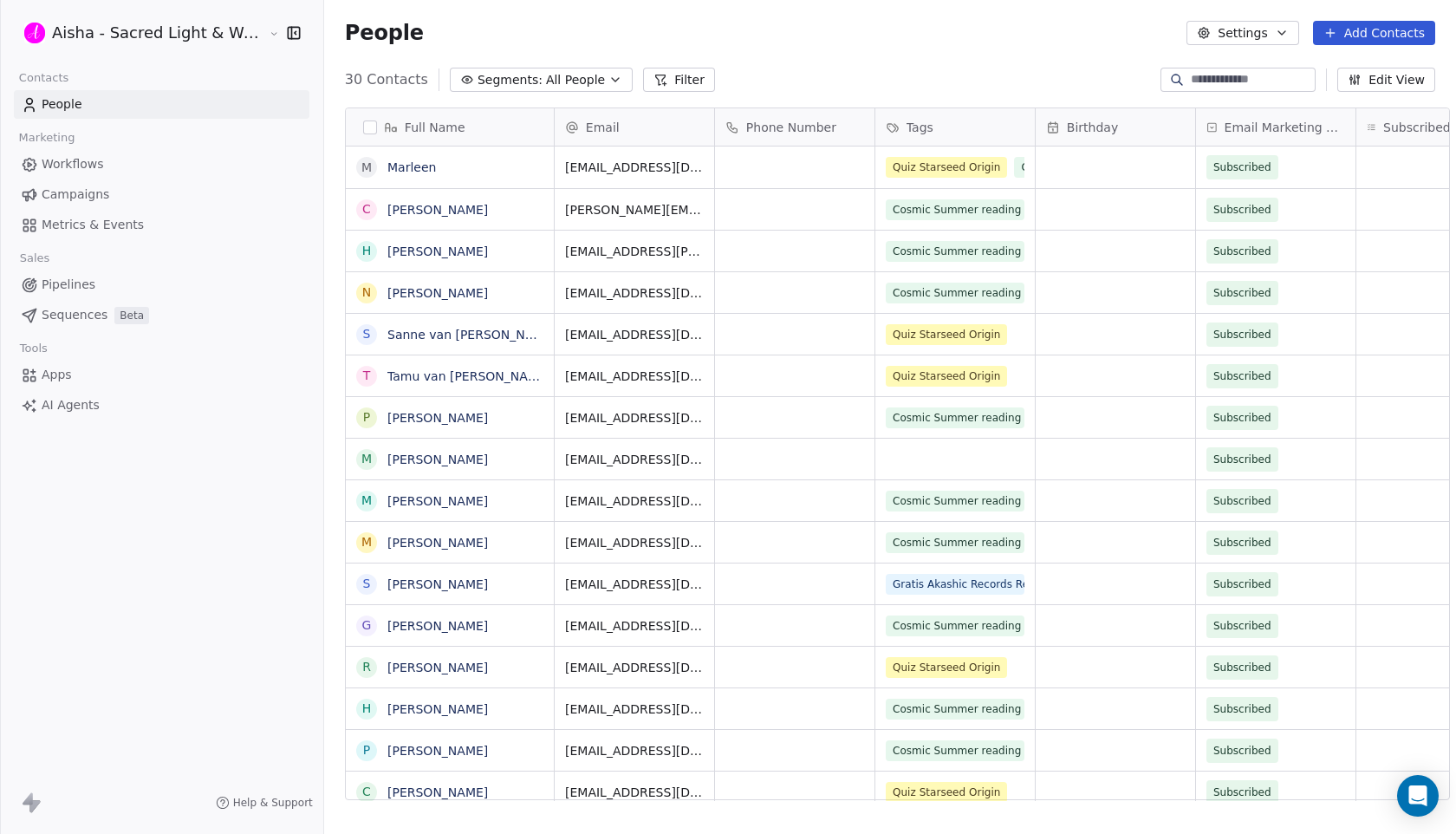
scroll to position [734, 1147]
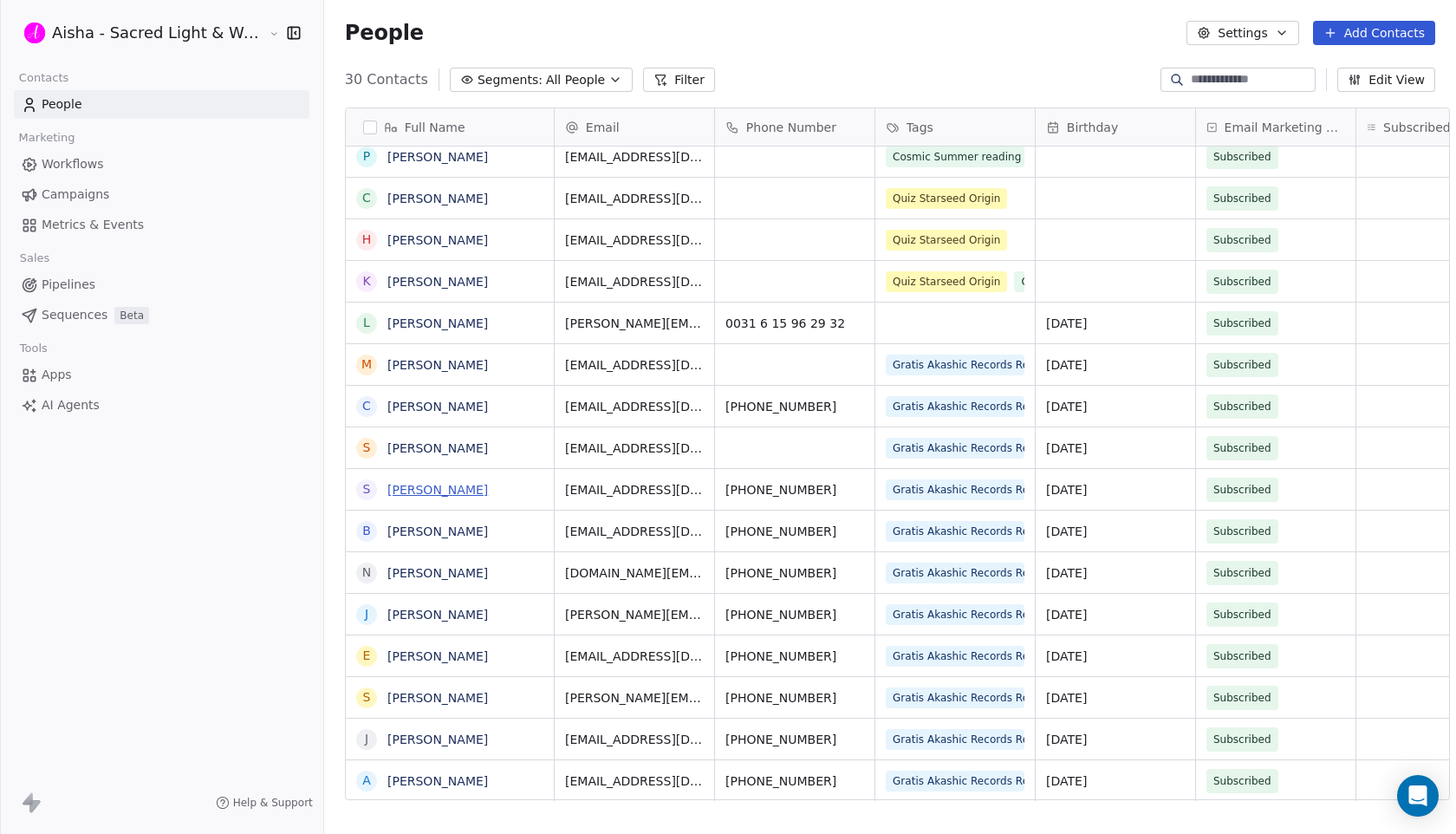
click at [467, 490] on link "[PERSON_NAME]" at bounding box center [437, 489] width 100 height 14
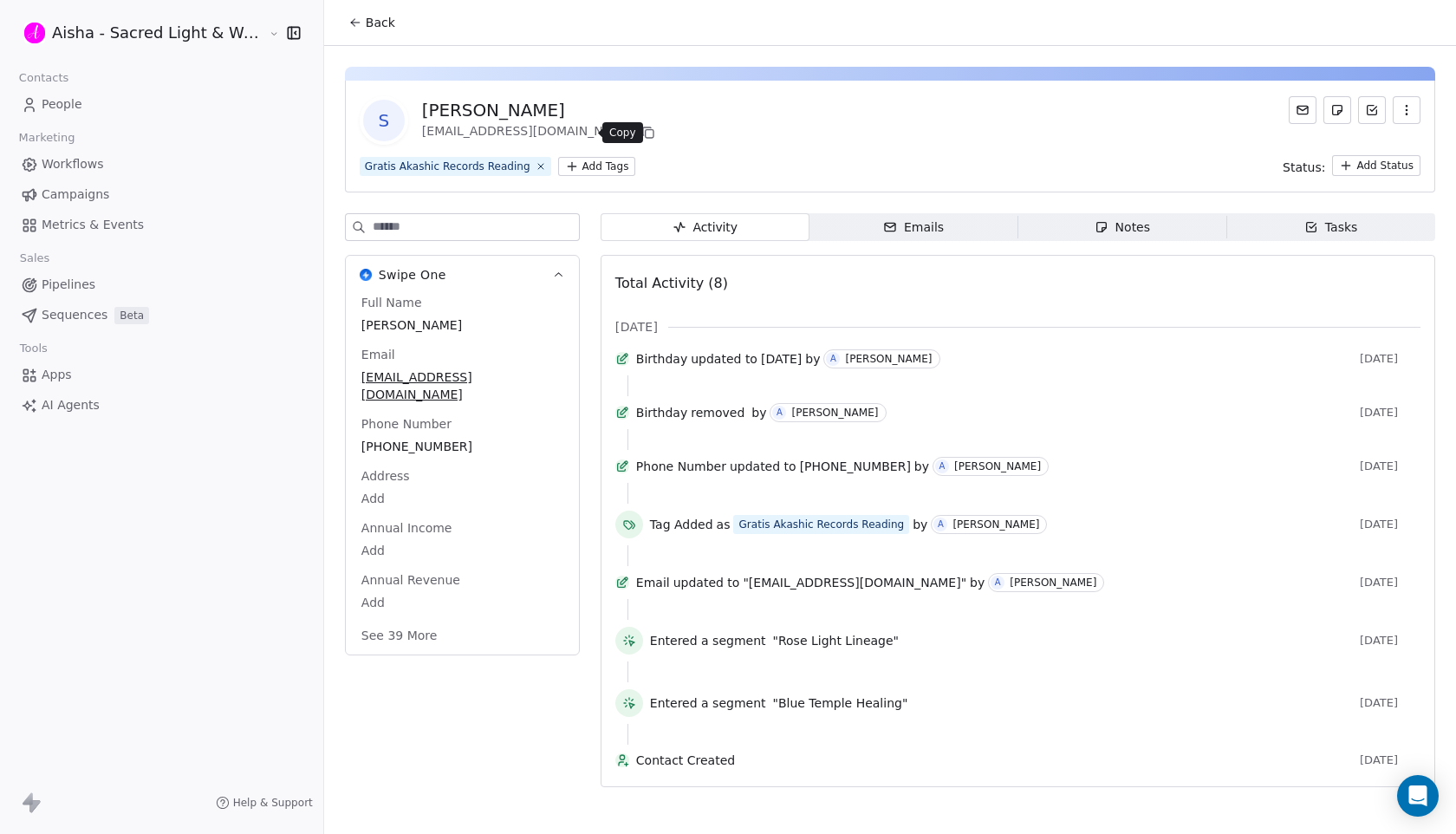
click at [645, 130] on icon at bounding box center [649, 134] width 8 height 8
click at [370, 23] on span "Back" at bounding box center [380, 22] width 29 height 17
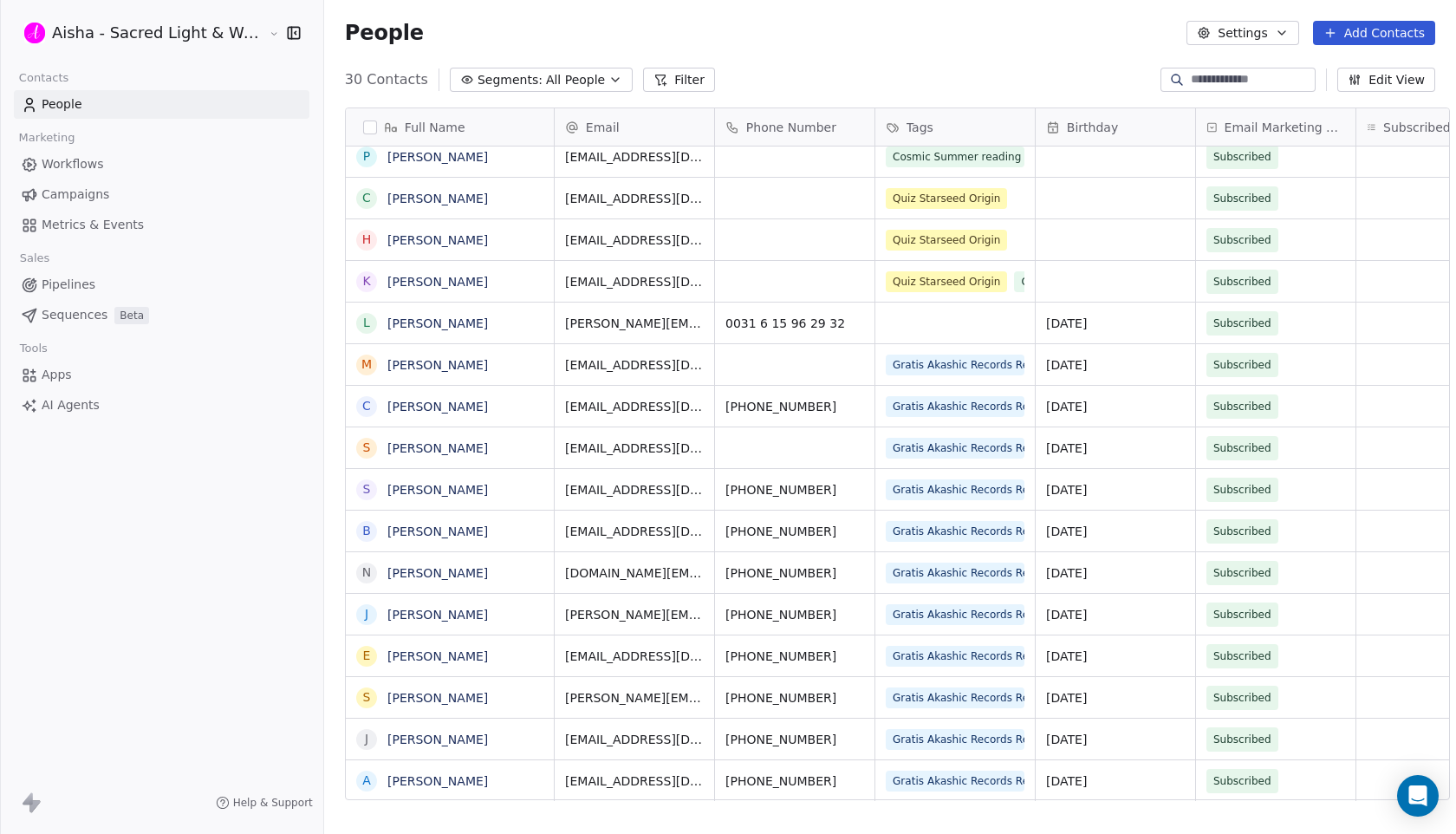
scroll to position [734, 1147]
click at [419, 528] on link "[PERSON_NAME]" at bounding box center [437, 531] width 100 height 14
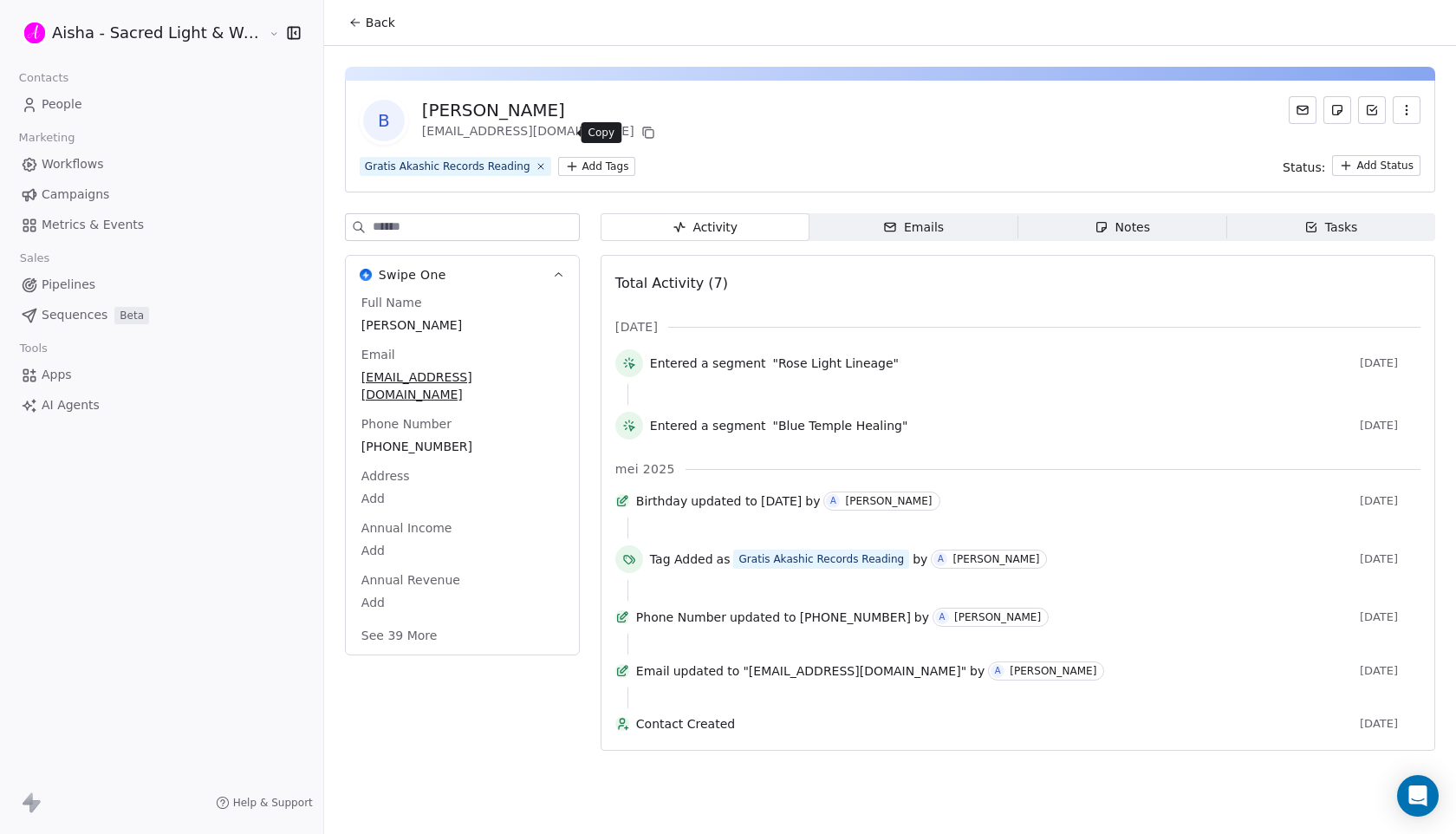
click at [645, 130] on icon at bounding box center [649, 134] width 8 height 8
click at [372, 27] on span "Back" at bounding box center [380, 22] width 29 height 17
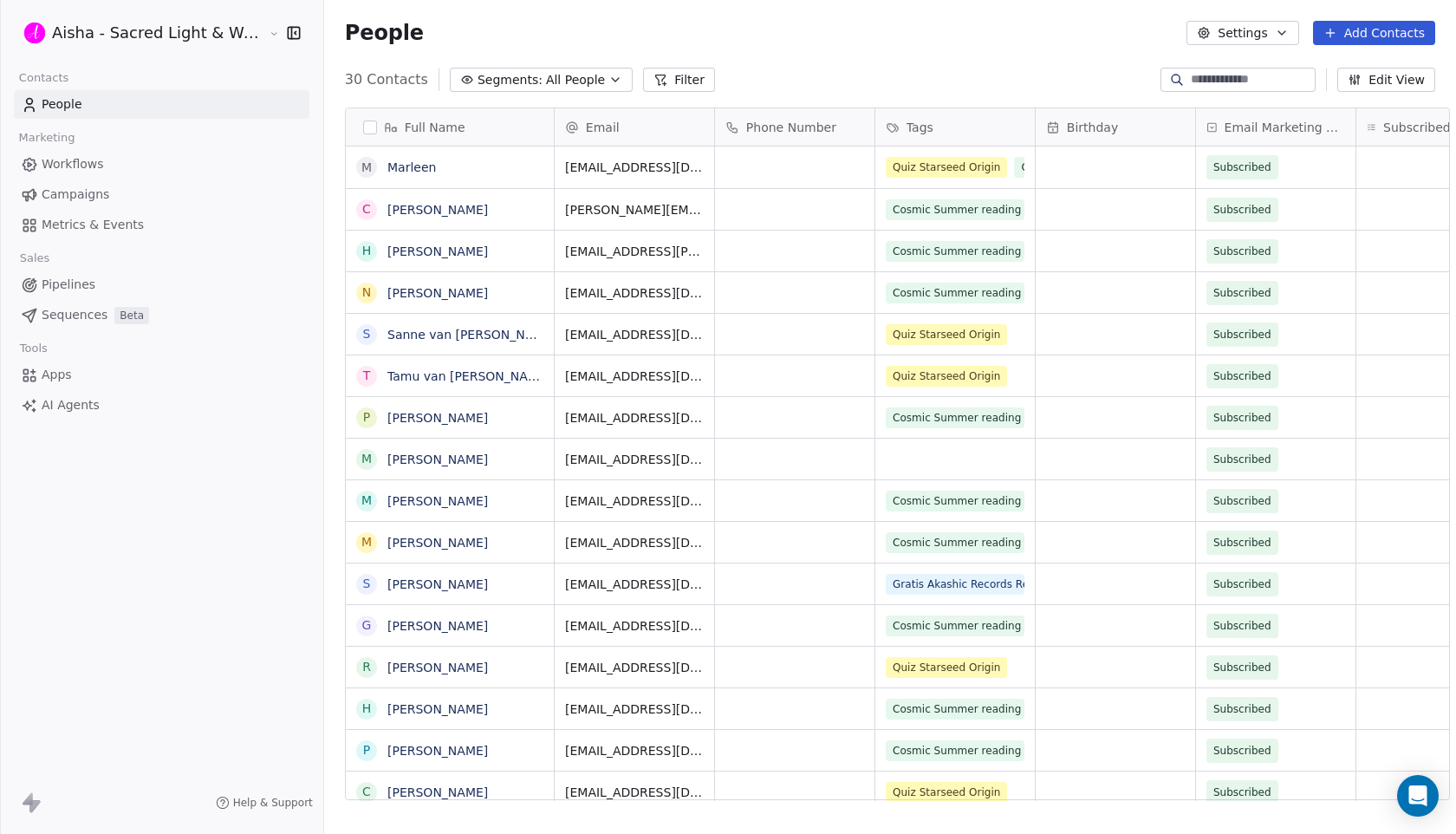
scroll to position [734, 1147]
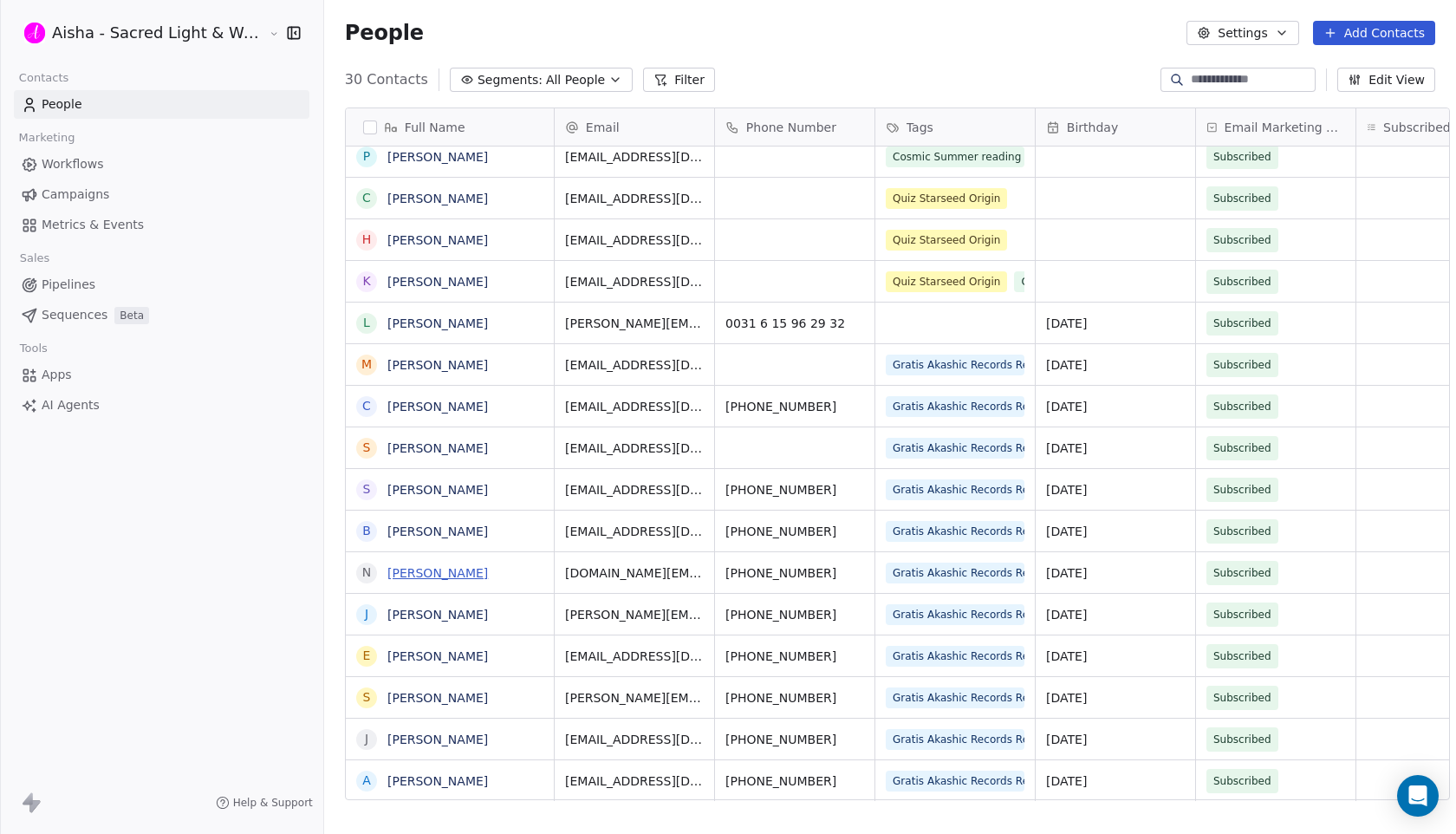
click at [444, 576] on link "[PERSON_NAME]" at bounding box center [437, 572] width 100 height 14
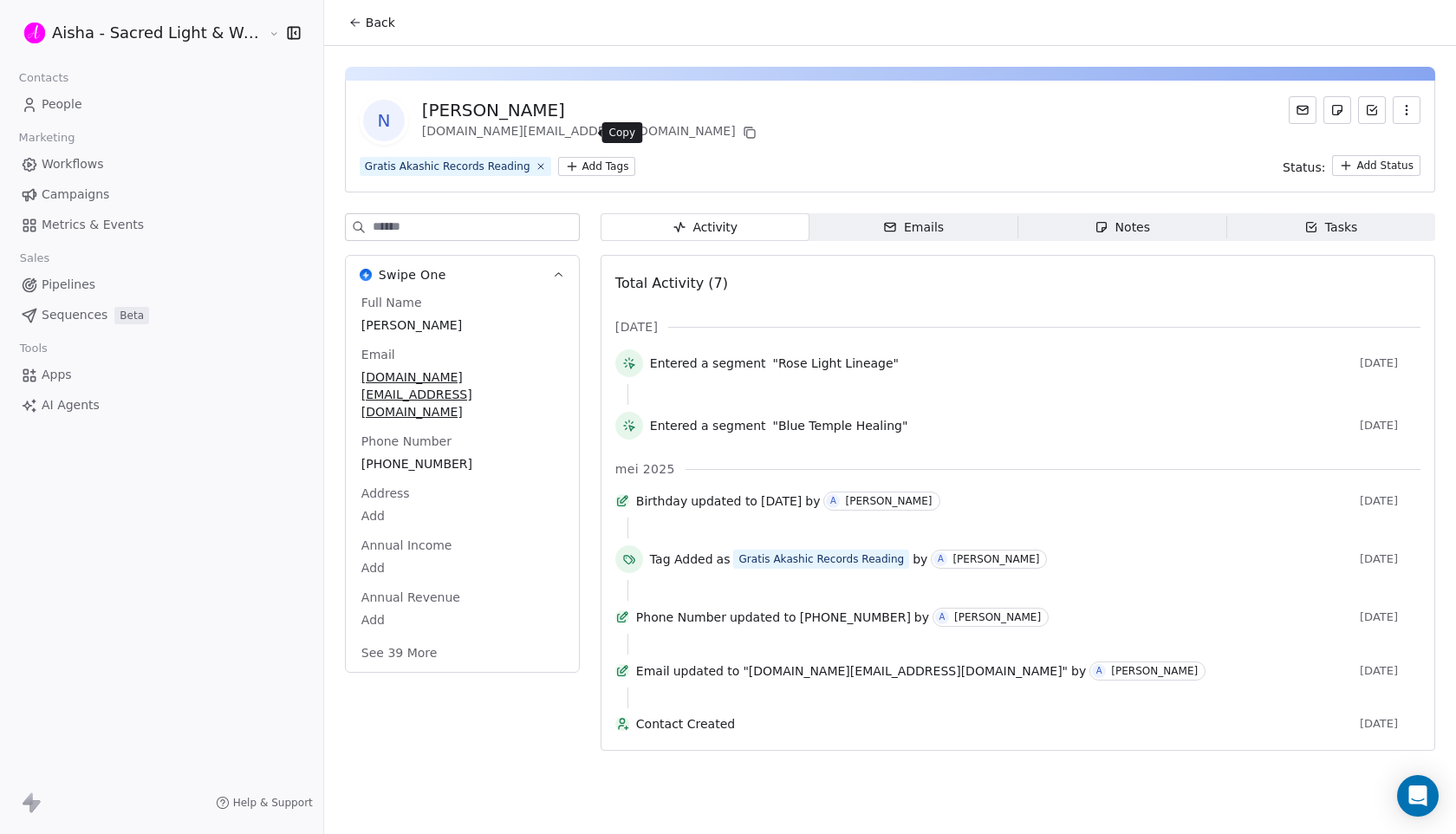
click at [746, 134] on icon at bounding box center [750, 134] width 8 height 8
click at [365, 14] on span "Back" at bounding box center [380, 22] width 29 height 17
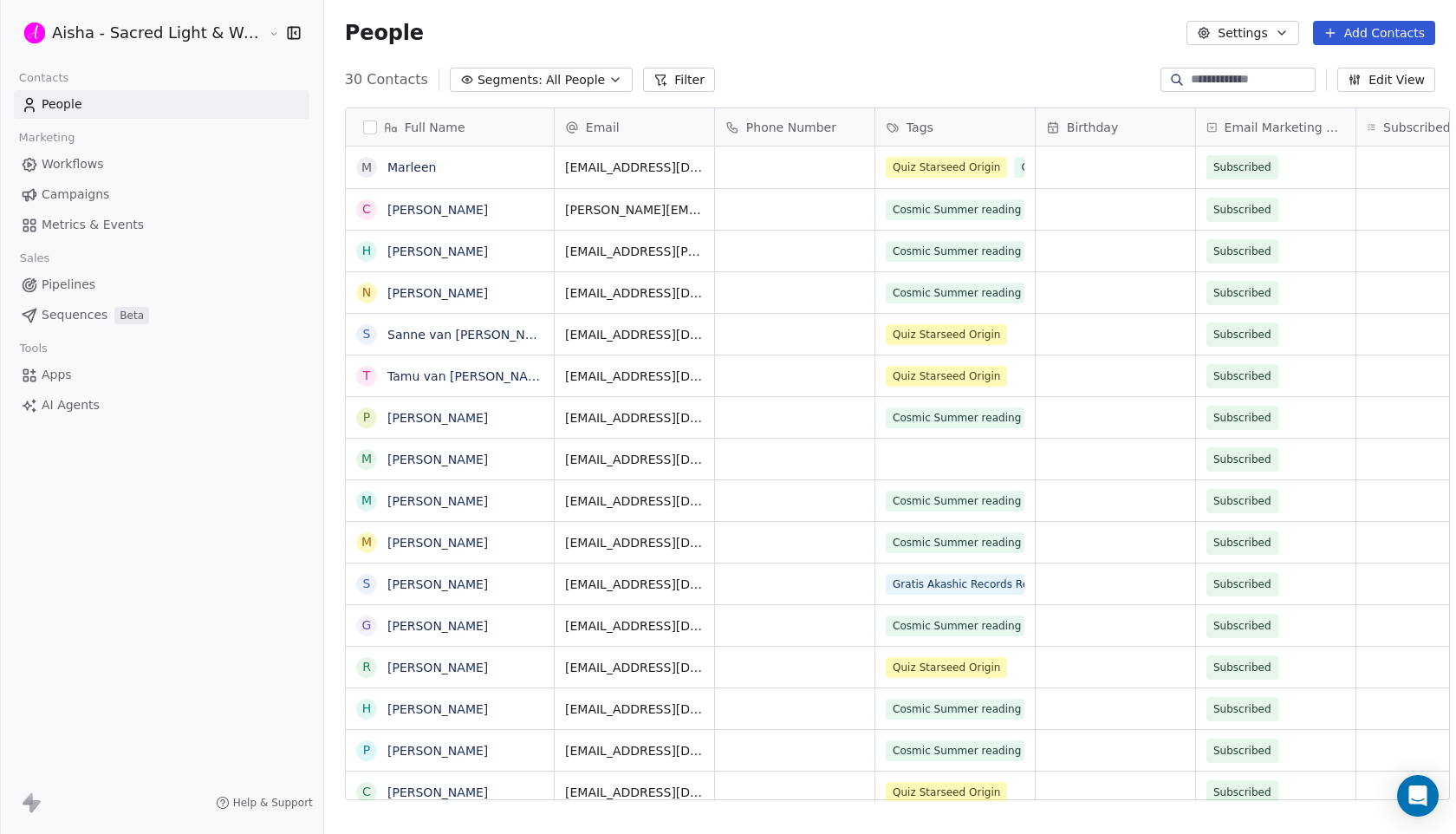
scroll to position [734, 1147]
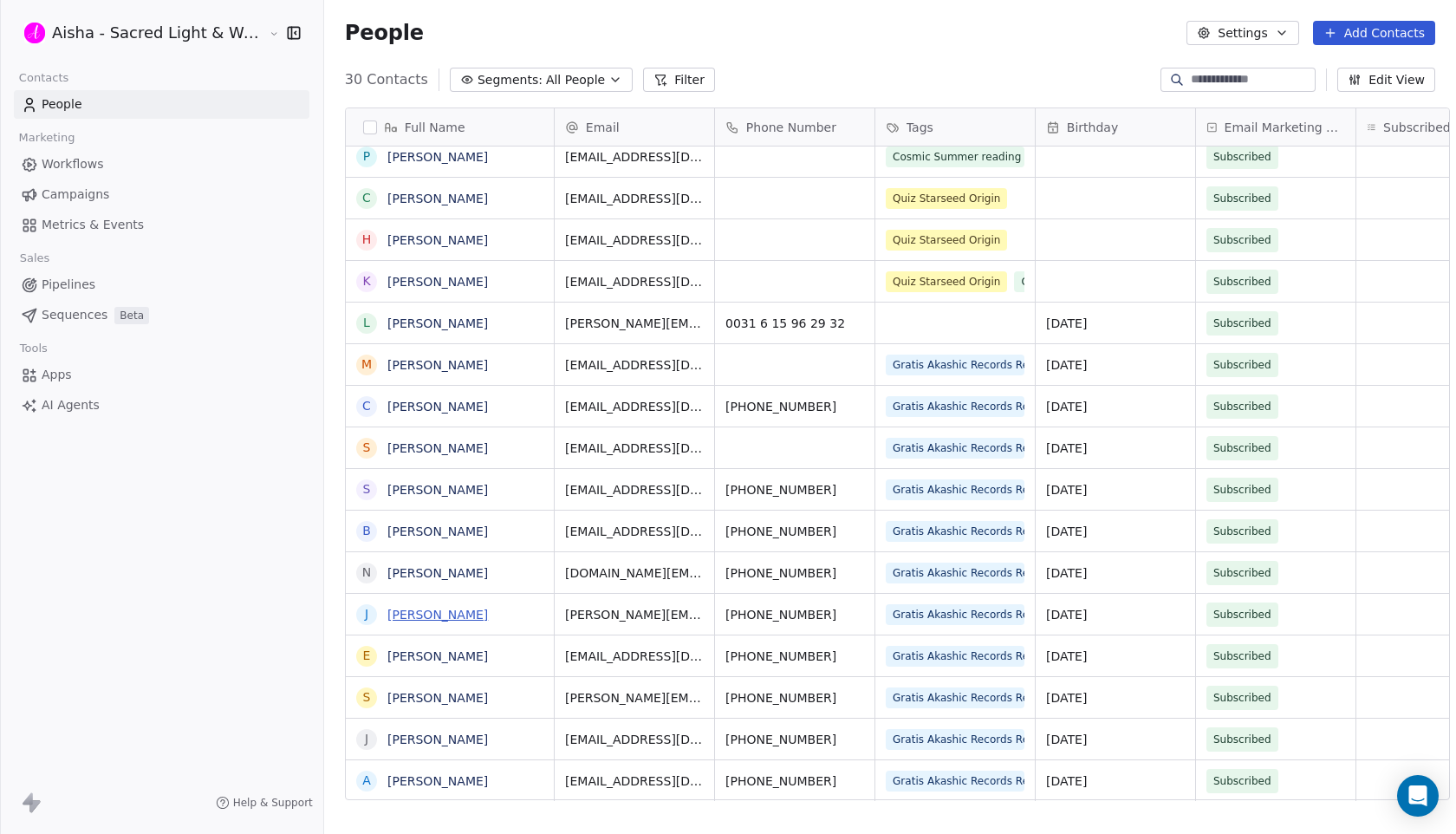
click at [437, 618] on link "[PERSON_NAME]" at bounding box center [437, 614] width 100 height 14
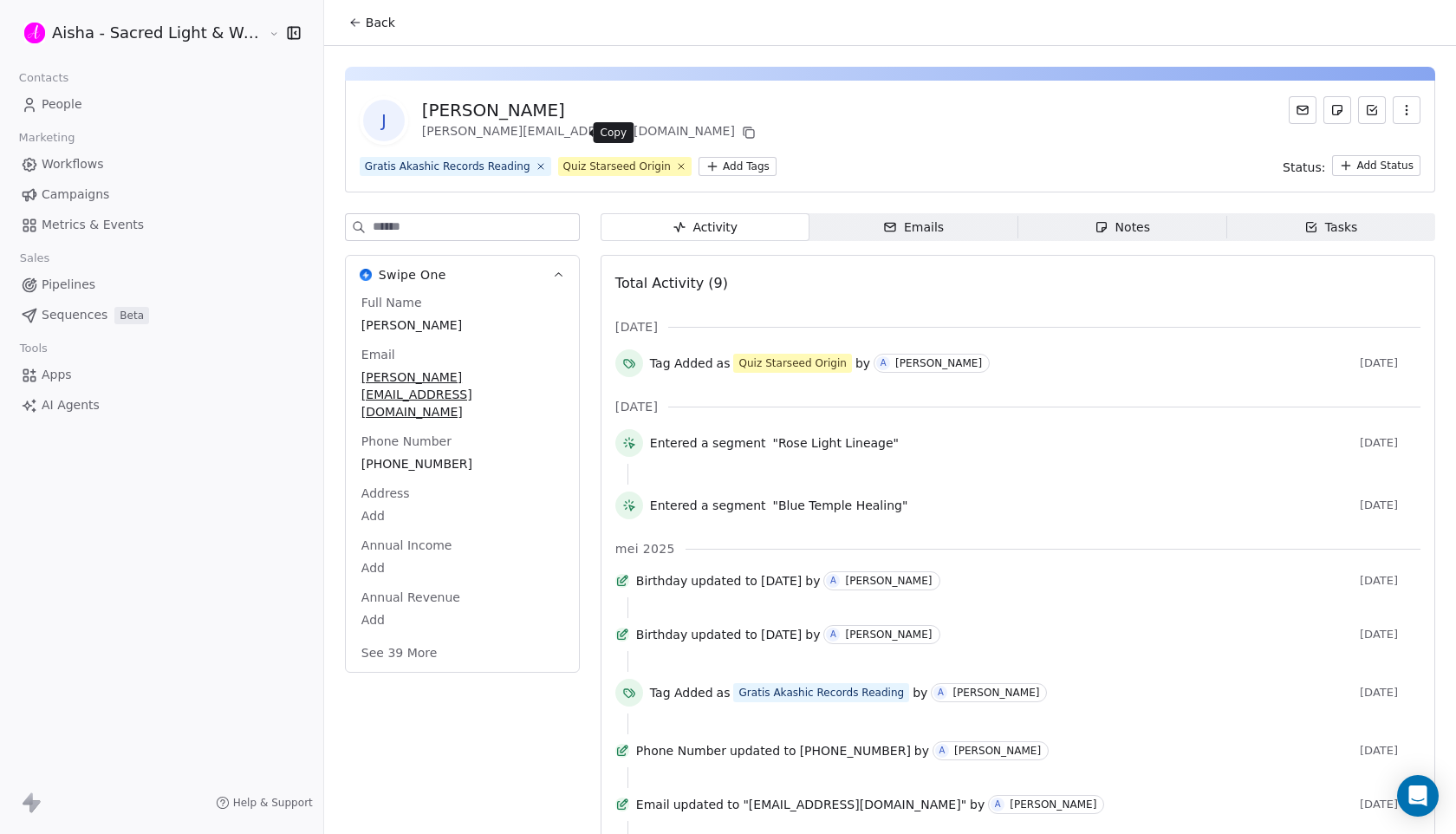
click at [742, 132] on icon at bounding box center [748, 132] width 14 height 14
click at [365, 23] on span "Back" at bounding box center [380, 22] width 29 height 17
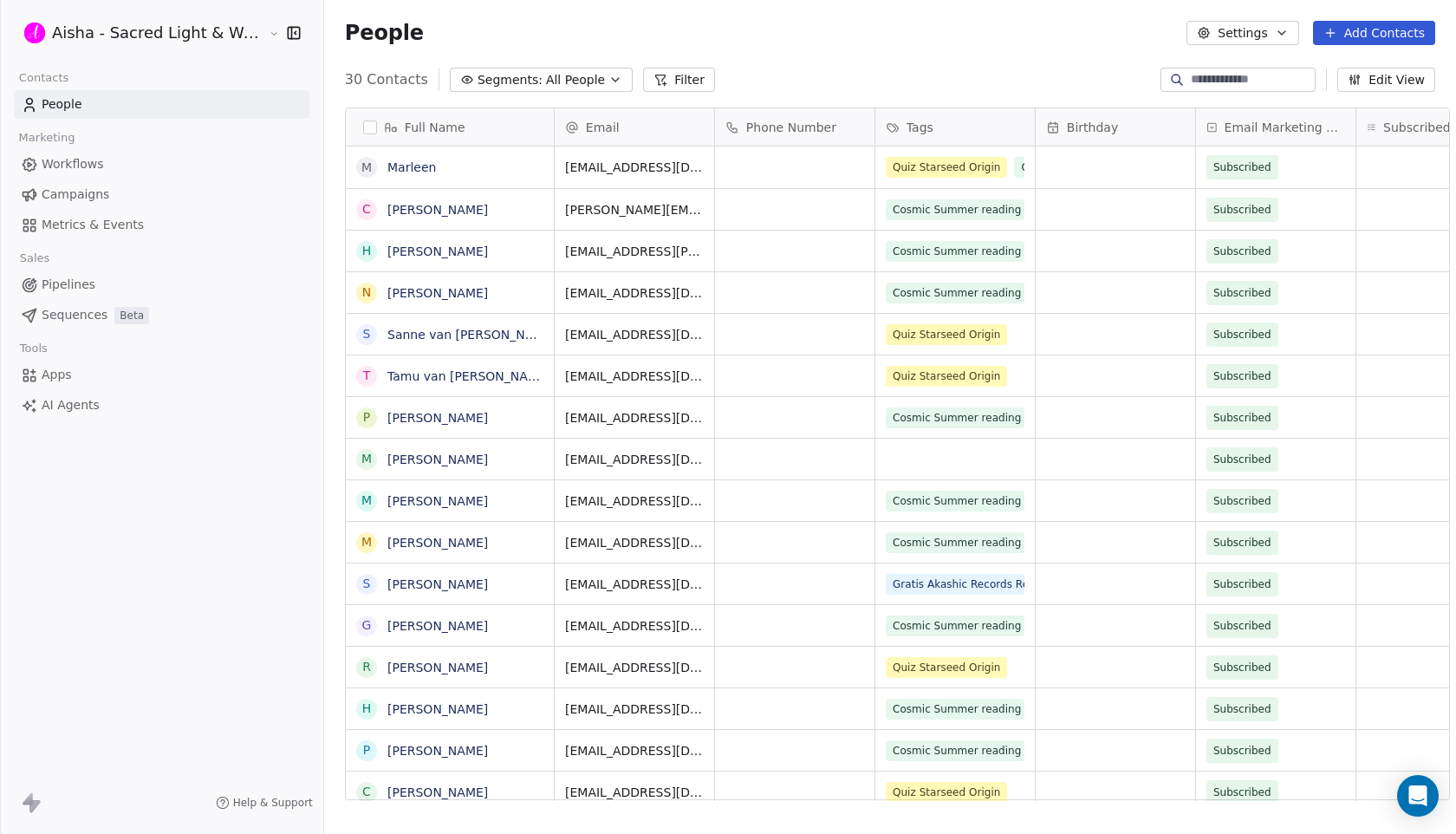
scroll to position [734, 1147]
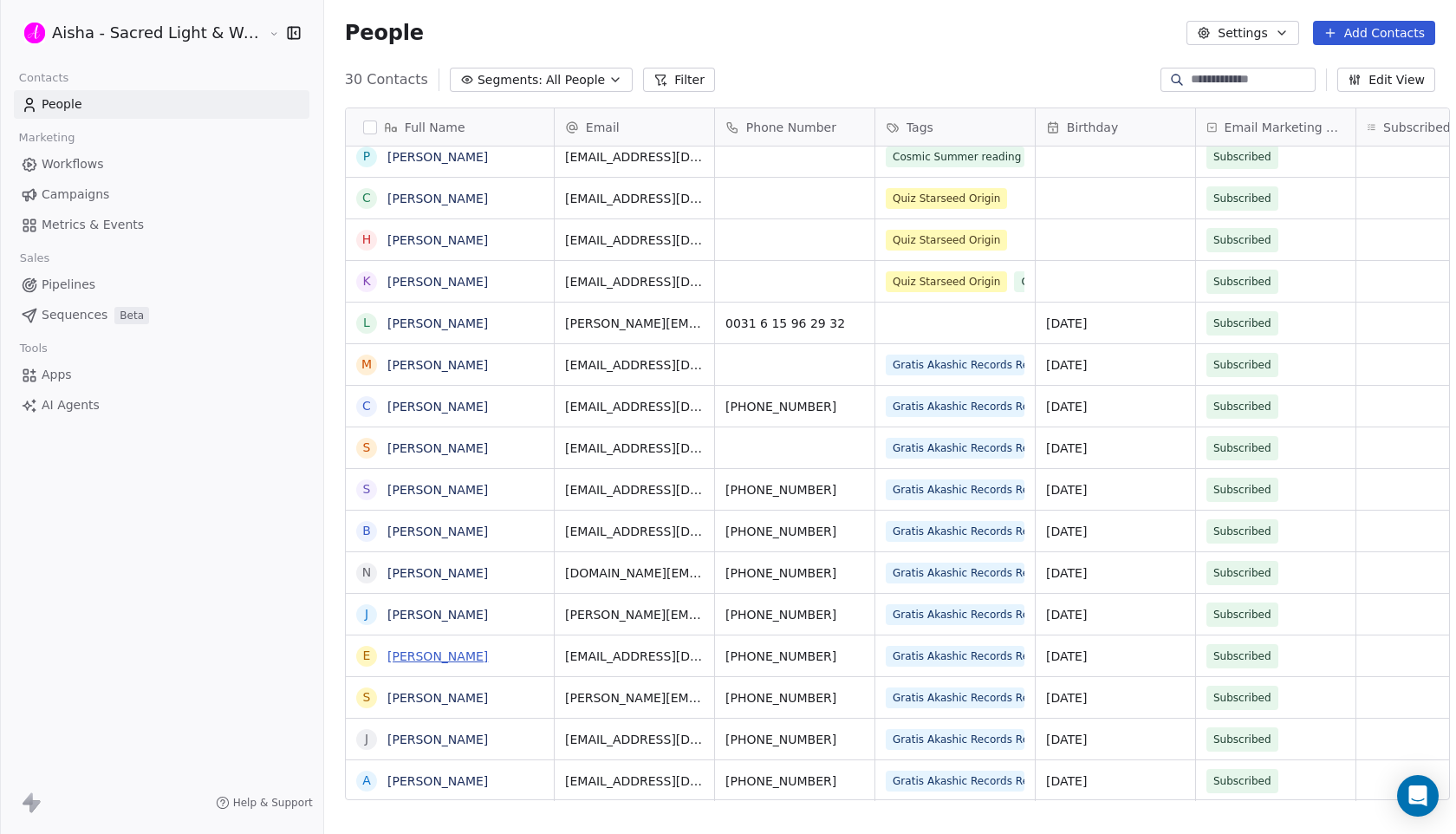
click at [423, 657] on link "[PERSON_NAME]" at bounding box center [437, 656] width 100 height 14
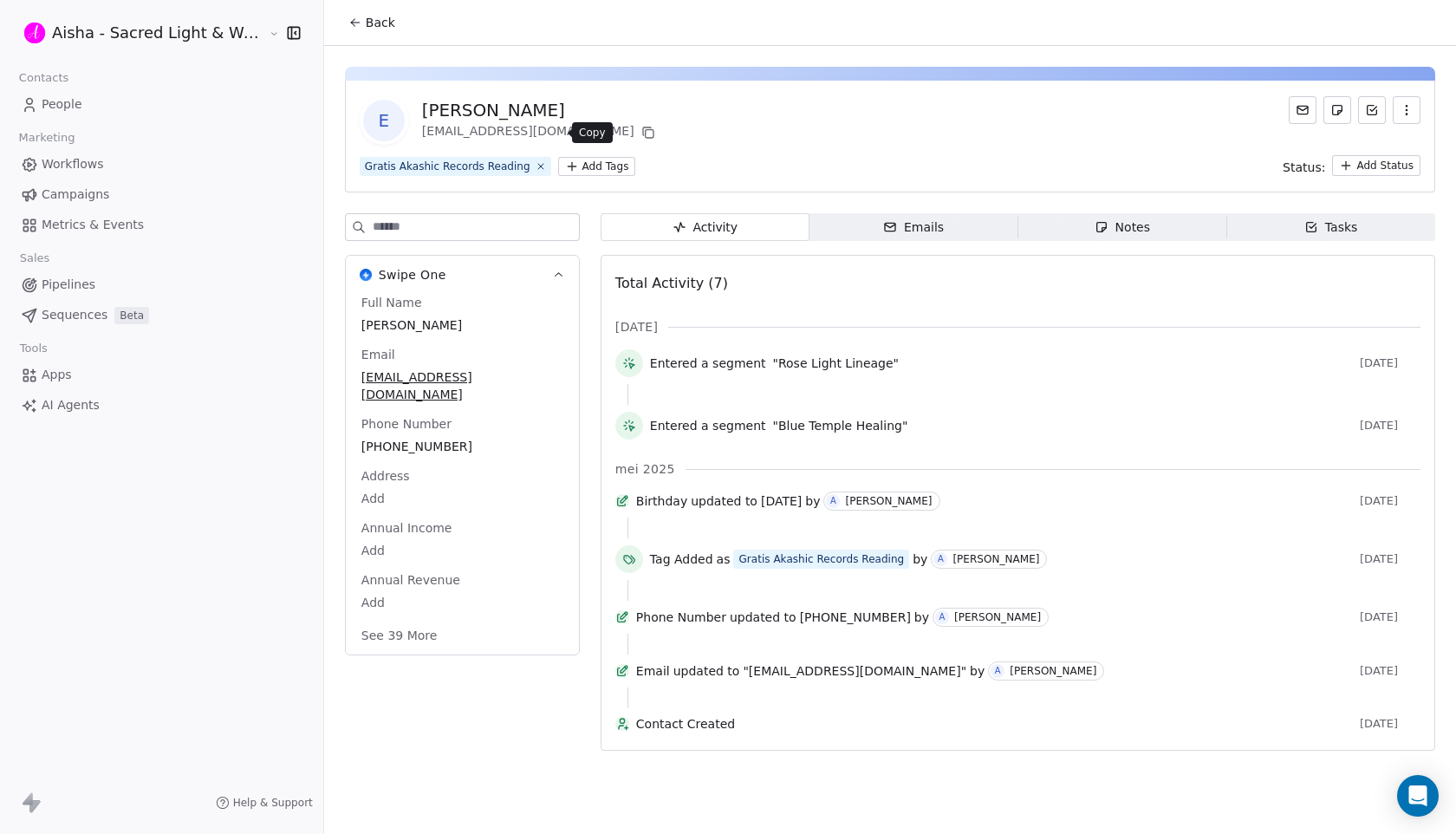
click at [641, 135] on icon at bounding box center [648, 132] width 14 height 14
click at [365, 22] on span "Back" at bounding box center [380, 22] width 29 height 17
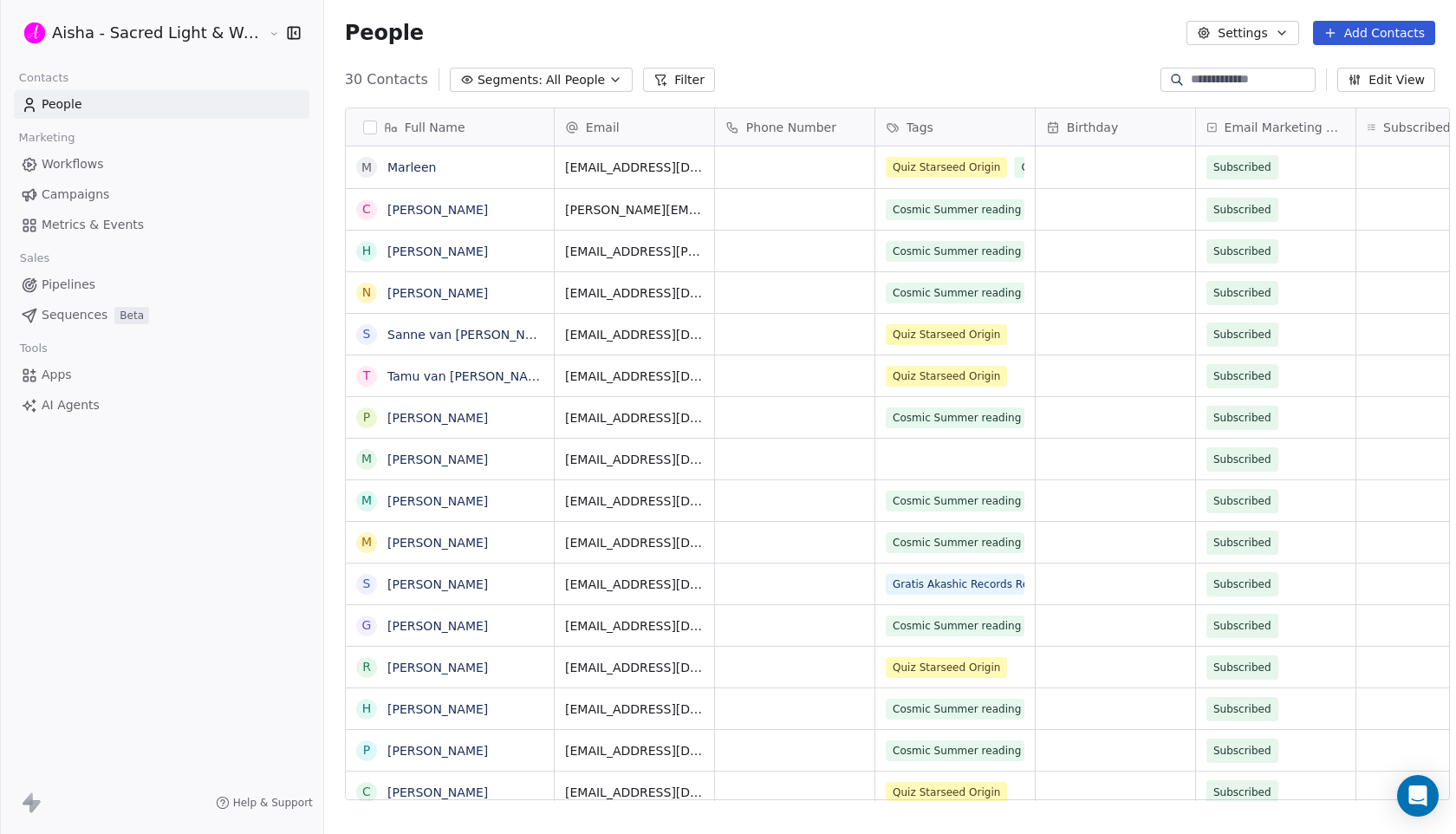
scroll to position [734, 1147]
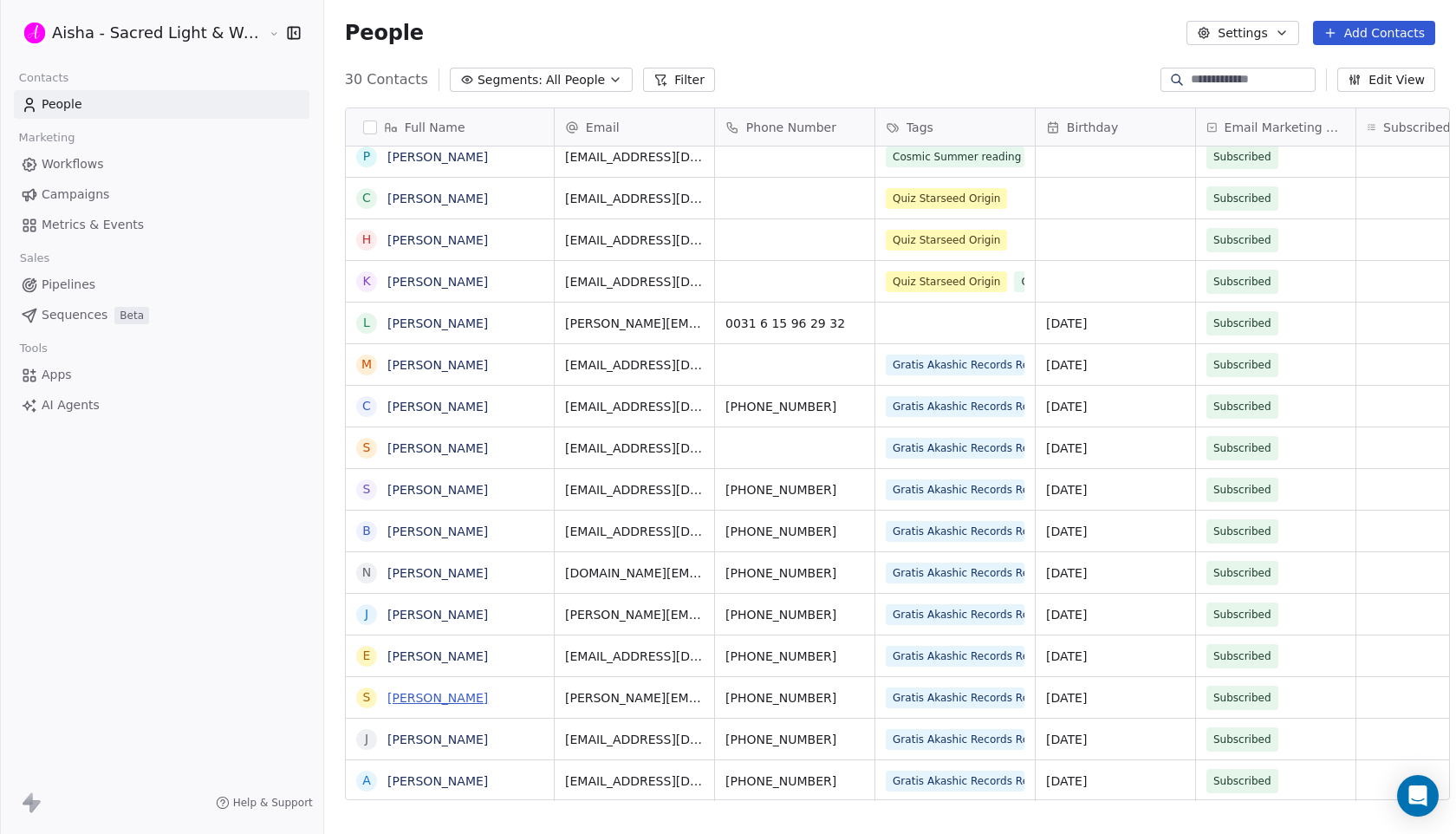
click at [415, 699] on link "[PERSON_NAME]" at bounding box center [437, 697] width 100 height 14
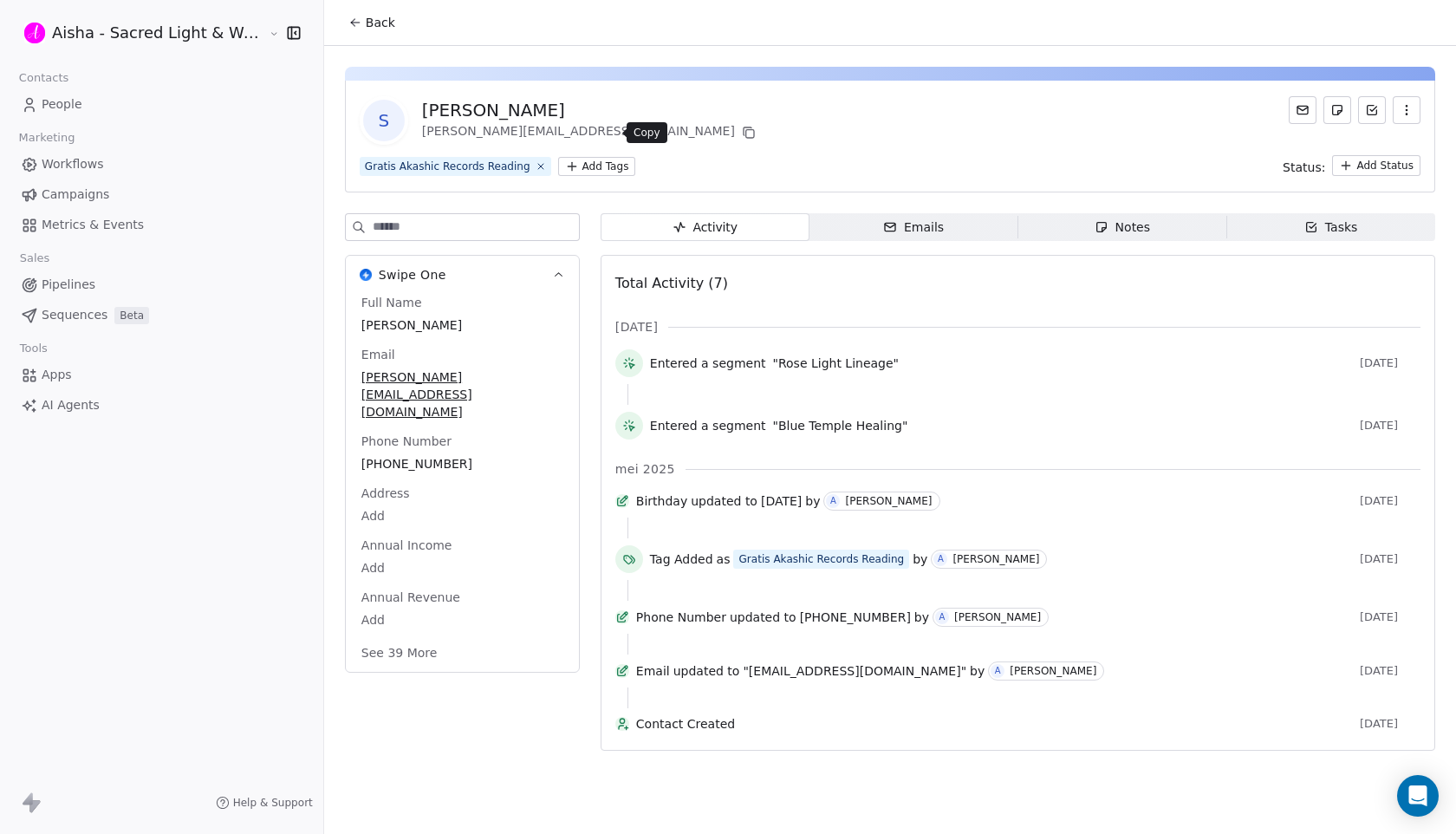
click at [739, 139] on button at bounding box center [749, 132] width 21 height 21
click at [365, 20] on span "Back" at bounding box center [380, 22] width 29 height 17
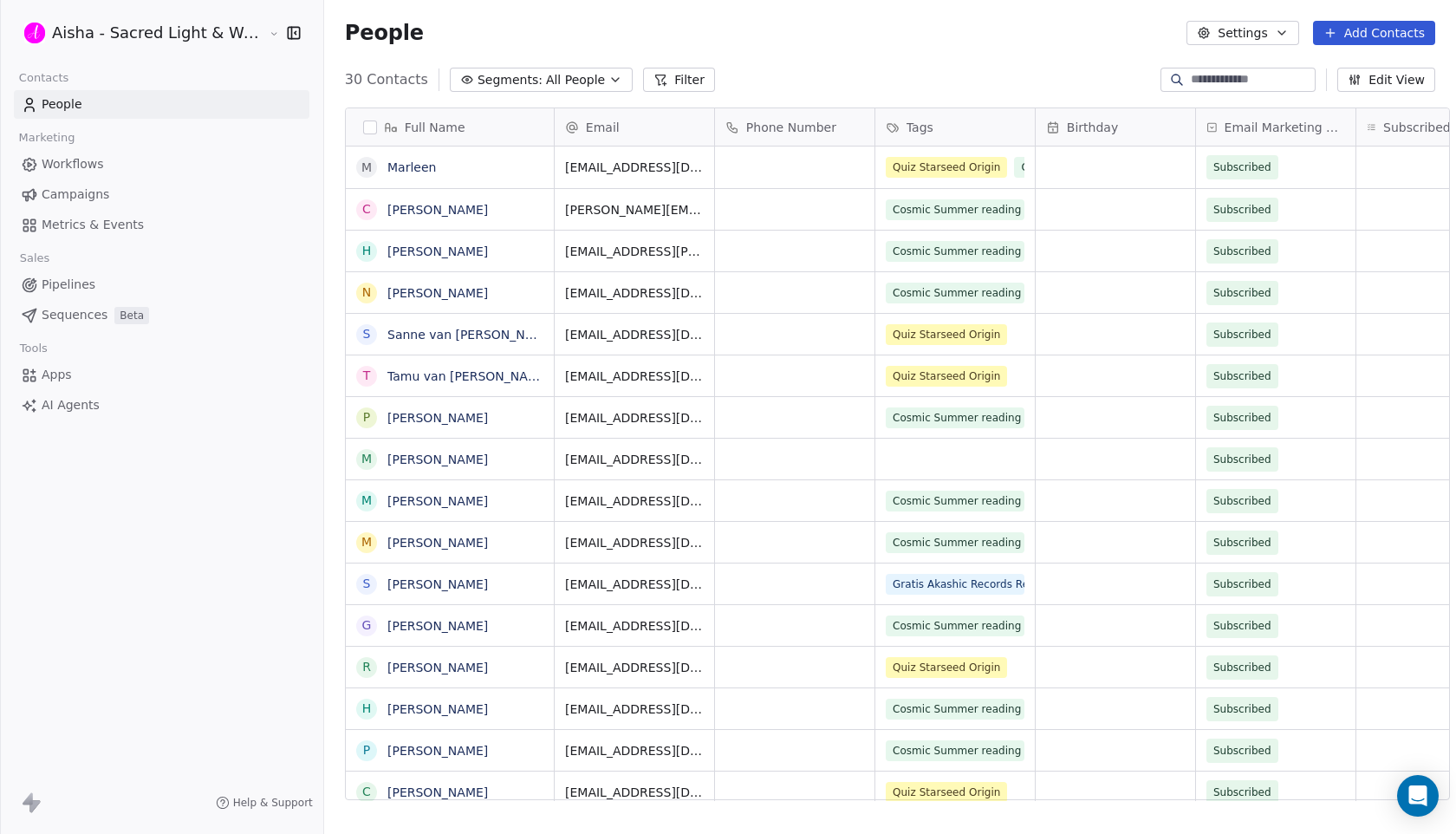
scroll to position [734, 1147]
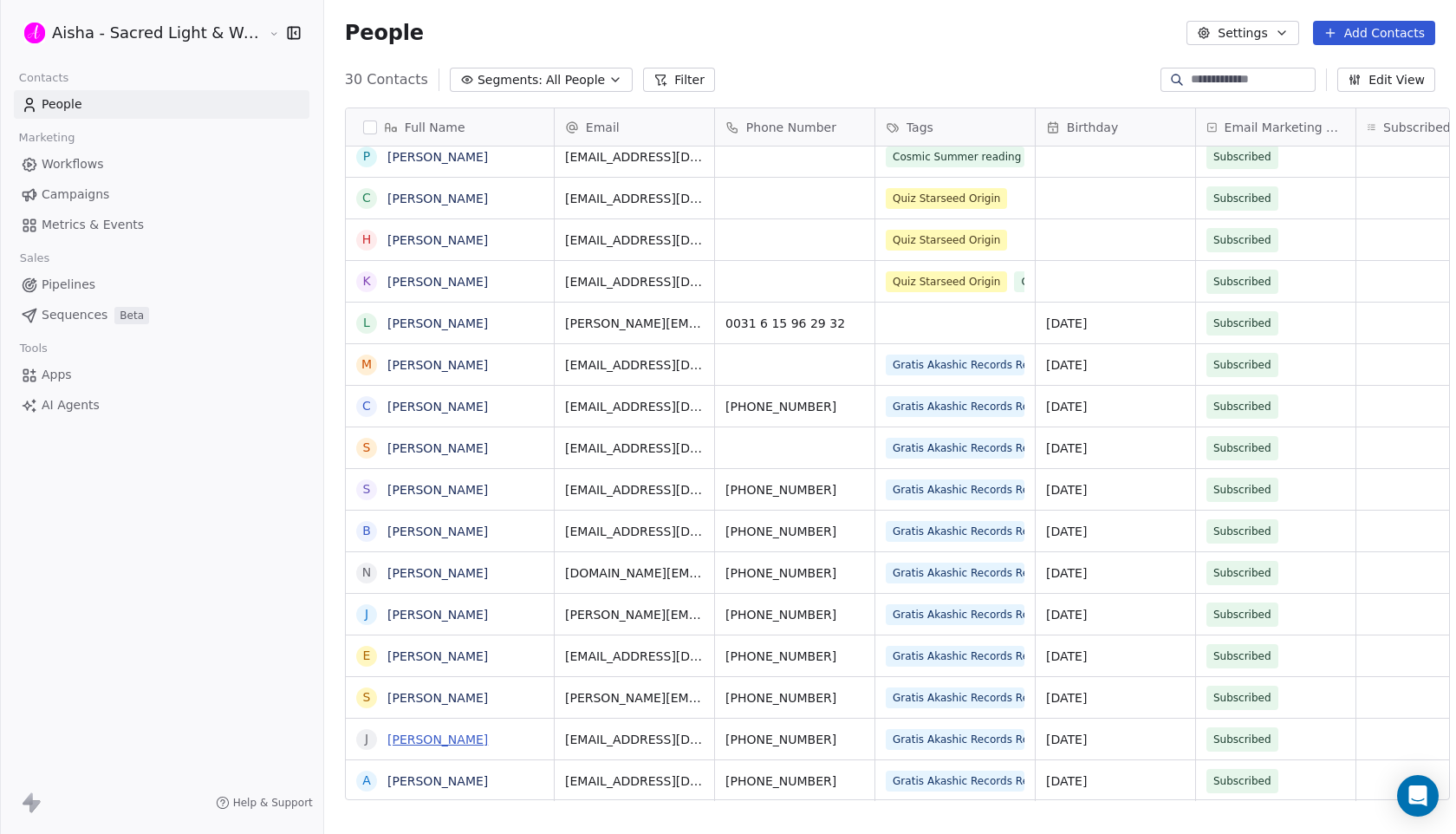
click at [443, 742] on link "[PERSON_NAME]" at bounding box center [437, 739] width 100 height 14
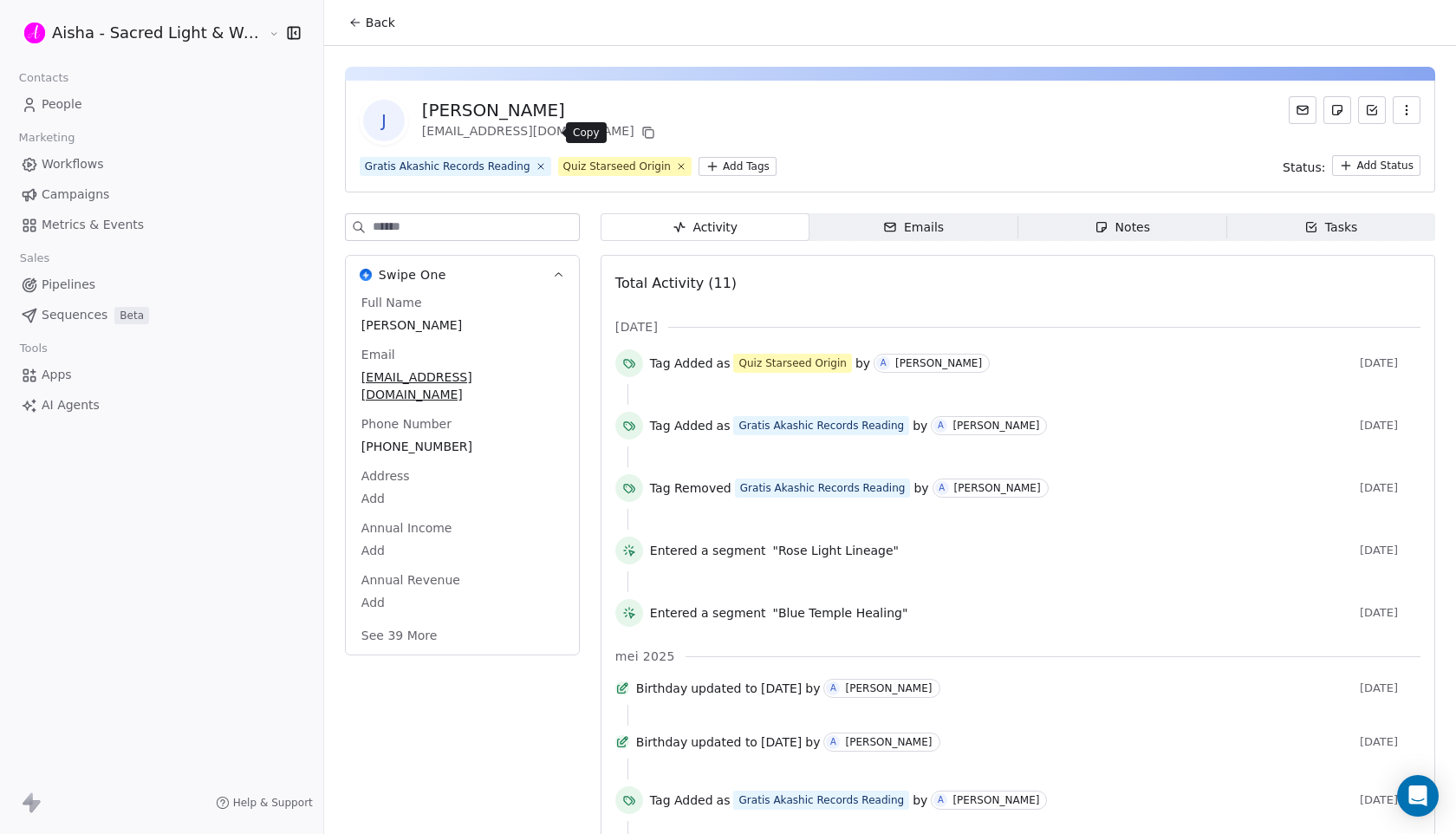
click at [641, 134] on icon at bounding box center [648, 132] width 14 height 14
click at [348, 21] on icon at bounding box center [354, 22] width 14 height 14
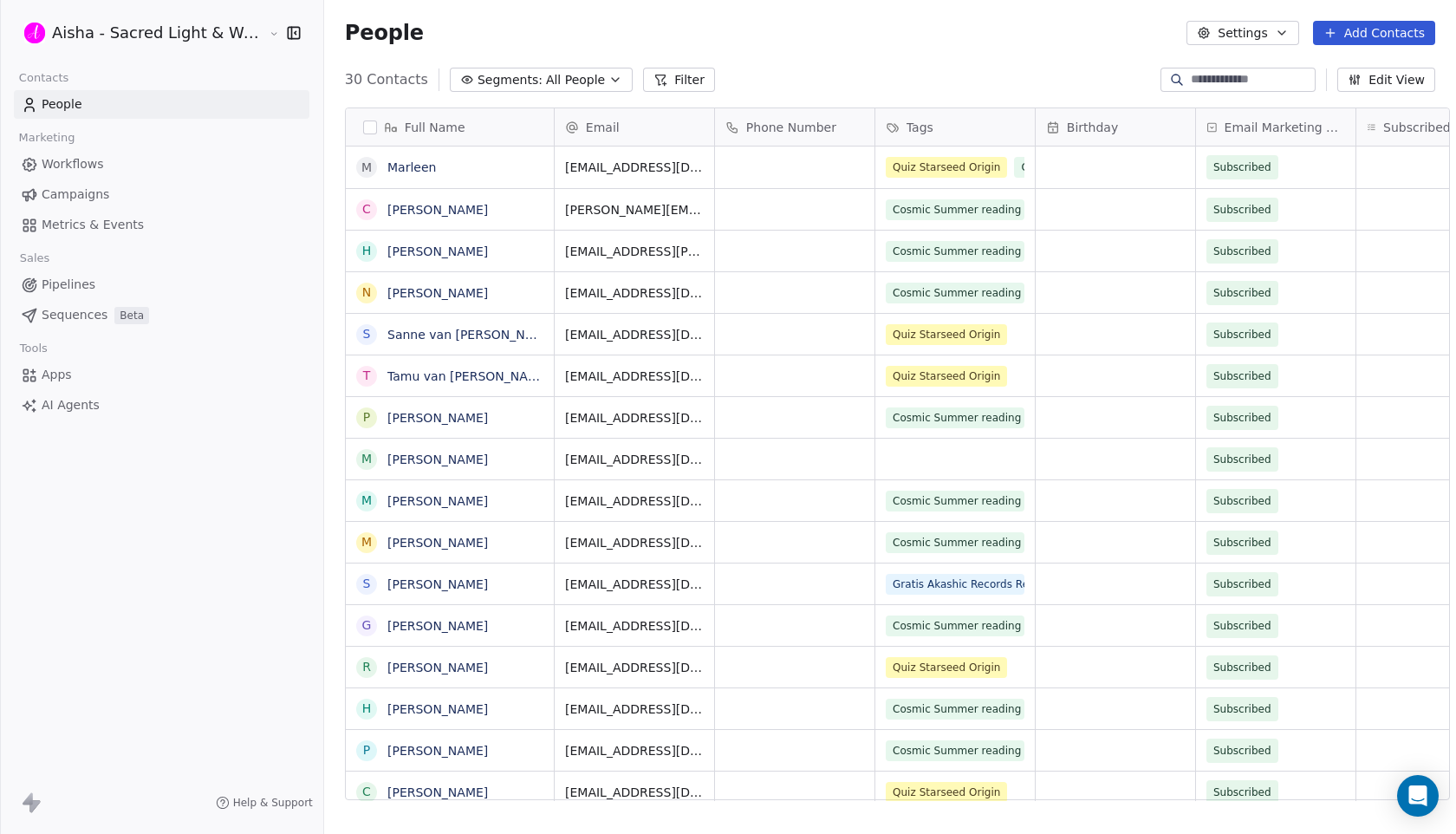
scroll to position [734, 1147]
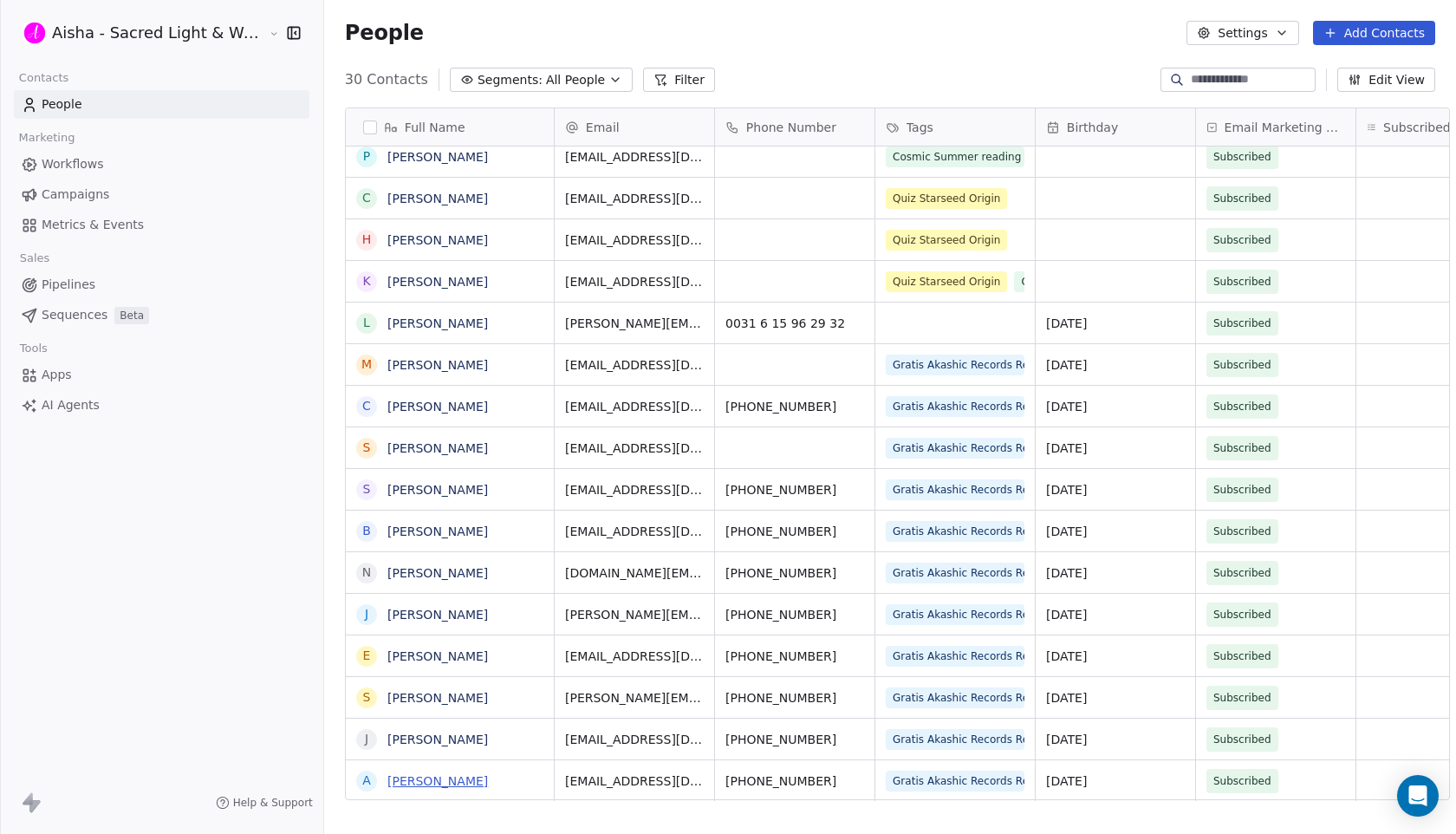
click at [448, 779] on link "[PERSON_NAME]" at bounding box center [437, 781] width 100 height 14
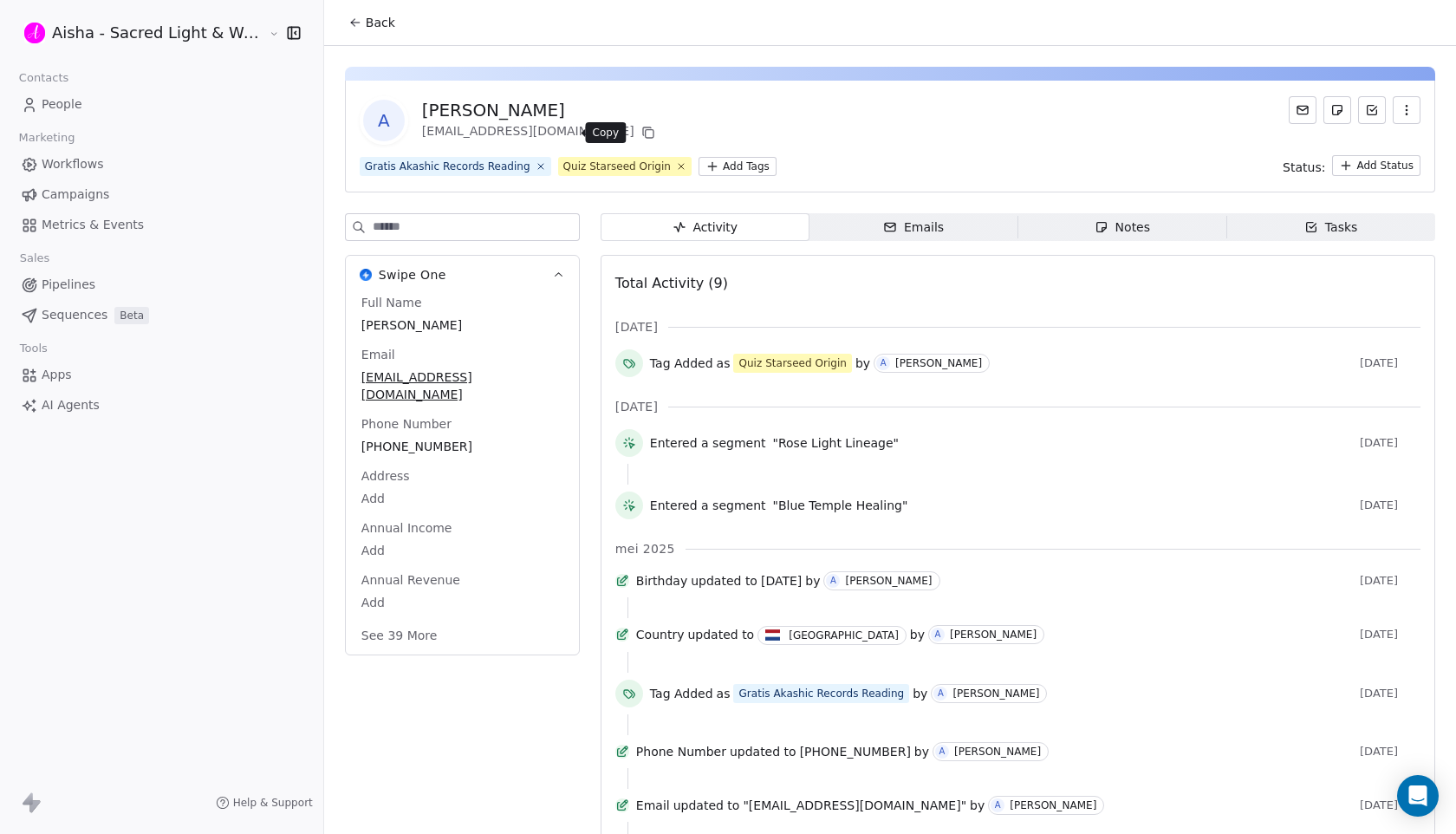
click at [641, 130] on icon at bounding box center [648, 132] width 14 height 14
click at [373, 25] on span "Back" at bounding box center [380, 22] width 29 height 17
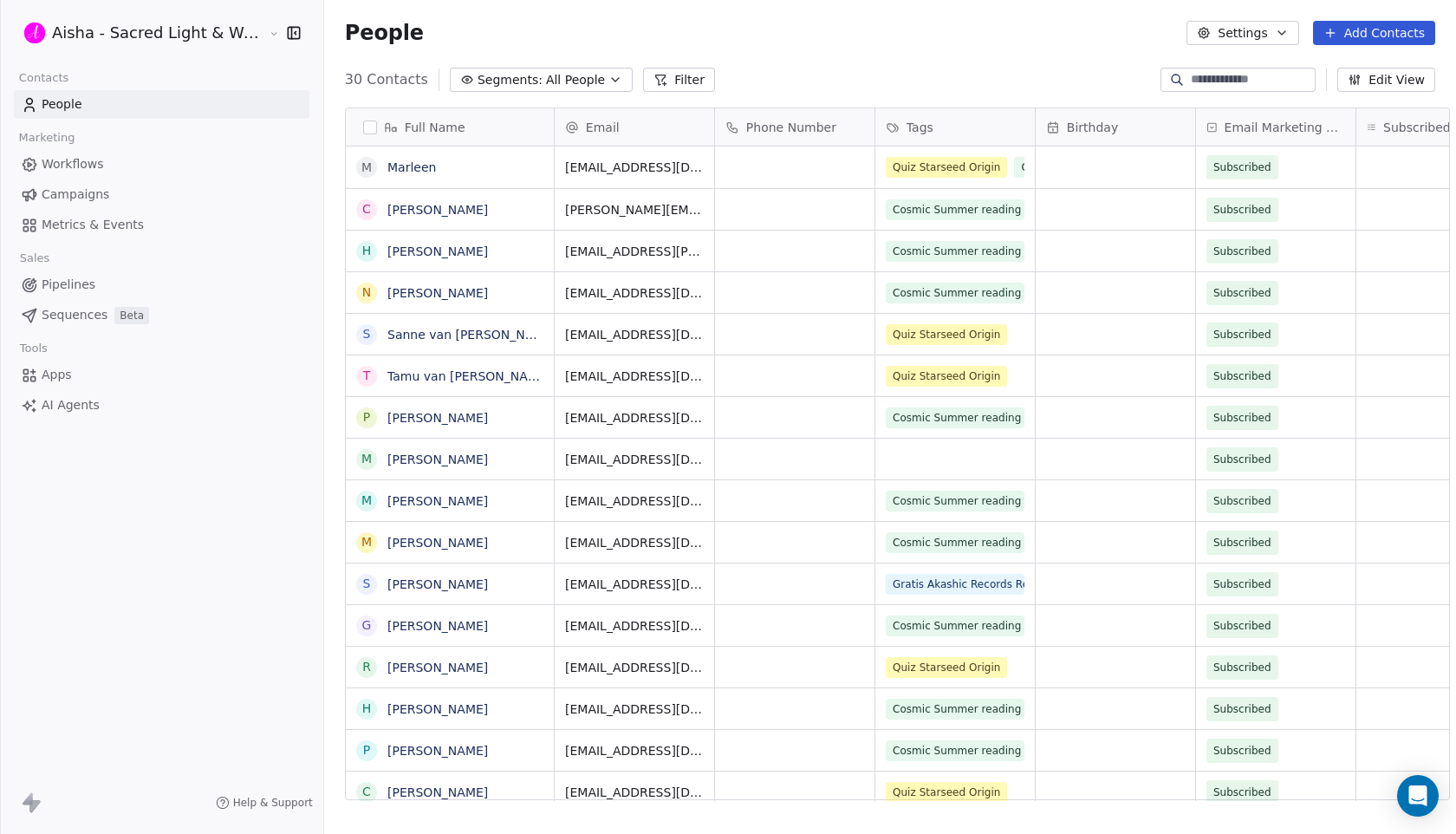
scroll to position [734, 1147]
